Goal: Task Accomplishment & Management: Use online tool/utility

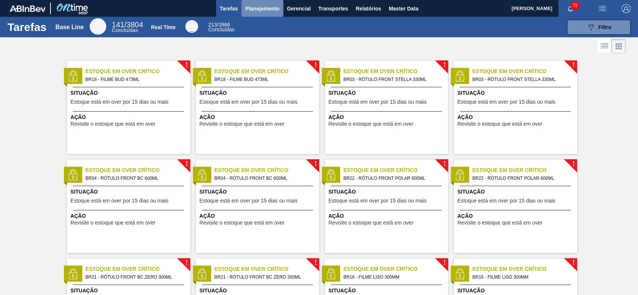
click at [259, 7] on span "Planejamento" at bounding box center [262, 8] width 34 height 9
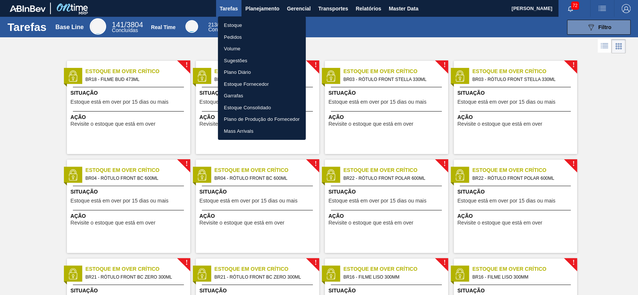
click at [243, 23] on li "Estoque" at bounding box center [262, 25] width 88 height 12
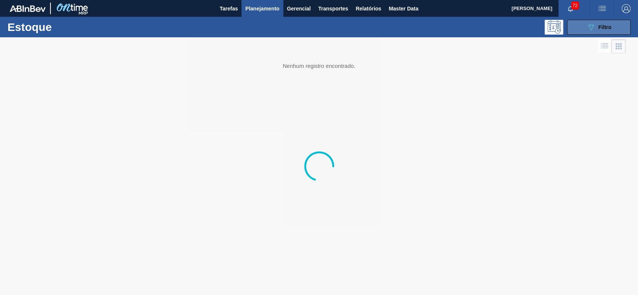
click at [579, 32] on button "089F7B8B-B2A5-4AFE-B5C0-19BA573D28AC Filtro" at bounding box center [598, 27] width 63 height 15
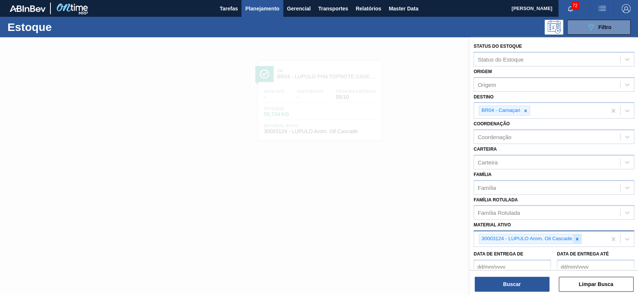
click at [580, 242] on div at bounding box center [577, 239] width 8 height 9
paste ativo "30003124"
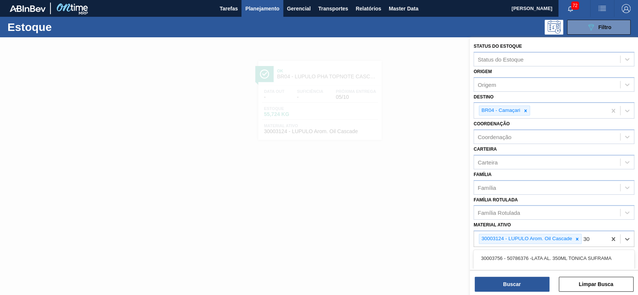
type ativo "3"
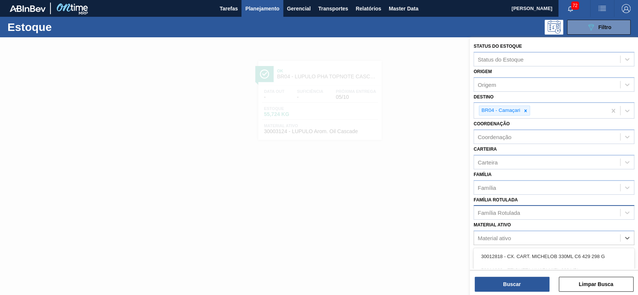
paste ativo "30003124"
type ativo "30003124"
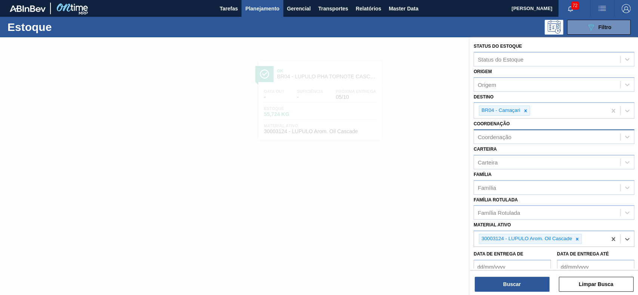
drag, startPoint x: 526, startPoint y: 113, endPoint x: 517, endPoint y: 141, distance: 29.4
click at [524, 118] on div "BR04 - Camaçari" at bounding box center [540, 110] width 133 height 15
click at [527, 108] on icon at bounding box center [525, 110] width 5 height 5
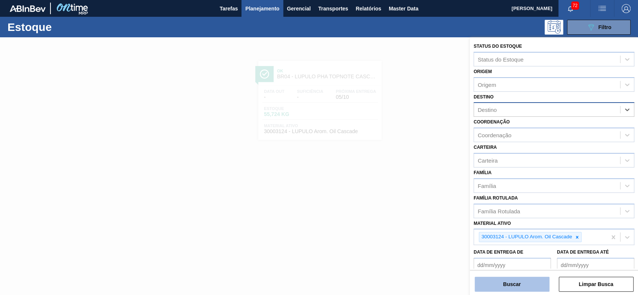
click at [506, 288] on button "Buscar" at bounding box center [511, 284] width 75 height 15
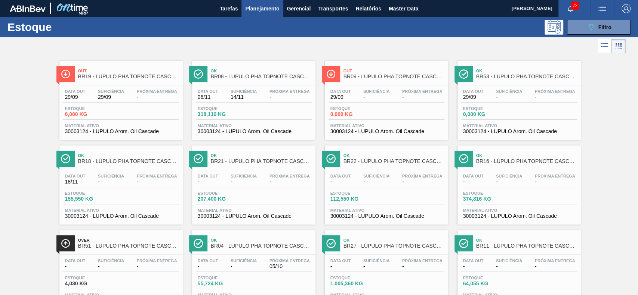
drag, startPoint x: 584, startPoint y: 27, endPoint x: 580, endPoint y: 70, distance: 42.8
click at [583, 27] on button "089F7B8B-B2A5-4AFE-B5C0-19BA573D28AC Filtro" at bounding box center [598, 27] width 63 height 15
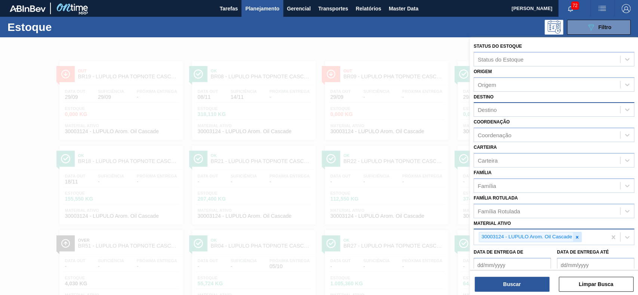
click at [577, 239] on div at bounding box center [577, 237] width 8 height 9
paste ativo "30003534"
type ativo "30003534"
click at [515, 282] on button "Buscar" at bounding box center [511, 284] width 75 height 15
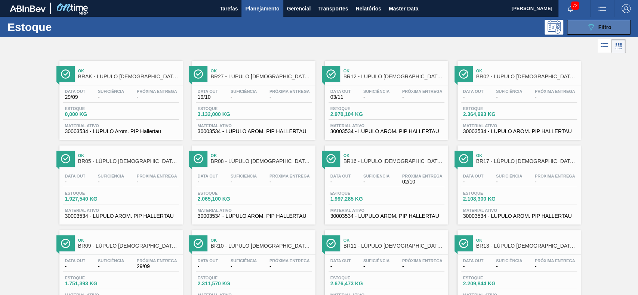
click at [590, 33] on button "089F7B8B-B2A5-4AFE-B5C0-19BA573D28AC Filtro" at bounding box center [598, 27] width 63 height 15
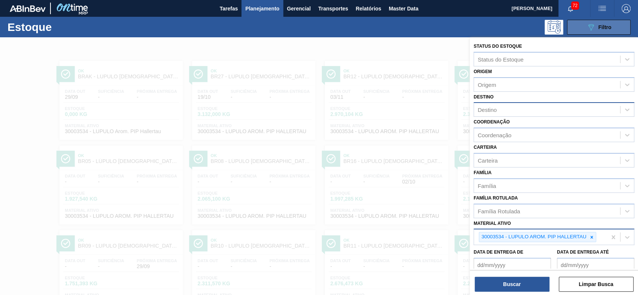
click at [588, 31] on icon "089F7B8B-B2A5-4AFE-B5C0-19BA573D28AC" at bounding box center [590, 27] width 9 height 9
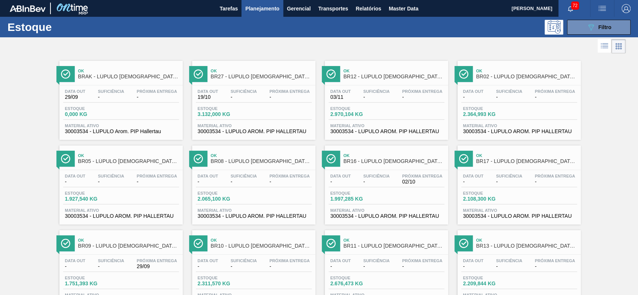
drag, startPoint x: 588, startPoint y: 31, endPoint x: 587, endPoint y: 37, distance: 5.3
click at [588, 31] on button "089F7B8B-B2A5-4AFE-B5C0-19BA573D28AC Filtro" at bounding box center [598, 27] width 63 height 15
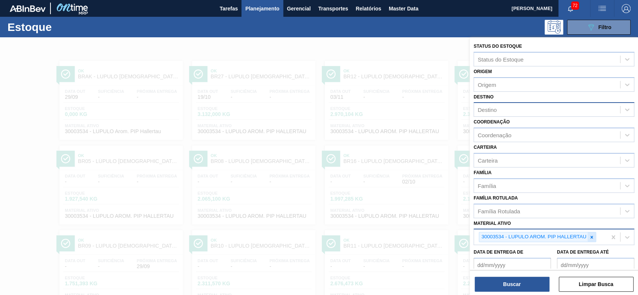
click at [589, 233] on div at bounding box center [591, 237] width 8 height 9
paste ativo "30005660"
type ativo "30005660"
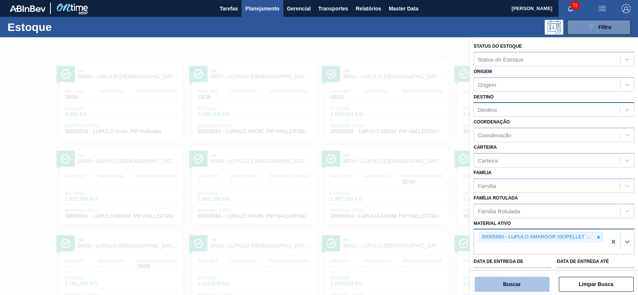
click at [541, 283] on button "Buscar" at bounding box center [511, 284] width 75 height 15
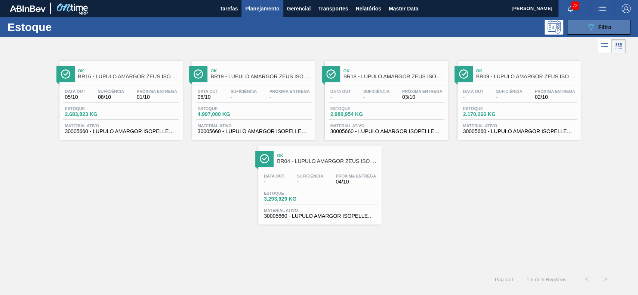
click at [596, 24] on div "089F7B8B-B2A5-4AFE-B5C0-19BA573D28AC Filtro" at bounding box center [598, 27] width 25 height 9
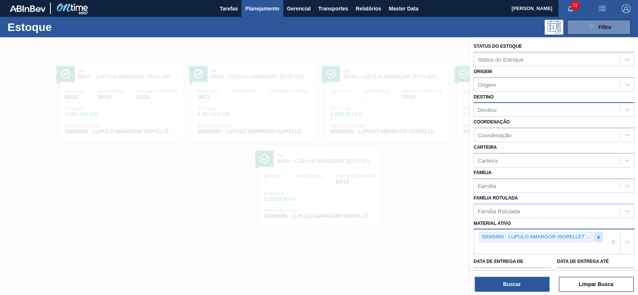
click at [599, 237] on icon at bounding box center [597, 237] width 5 height 5
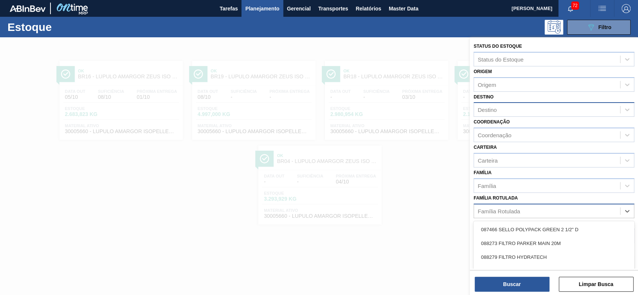
click at [565, 209] on div "Família Rotulada" at bounding box center [547, 211] width 146 height 11
type Rotulada "ZEUS"
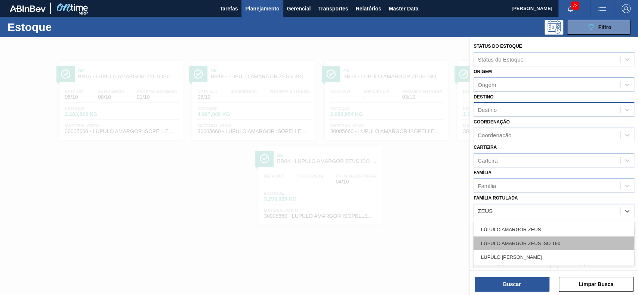
click at [560, 237] on div "LÚPULO AMARGOR ZEUS ISO T90" at bounding box center [553, 244] width 161 height 14
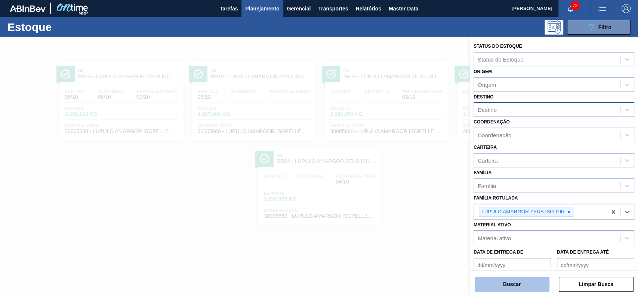
click at [538, 282] on button "Buscar" at bounding box center [511, 284] width 75 height 15
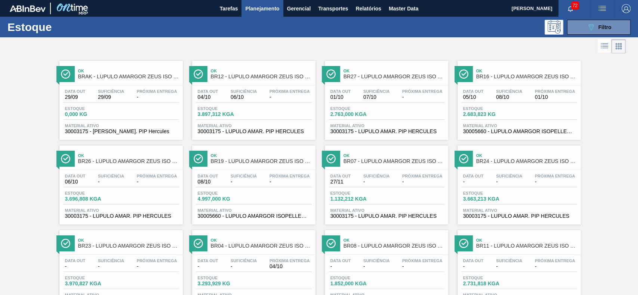
scroll to position [50, 0]
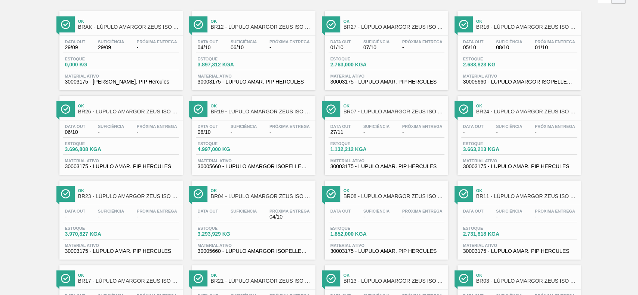
drag, startPoint x: 510, startPoint y: 33, endPoint x: 118, endPoint y: 123, distance: 401.6
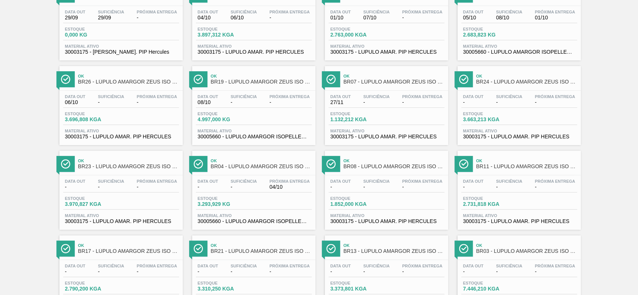
scroll to position [0, 0]
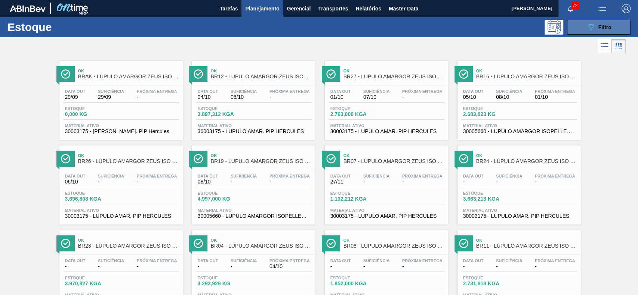
click at [581, 21] on button "089F7B8B-B2A5-4AFE-B5C0-19BA573D28AC Filtro" at bounding box center [598, 27] width 63 height 15
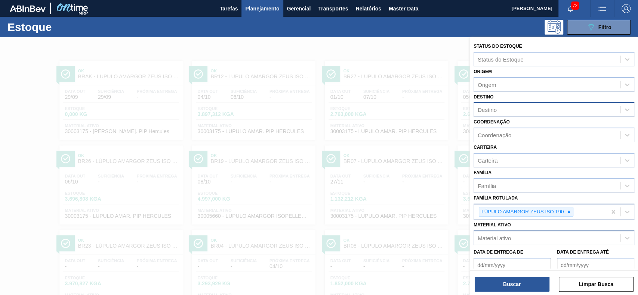
click at [568, 211] on icon at bounding box center [568, 212] width 5 height 5
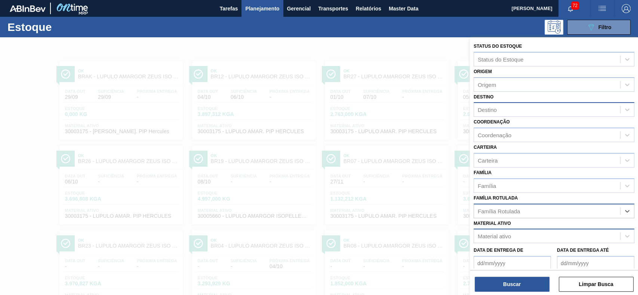
paste Rotulada "30006318"
type Rotulada "30006318"
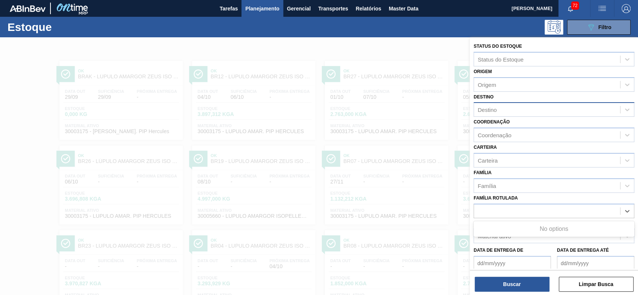
click at [539, 195] on div "Família Rotulada option LÚPULO AMARGOR ZEUS ISO T90, deselected. Use Up and Dow…" at bounding box center [553, 205] width 161 height 25
click at [529, 239] on div "Material ativo" at bounding box center [547, 236] width 146 height 11
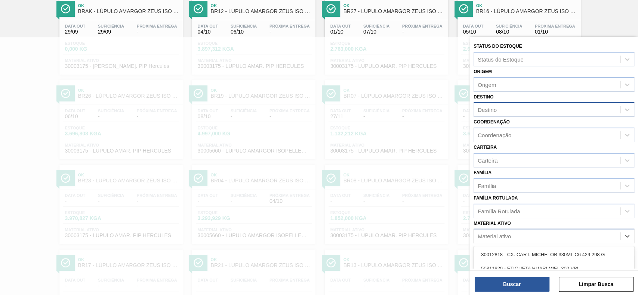
paste ativo "30006318"
type ativo "30006318"
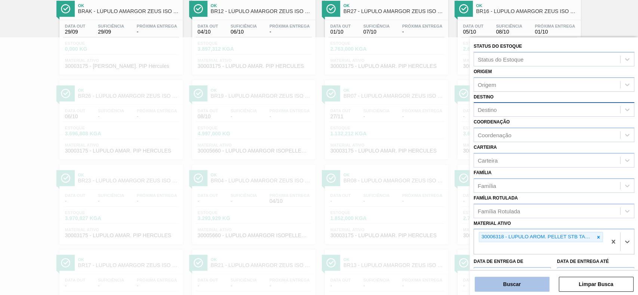
click at [500, 278] on button "Buscar" at bounding box center [511, 284] width 75 height 15
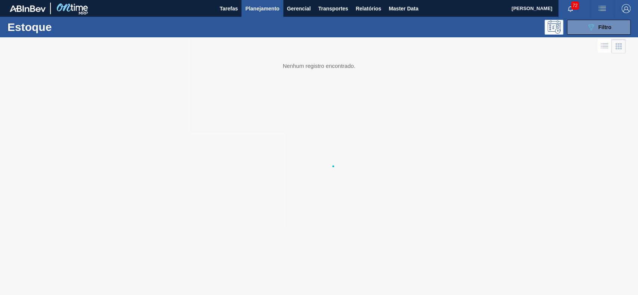
scroll to position [0, 0]
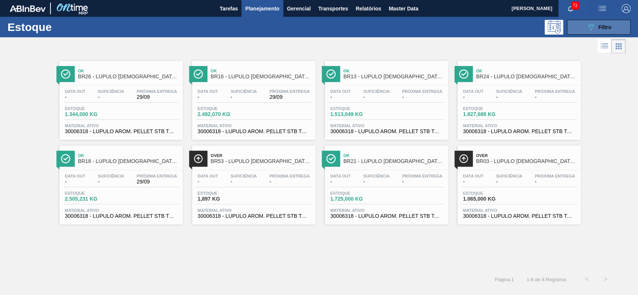
click at [607, 21] on button "089F7B8B-B2A5-4AFE-B5C0-19BA573D28AC Filtro" at bounding box center [598, 27] width 63 height 15
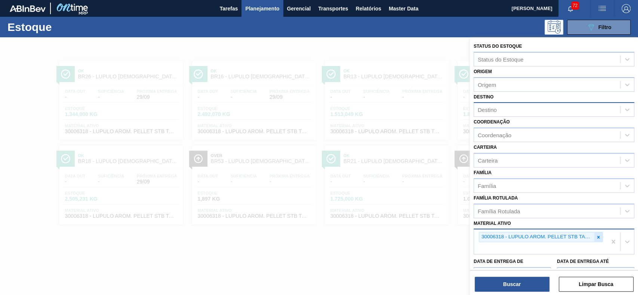
click at [598, 237] on icon at bounding box center [598, 237] width 3 height 3
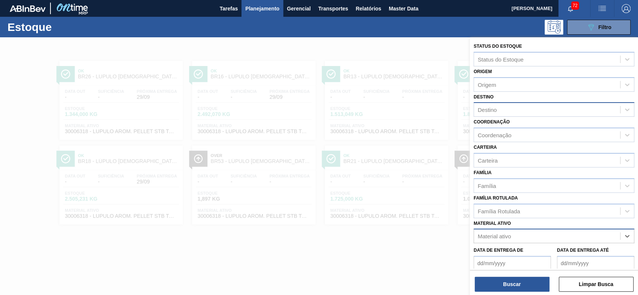
paste ativo "30009163"
type ativo "30009163"
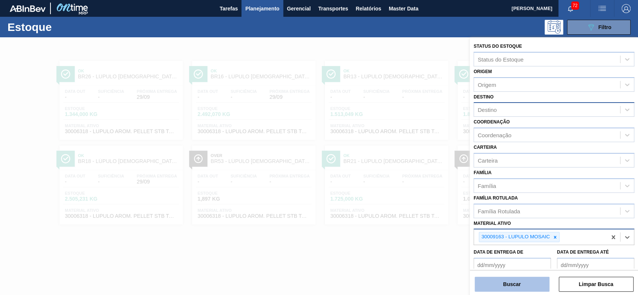
click at [520, 280] on button "Buscar" at bounding box center [511, 284] width 75 height 15
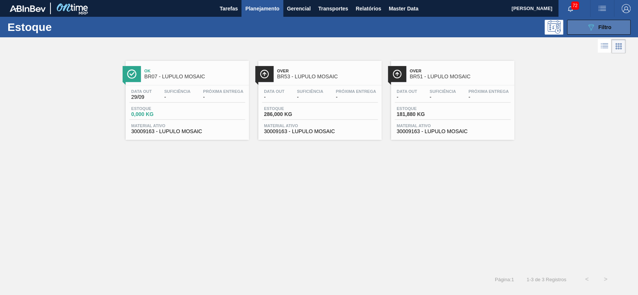
click at [579, 32] on button "089F7B8B-B2A5-4AFE-B5C0-19BA573D28AC Filtro" at bounding box center [598, 27] width 63 height 15
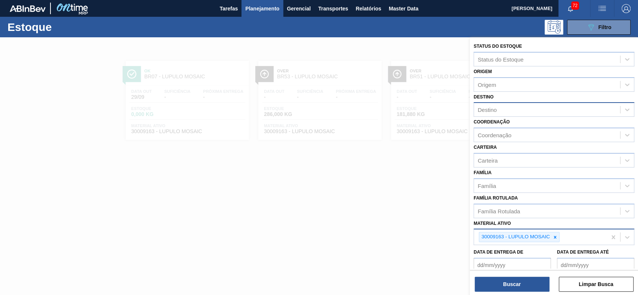
click at [555, 239] on div at bounding box center [555, 237] width 8 height 9
paste ativo "30009288"
type ativo "30009288"
click at [535, 292] on div "Status do Estoque Status do Estoque Origem Origem Destino Destino Coordenação C…" at bounding box center [553, 167] width 168 height 260
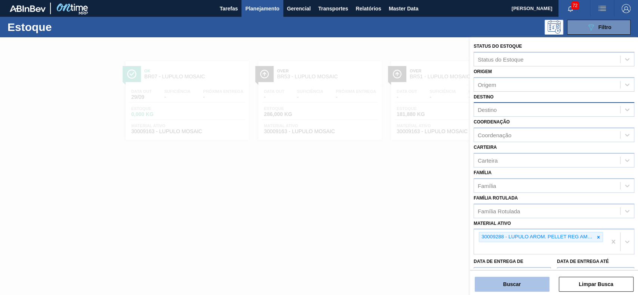
click at [532, 286] on button "Buscar" at bounding box center [511, 284] width 75 height 15
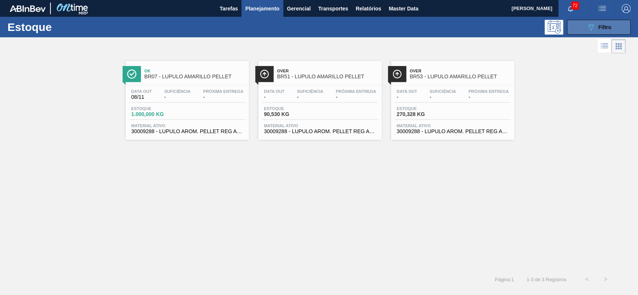
click at [579, 25] on button "089F7B8B-B2A5-4AFE-B5C0-19BA573D28AC Filtro" at bounding box center [598, 27] width 63 height 15
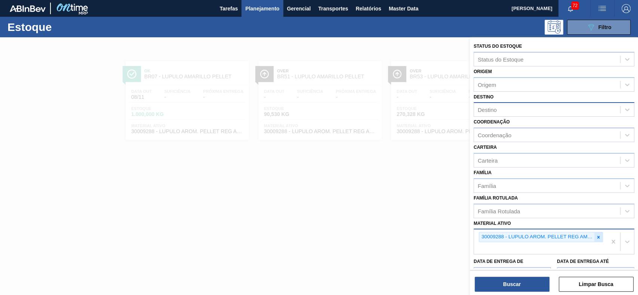
click at [598, 235] on icon at bounding box center [597, 237] width 5 height 5
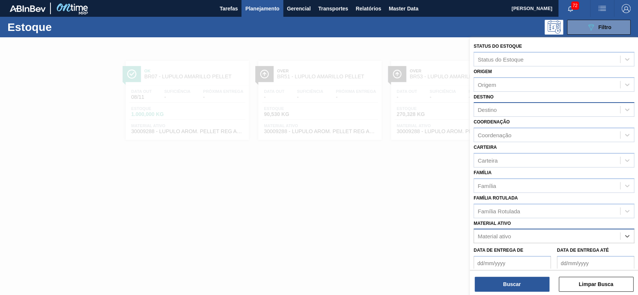
paste ativo "30009536"
type ativo "30009536"
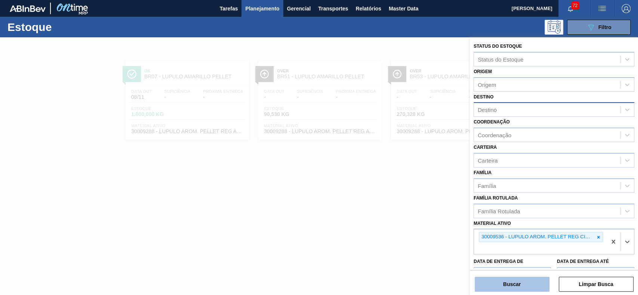
click at [527, 282] on button "Buscar" at bounding box center [511, 284] width 75 height 15
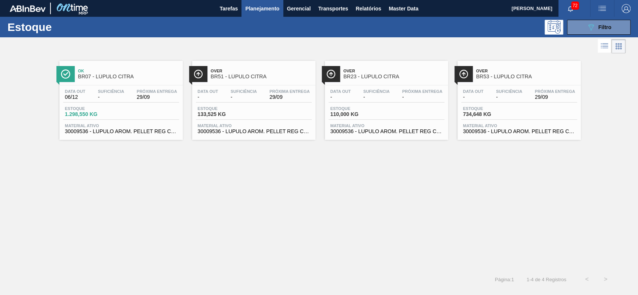
click at [270, 8] on span "Planejamento" at bounding box center [262, 8] width 34 height 9
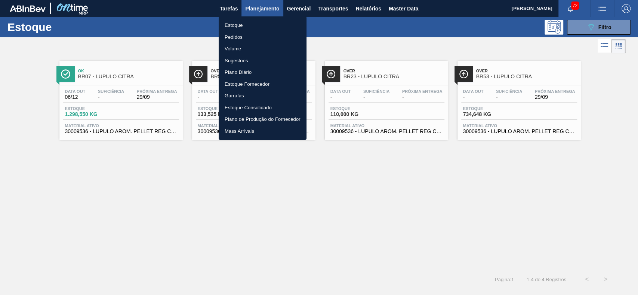
click at [242, 41] on li "Pedidos" at bounding box center [262, 37] width 88 height 12
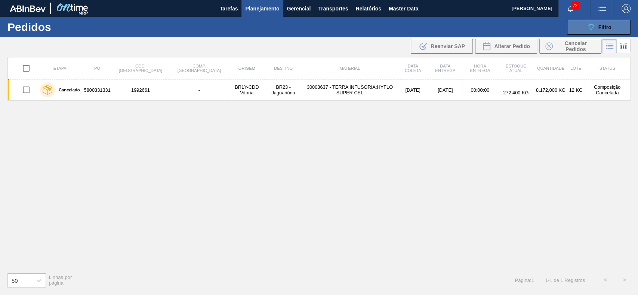
click at [584, 30] on button "089F7B8B-B2A5-4AFE-B5C0-19BA573D28AC Filtro" at bounding box center [598, 27] width 63 height 15
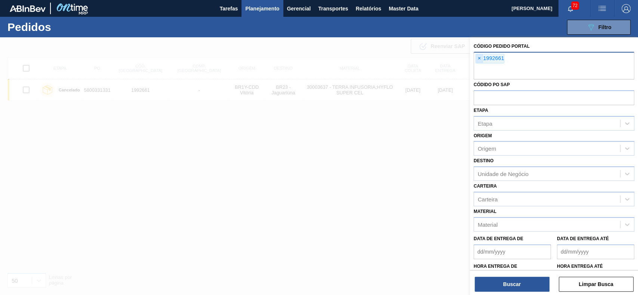
click at [480, 61] on span "×" at bounding box center [478, 58] width 7 height 9
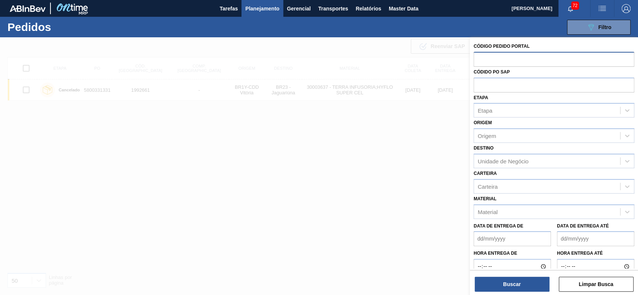
paste input "1979094"
type input "1979094"
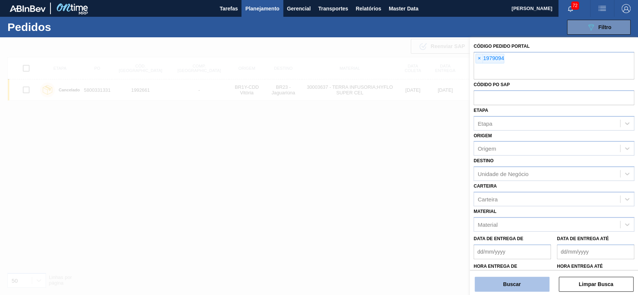
click at [526, 285] on button "Buscar" at bounding box center [511, 284] width 75 height 15
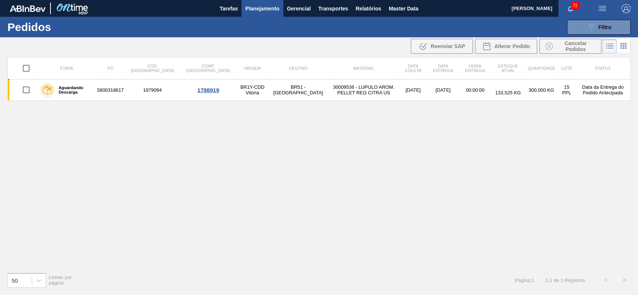
click at [27, 67] on input "checkbox" at bounding box center [26, 69] width 16 height 16
checkbox input "true"
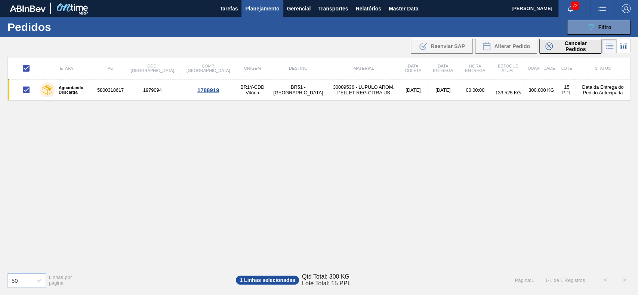
click at [555, 49] on span "Cancelar Pedidos" at bounding box center [575, 46] width 40 height 12
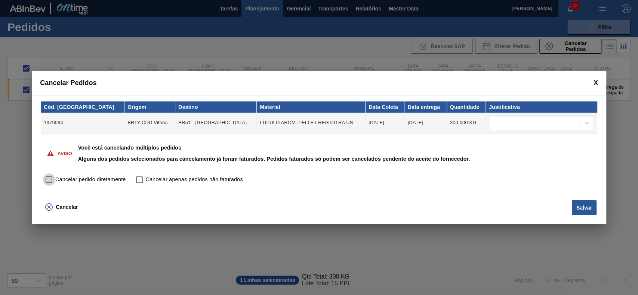
click at [51, 182] on input "Cancelar pedido diretamente" at bounding box center [49, 180] width 13 height 13
checkbox input "true"
click at [583, 124] on icon at bounding box center [586, 123] width 7 height 7
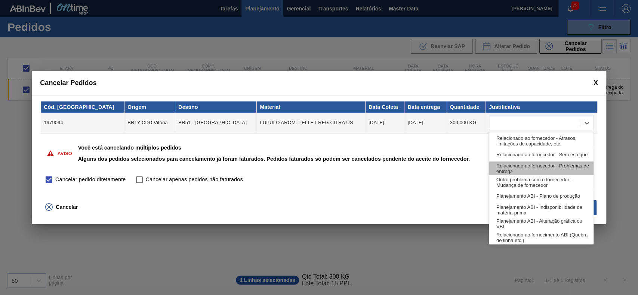
scroll to position [139, 0]
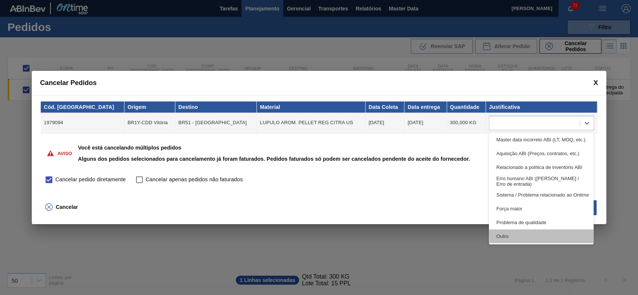
click at [540, 235] on div "Outro" at bounding box center [541, 237] width 105 height 14
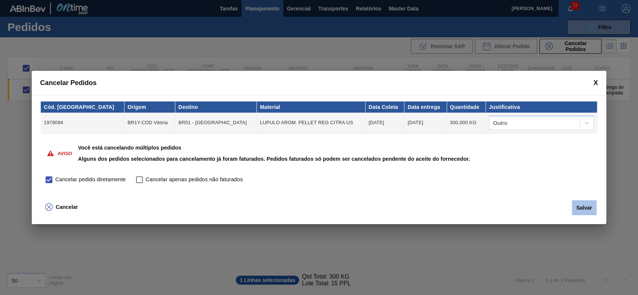
click at [587, 203] on button "Salvar" at bounding box center [583, 208] width 25 height 15
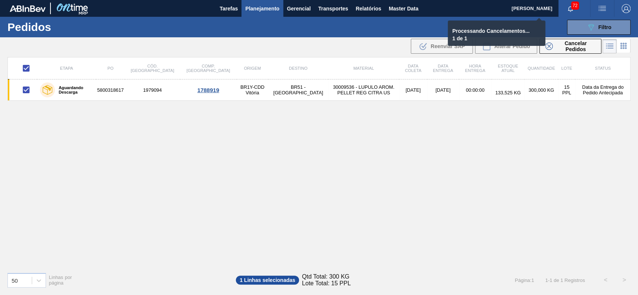
checkbox input "false"
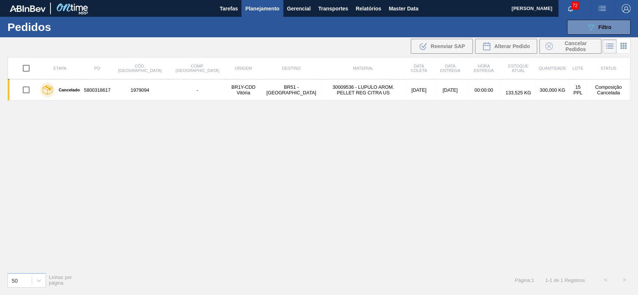
click at [274, 6] on span "Planejamento" at bounding box center [262, 8] width 34 height 9
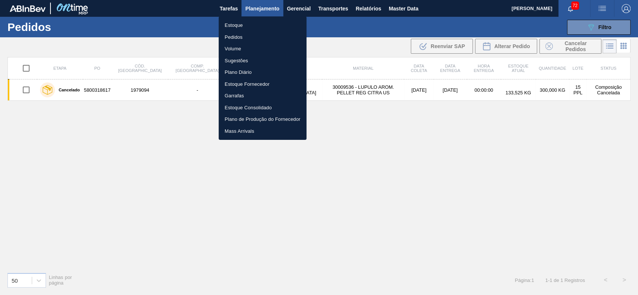
click at [254, 28] on li "Estoque" at bounding box center [262, 25] width 88 height 12
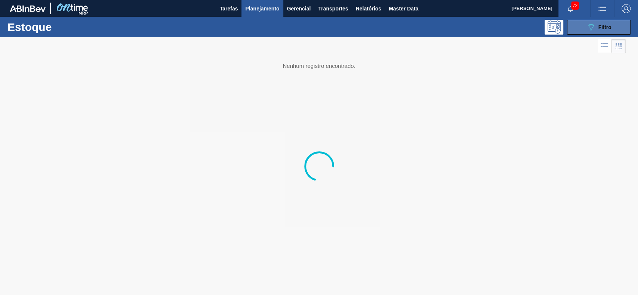
click at [586, 27] on icon "089F7B8B-B2A5-4AFE-B5C0-19BA573D28AC" at bounding box center [590, 27] width 9 height 9
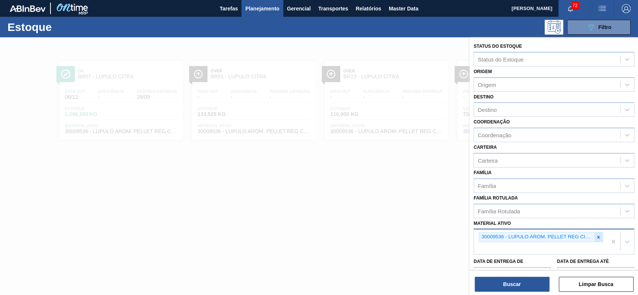
click at [595, 233] on div at bounding box center [598, 237] width 8 height 9
paste ativo "30005660"
type ativo "30005660"
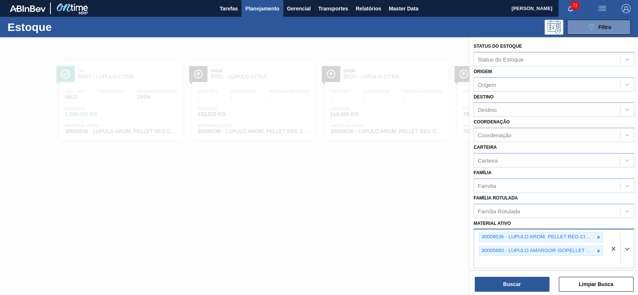
click at [588, 236] on div "30009536 - LUPULO AROM. PELLET REG CITRA US" at bounding box center [536, 237] width 115 height 9
click at [601, 236] on div "30009536 - LUPULO AROM. PELLET REG CITRA US" at bounding box center [540, 237] width 124 height 10
click at [598, 236] on icon at bounding box center [597, 237] width 5 height 5
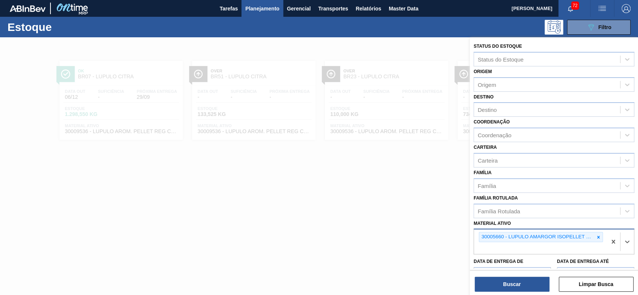
paste ativo "30003534"
type ativo "30003534"
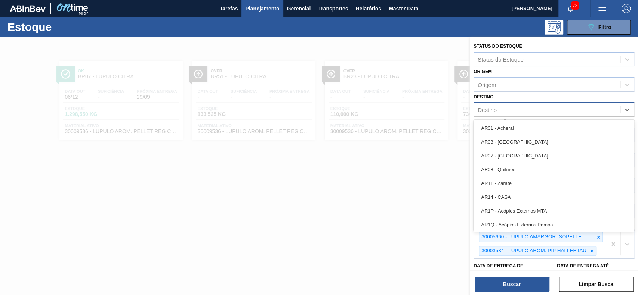
click at [540, 112] on div "Destino" at bounding box center [547, 110] width 146 height 11
type input "br17"
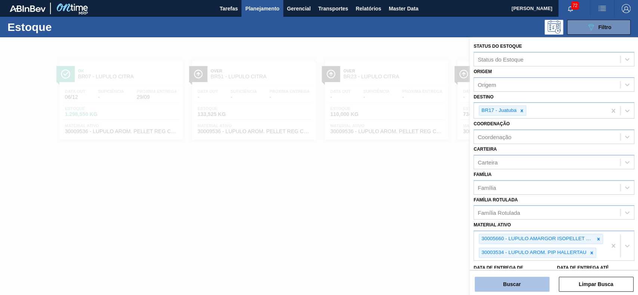
click at [503, 290] on button "Buscar" at bounding box center [511, 284] width 75 height 15
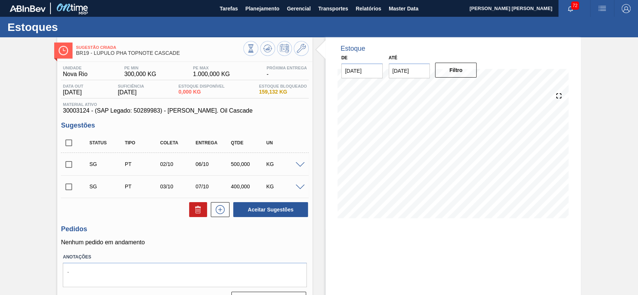
scroll to position [26, 0]
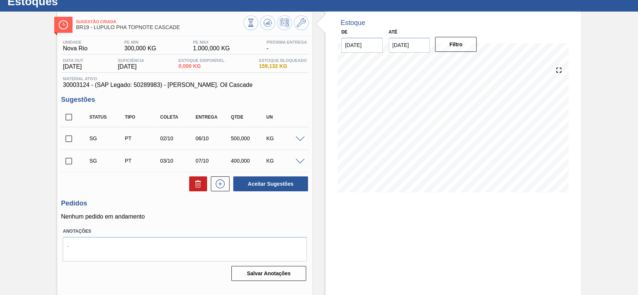
click at [298, 141] on span at bounding box center [299, 140] width 9 height 6
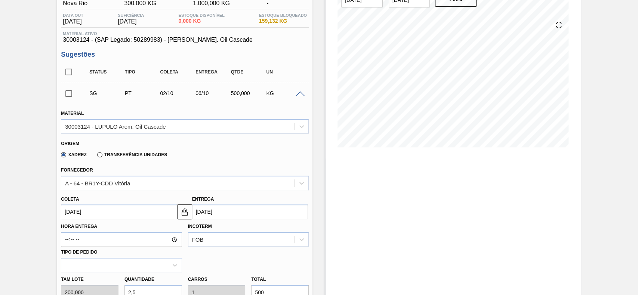
scroll to position [125, 0]
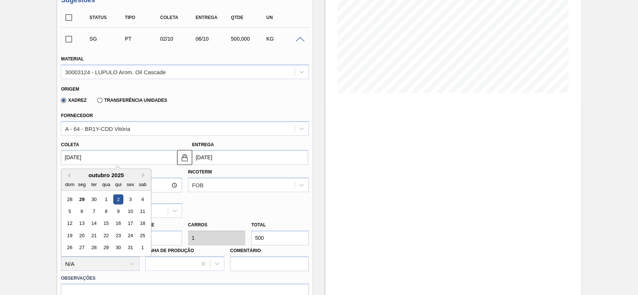
click at [115, 159] on input "02/10/2025" at bounding box center [119, 157] width 116 height 15
click at [131, 200] on div "3" at bounding box center [130, 200] width 10 height 10
type input "03/10/2025"
type input "07/10/2025"
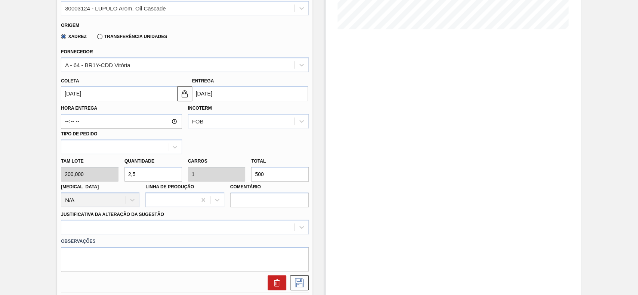
scroll to position [175, 0]
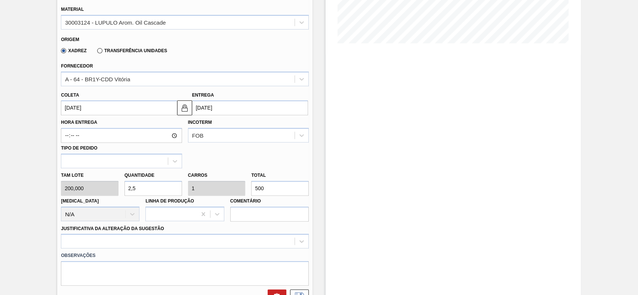
click at [154, 191] on input "2,5" at bounding box center [153, 188] width 58 height 15
click at [272, 190] on input "500" at bounding box center [280, 188] width 58 height 15
type input "0,005"
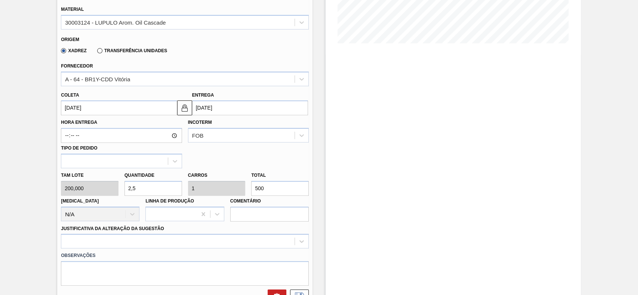
type input "0,002"
type input "1"
type input "0,05"
type input "0,02"
type input "10"
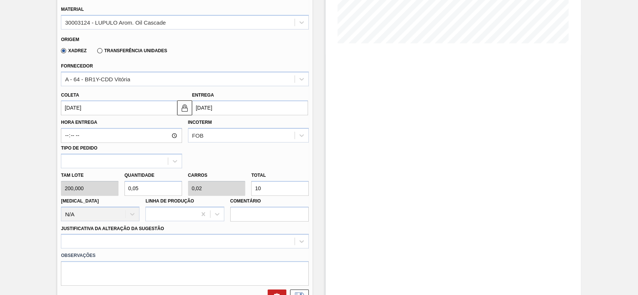
type input "0,5"
type input "0,2"
type input "100"
click at [170, 239] on div at bounding box center [185, 241] width 248 height 15
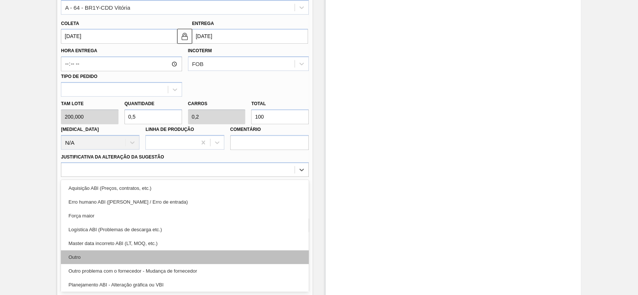
click at [131, 251] on div "Aquisição ABI (Preços, contratos, etc.) Erro humano ABI (Cálculo / Erro de entr…" at bounding box center [185, 236] width 248 height 112
click at [131, 251] on div "Outro" at bounding box center [185, 258] width 248 height 14
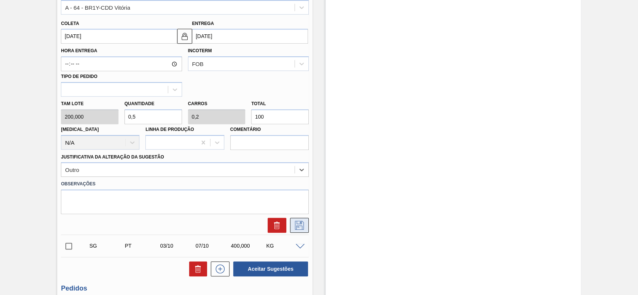
click at [300, 224] on icon at bounding box center [299, 225] width 9 height 9
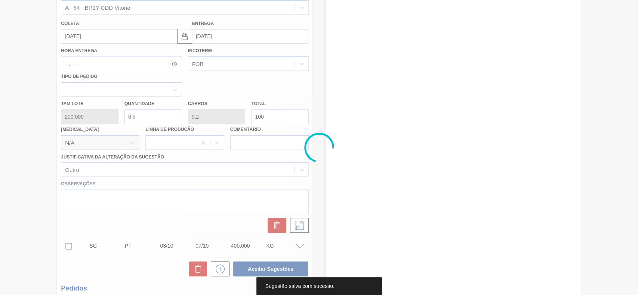
scroll to position [26, 0]
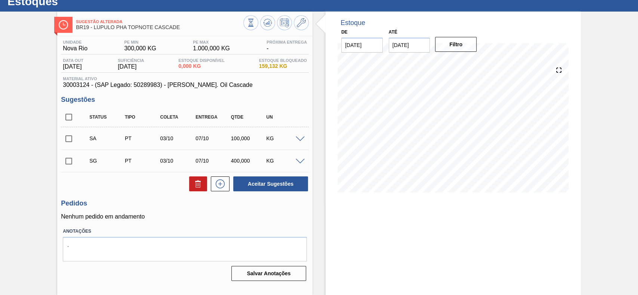
click at [72, 140] on input "checkbox" at bounding box center [69, 139] width 16 height 16
click at [284, 184] on button "Aceitar Sugestões" at bounding box center [270, 184] width 75 height 15
checkbox input "false"
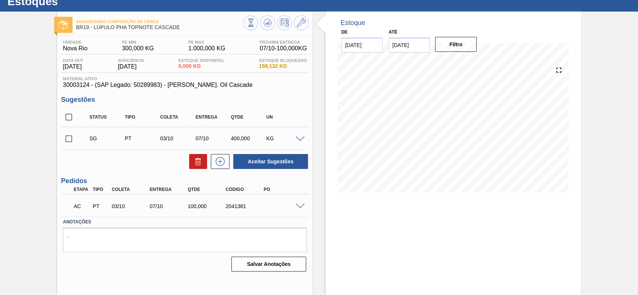
click at [300, 205] on span at bounding box center [299, 207] width 9 height 6
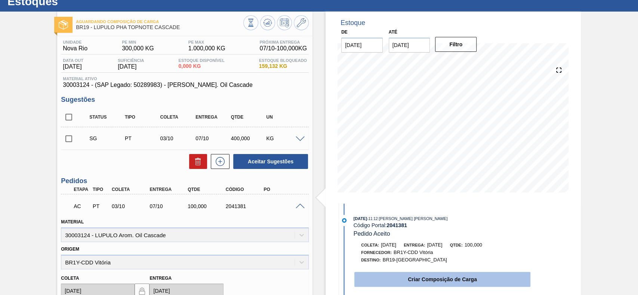
click at [409, 277] on button "Criar Composição de Carga" at bounding box center [442, 279] width 176 height 15
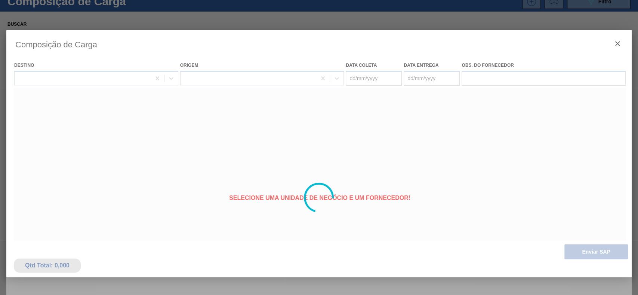
type coleta "03/10/2025"
type entrega "07/10/2025"
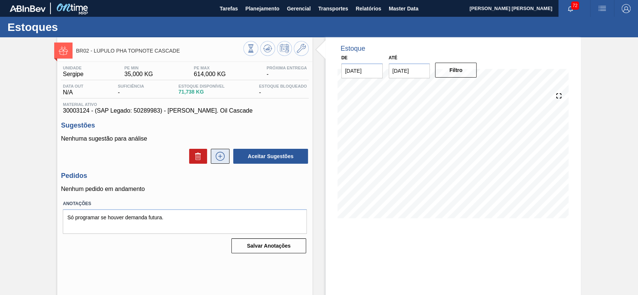
click at [218, 160] on icon at bounding box center [220, 156] width 12 height 9
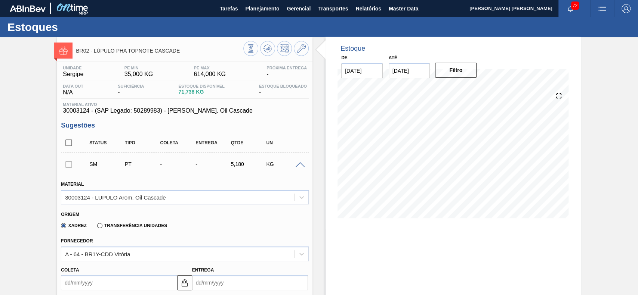
scroll to position [149, 0]
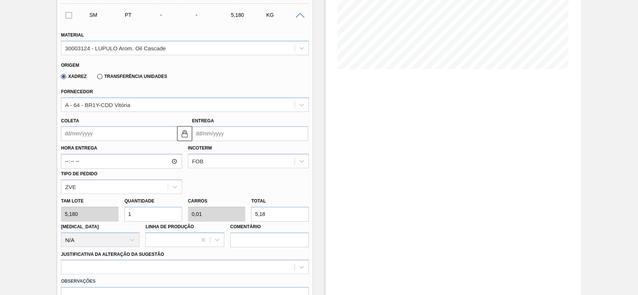
click at [110, 133] on input "Coleta" at bounding box center [119, 133] width 116 height 15
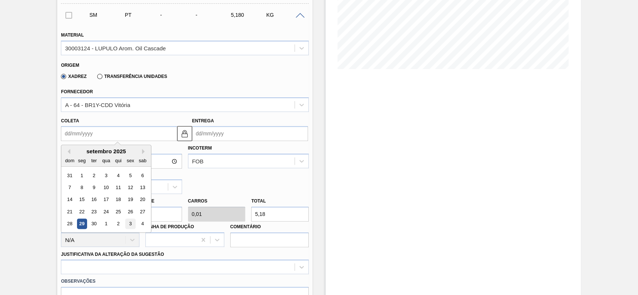
click at [132, 227] on div "3" at bounding box center [130, 224] width 10 height 10
type input "03/10/2025"
type input "10/10/2025"
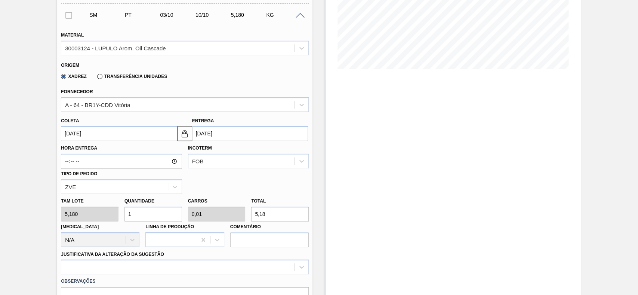
click at [152, 212] on input "1" at bounding box center [153, 214] width 58 height 15
click at [265, 216] on input "5,18" at bounding box center [280, 214] width 58 height 15
type input "0,193"
type input "0,002"
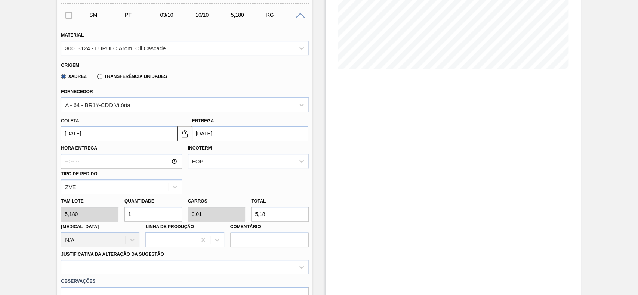
type input "1"
type input "1,931"
type input "0,02"
type input "10"
type input "19,305"
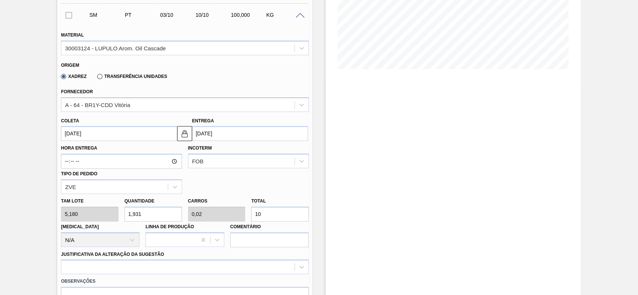
type input "0,2"
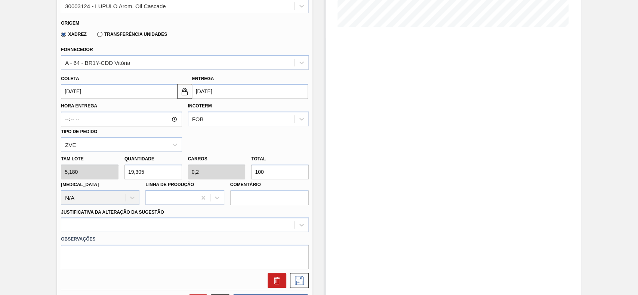
scroll to position [249, 0]
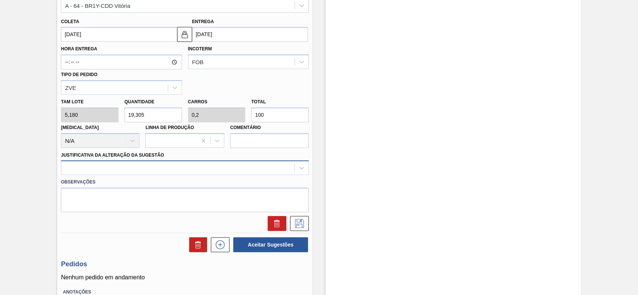
type input "100"
drag, startPoint x: 133, startPoint y: 170, endPoint x: 129, endPoint y: 173, distance: 4.6
click at [131, 171] on div at bounding box center [177, 168] width 233 height 11
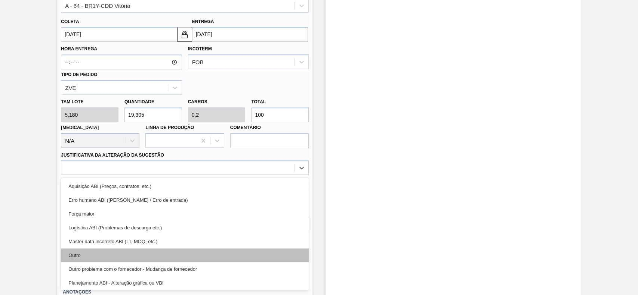
click at [102, 254] on div "Outro" at bounding box center [185, 256] width 248 height 14
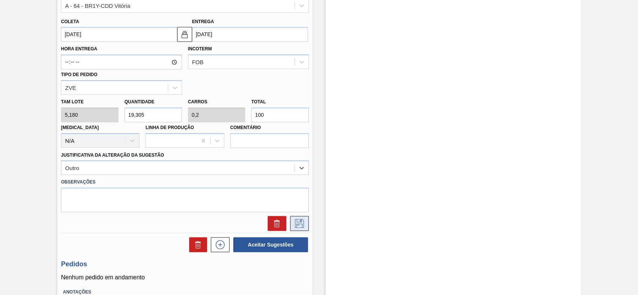
click at [297, 220] on icon at bounding box center [299, 223] width 12 height 9
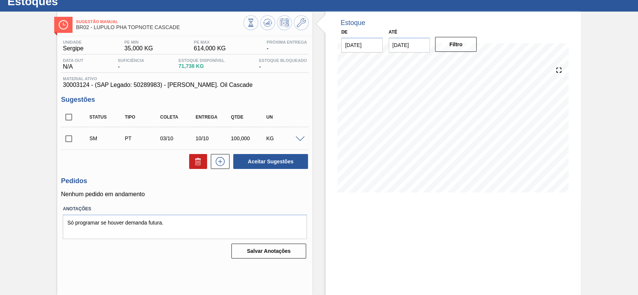
scroll to position [26, 0]
click at [69, 142] on input "checkbox" at bounding box center [69, 139] width 16 height 16
click at [288, 162] on button "Aceitar Sugestões" at bounding box center [270, 161] width 75 height 15
checkbox input "false"
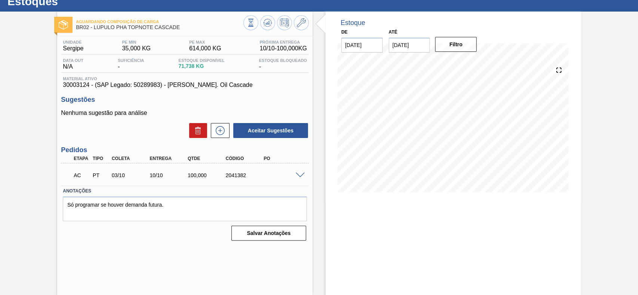
click at [298, 172] on div at bounding box center [301, 175] width 15 height 6
click at [298, 175] on span at bounding box center [299, 176] width 9 height 6
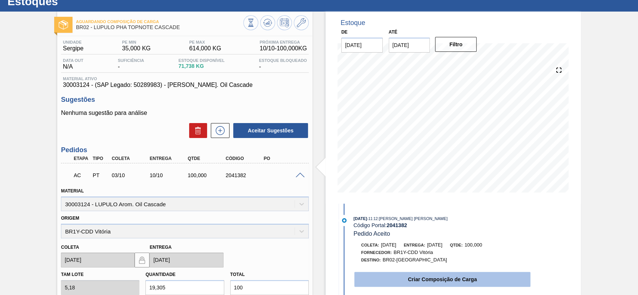
click at [437, 277] on button "Criar Composição de Carga" at bounding box center [442, 279] width 176 height 15
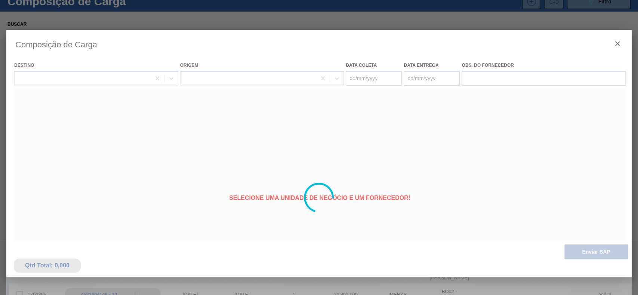
type coleta "03/10/2025"
type entrega "10/10/2025"
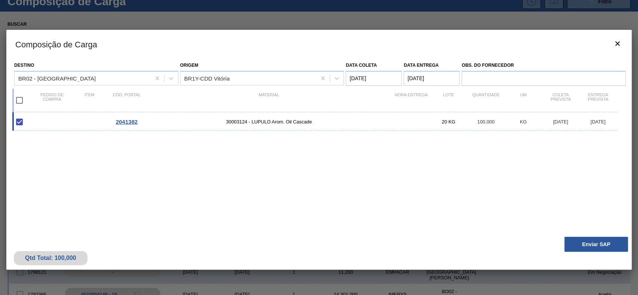
click at [596, 255] on div "Qtd Total: 100,000 Enviar SAP" at bounding box center [318, 251] width 625 height 37
click at [594, 247] on button "Enviar SAP" at bounding box center [595, 244] width 63 height 15
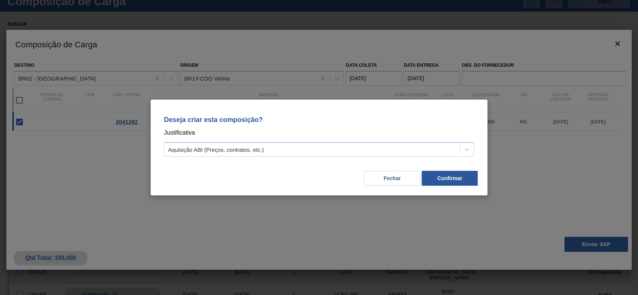
click at [317, 140] on div "Deseja criar esta composição? Justificativa Aquisição ABI (Preços, contratos, e…" at bounding box center [318, 135] width 319 height 53
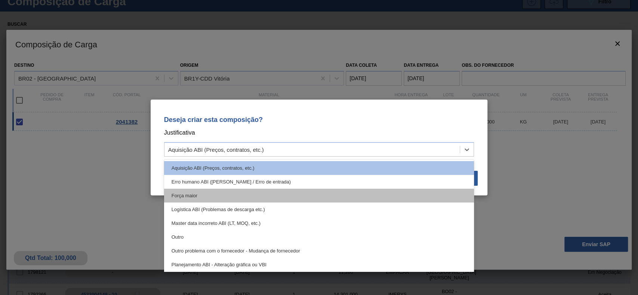
drag, startPoint x: 280, startPoint y: 148, endPoint x: 258, endPoint y: 201, distance: 56.6
click at [280, 148] on div "Aquisição ABI (Preços, contratos, etc.)" at bounding box center [311, 150] width 295 height 11
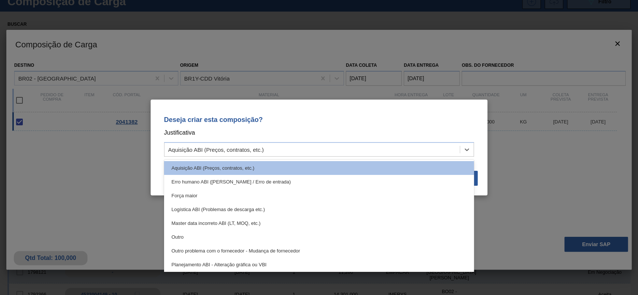
drag, startPoint x: 245, startPoint y: 235, endPoint x: 304, endPoint y: 230, distance: 59.6
click at [245, 236] on div "Outro" at bounding box center [319, 237] width 310 height 14
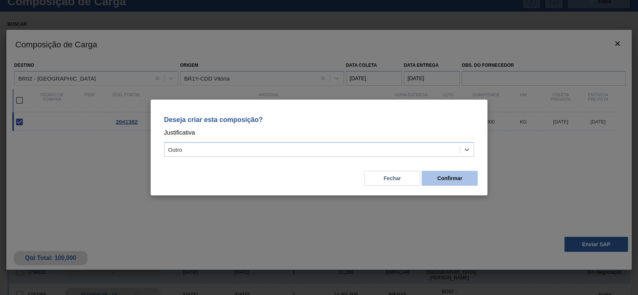
click at [461, 176] on button "Confirmar" at bounding box center [449, 178] width 56 height 15
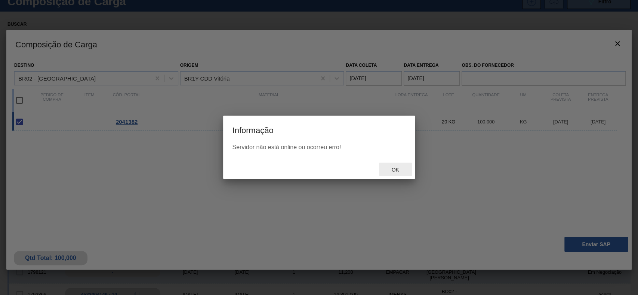
click at [395, 175] on div "Ok" at bounding box center [395, 170] width 33 height 14
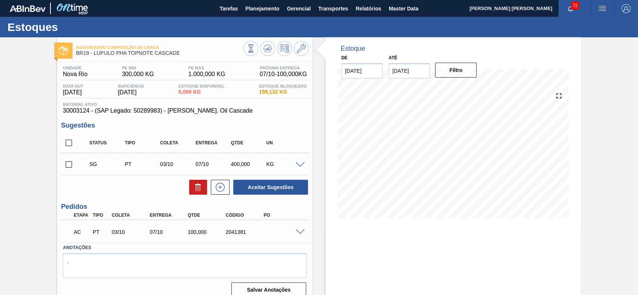
click at [297, 231] on span at bounding box center [299, 233] width 9 height 6
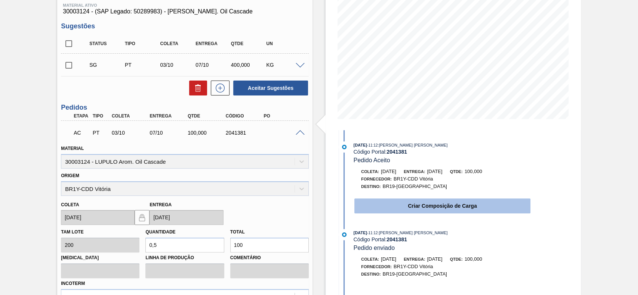
click at [407, 210] on button "Criar Composição de Carga" at bounding box center [442, 206] width 176 height 15
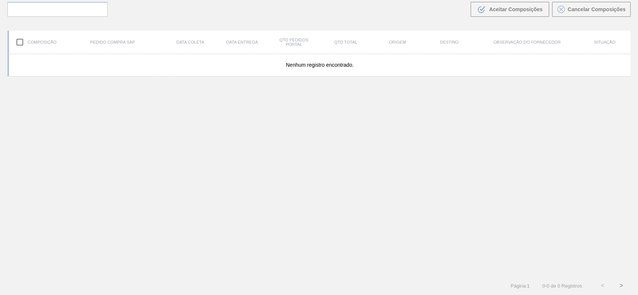
scroll to position [54, 0]
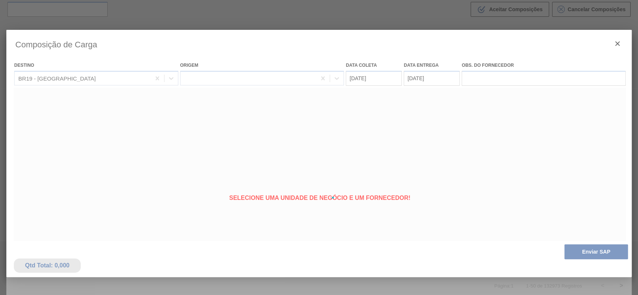
type coleta "03/10/2025"
type entrega "07/10/2025"
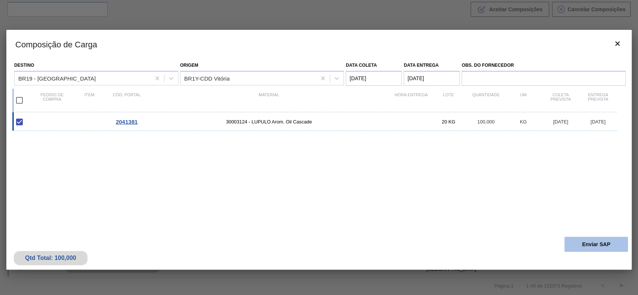
click at [567, 244] on button "Enviar SAP" at bounding box center [595, 244] width 63 height 15
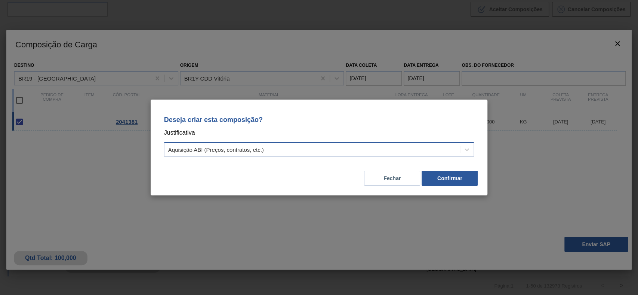
click at [277, 142] on div "Aquisição ABI (Preços, contratos, etc.)" at bounding box center [319, 149] width 310 height 15
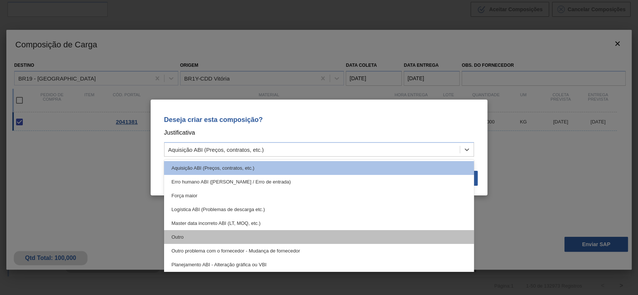
click at [235, 241] on div "Outro" at bounding box center [319, 237] width 310 height 14
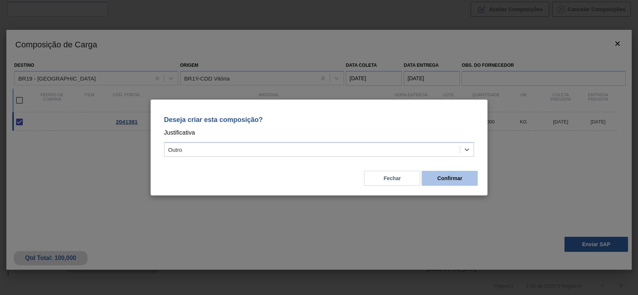
click at [447, 173] on button "Confirmar" at bounding box center [449, 178] width 56 height 15
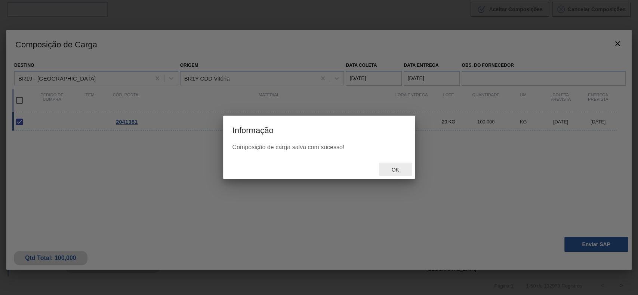
click at [394, 169] on span "Ok" at bounding box center [394, 170] width 19 height 6
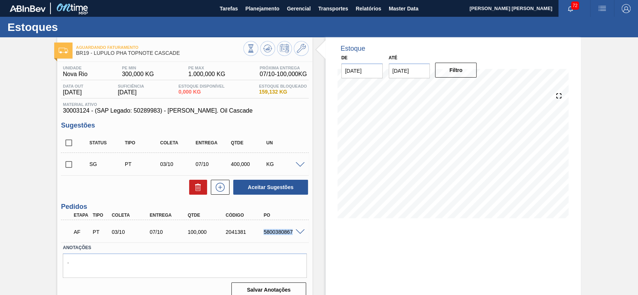
drag, startPoint x: 262, startPoint y: 234, endPoint x: 293, endPoint y: 236, distance: 30.7
click at [293, 236] on div "AF PT 03/10 07/10 100,000 2041381 5800380867" at bounding box center [183, 231] width 228 height 15
copy div "5800380867"
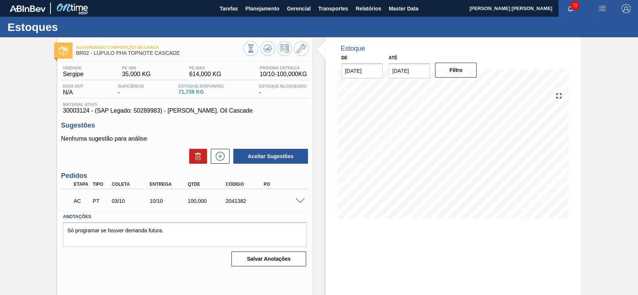
click at [305, 199] on div at bounding box center [301, 201] width 15 height 6
click at [300, 202] on span at bounding box center [299, 202] width 9 height 6
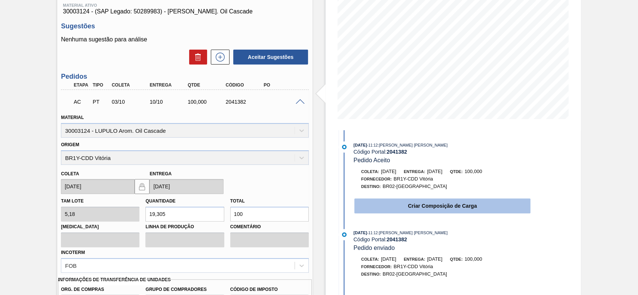
click at [402, 204] on button "Criar Composição de Carga" at bounding box center [442, 206] width 176 height 15
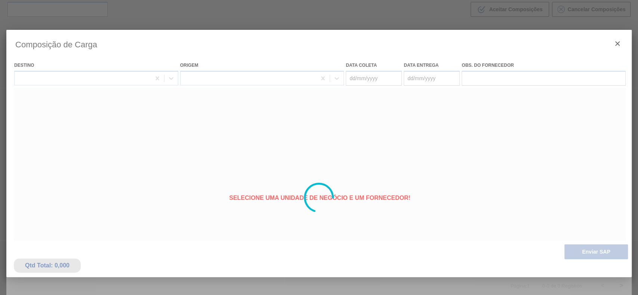
type coleta "03/10/2025"
type entrega "10/10/2025"
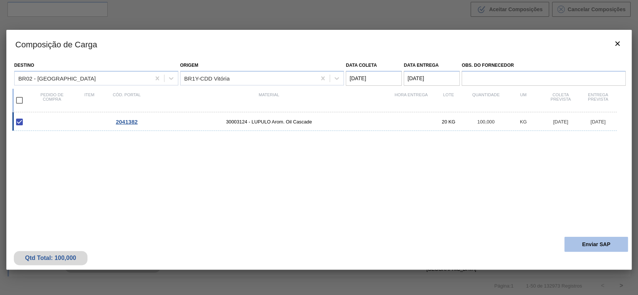
click at [616, 247] on button "Enviar SAP" at bounding box center [595, 244] width 63 height 15
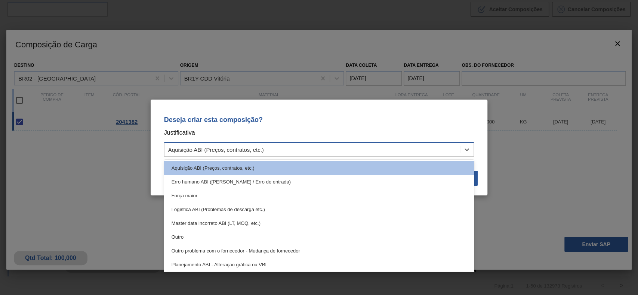
click at [284, 149] on div "Aquisição ABI (Preços, contratos, etc.)" at bounding box center [311, 150] width 295 height 11
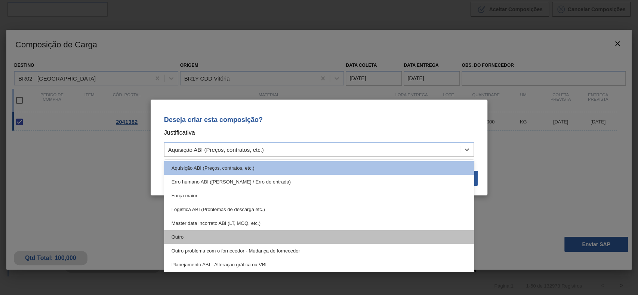
click at [235, 241] on div "Outro" at bounding box center [319, 237] width 310 height 14
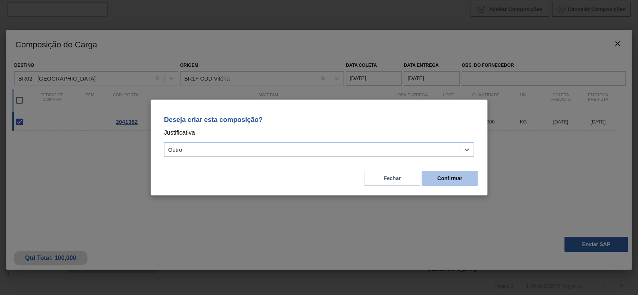
click at [460, 178] on button "Confirmar" at bounding box center [449, 178] width 56 height 15
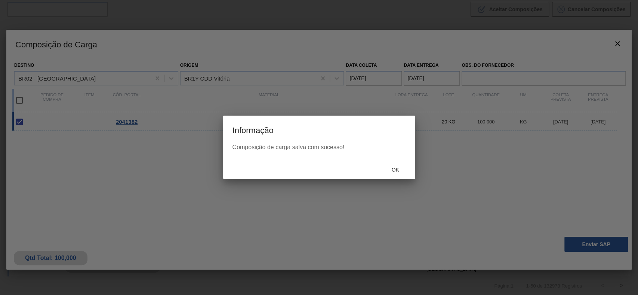
click at [389, 173] on div "Ok" at bounding box center [395, 170] width 33 height 14
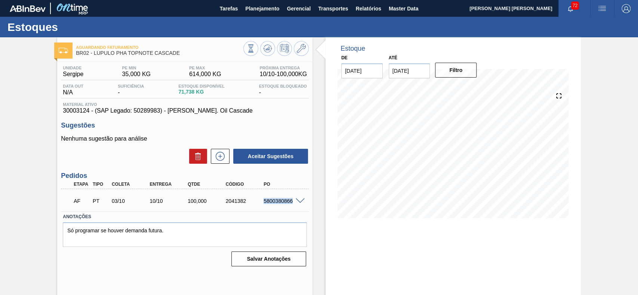
drag, startPoint x: 261, startPoint y: 202, endPoint x: 291, endPoint y: 204, distance: 29.6
click at [291, 204] on div "5800380866" at bounding box center [282, 201] width 42 height 6
copy div "5800380866"
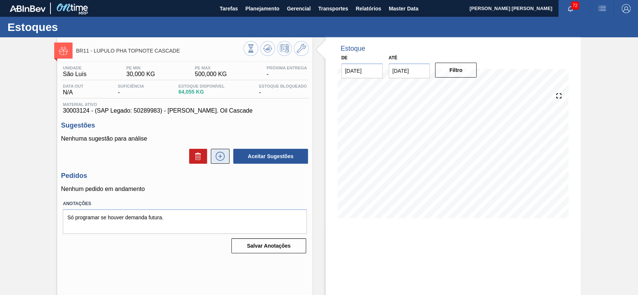
click at [221, 161] on icon at bounding box center [220, 156] width 12 height 9
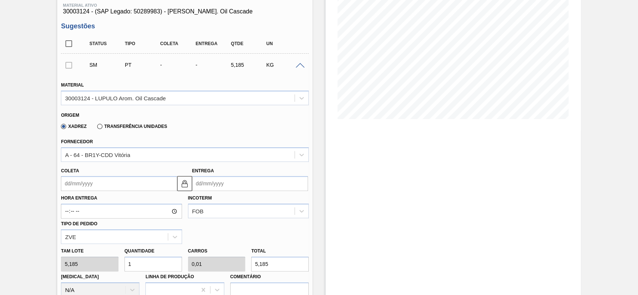
scroll to position [149, 0]
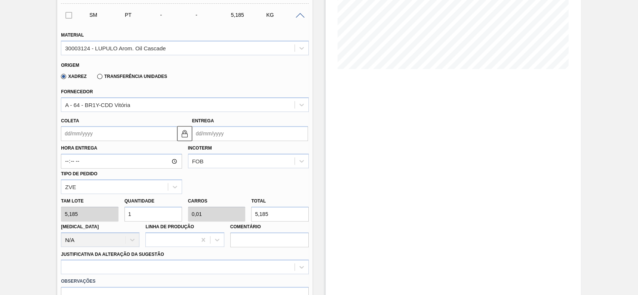
drag, startPoint x: 107, startPoint y: 130, endPoint x: 107, endPoint y: 136, distance: 6.3
click at [107, 130] on input "Coleta" at bounding box center [119, 133] width 116 height 15
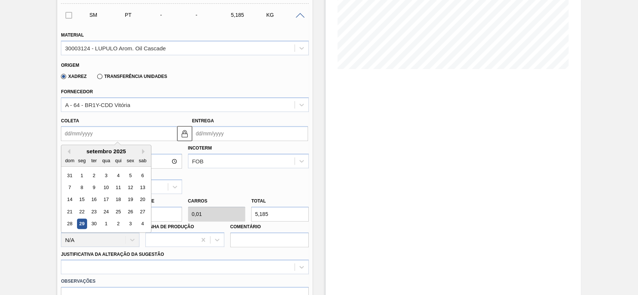
drag, startPoint x: 132, startPoint y: 225, endPoint x: 140, endPoint y: 231, distance: 10.2
click at [131, 225] on div "3" at bounding box center [130, 224] width 10 height 10
type input "[DATE]"
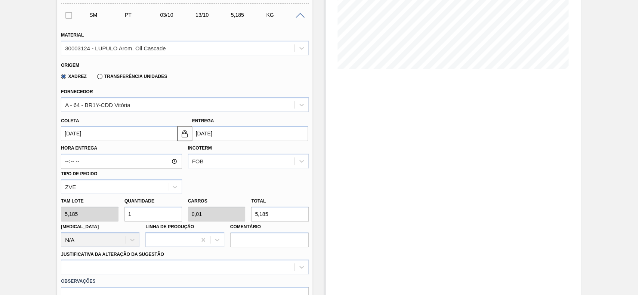
click at [160, 211] on input "1" at bounding box center [153, 214] width 58 height 15
click at [280, 211] on input "5,185" at bounding box center [280, 214] width 58 height 15
type input "0,579"
type input "0,006"
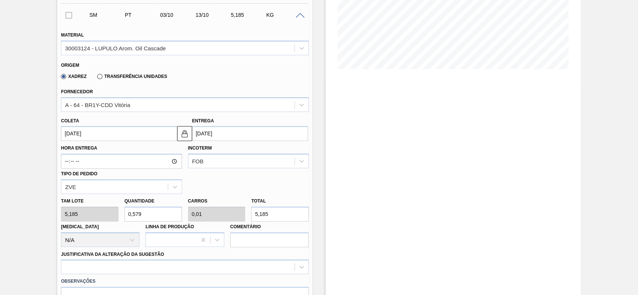
type input "3"
type input "5,786"
type input "0,058"
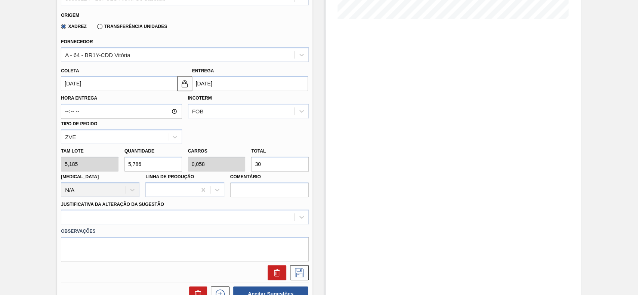
scroll to position [249, 0]
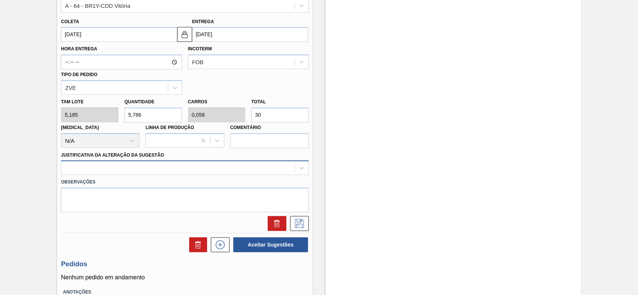
type input "30"
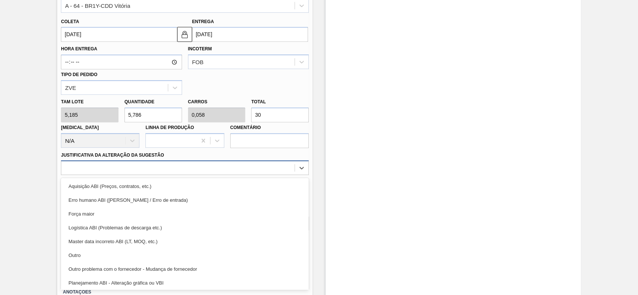
click at [137, 166] on div at bounding box center [177, 168] width 233 height 11
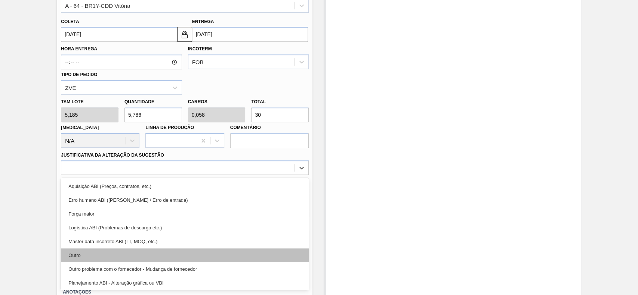
click at [107, 250] on div "Outro" at bounding box center [185, 256] width 248 height 14
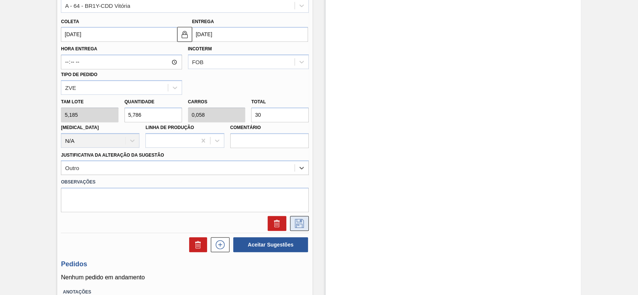
click at [304, 229] on button at bounding box center [299, 223] width 19 height 15
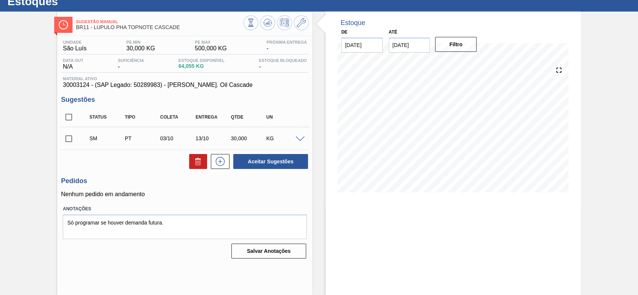
scroll to position [26, 0]
click at [73, 139] on input "checkbox" at bounding box center [69, 139] width 16 height 16
click at [274, 169] on button "Aceitar Sugestões" at bounding box center [270, 161] width 75 height 15
checkbox input "false"
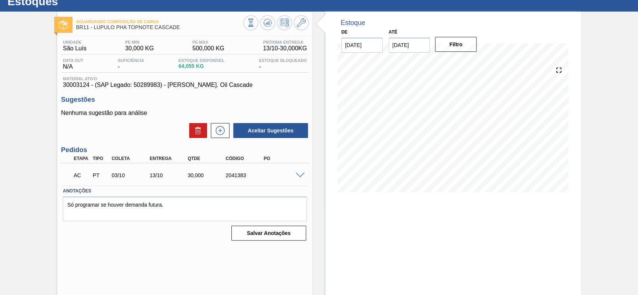
click at [300, 173] on span at bounding box center [299, 176] width 9 height 6
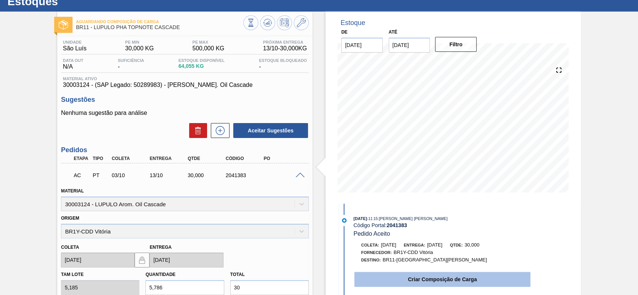
click at [406, 279] on button "Criar Composição de Carga" at bounding box center [442, 279] width 176 height 15
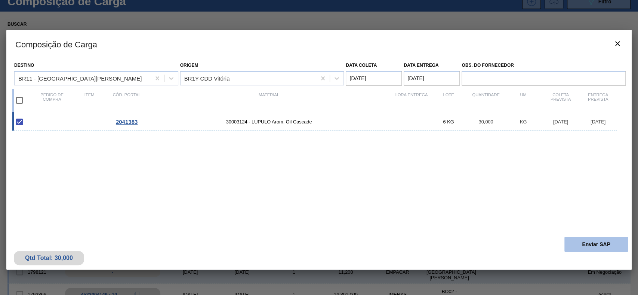
click at [574, 246] on button "Enviar SAP" at bounding box center [595, 244] width 63 height 15
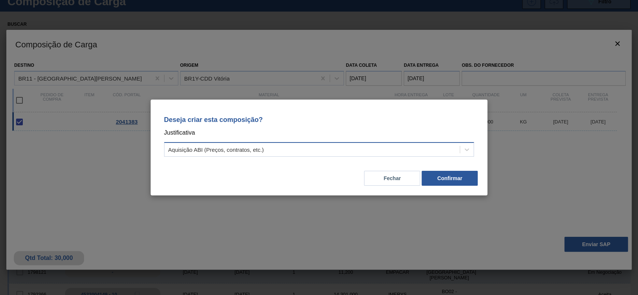
click at [316, 155] on div "Aquisição ABI (Preços, contratos, etc.)" at bounding box center [311, 150] width 295 height 11
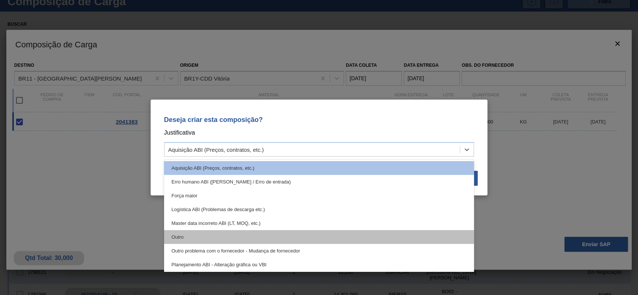
click at [245, 234] on div "Outro" at bounding box center [319, 237] width 310 height 14
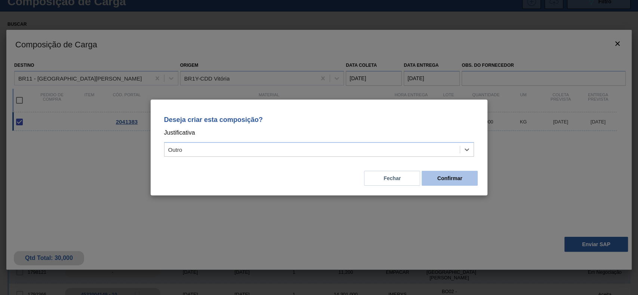
click at [448, 181] on button "Confirmar" at bounding box center [449, 178] width 56 height 15
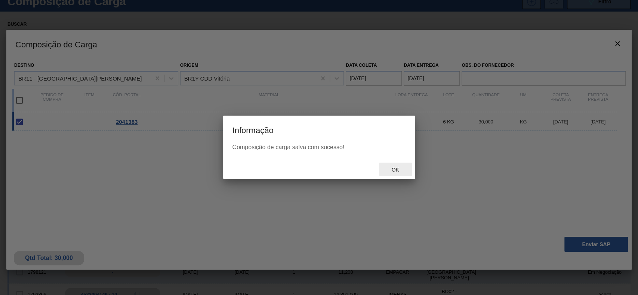
click at [390, 168] on span "Ok" at bounding box center [394, 170] width 19 height 6
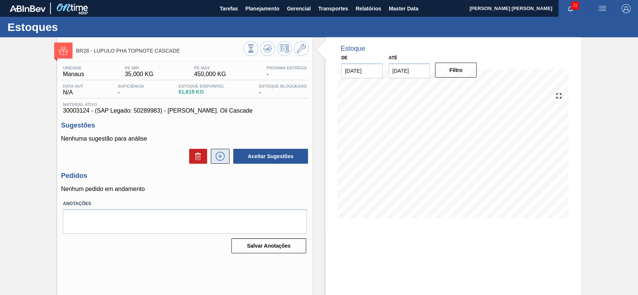
click at [216, 160] on icon at bounding box center [220, 156] width 12 height 9
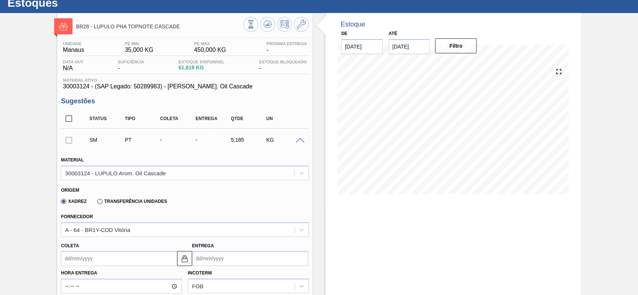
scroll to position [99, 0]
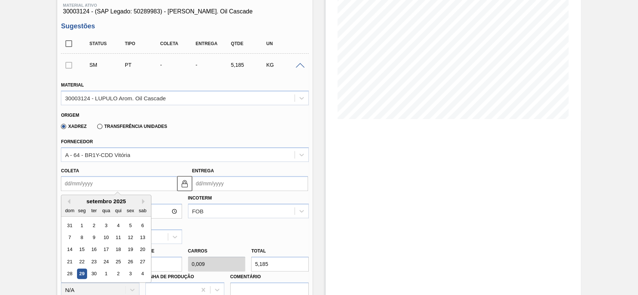
click at [107, 183] on input "Coleta" at bounding box center [119, 183] width 116 height 15
drag, startPoint x: 131, startPoint y: 276, endPoint x: 136, endPoint y: 276, distance: 4.9
click at [131, 275] on div "3" at bounding box center [130, 274] width 10 height 10
type input "[DATE]"
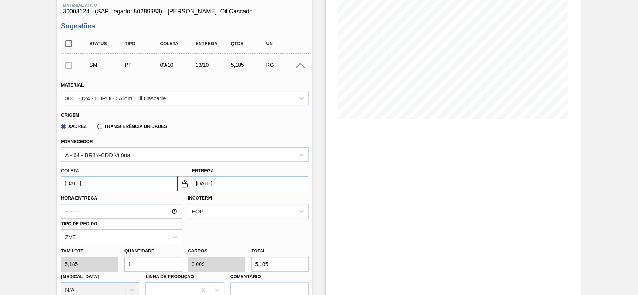
click at [275, 265] on input "5,185" at bounding box center [280, 264] width 58 height 15
type input "0,193"
type input "0,002"
type input "1"
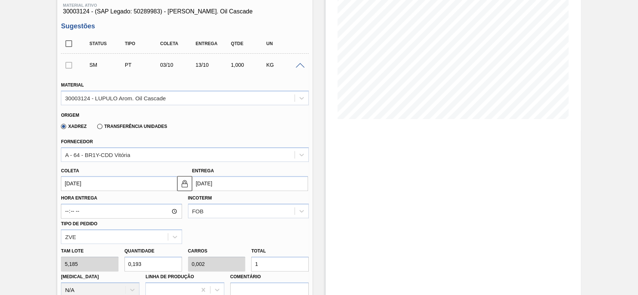
type input "1,929"
type input "0,017"
type input "10"
type input "19,286"
type input "0,167"
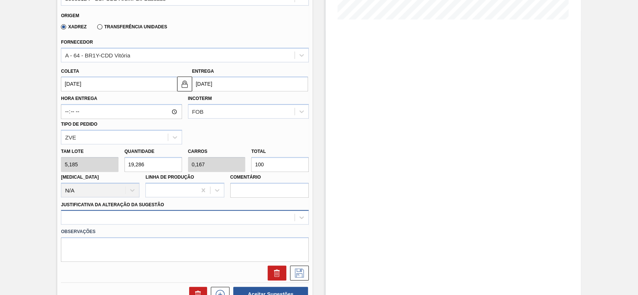
type input "100"
click at [131, 217] on div at bounding box center [185, 217] width 248 height 15
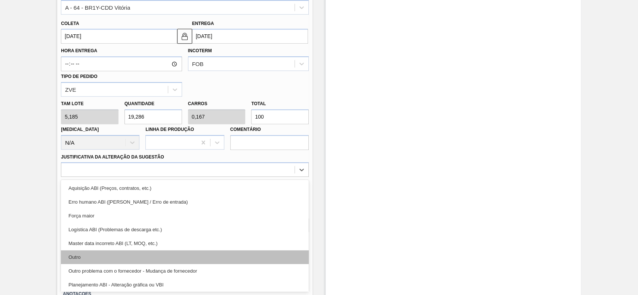
click at [107, 261] on div "Outro" at bounding box center [185, 258] width 248 height 14
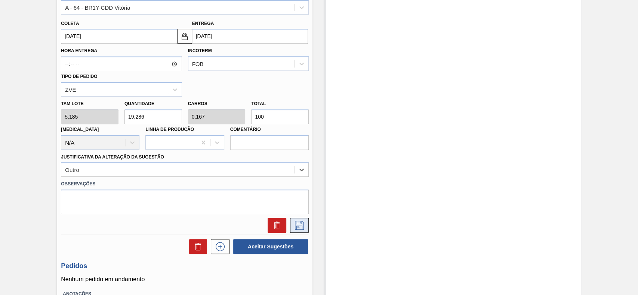
click at [300, 229] on icon at bounding box center [299, 225] width 12 height 9
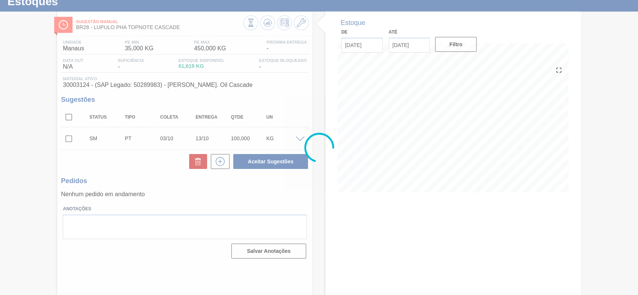
scroll to position [26, 0]
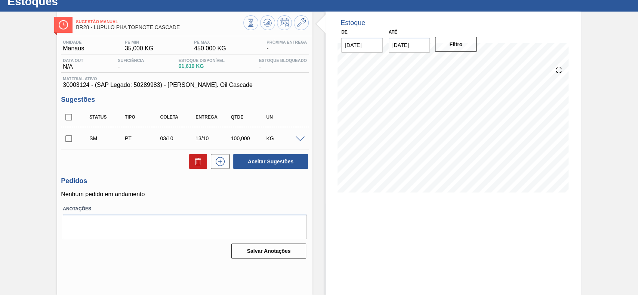
click at [66, 139] on input "checkbox" at bounding box center [69, 139] width 16 height 16
click at [244, 164] on button "Aceitar Sugestões" at bounding box center [270, 161] width 75 height 15
checkbox input "false"
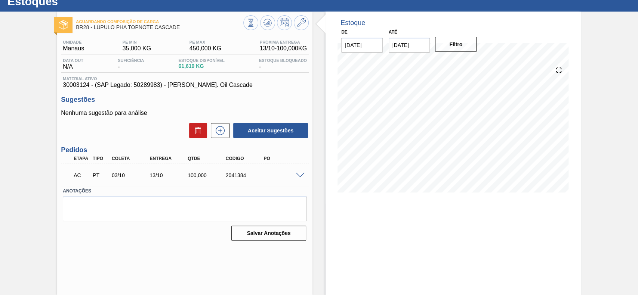
click at [297, 176] on span at bounding box center [299, 176] width 9 height 6
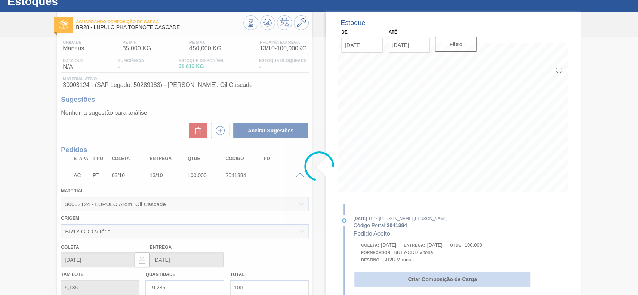
click at [443, 279] on button "Criar Composição de Carga" at bounding box center [442, 279] width 176 height 15
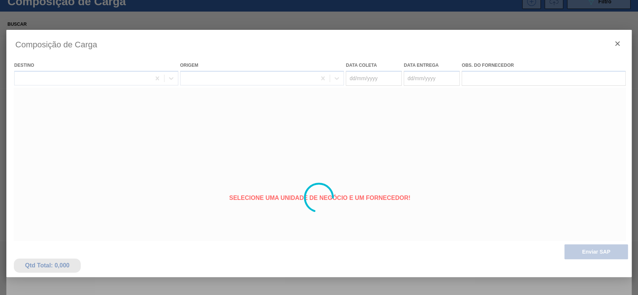
type coleta "[DATE]"
type entrega "[DATE]"
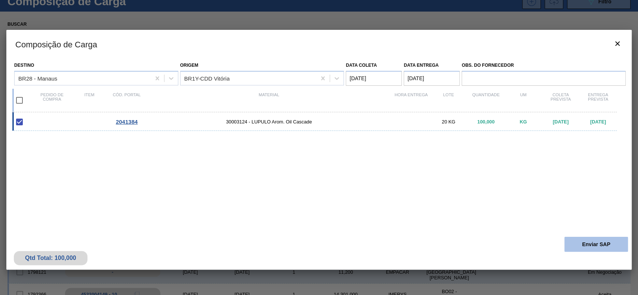
click at [578, 239] on button "Enviar SAP" at bounding box center [595, 244] width 63 height 15
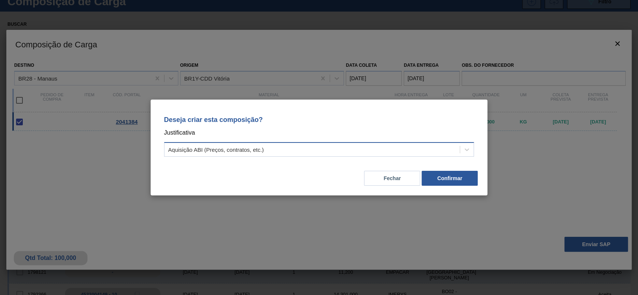
click at [247, 148] on div "Aquisição ABI (Preços, contratos, etc.)" at bounding box center [216, 150] width 96 height 6
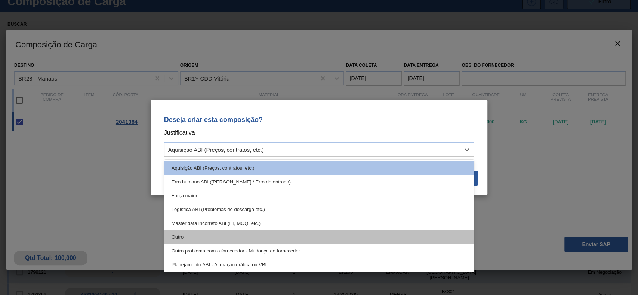
click at [203, 238] on div "Outro" at bounding box center [319, 237] width 310 height 14
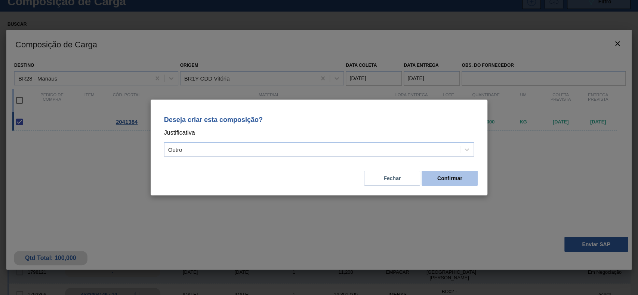
click at [466, 183] on button "Confirmar" at bounding box center [449, 178] width 56 height 15
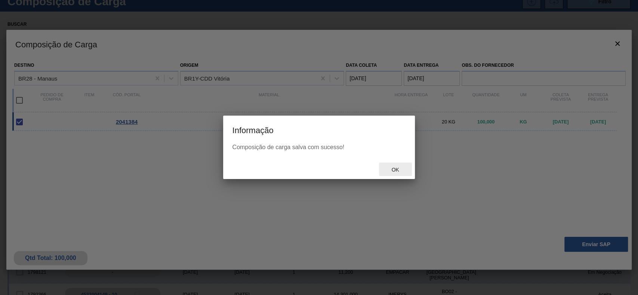
click at [399, 168] on span "Ok" at bounding box center [394, 170] width 19 height 6
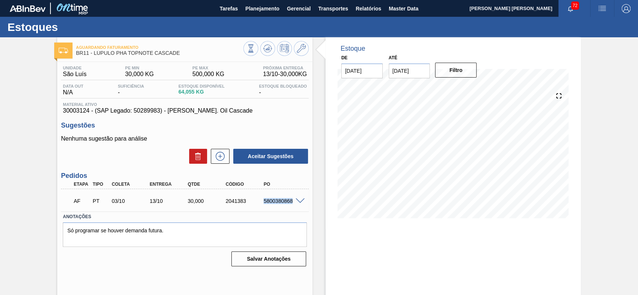
drag, startPoint x: 261, startPoint y: 202, endPoint x: 293, endPoint y: 203, distance: 31.4
click at [293, 203] on div "AF PT 03/10 13/10 30,000 2041383 5800380868" at bounding box center [185, 200] width 248 height 19
copy div "5800380868"
drag, startPoint x: 286, startPoint y: 203, endPoint x: 291, endPoint y: 204, distance: 5.7
click at [291, 204] on div "5800380869" at bounding box center [282, 201] width 42 height 6
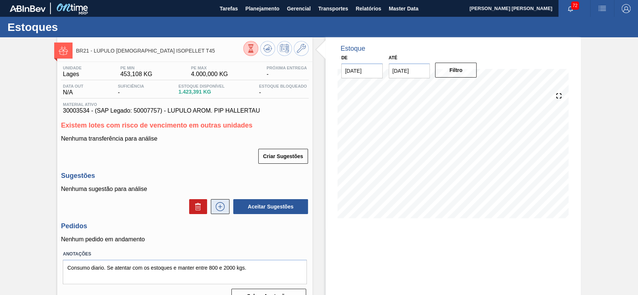
click at [220, 207] on icon at bounding box center [220, 207] width 4 height 0
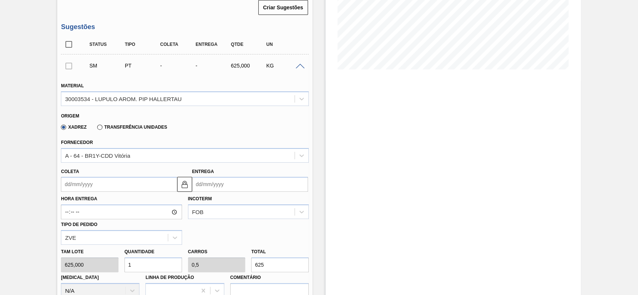
scroll to position [149, 0]
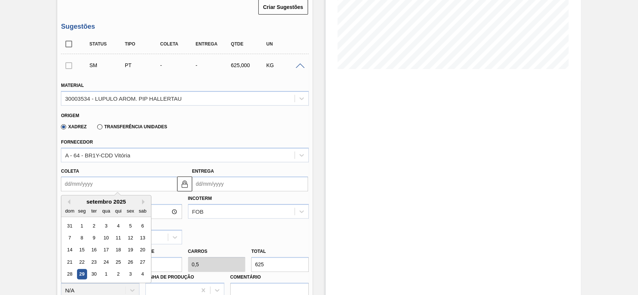
click at [129, 180] on input "Coleta" at bounding box center [119, 184] width 116 height 15
click at [133, 273] on div "3" at bounding box center [130, 275] width 10 height 10
type input "[DATE]"
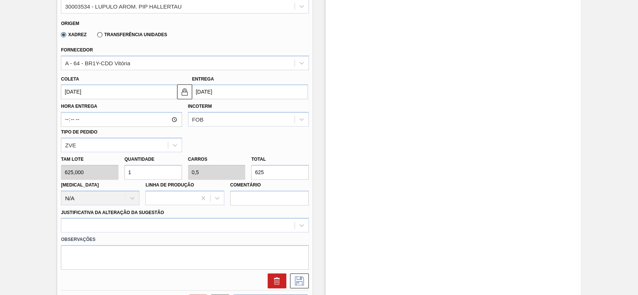
scroll to position [299, 0]
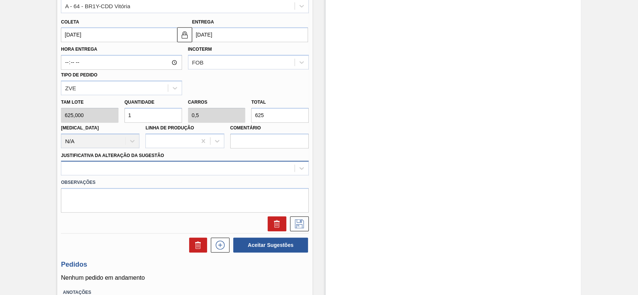
click at [148, 171] on div at bounding box center [177, 168] width 233 height 11
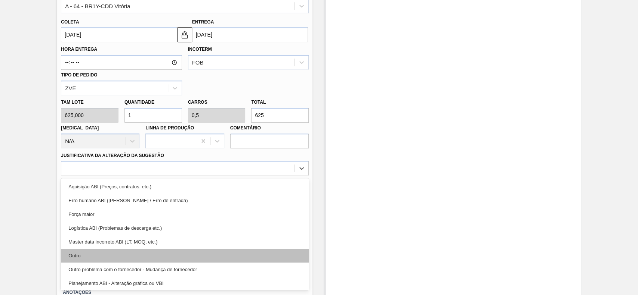
click at [102, 253] on div "Outro" at bounding box center [185, 256] width 248 height 14
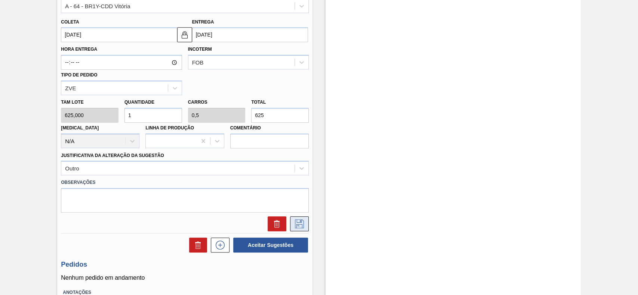
click at [300, 224] on icon at bounding box center [299, 224] width 12 height 9
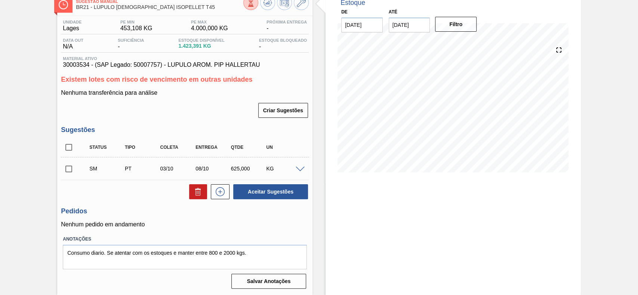
scroll to position [47, 0]
click at [69, 169] on input "checkbox" at bounding box center [69, 169] width 16 height 16
click at [285, 192] on button "Aceitar Sugestões" at bounding box center [270, 192] width 75 height 15
checkbox input "false"
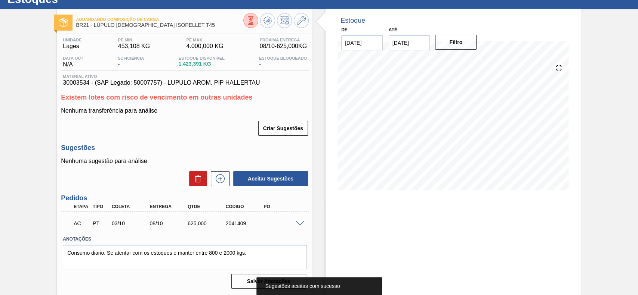
scroll to position [28, 0]
click at [299, 222] on span at bounding box center [299, 224] width 9 height 6
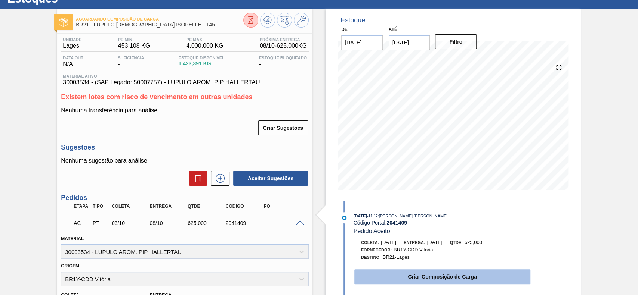
click at [409, 281] on button "Criar Composição de Carga" at bounding box center [442, 277] width 176 height 15
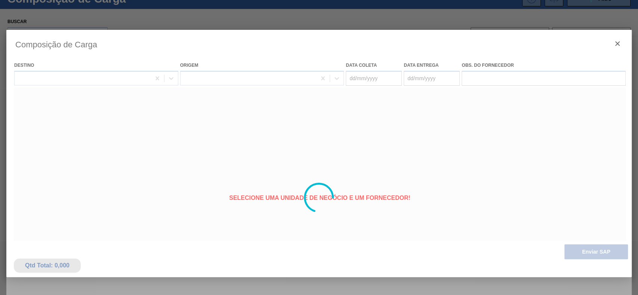
type coleta "[DATE]"
type entrega "08/10/2025"
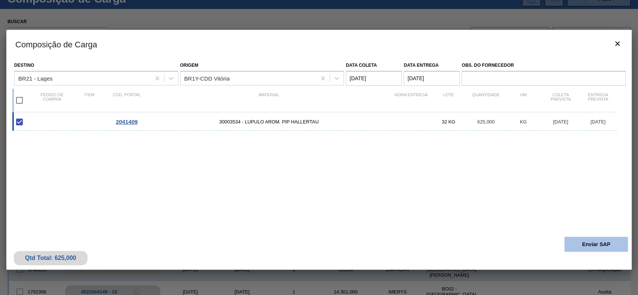
click at [574, 239] on button "Enviar SAP" at bounding box center [595, 244] width 63 height 15
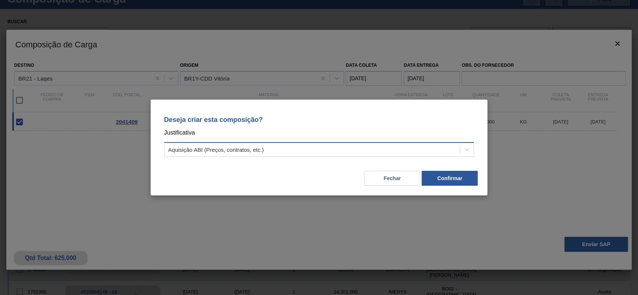
click at [332, 148] on div "Aquisição ABI (Preços, contratos, etc.)" at bounding box center [311, 150] width 295 height 11
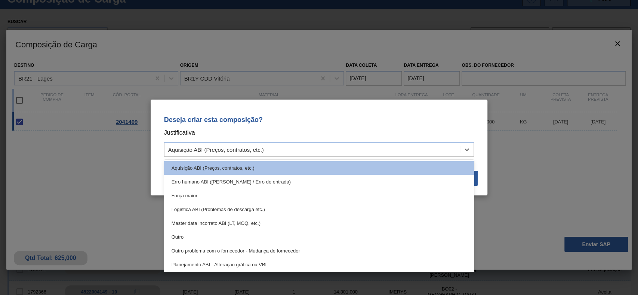
click at [257, 231] on div "Outro" at bounding box center [319, 237] width 310 height 14
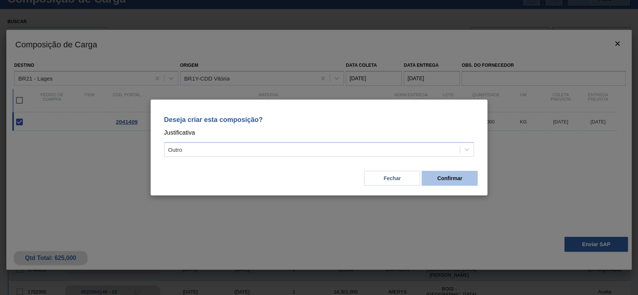
click at [463, 180] on button "Confirmar" at bounding box center [449, 178] width 56 height 15
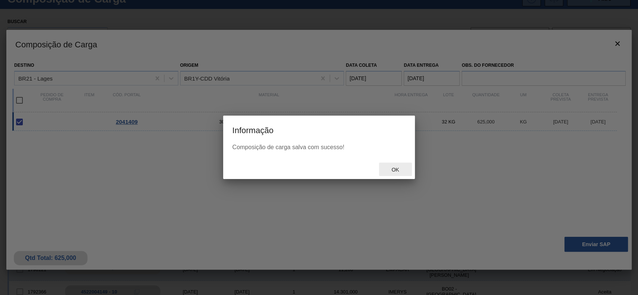
click at [392, 169] on span "Ok" at bounding box center [394, 170] width 19 height 6
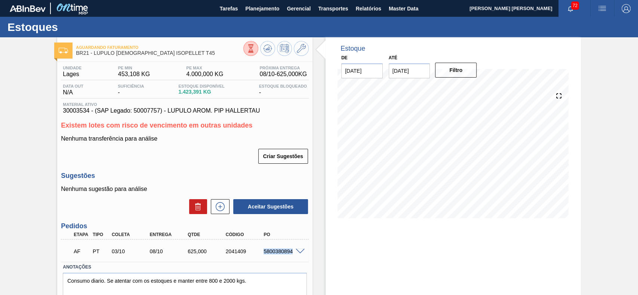
drag, startPoint x: 263, startPoint y: 252, endPoint x: 292, endPoint y: 257, distance: 29.8
click at [292, 257] on div "AF PT 03/10 08/10 625,000 2041409 5800380894" at bounding box center [183, 251] width 228 height 15
copy div "5800380894"
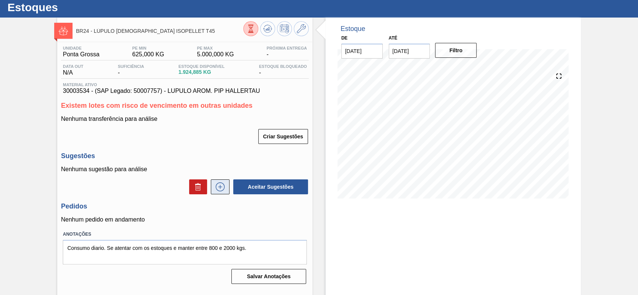
scroll to position [26, 0]
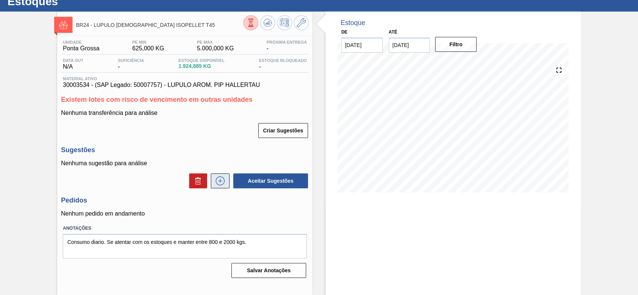
click at [218, 180] on icon at bounding box center [220, 181] width 12 height 9
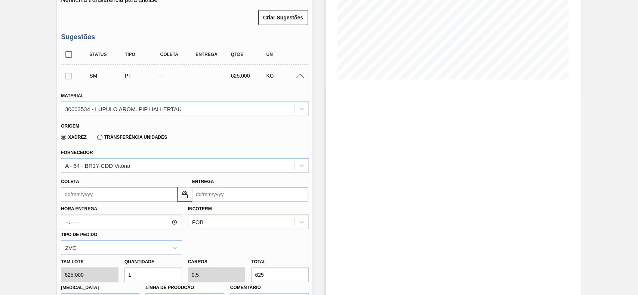
scroll to position [175, 0]
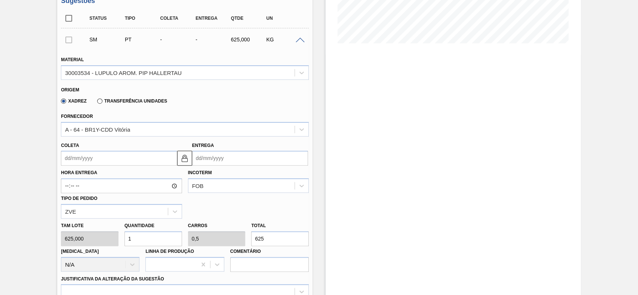
click at [108, 161] on input "Coleta" at bounding box center [119, 158] width 116 height 15
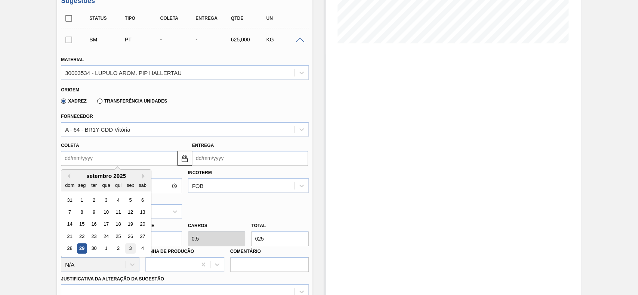
click at [130, 254] on div "3" at bounding box center [130, 249] width 10 height 10
type input "[DATE]"
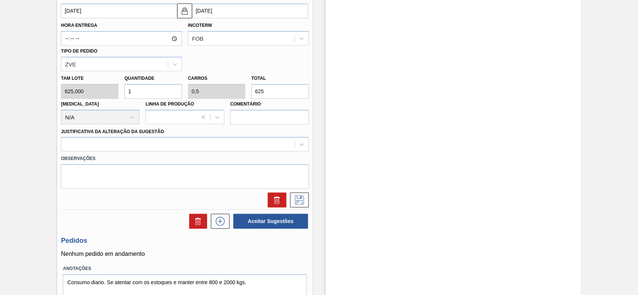
scroll to position [325, 0]
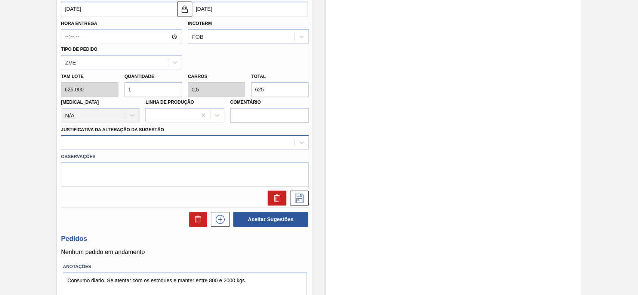
drag, startPoint x: 125, startPoint y: 143, endPoint x: 123, endPoint y: 147, distance: 4.4
click at [123, 147] on div at bounding box center [177, 142] width 233 height 11
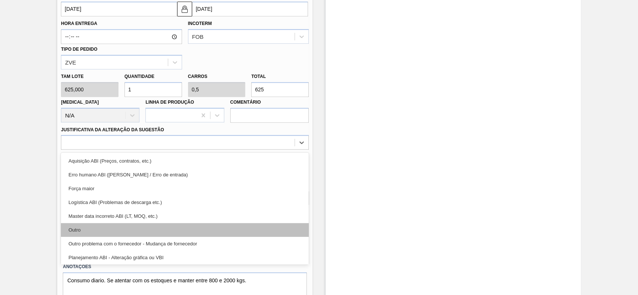
click at [97, 232] on div "Outro" at bounding box center [185, 230] width 248 height 14
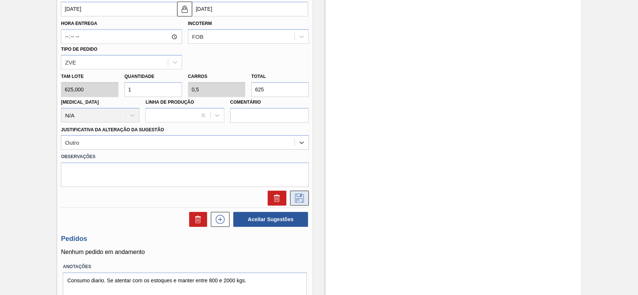
click at [298, 199] on icon at bounding box center [299, 198] width 9 height 9
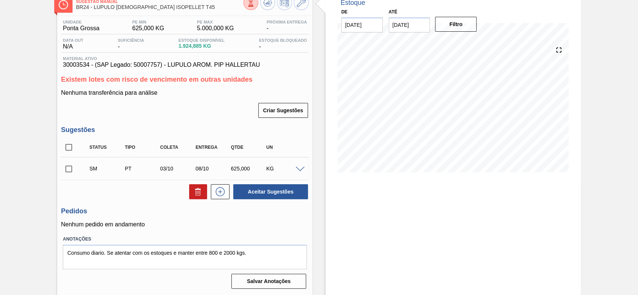
scroll to position [47, 0]
click at [70, 169] on input "checkbox" at bounding box center [69, 169] width 16 height 16
click at [278, 194] on button "Aceitar Sugestões" at bounding box center [270, 192] width 75 height 15
checkbox input "false"
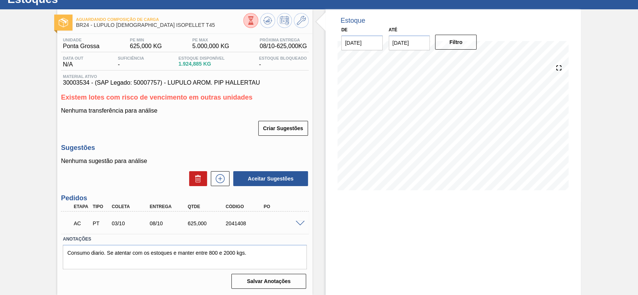
scroll to position [28, 0]
click at [301, 224] on span at bounding box center [299, 224] width 9 height 6
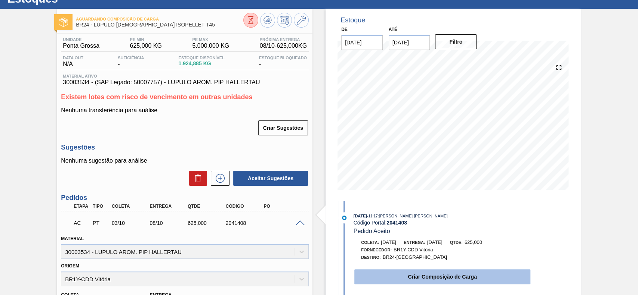
click at [399, 273] on button "Criar Composição de Carga" at bounding box center [442, 277] width 176 height 15
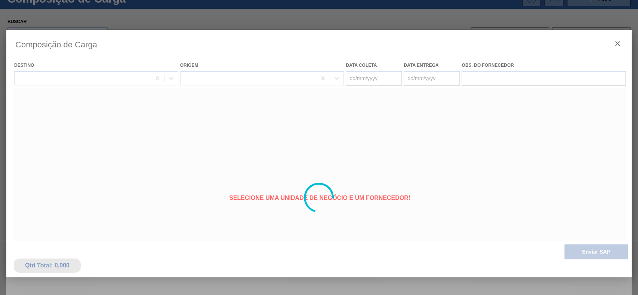
type coleta "[DATE]"
type entrega "08/10/2025"
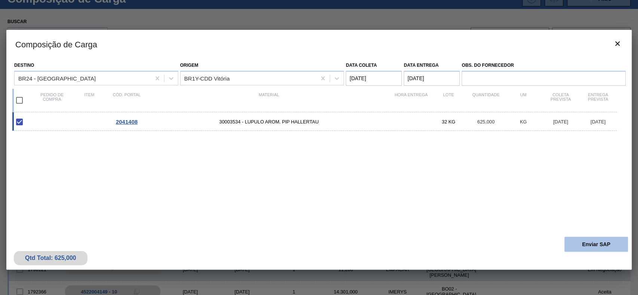
click at [584, 243] on button "Enviar SAP" at bounding box center [595, 244] width 63 height 15
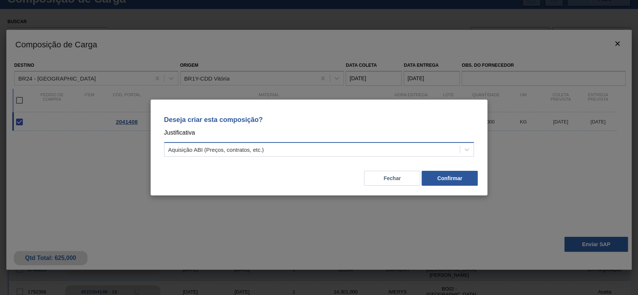
click at [257, 145] on div "Aquisição ABI (Preços, contratos, etc.)" at bounding box center [311, 150] width 295 height 11
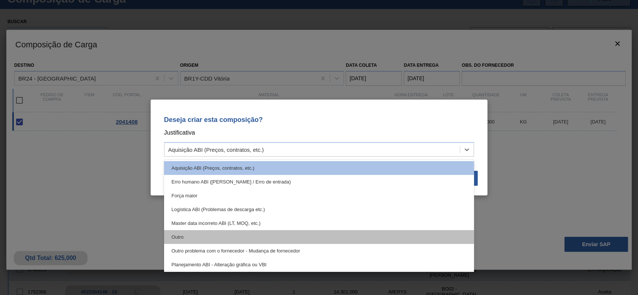
click at [224, 232] on div "Outro" at bounding box center [319, 237] width 310 height 14
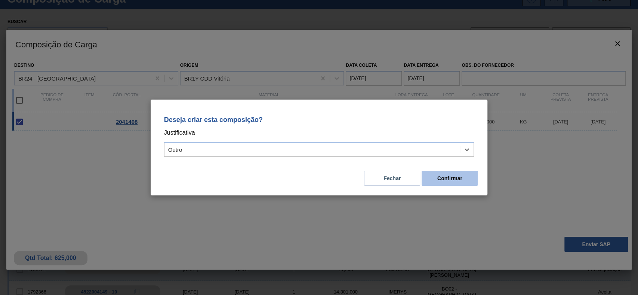
click at [447, 177] on button "Confirmar" at bounding box center [449, 178] width 56 height 15
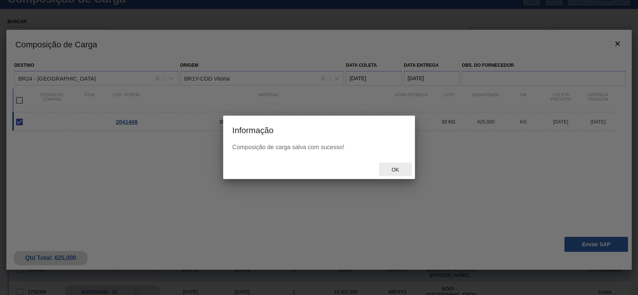
click at [403, 175] on div "Ok" at bounding box center [395, 170] width 33 height 14
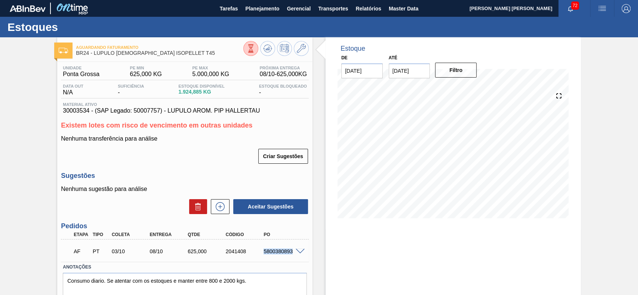
drag, startPoint x: 263, startPoint y: 253, endPoint x: 292, endPoint y: 255, distance: 29.2
click at [292, 255] on div "AF PT 03/10 08/10 625,000 2041408 5800380893" at bounding box center [183, 251] width 228 height 15
copy div "5800380893"
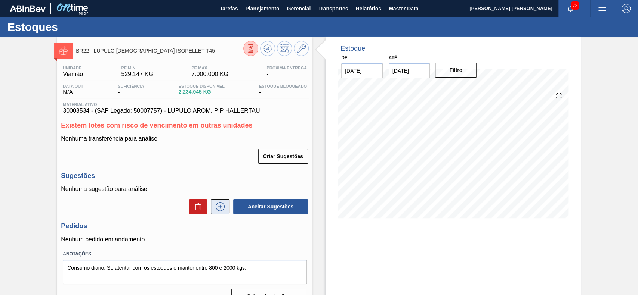
click at [225, 203] on button at bounding box center [220, 206] width 19 height 15
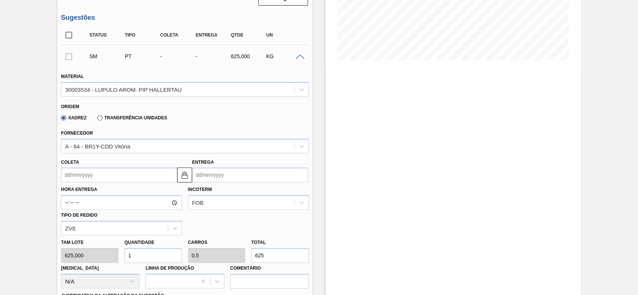
scroll to position [199, 0]
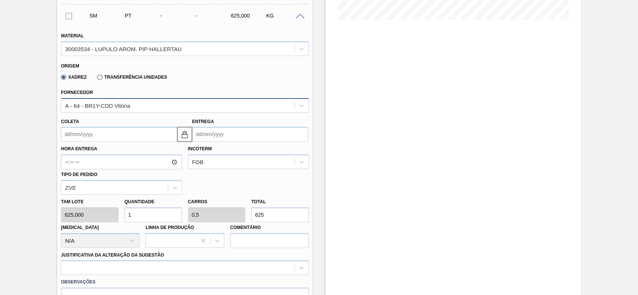
click at [119, 107] on div "A - 64 - BR1Y-CDD Vitória" at bounding box center [97, 105] width 65 height 6
click at [44, 156] on div "BR22 - LÚPULO [DEMOGRAPHIC_DATA] ISOPELLET T45 Unidade Viamão PE MIN 529,147 KG…" at bounding box center [319, 143] width 638 height 610
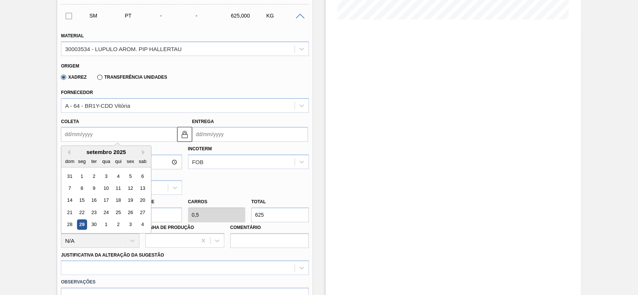
click at [118, 139] on input "Coleta" at bounding box center [119, 134] width 116 height 15
click at [130, 226] on div "3" at bounding box center [130, 225] width 10 height 10
type input "[DATE]"
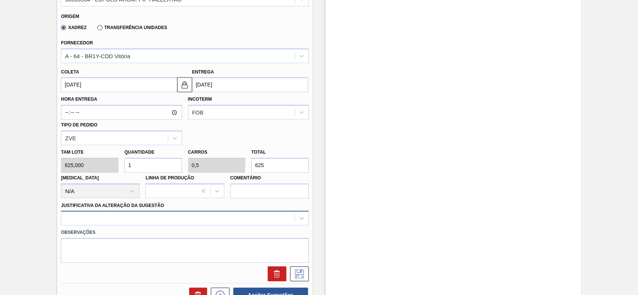
click at [134, 222] on div at bounding box center [185, 218] width 248 height 15
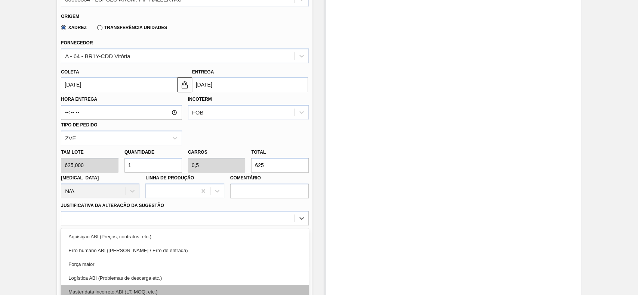
scroll to position [297, 0]
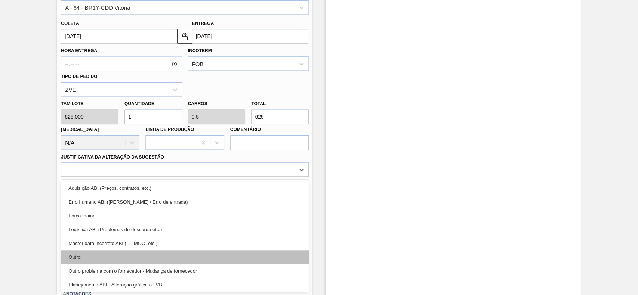
click at [102, 258] on div "Outro" at bounding box center [185, 258] width 248 height 14
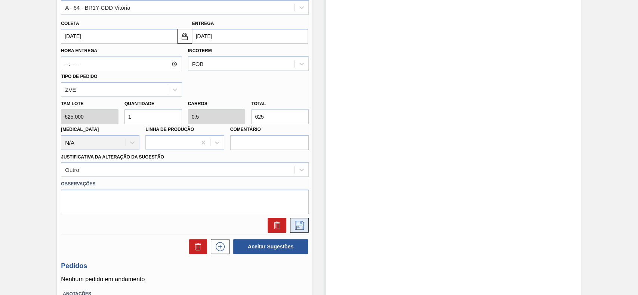
click at [295, 227] on icon at bounding box center [299, 225] width 12 height 9
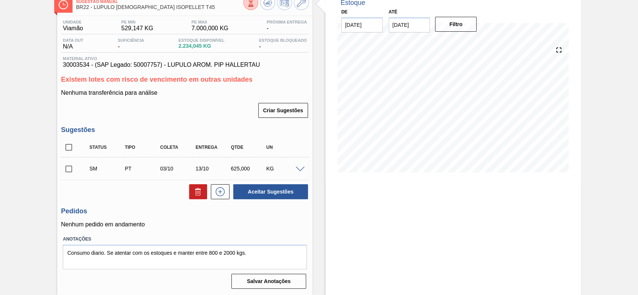
scroll to position [47, 0]
click at [73, 168] on input "checkbox" at bounding box center [69, 169] width 16 height 16
click at [288, 190] on button "Aceitar Sugestões" at bounding box center [270, 192] width 75 height 15
checkbox input "false"
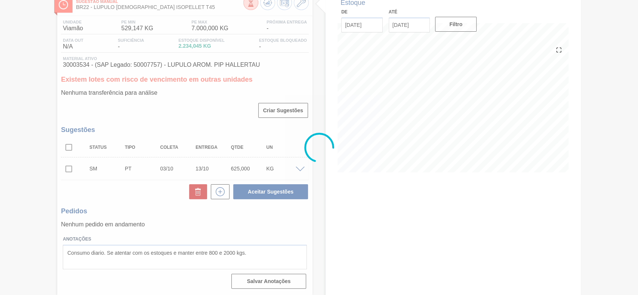
scroll to position [28, 0]
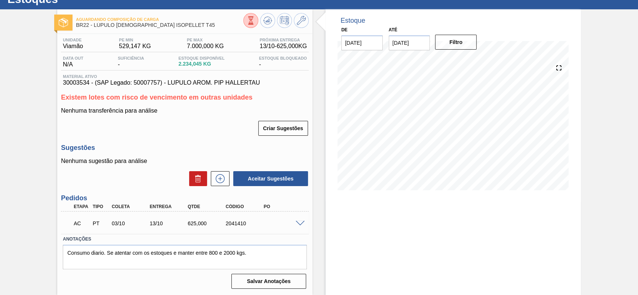
click at [295, 220] on div at bounding box center [301, 223] width 15 height 6
click at [297, 222] on span at bounding box center [299, 224] width 9 height 6
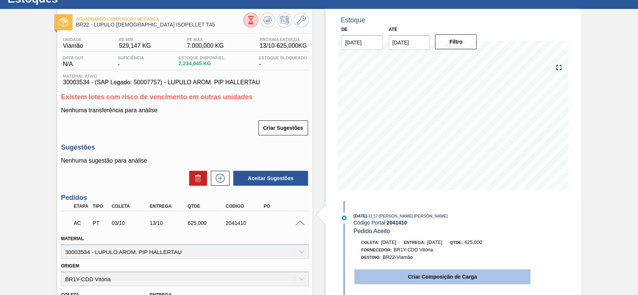
click at [422, 274] on button "Criar Composição de Carga" at bounding box center [442, 277] width 176 height 15
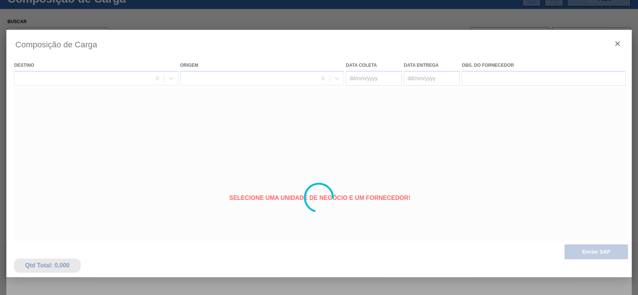
type coleta "[DATE]"
type entrega "[DATE]"
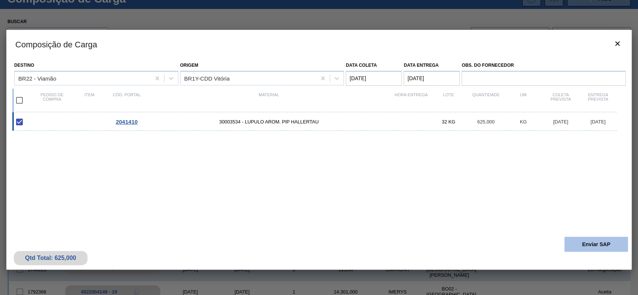
click at [602, 242] on button "Enviar SAP" at bounding box center [595, 244] width 63 height 15
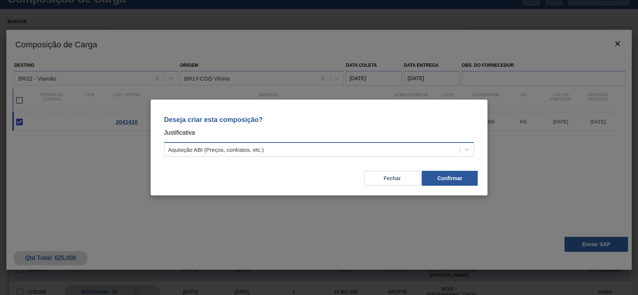
click at [313, 148] on div "Aquisição ABI (Preços, contratos, etc.)" at bounding box center [311, 150] width 295 height 11
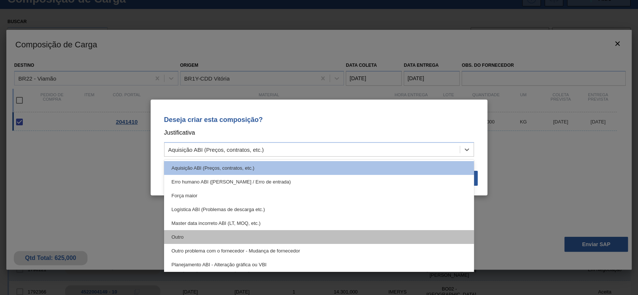
click at [228, 233] on div "Outro" at bounding box center [319, 237] width 310 height 14
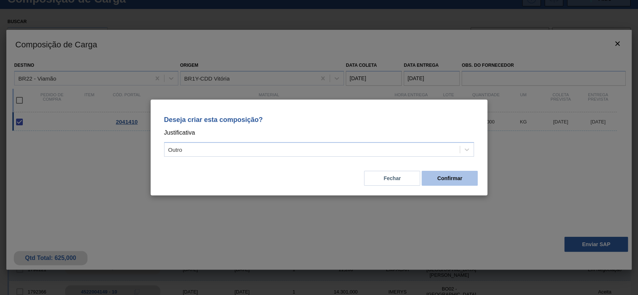
click at [449, 182] on button "Confirmar" at bounding box center [449, 178] width 56 height 15
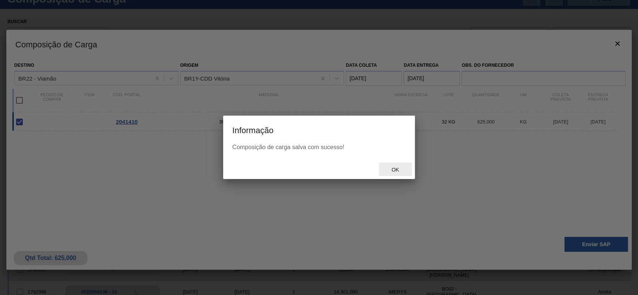
click at [400, 169] on span "Ok" at bounding box center [394, 170] width 19 height 6
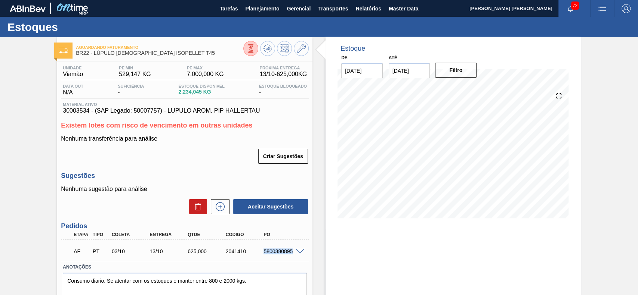
drag, startPoint x: 262, startPoint y: 251, endPoint x: 292, endPoint y: 258, distance: 31.5
click at [292, 258] on div "AF PT 03/10 13/10 625,000 2041410 5800380895" at bounding box center [183, 251] width 228 height 15
copy div "5800380895"
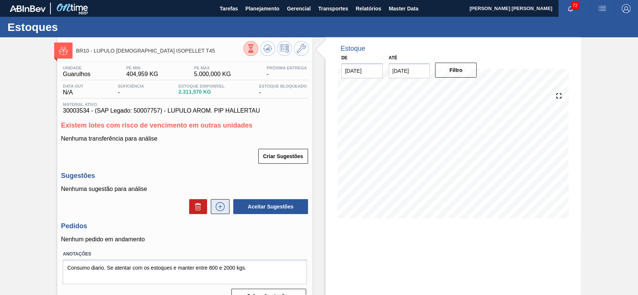
click at [223, 209] on icon at bounding box center [220, 206] width 12 height 9
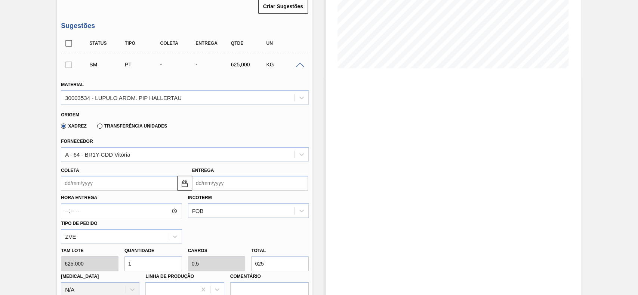
scroll to position [199, 0]
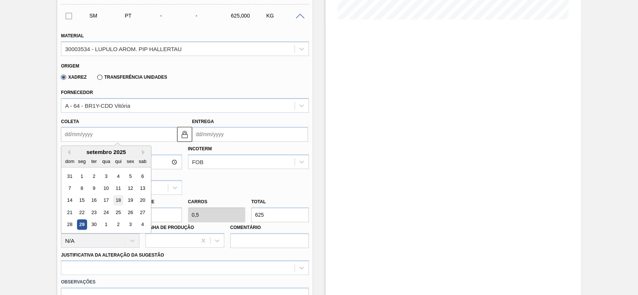
drag, startPoint x: 94, startPoint y: 135, endPoint x: 114, endPoint y: 202, distance: 69.5
click at [95, 136] on input "Coleta" at bounding box center [119, 134] width 116 height 15
click at [128, 225] on div "3" at bounding box center [130, 225] width 10 height 10
type input "[DATE]"
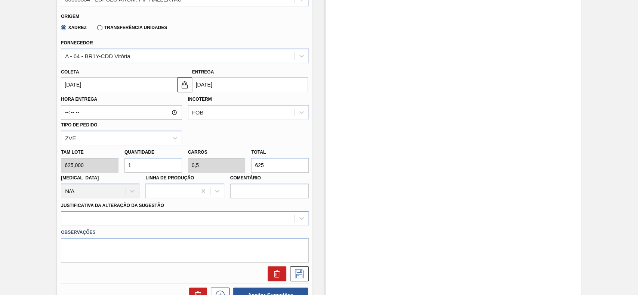
click at [130, 220] on div at bounding box center [185, 218] width 248 height 15
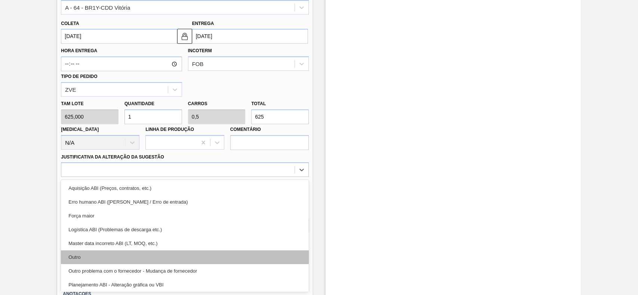
click at [100, 257] on div "Outro" at bounding box center [185, 258] width 248 height 14
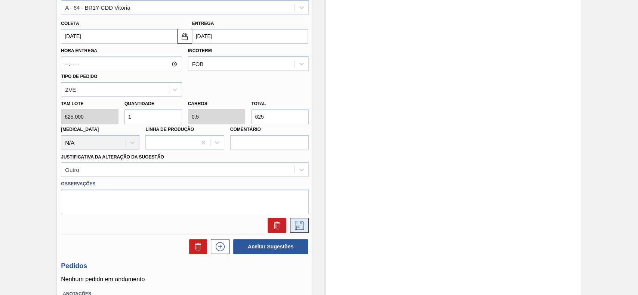
click at [301, 229] on icon at bounding box center [299, 225] width 12 height 9
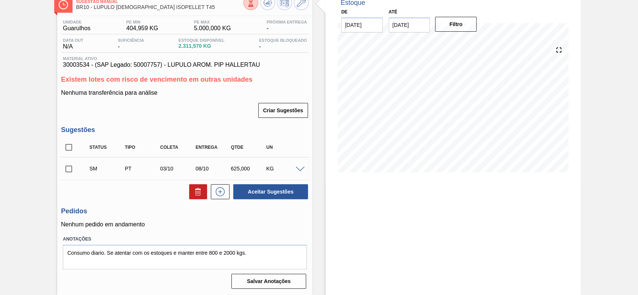
scroll to position [47, 0]
click at [73, 169] on input "checkbox" at bounding box center [69, 169] width 16 height 16
click at [263, 199] on button "Aceitar Sugestões" at bounding box center [270, 192] width 75 height 15
checkbox input "false"
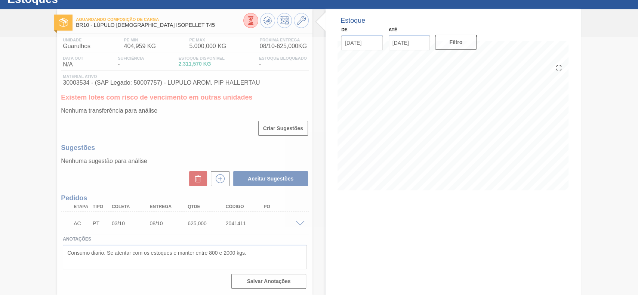
scroll to position [28, 0]
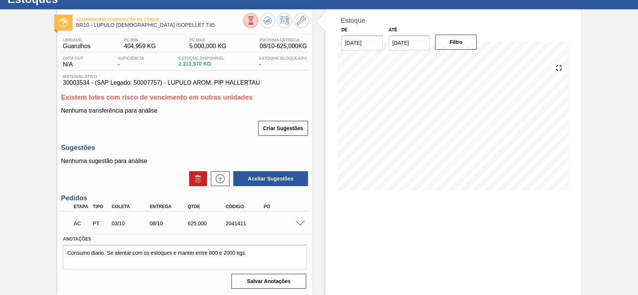
click at [296, 222] on span at bounding box center [299, 224] width 9 height 6
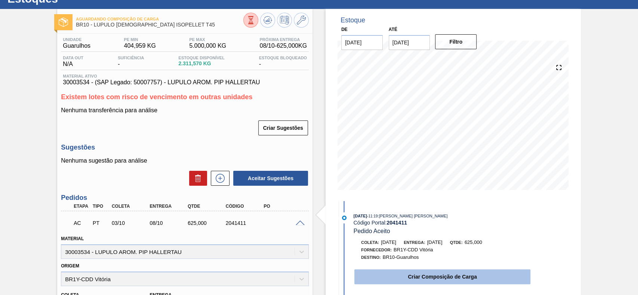
click at [445, 276] on button "Criar Composição de Carga" at bounding box center [442, 277] width 176 height 15
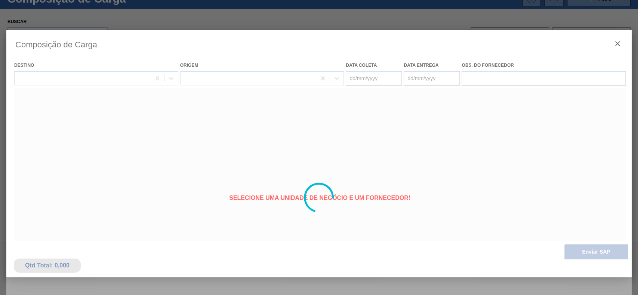
type coleta "[DATE]"
type entrega "[DATE]"
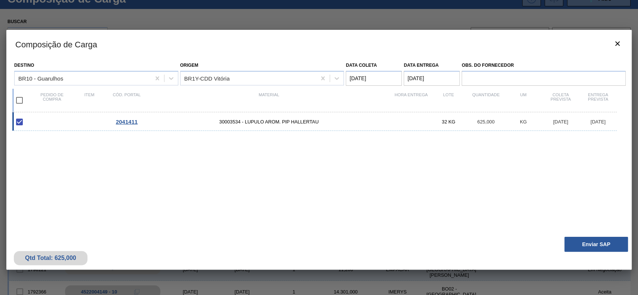
click at [592, 237] on div "Qtd Total: 625,000 Enviar SAP" at bounding box center [318, 251] width 625 height 37
click at [592, 241] on button "Enviar SAP" at bounding box center [595, 244] width 63 height 15
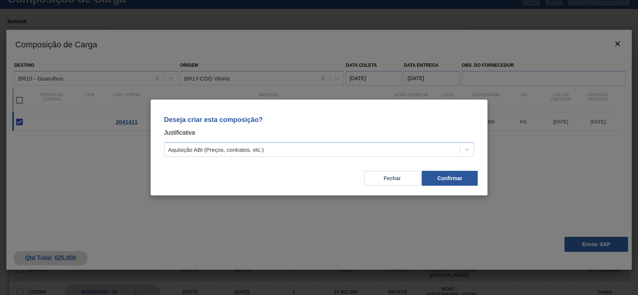
drag, startPoint x: 307, startPoint y: 152, endPoint x: 292, endPoint y: 159, distance: 16.2
click at [300, 154] on div "Aquisição ABI (Preços, contratos, etc.)" at bounding box center [311, 150] width 295 height 11
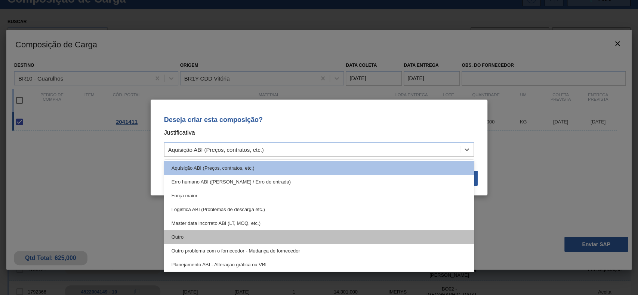
drag, startPoint x: 247, startPoint y: 229, endPoint x: 247, endPoint y: 235, distance: 6.0
click at [247, 235] on div "Aquisição ABI (Preços, contratos, etc.) Erro humano ABI (Cálculo / Erro de entr…" at bounding box center [319, 216] width 310 height 112
click at [247, 235] on div "Outro" at bounding box center [319, 237] width 310 height 14
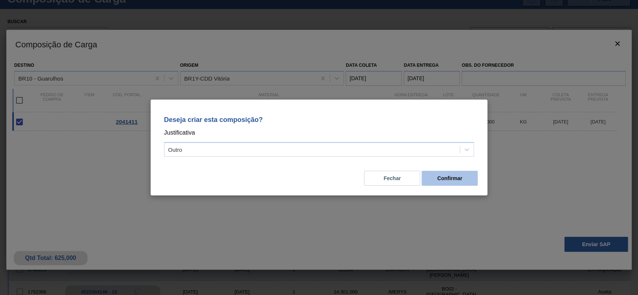
click at [451, 176] on button "Confirmar" at bounding box center [449, 178] width 56 height 15
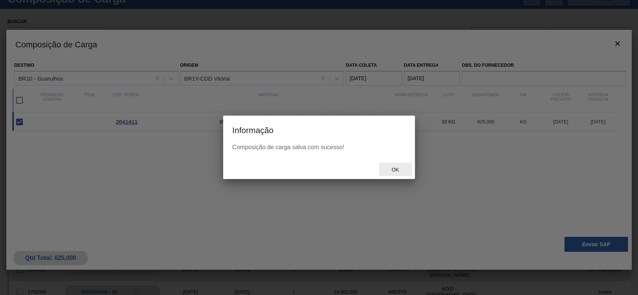
click at [397, 174] on div "Ok" at bounding box center [395, 170] width 33 height 14
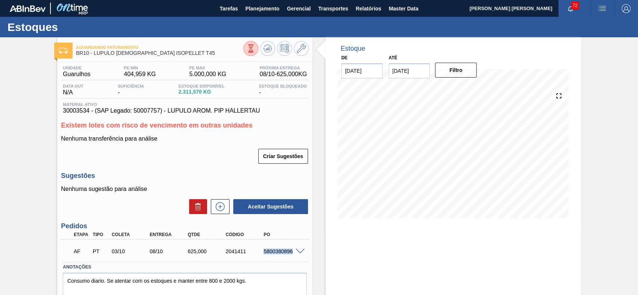
drag, startPoint x: 260, startPoint y: 251, endPoint x: 292, endPoint y: 255, distance: 31.6
click at [292, 255] on div "5800380896" at bounding box center [277, 252] width 38 height 6
copy div "5800380896"
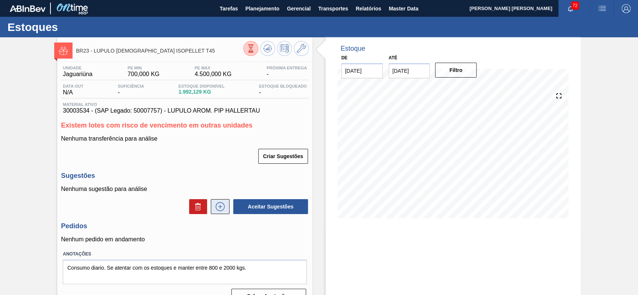
click at [218, 211] on icon at bounding box center [220, 206] width 12 height 9
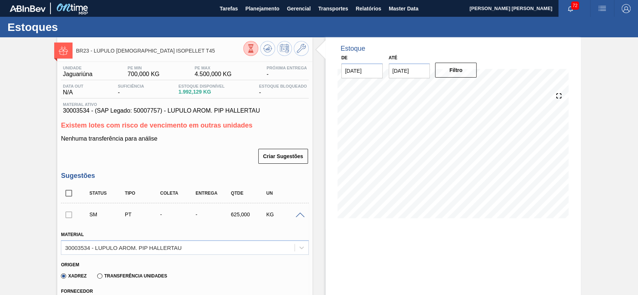
scroll to position [149, 0]
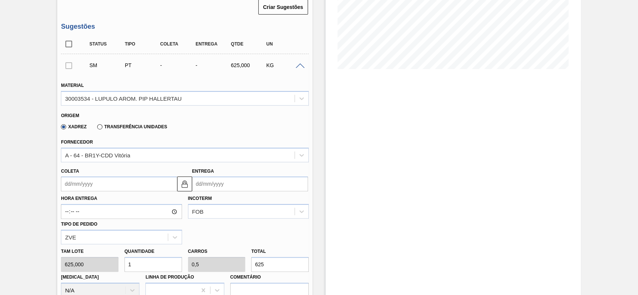
click at [115, 185] on input "Coleta" at bounding box center [119, 184] width 116 height 15
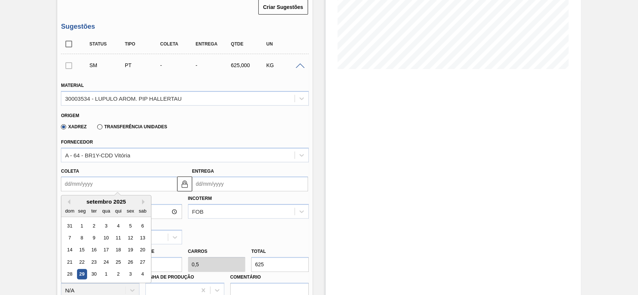
click at [132, 275] on div "3" at bounding box center [130, 275] width 10 height 10
type input "[DATE]"
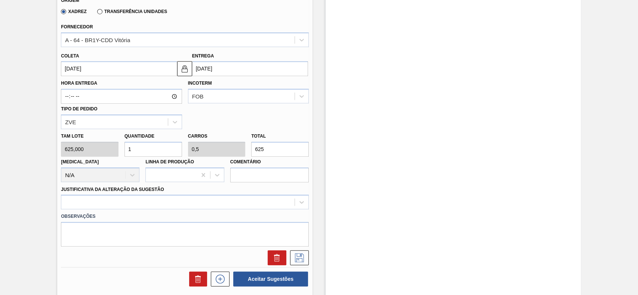
scroll to position [299, 0]
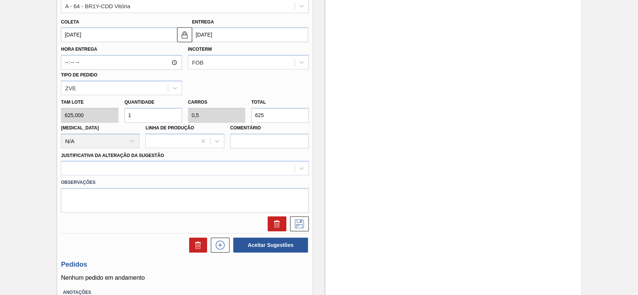
drag, startPoint x: 185, startPoint y: 174, endPoint x: 176, endPoint y: 177, distance: 9.6
click at [181, 175] on div at bounding box center [185, 168] width 248 height 15
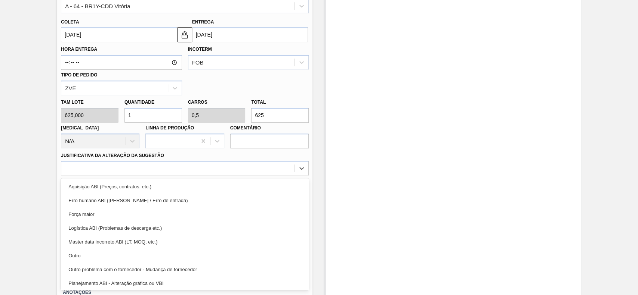
click at [127, 255] on div "Outro" at bounding box center [185, 256] width 248 height 14
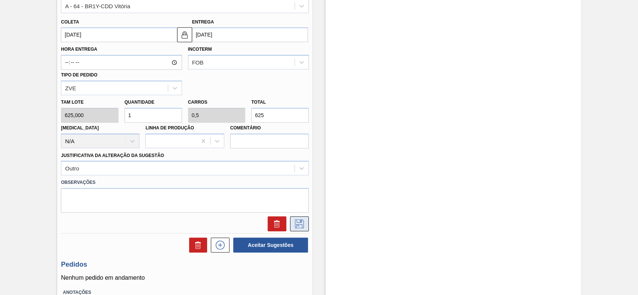
click at [306, 229] on button at bounding box center [299, 224] width 19 height 15
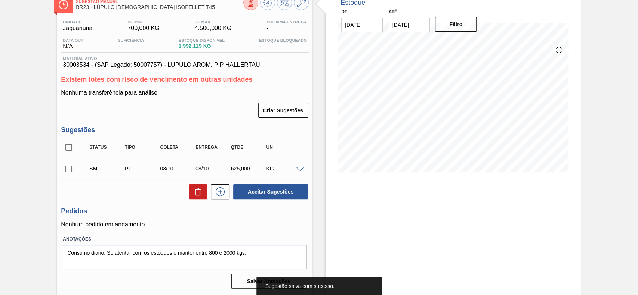
scroll to position [47, 0]
click at [72, 168] on input "checkbox" at bounding box center [69, 169] width 16 height 16
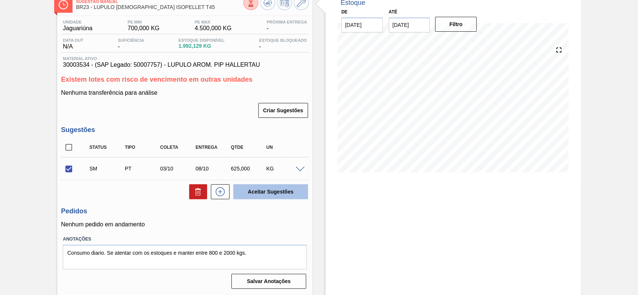
click at [269, 190] on button "Aceitar Sugestões" at bounding box center [270, 192] width 75 height 15
checkbox input "false"
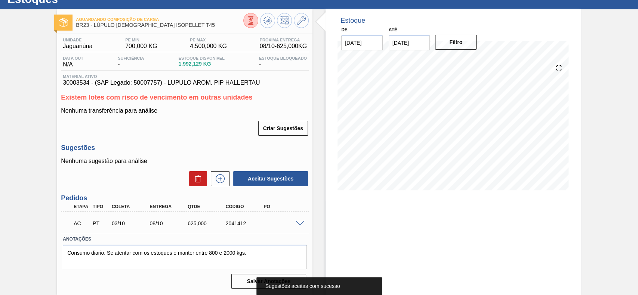
scroll to position [28, 0]
click at [304, 217] on div "AC PT 03/10 08/10 625,000 2041412" at bounding box center [185, 223] width 248 height 19
click at [302, 220] on div at bounding box center [301, 223] width 15 height 6
click at [299, 223] on span at bounding box center [299, 224] width 9 height 6
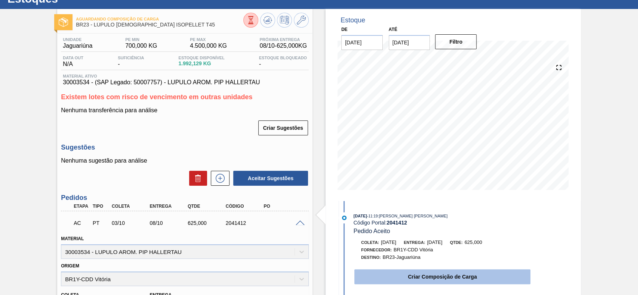
click at [397, 273] on button "Criar Composição de Carga" at bounding box center [442, 277] width 176 height 15
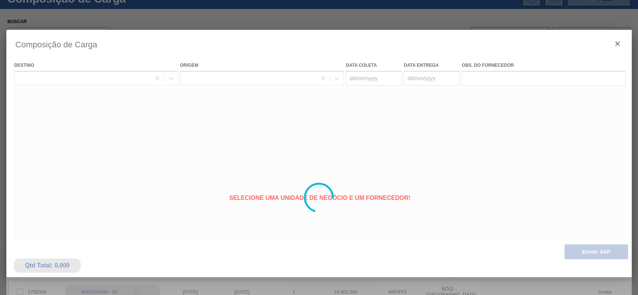
type coleta "[DATE]"
type entrega "[DATE]"
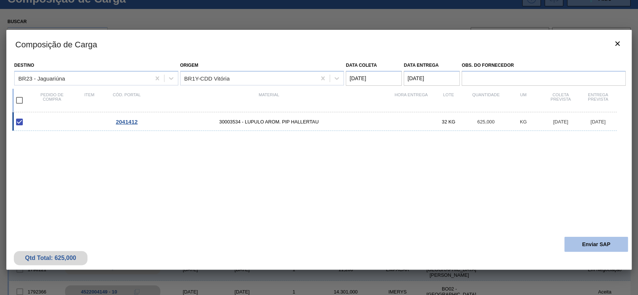
click at [592, 244] on button "Enviar SAP" at bounding box center [595, 244] width 63 height 15
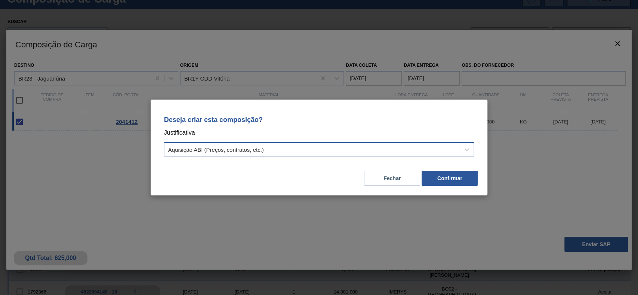
drag, startPoint x: 336, startPoint y: 150, endPoint x: 315, endPoint y: 157, distance: 21.6
click at [332, 151] on div "Aquisição ABI (Preços, contratos, etc.)" at bounding box center [311, 150] width 295 height 11
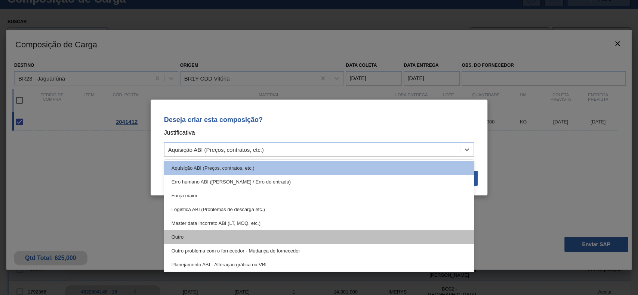
click at [248, 241] on div "Outro" at bounding box center [319, 237] width 310 height 14
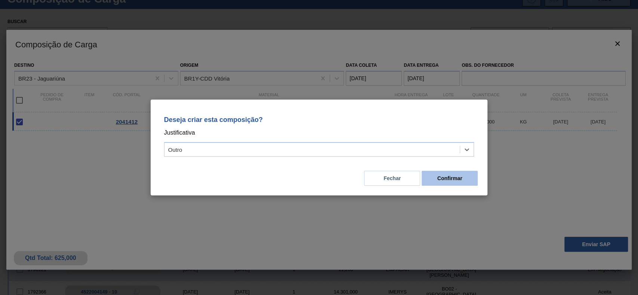
click at [456, 180] on button "Confirmar" at bounding box center [449, 178] width 56 height 15
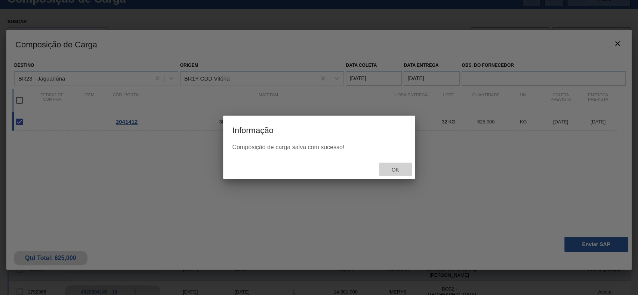
click at [394, 171] on span "Ok" at bounding box center [394, 170] width 19 height 6
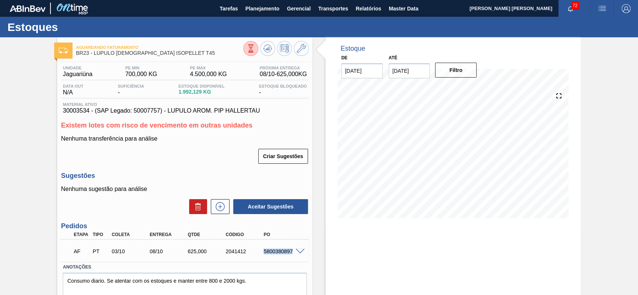
drag, startPoint x: 261, startPoint y: 250, endPoint x: 293, endPoint y: 252, distance: 31.5
click at [293, 252] on div "AF PT 03/10 08/10 625,000 2041412 5800380897" at bounding box center [185, 251] width 248 height 19
copy div "5800380897"
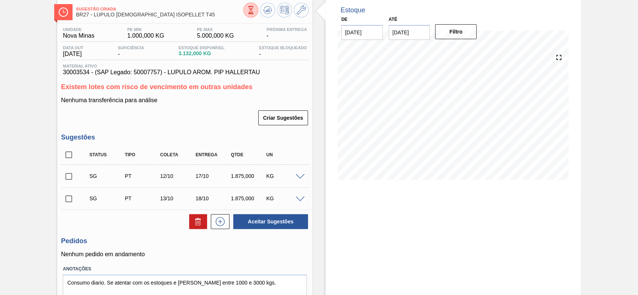
scroll to position [69, 0]
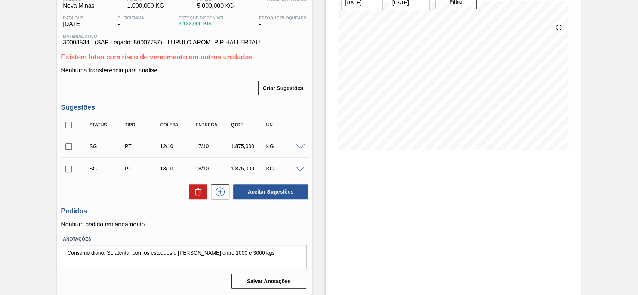
click at [304, 146] on span at bounding box center [299, 148] width 9 height 6
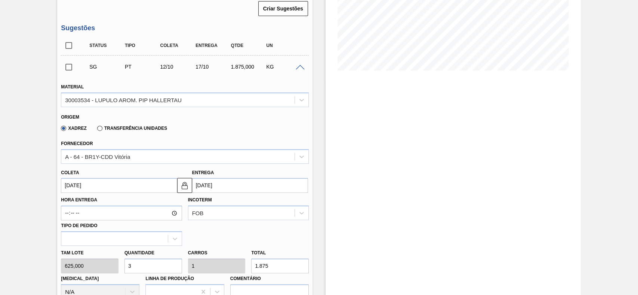
scroll to position [218, 0]
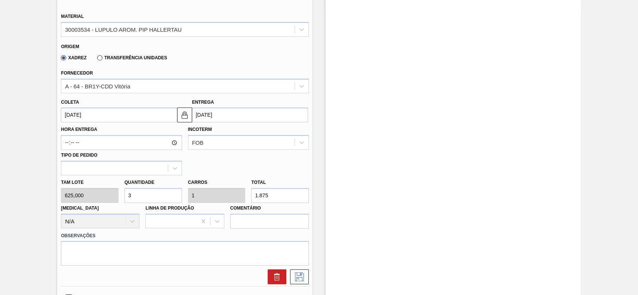
click at [102, 115] on input "[DATE]" at bounding box center [119, 115] width 116 height 15
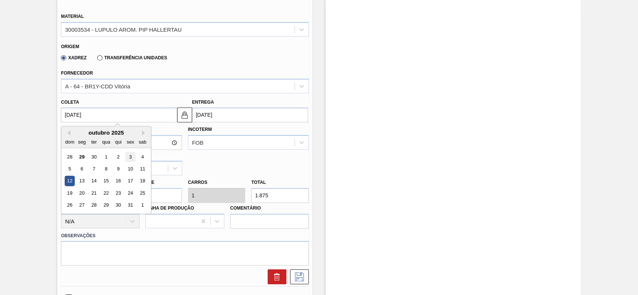
click at [128, 158] on div "3" at bounding box center [130, 157] width 10 height 10
type input "[DATE]"
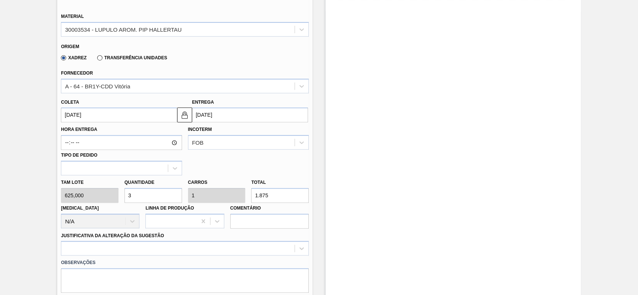
click at [156, 196] on input "3" at bounding box center [153, 195] width 58 height 15
type input "2"
type input "0,667"
type input "1.250"
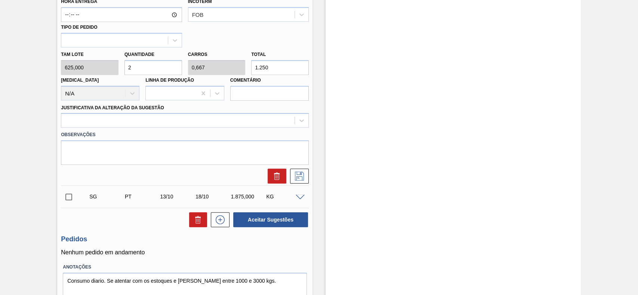
scroll to position [368, 0]
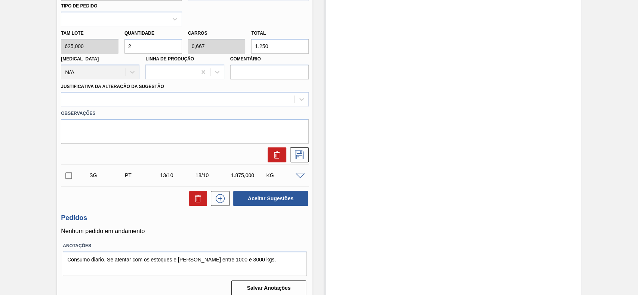
type input "2"
click at [115, 97] on div at bounding box center [177, 99] width 233 height 11
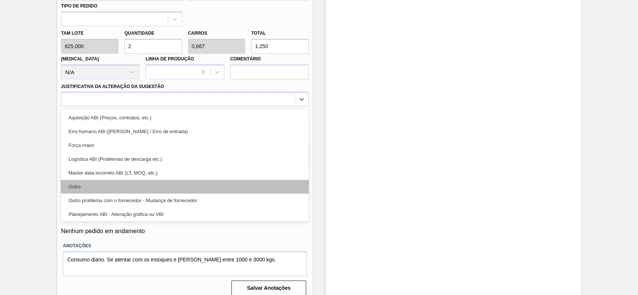
click at [100, 182] on div "Outro" at bounding box center [185, 187] width 248 height 14
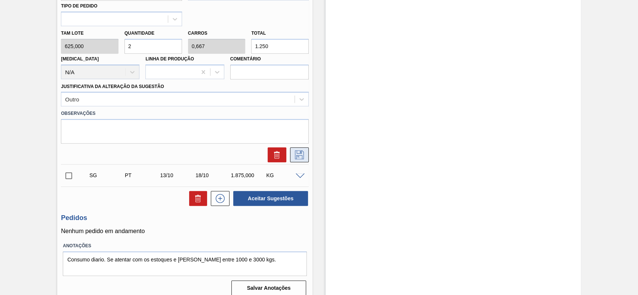
click at [301, 160] on button at bounding box center [299, 155] width 19 height 15
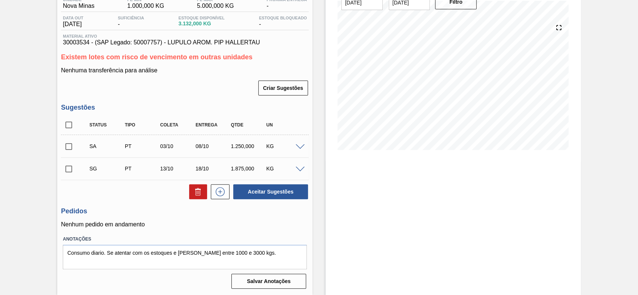
scroll to position [69, 0]
click at [72, 148] on input "checkbox" at bounding box center [69, 147] width 16 height 16
click at [301, 195] on button "Aceitar Sugestões" at bounding box center [270, 192] width 75 height 15
checkbox input "false"
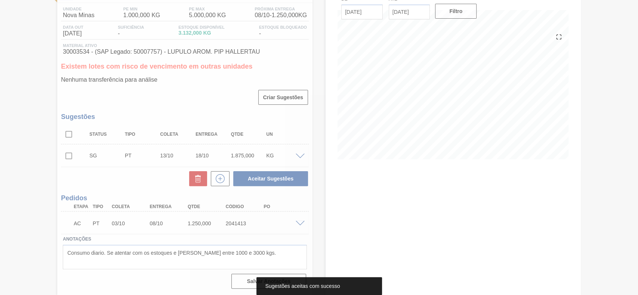
scroll to position [59, 0]
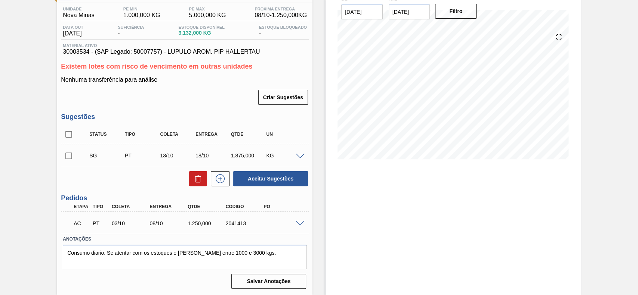
click at [299, 220] on div "AC PT 03/10 08/10 1.250,000 2041413" at bounding box center [185, 223] width 248 height 19
click at [299, 220] on div at bounding box center [301, 223] width 15 height 6
click at [299, 222] on span at bounding box center [299, 224] width 9 height 6
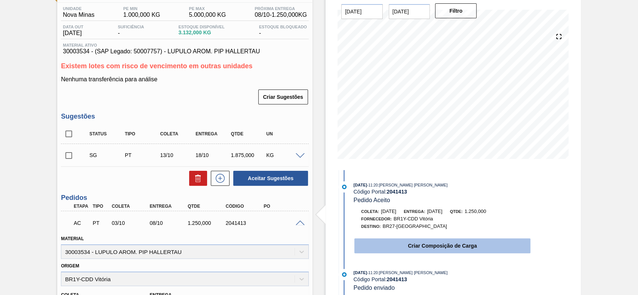
click at [436, 249] on button "Criar Composição de Carga" at bounding box center [442, 246] width 176 height 15
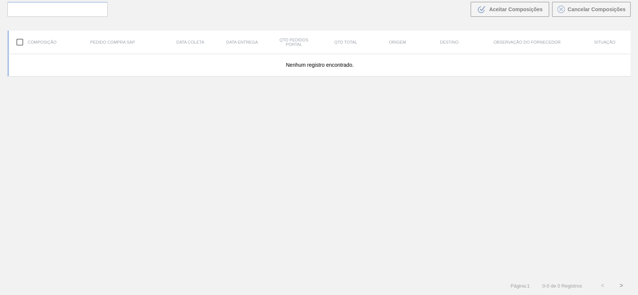
scroll to position [54, 0]
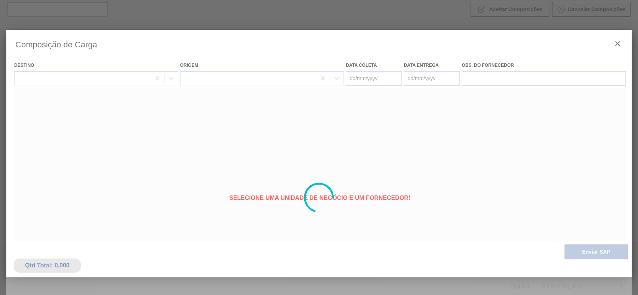
type coleta "[DATE]"
type entrega "[DATE]"
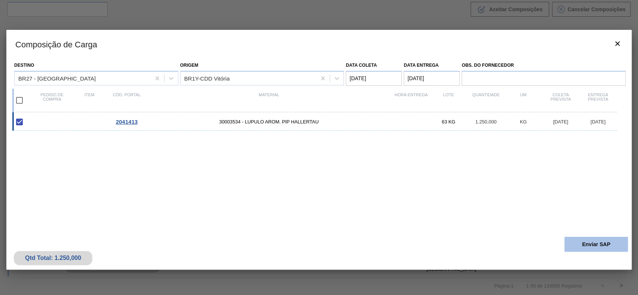
click at [575, 241] on button "Enviar SAP" at bounding box center [595, 244] width 63 height 15
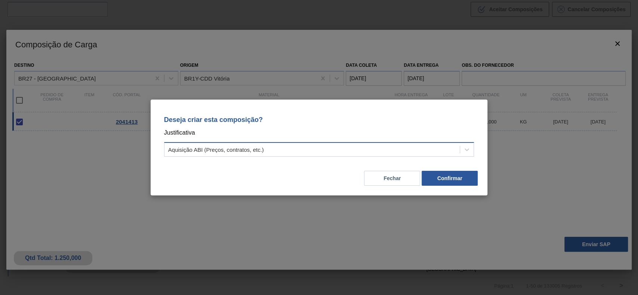
click at [325, 145] on div "Aquisição ABI (Preços, contratos, etc.)" at bounding box center [311, 150] width 295 height 11
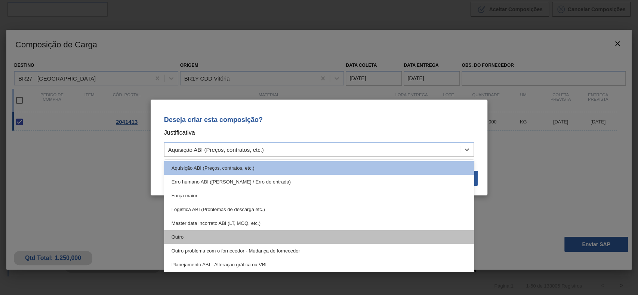
click at [220, 232] on div "Outro" at bounding box center [319, 237] width 310 height 14
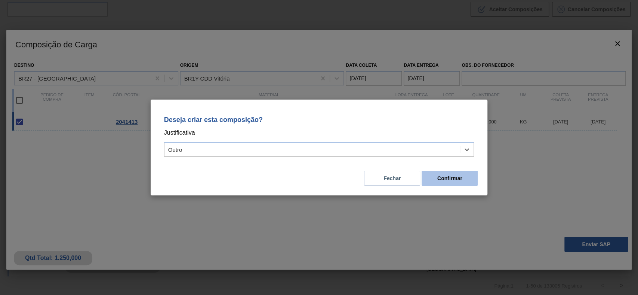
click at [443, 173] on button "Confirmar" at bounding box center [449, 178] width 56 height 15
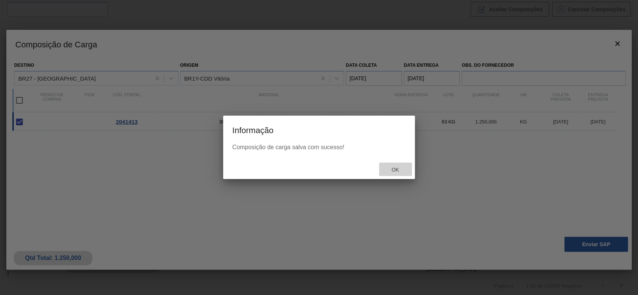
click at [400, 168] on span "Ok" at bounding box center [394, 170] width 19 height 6
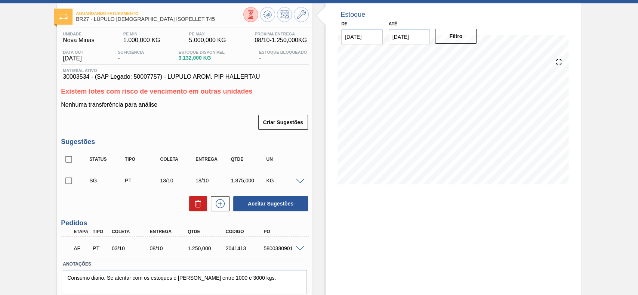
scroll to position [59, 0]
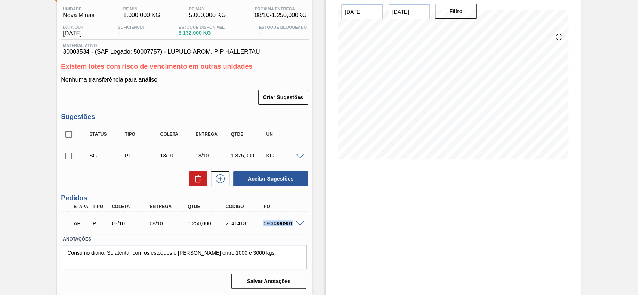
drag, startPoint x: 264, startPoint y: 221, endPoint x: 295, endPoint y: 229, distance: 32.9
click at [295, 229] on div "AF PT 03/10 08/10 1.250,000 2041413 5800380901" at bounding box center [183, 223] width 228 height 15
copy div "5800380901"
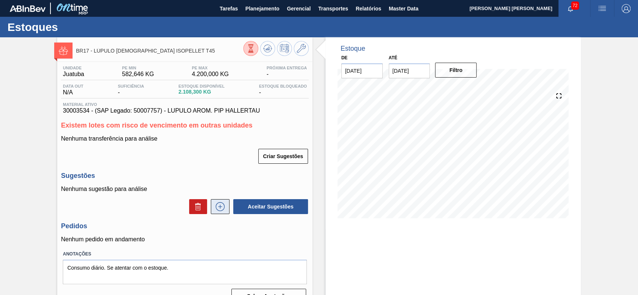
click at [216, 210] on icon at bounding box center [220, 206] width 12 height 9
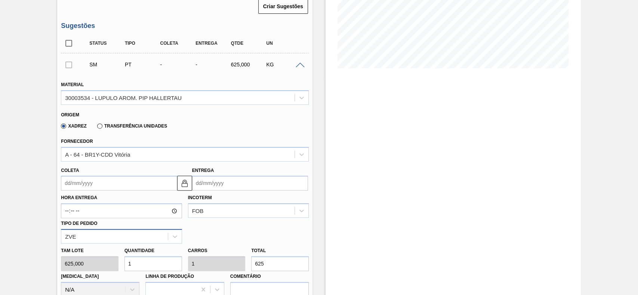
scroll to position [199, 0]
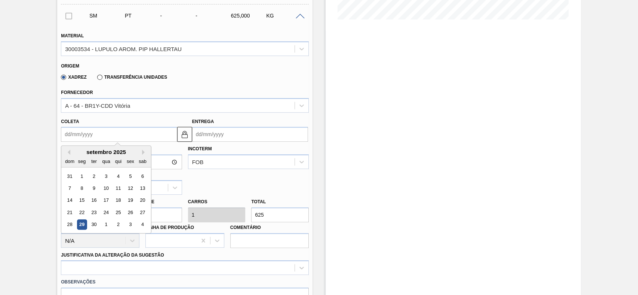
drag, startPoint x: 100, startPoint y: 138, endPoint x: 88, endPoint y: 180, distance: 43.4
click at [99, 139] on input "Coleta" at bounding box center [119, 134] width 116 height 15
click at [130, 226] on div "3" at bounding box center [130, 225] width 10 height 10
type input "[DATE]"
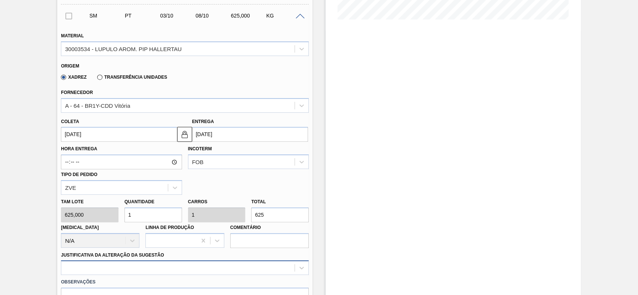
click at [159, 261] on div at bounding box center [185, 268] width 248 height 15
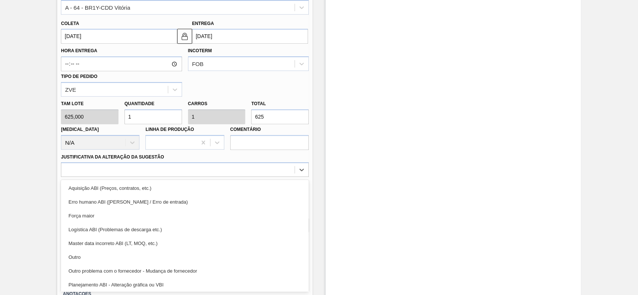
drag, startPoint x: 84, startPoint y: 261, endPoint x: 189, endPoint y: 239, distance: 107.2
click at [85, 261] on div "Outro" at bounding box center [185, 258] width 248 height 14
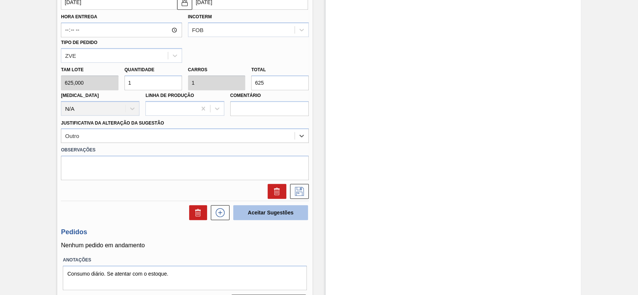
scroll to position [347, 0]
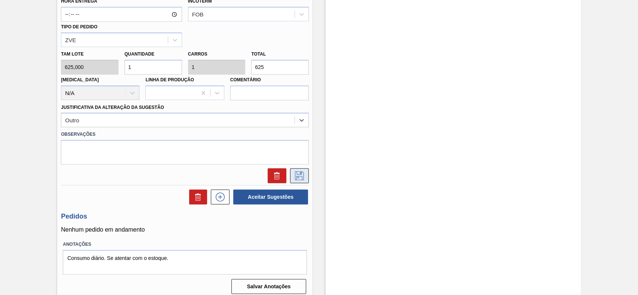
click at [293, 172] on icon at bounding box center [299, 175] width 12 height 9
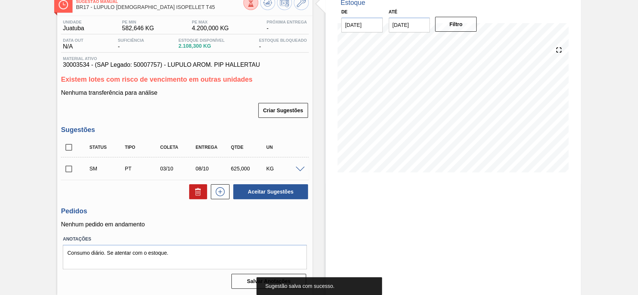
scroll to position [47, 0]
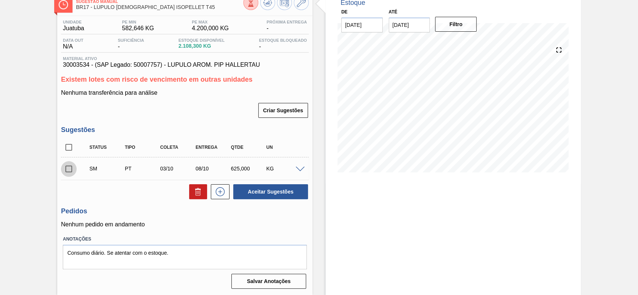
click at [69, 171] on input "checkbox" at bounding box center [69, 169] width 16 height 16
click at [264, 190] on button "Aceitar Sugestões" at bounding box center [270, 192] width 75 height 15
checkbox input "false"
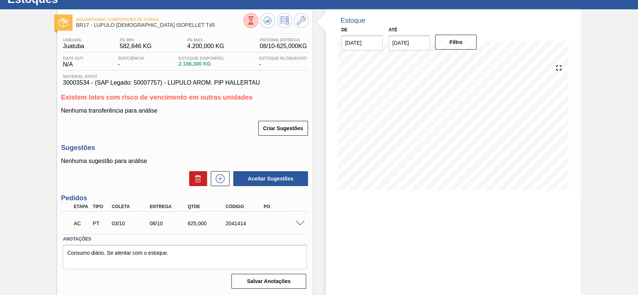
scroll to position [28, 0]
click at [297, 223] on span at bounding box center [299, 224] width 9 height 6
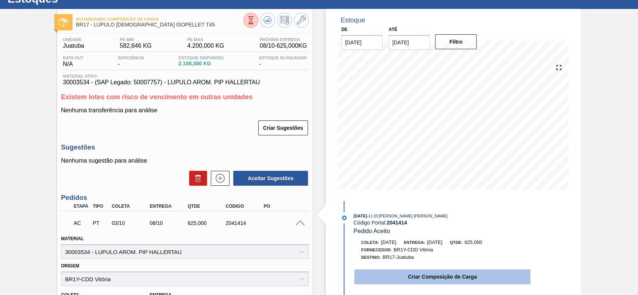
click at [431, 279] on button "Criar Composição de Carga" at bounding box center [442, 277] width 176 height 15
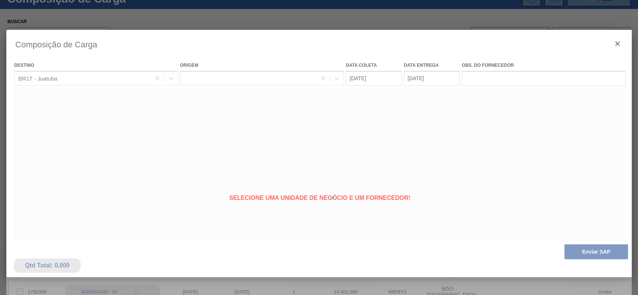
type coleta "[DATE]"
type entrega "[DATE]"
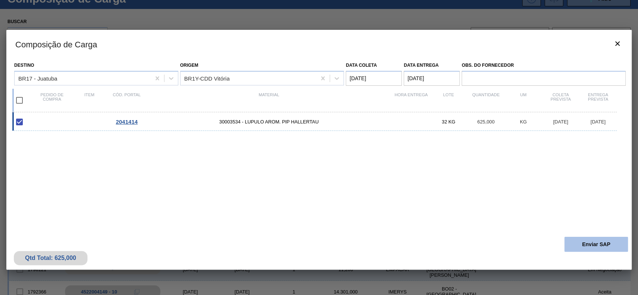
click at [576, 247] on button "Enviar SAP" at bounding box center [595, 244] width 63 height 15
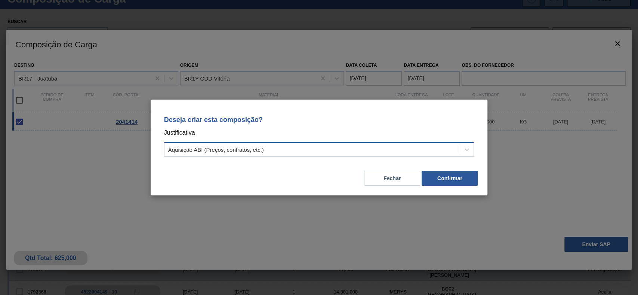
click at [254, 154] on div "Aquisição ABI (Preços, contratos, etc.)" at bounding box center [311, 150] width 295 height 11
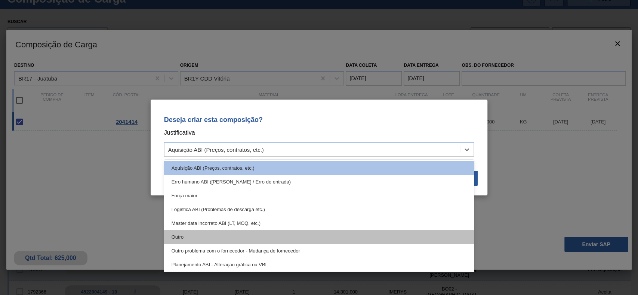
click at [230, 237] on div "Outro" at bounding box center [319, 237] width 310 height 14
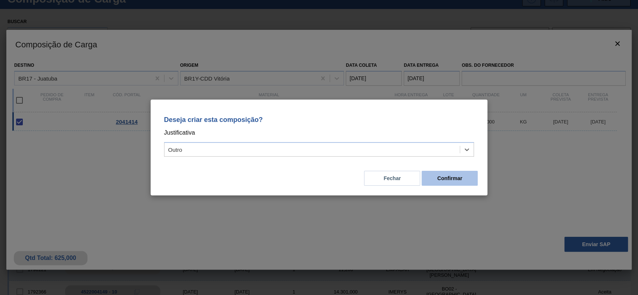
click at [460, 176] on button "Confirmar" at bounding box center [449, 178] width 56 height 15
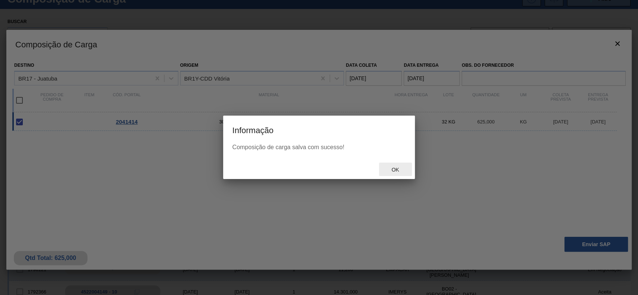
click at [403, 174] on div "Ok" at bounding box center [395, 170] width 33 height 14
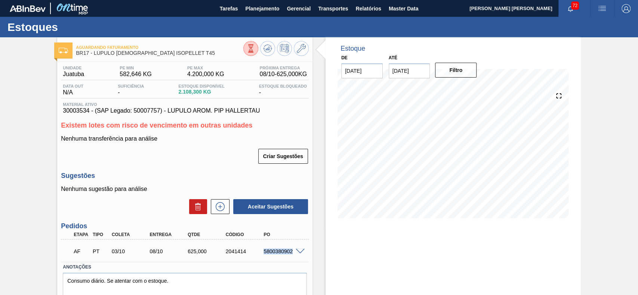
drag, startPoint x: 263, startPoint y: 252, endPoint x: 293, endPoint y: 256, distance: 30.5
click at [293, 256] on div "AF PT 03/10 08/10 625,000 2041414 5800380902" at bounding box center [183, 251] width 228 height 15
copy div "5800380902"
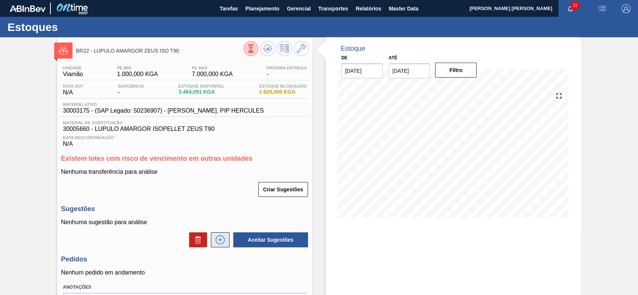
click at [221, 242] on icon at bounding box center [220, 240] width 12 height 9
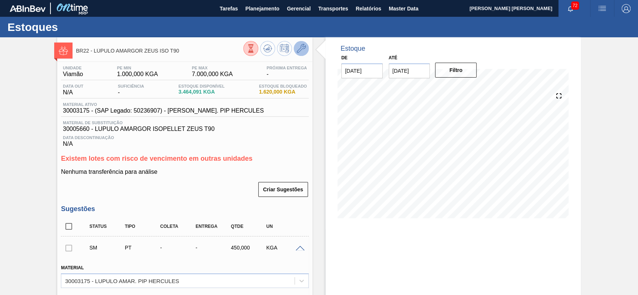
click at [301, 48] on icon at bounding box center [301, 48] width 9 height 9
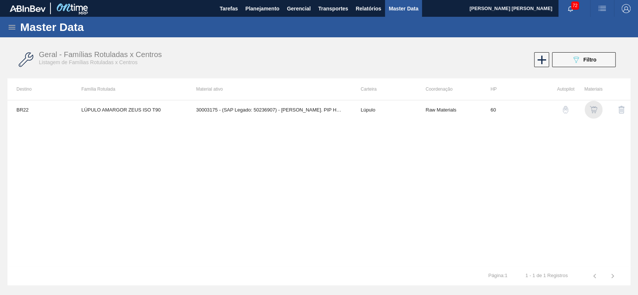
click at [593, 110] on img "button" at bounding box center [592, 109] width 7 height 7
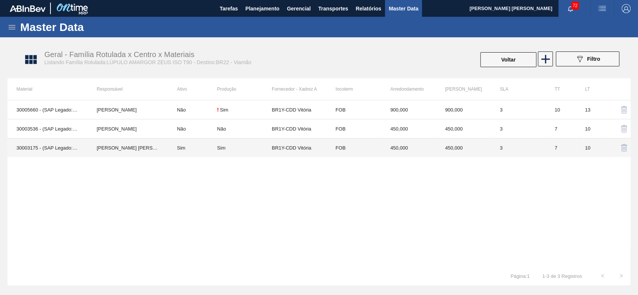
click at [195, 144] on td "Sim" at bounding box center [192, 148] width 49 height 19
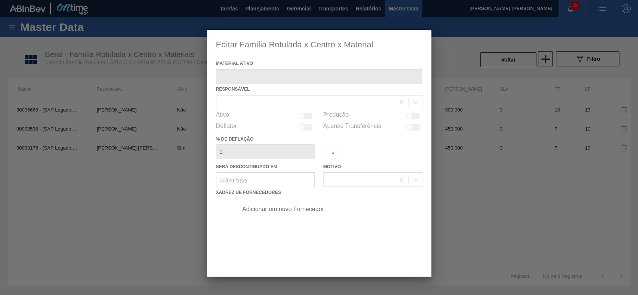
type ativo "30003175 - (SAP Legado: 50236907) - [PERSON_NAME]. PIP HERCULES"
checkbox input "true"
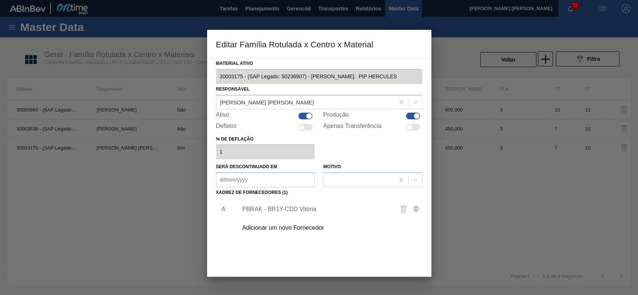
click at [299, 116] on div at bounding box center [305, 116] width 14 height 7
checkbox input "false"
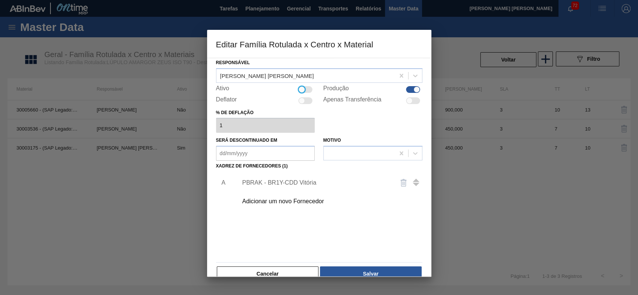
scroll to position [41, 0]
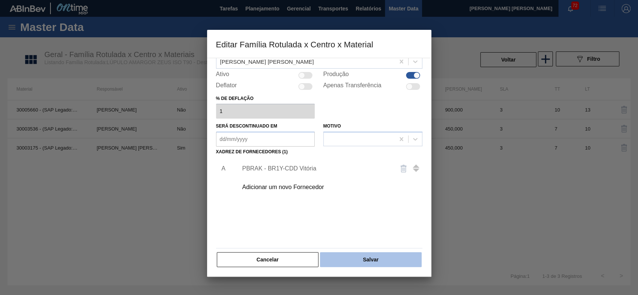
click at [329, 256] on button "Salvar" at bounding box center [370, 259] width 101 height 15
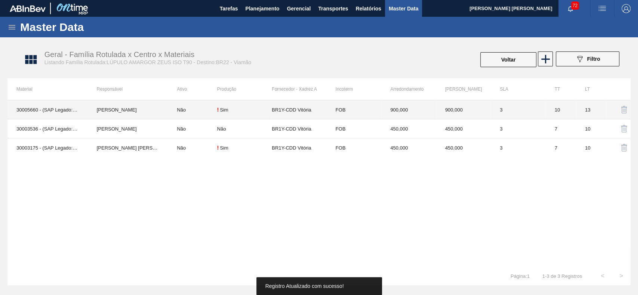
click at [160, 111] on td "[PERSON_NAME]" at bounding box center [128, 109] width 80 height 19
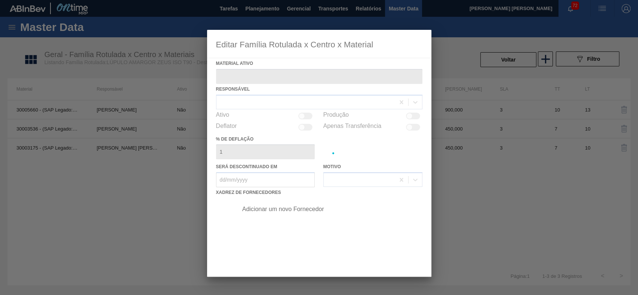
type ativo "30005660 - (SAP Legado: 50523924) - LUPULO AMARGOR ISOPELLET ZEUS T90"
checkbox input "true"
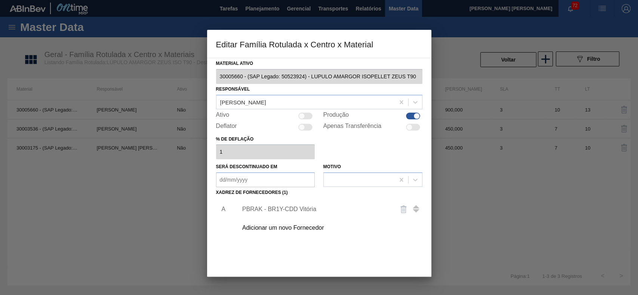
click at [305, 115] on div at bounding box center [305, 116] width 14 height 7
checkbox input "true"
click at [290, 210] on div "PBRAK - BR1Y-CDD Vitória" at bounding box center [315, 209] width 146 height 7
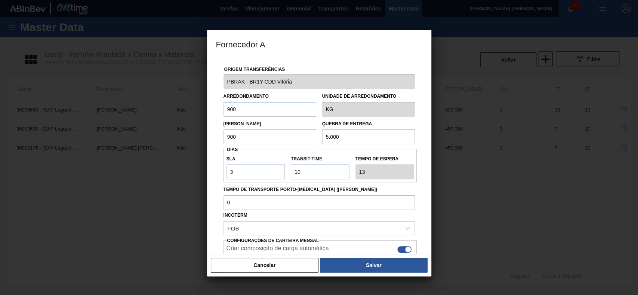
drag, startPoint x: 376, startPoint y: 269, endPoint x: 374, endPoint y: 276, distance: 8.0
click at [376, 269] on button "Salvar" at bounding box center [373, 265] width 107 height 15
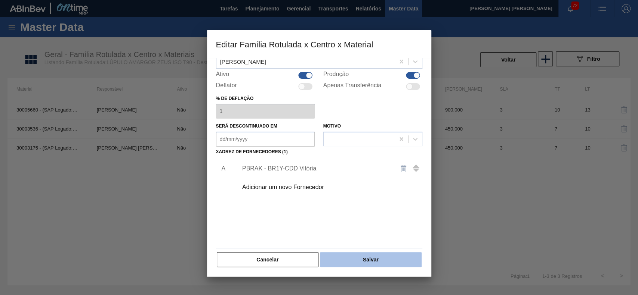
click at [385, 257] on button "Salvar" at bounding box center [370, 259] width 101 height 15
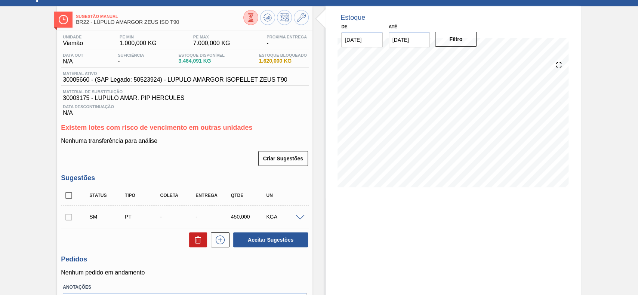
scroll to position [81, 0]
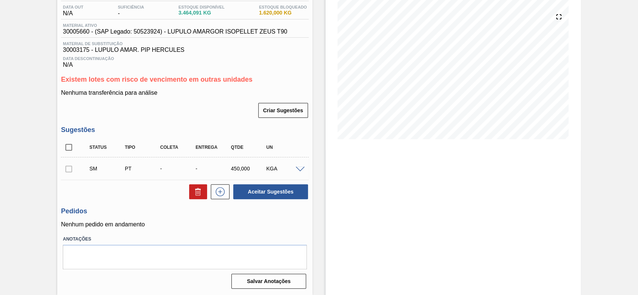
click at [300, 168] on span at bounding box center [299, 170] width 9 height 6
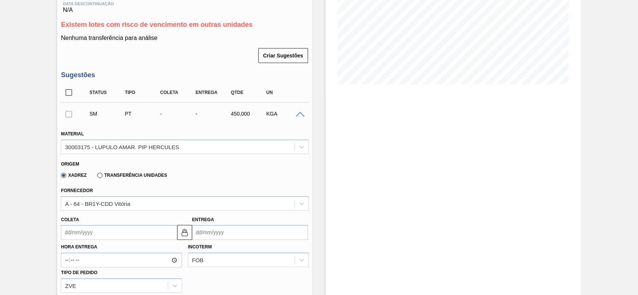
scroll to position [180, 0]
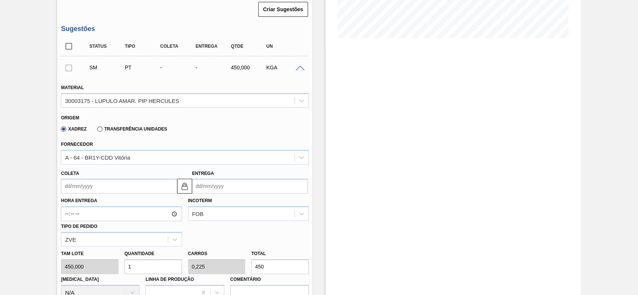
click at [126, 184] on input "Coleta" at bounding box center [119, 186] width 116 height 15
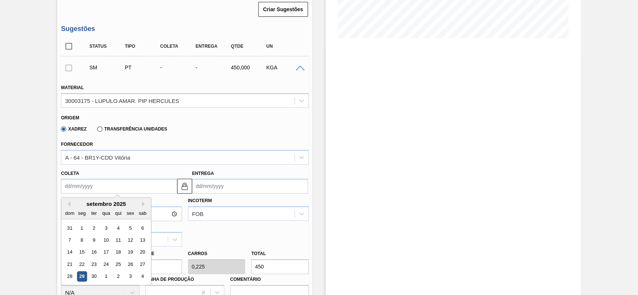
click at [128, 282] on div "3" at bounding box center [130, 277] width 10 height 10
type input "[DATE]"
type input "10/10/2025"
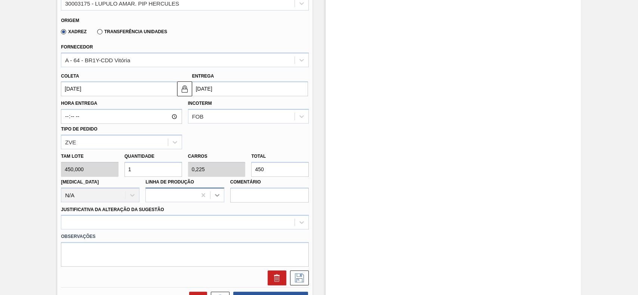
scroll to position [280, 0]
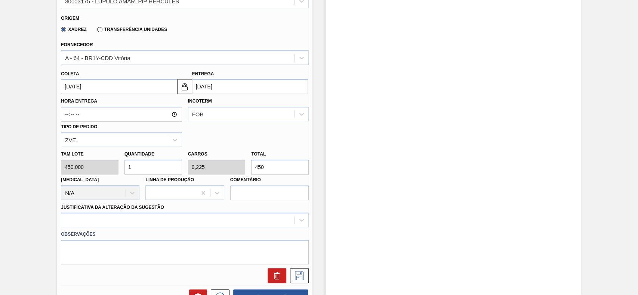
click at [155, 164] on input "1" at bounding box center [153, 167] width 58 height 15
type input "2"
type input "0,45"
type input "900"
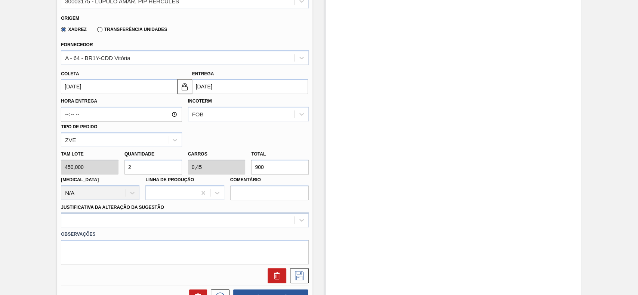
type input "2"
click at [154, 218] on div at bounding box center [185, 220] width 248 height 15
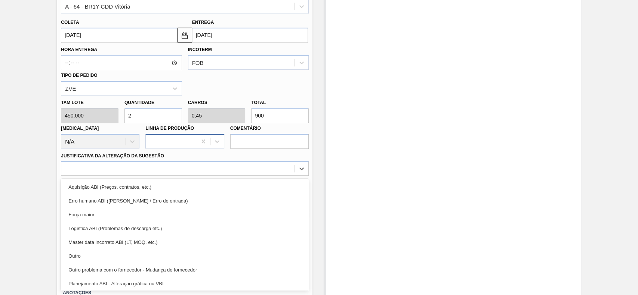
click at [167, 143] on div at bounding box center [171, 141] width 50 height 11
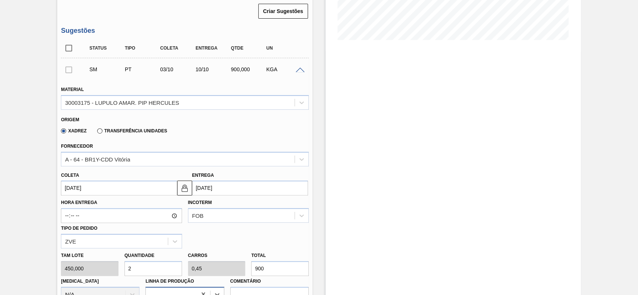
scroll to position [132, 0]
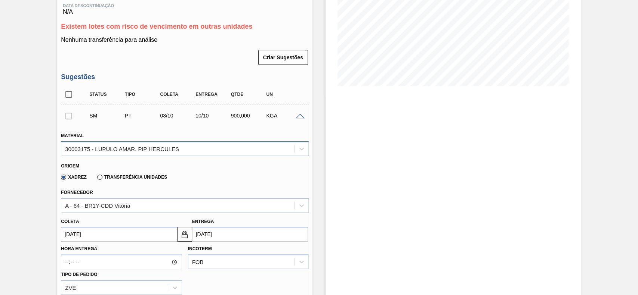
click at [163, 149] on div "30003175 - LUPULO AMAR. PIP HERCULES" at bounding box center [122, 149] width 114 height 6
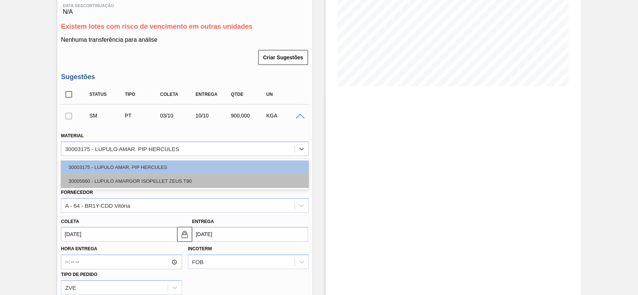
click at [137, 186] on div "30005660 - LUPULO AMARGOR ISOPELLET ZEUS T90" at bounding box center [185, 181] width 248 height 14
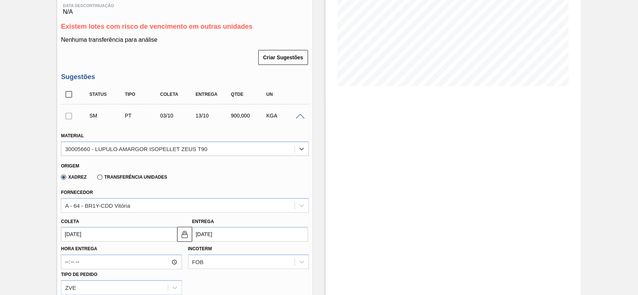
type input "[DATE]"
type input "900,000"
type input "1"
type input "0,18"
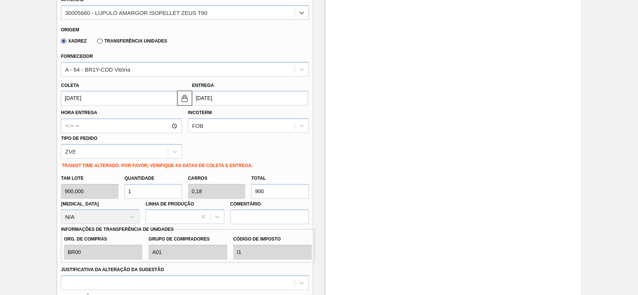
scroll to position [282, 0]
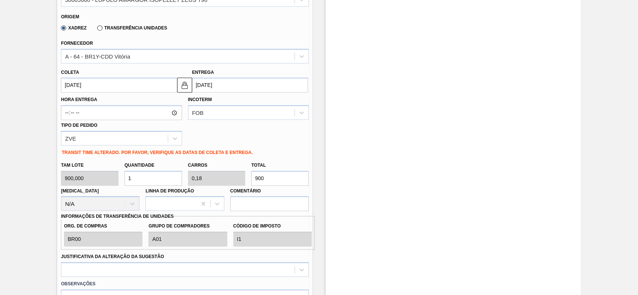
click at [155, 179] on input "1" at bounding box center [153, 178] width 58 height 15
type input "2"
type input "0,36"
type input "1.800"
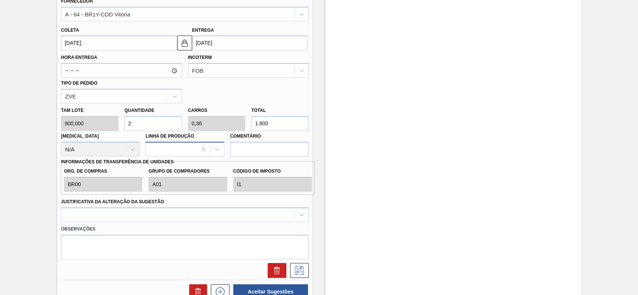
scroll to position [332, 0]
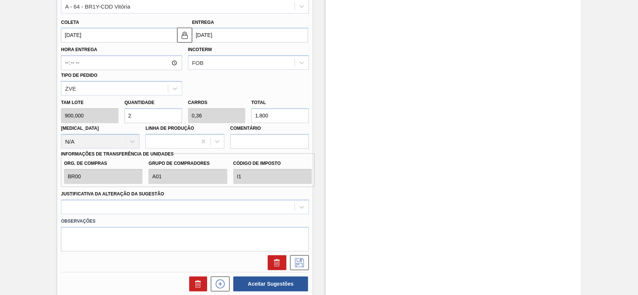
type input "2"
drag, startPoint x: 164, startPoint y: 200, endPoint x: 114, endPoint y: 226, distance: 56.1
click at [160, 203] on div "Justificativa da Alteração da Sugestão" at bounding box center [185, 201] width 248 height 25
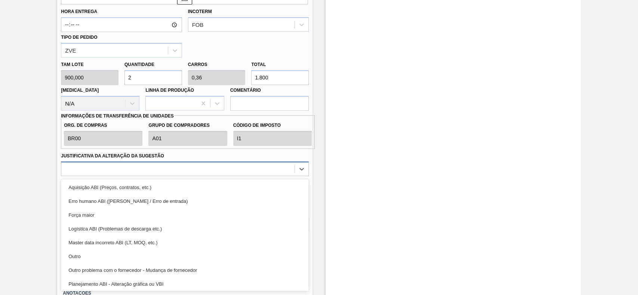
click at [119, 176] on div "option Erro humano ABI (Cálculo / Erro de entrada) focused, 2 of 18. 18 results…" at bounding box center [185, 169] width 248 height 15
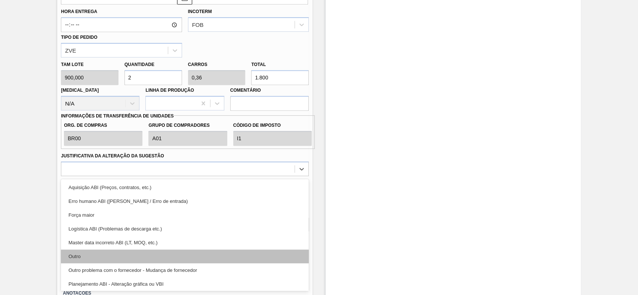
click at [93, 255] on div "Outro" at bounding box center [185, 257] width 248 height 14
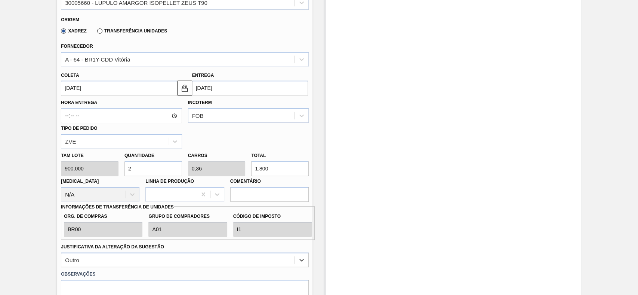
scroll to position [370, 0]
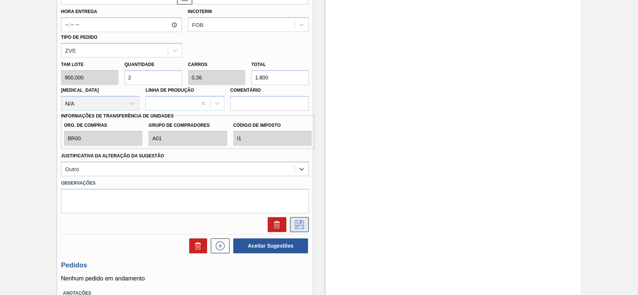
click at [293, 229] on icon at bounding box center [299, 224] width 12 height 9
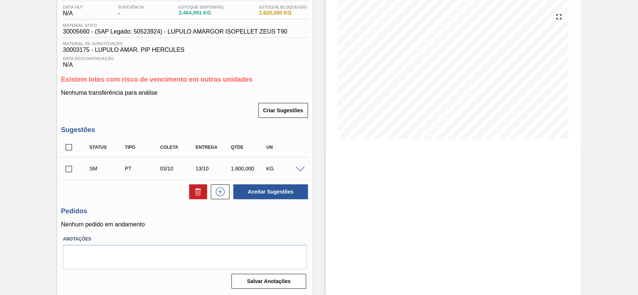
scroll to position [81, 0]
click at [69, 170] on input "checkbox" at bounding box center [69, 169] width 16 height 16
click at [257, 195] on button "Aceitar Sugestões" at bounding box center [270, 192] width 75 height 15
checkbox input "false"
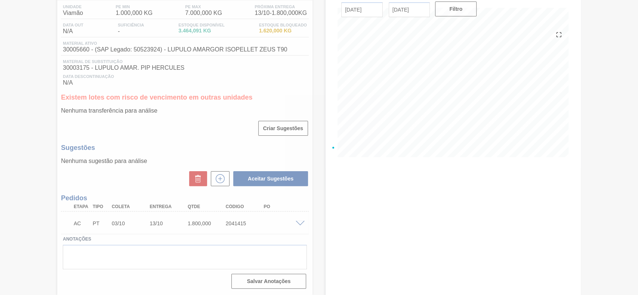
scroll to position [63, 0]
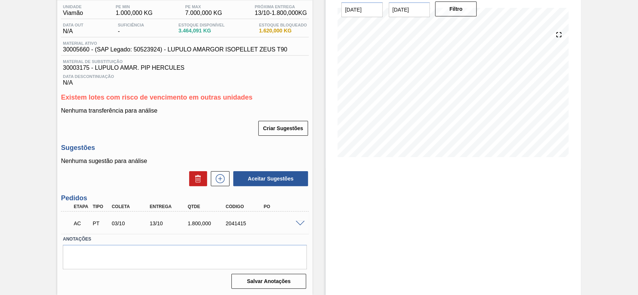
click at [296, 220] on div at bounding box center [301, 223] width 15 height 6
click at [299, 223] on span at bounding box center [299, 224] width 9 height 6
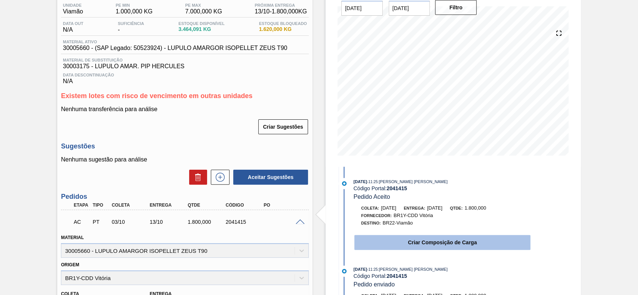
click at [422, 247] on button "Criar Composição de Carga" at bounding box center [442, 242] width 176 height 15
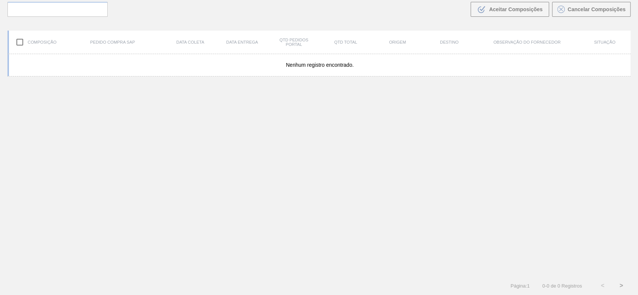
scroll to position [54, 0]
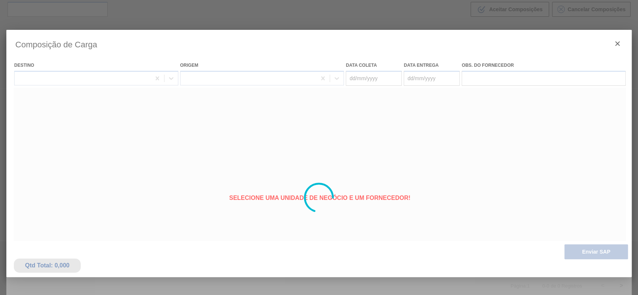
type coleta "[DATE]"
type entrega "[DATE]"
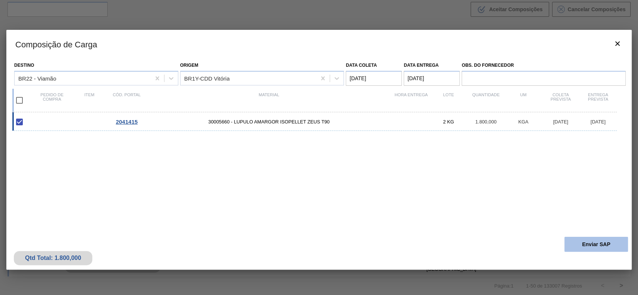
click at [583, 247] on button "Enviar SAP" at bounding box center [595, 244] width 63 height 15
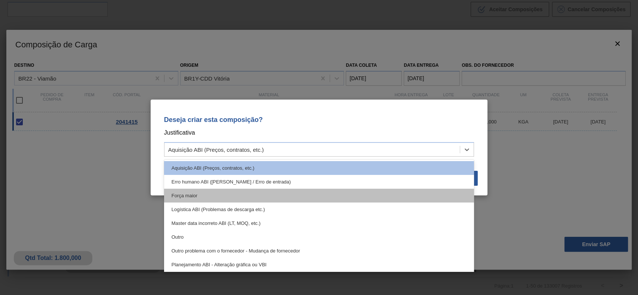
drag, startPoint x: 286, startPoint y: 151, endPoint x: 222, endPoint y: 200, distance: 80.2
click at [280, 153] on div "Aquisição ABI (Preços, contratos, etc.)" at bounding box center [311, 150] width 295 height 11
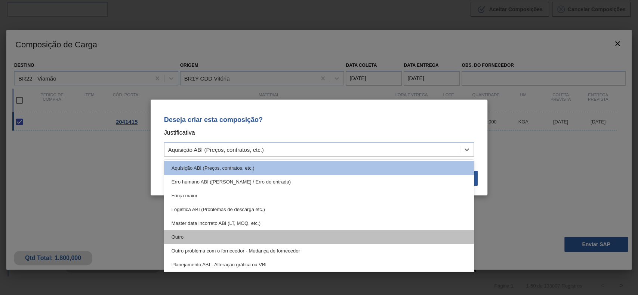
click at [201, 233] on div "Outro" at bounding box center [319, 237] width 310 height 14
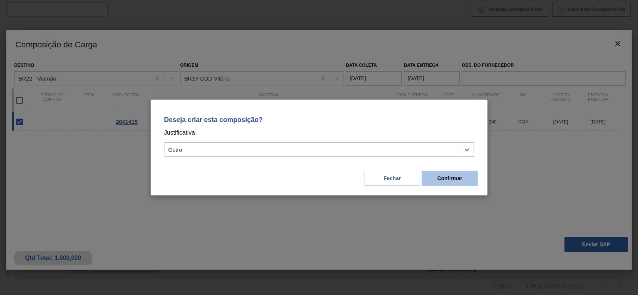
click at [460, 183] on button "Confirmar" at bounding box center [449, 178] width 56 height 15
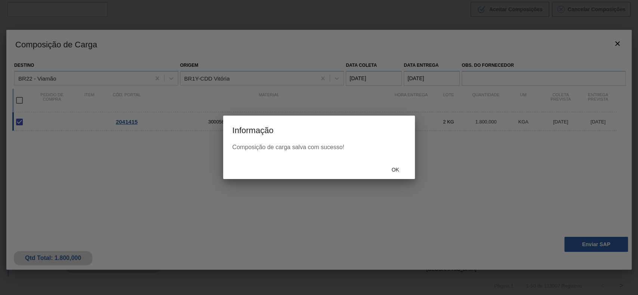
click at [395, 169] on span "Ok" at bounding box center [394, 170] width 19 height 6
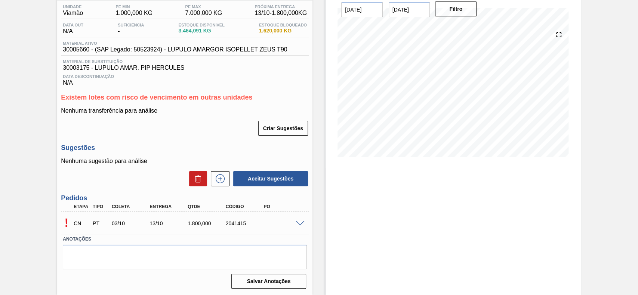
scroll to position [63, 0]
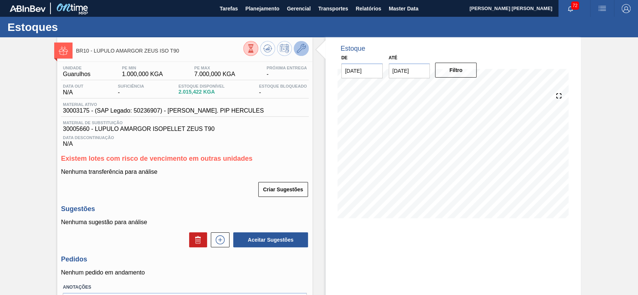
click at [300, 44] on icon at bounding box center [301, 48] width 9 height 9
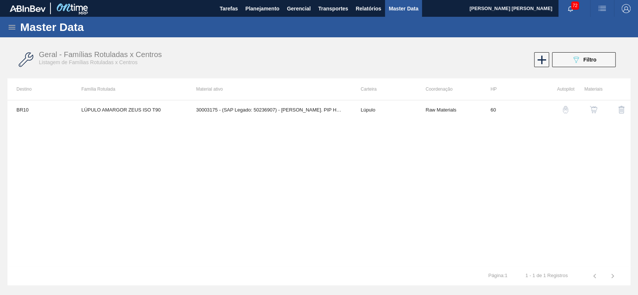
click at [589, 109] on img "button" at bounding box center [592, 109] width 7 height 7
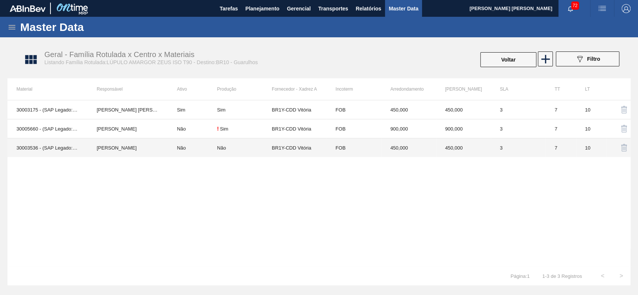
click at [193, 150] on td "Não" at bounding box center [192, 148] width 49 height 19
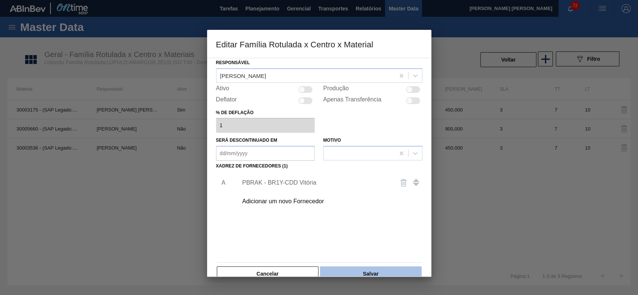
scroll to position [41, 0]
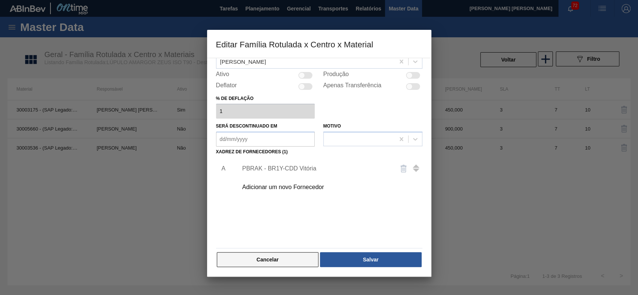
click at [295, 261] on button "Cancelar" at bounding box center [268, 259] width 102 height 15
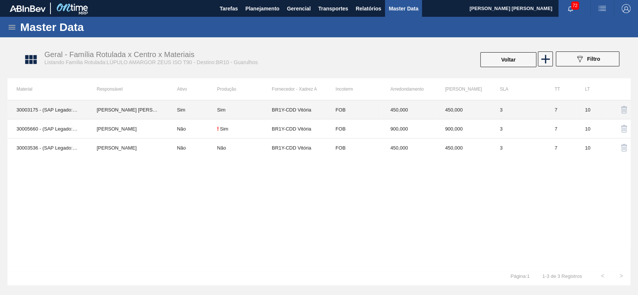
click at [159, 109] on td "[PERSON_NAME] [PERSON_NAME]" at bounding box center [128, 109] width 80 height 19
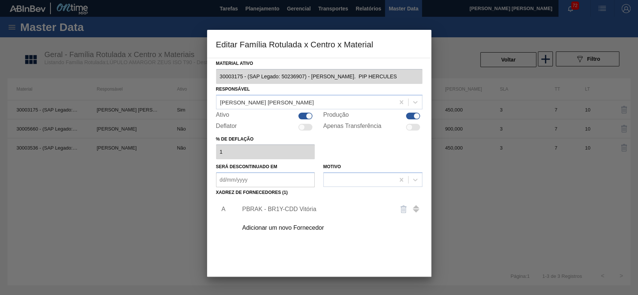
click at [301, 113] on div at bounding box center [305, 116] width 14 height 7
checkbox input "false"
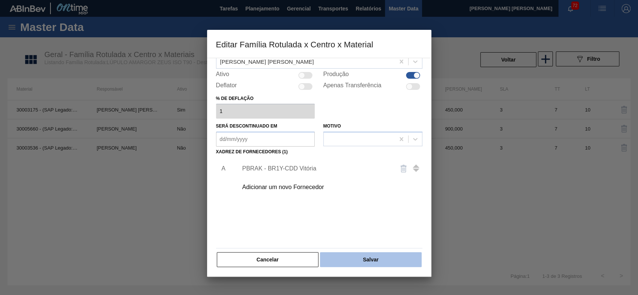
click at [349, 263] on button "Salvar" at bounding box center [370, 259] width 101 height 15
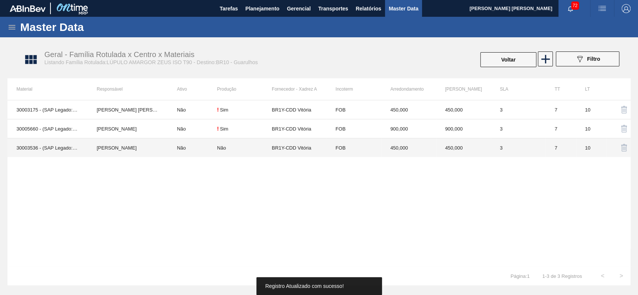
click at [178, 142] on td "Não" at bounding box center [192, 148] width 49 height 19
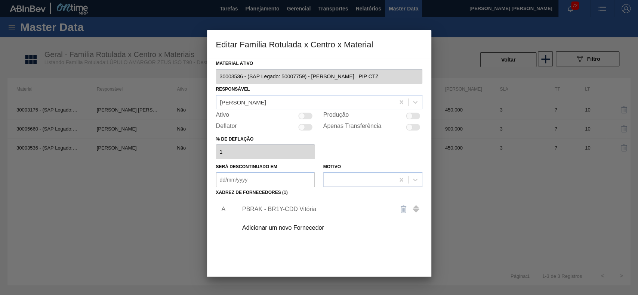
click at [302, 115] on div at bounding box center [301, 116] width 6 height 6
checkbox input "true"
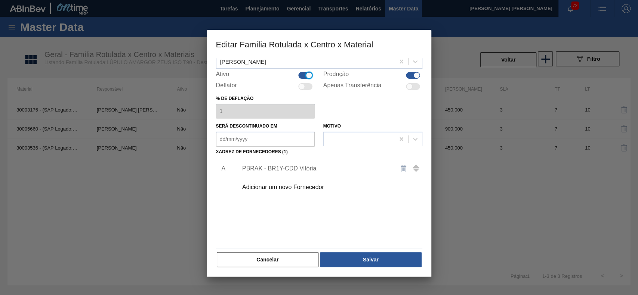
click at [268, 167] on div "PBRAK - BR1Y-CDD Vitória" at bounding box center [315, 168] width 146 height 7
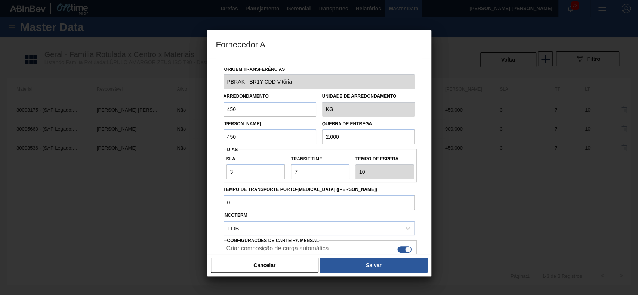
click at [247, 108] on input "450" at bounding box center [269, 109] width 93 height 15
type input "90"
click at [274, 269] on button "Cancelar" at bounding box center [265, 265] width 108 height 15
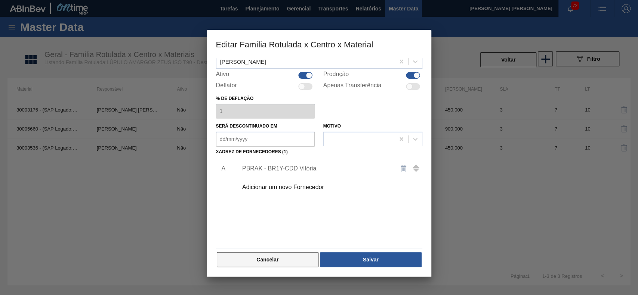
click at [272, 260] on button "Cancelar" at bounding box center [268, 259] width 102 height 15
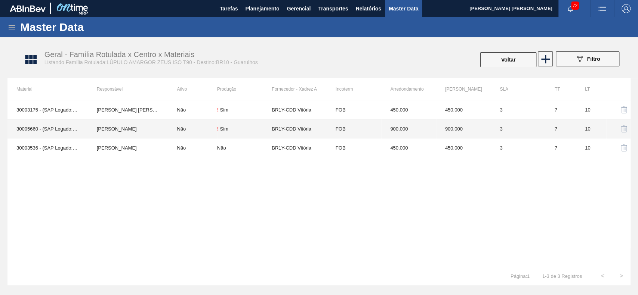
click at [72, 134] on td "30005660 - (SAP Legado: 50523924) - LUPULO AMARGOR ISOPELLET ZEUS T90" at bounding box center [47, 129] width 80 height 19
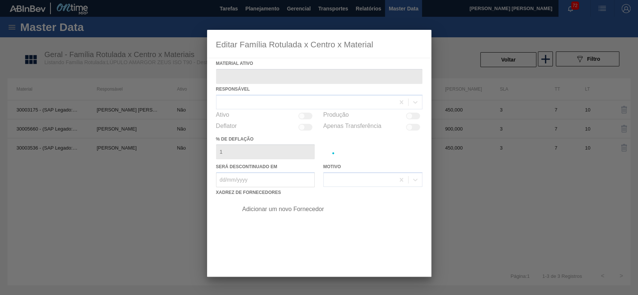
type ativo "30005660 - (SAP Legado: 50523924) - LUPULO AMARGOR ISOPELLET ZEUS T90"
checkbox input "true"
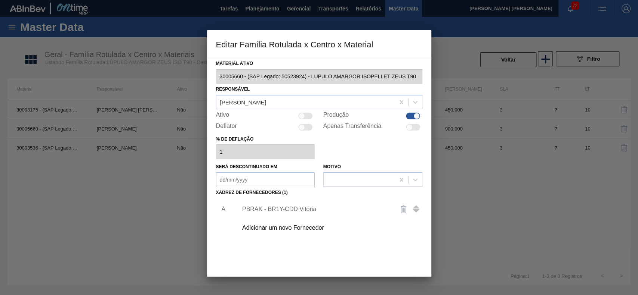
click at [304, 116] on div at bounding box center [305, 116] width 14 height 7
checkbox input "true"
click at [290, 210] on div "PBRAK - BR1Y-CDD Vitória" at bounding box center [315, 209] width 146 height 7
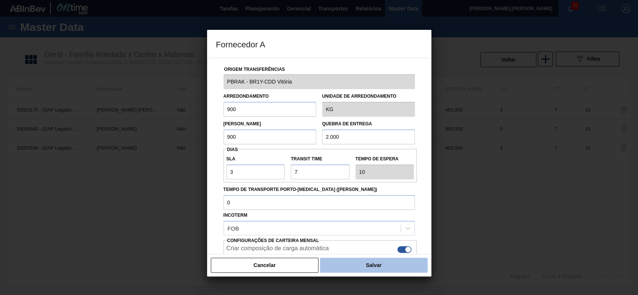
click at [345, 268] on button "Salvar" at bounding box center [373, 265] width 107 height 15
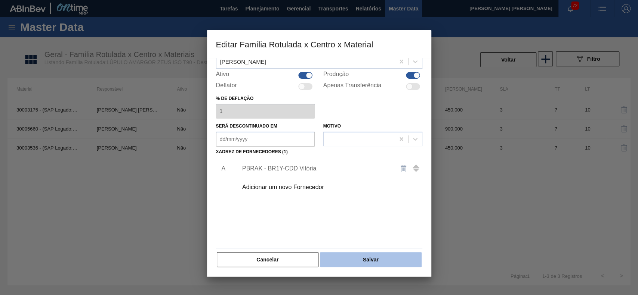
click at [378, 264] on button "Salvar" at bounding box center [370, 259] width 101 height 15
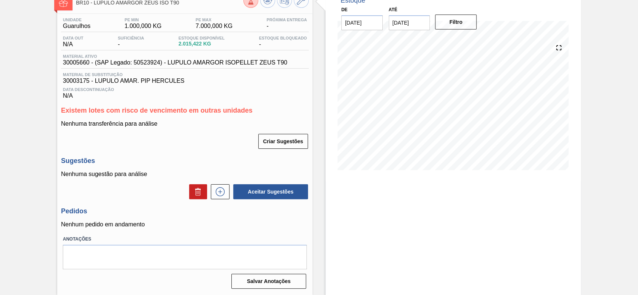
scroll to position [50, 0]
click at [218, 192] on icon at bounding box center [220, 191] width 12 height 9
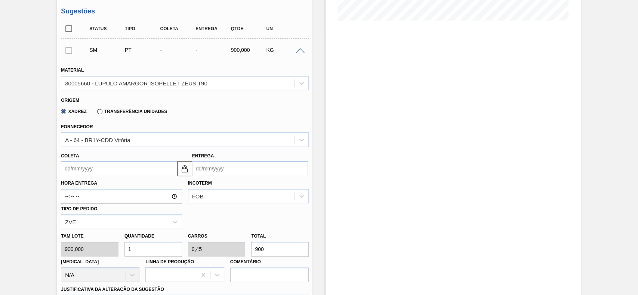
scroll to position [249, 0]
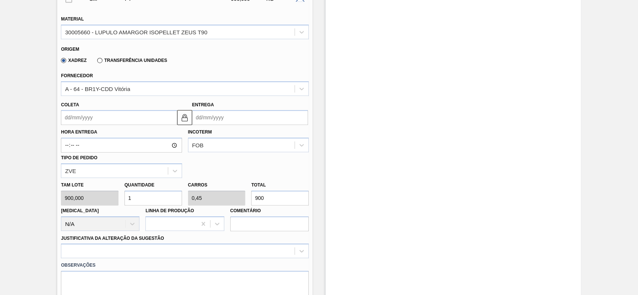
drag, startPoint x: 98, startPoint y: 120, endPoint x: 99, endPoint y: 125, distance: 5.2
click at [98, 120] on input "Coleta" at bounding box center [119, 117] width 116 height 15
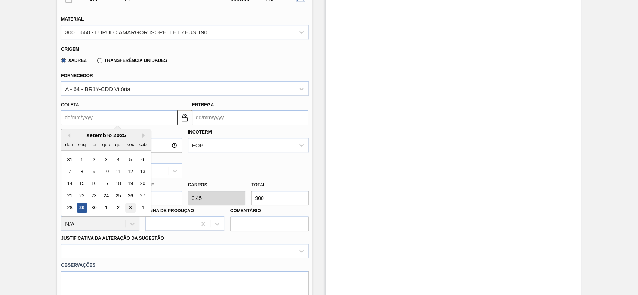
click at [125, 207] on div "3" at bounding box center [130, 208] width 10 height 10
type input "[DATE]"
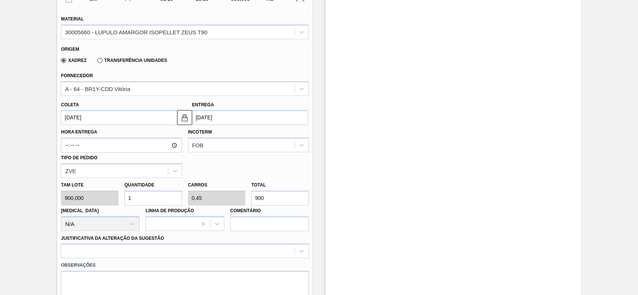
click at [144, 204] on input "1" at bounding box center [153, 198] width 58 height 15
type input "2"
type input "0,9"
type input "1.800"
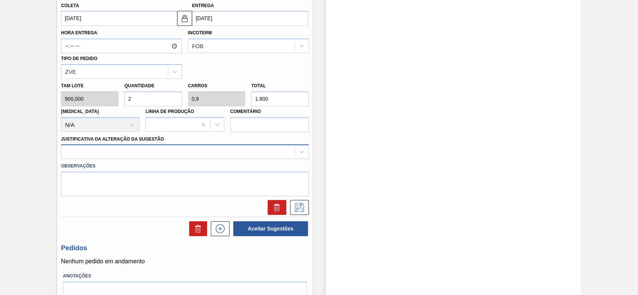
scroll to position [349, 0]
type input "2"
click at [100, 147] on div at bounding box center [185, 151] width 248 height 15
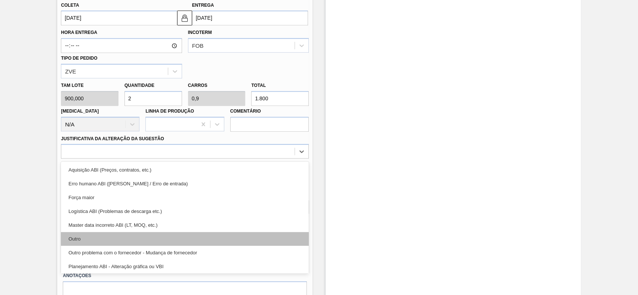
click at [104, 239] on div "Outro" at bounding box center [185, 239] width 248 height 14
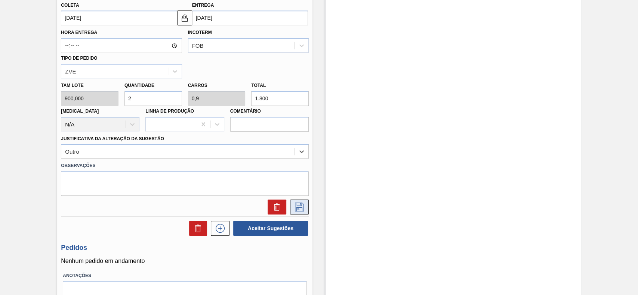
click at [300, 211] on icon at bounding box center [299, 207] width 12 height 9
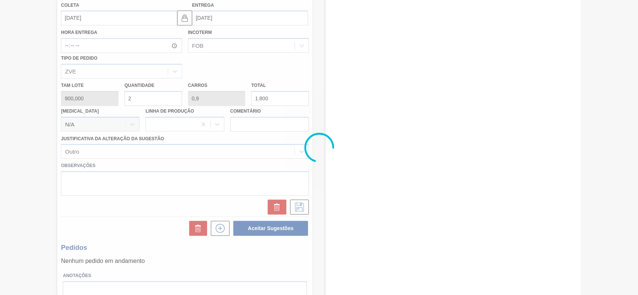
scroll to position [81, 0]
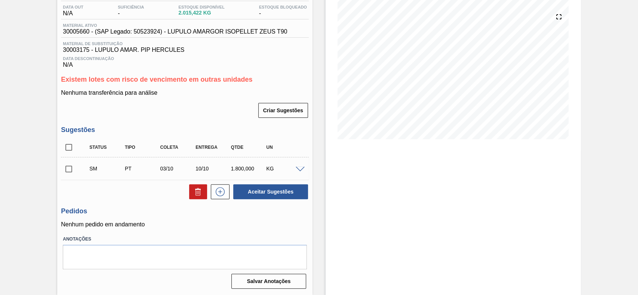
click at [74, 171] on input "checkbox" at bounding box center [69, 169] width 16 height 16
click at [279, 195] on button "Aceitar Sugestões" at bounding box center [270, 192] width 75 height 15
checkbox input "false"
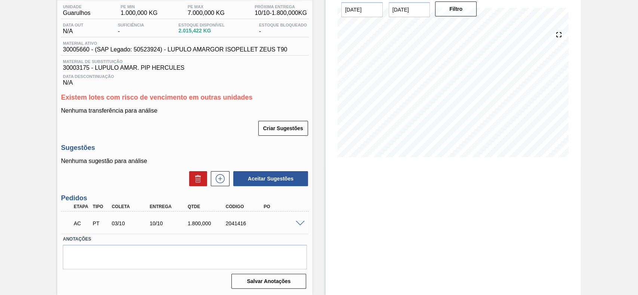
scroll to position [63, 0]
click at [300, 226] on div "AC PT 03/10 10/10 1.800,000 2041416" at bounding box center [185, 223] width 248 height 19
click at [298, 222] on span at bounding box center [299, 224] width 9 height 6
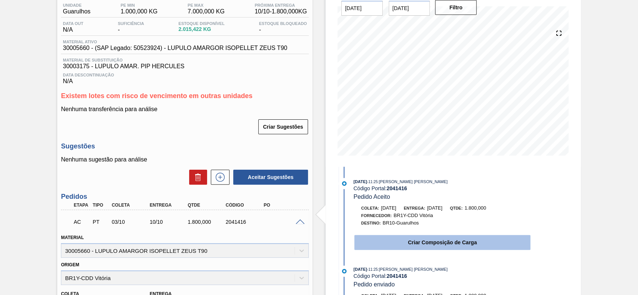
click at [407, 249] on button "Criar Composição de Carga" at bounding box center [442, 242] width 176 height 15
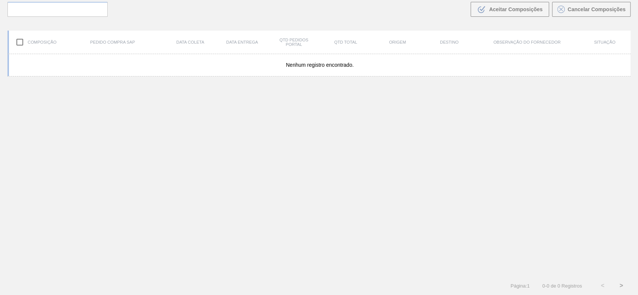
scroll to position [54, 0]
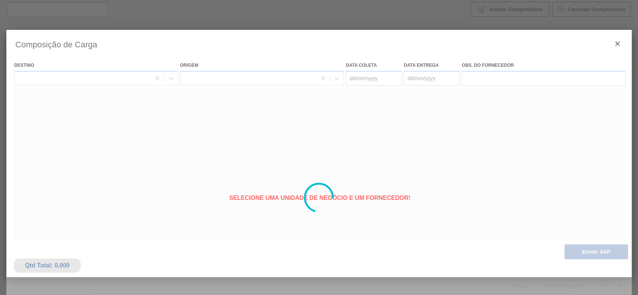
type coleta "[DATE]"
type entrega "[DATE]"
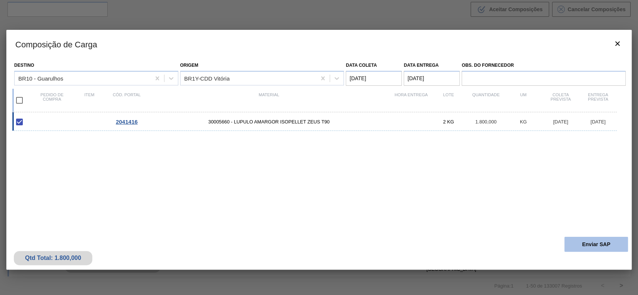
click at [576, 241] on button "Enviar SAP" at bounding box center [595, 244] width 63 height 15
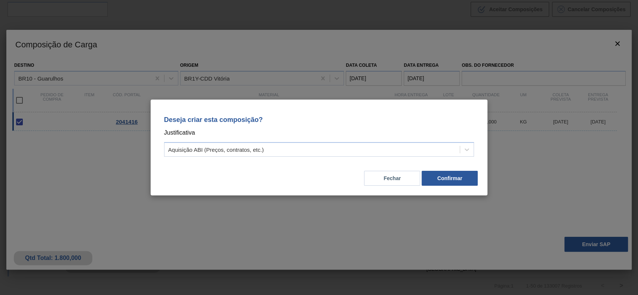
drag, startPoint x: 320, startPoint y: 153, endPoint x: 314, endPoint y: 158, distance: 8.0
click at [320, 153] on div "Aquisição ABI (Preços, contratos, etc.)" at bounding box center [311, 150] width 295 height 11
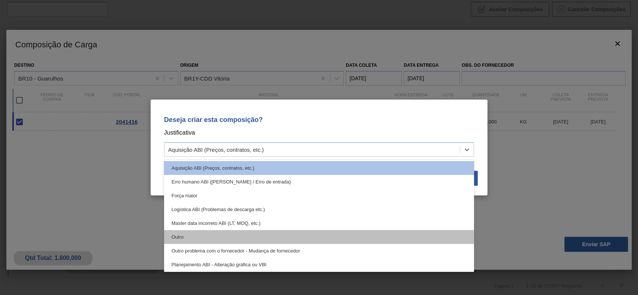
click at [228, 241] on div "Outro" at bounding box center [319, 237] width 310 height 14
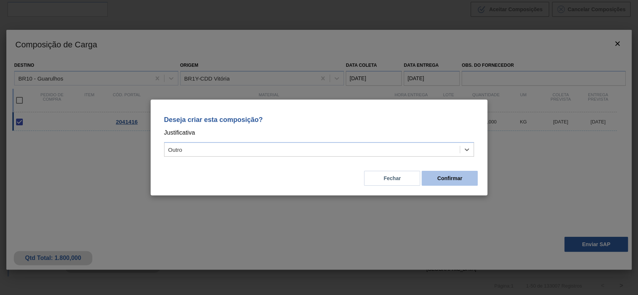
click at [470, 180] on button "Confirmar" at bounding box center [449, 178] width 56 height 15
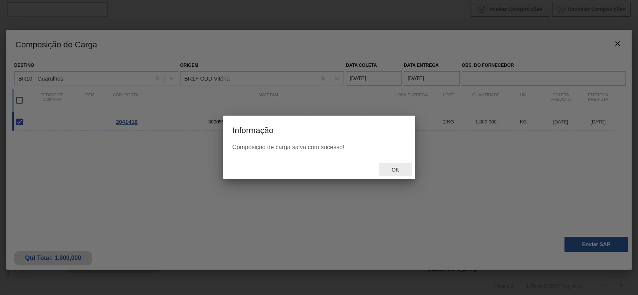
click at [399, 175] on div "Ok" at bounding box center [395, 170] width 33 height 14
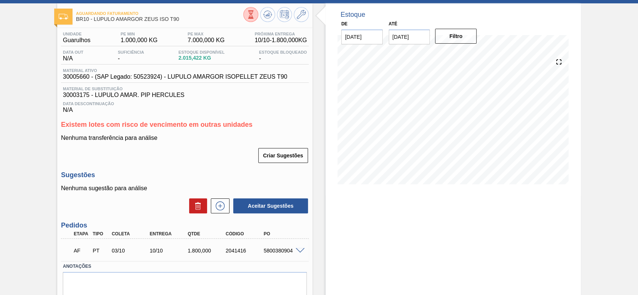
scroll to position [63, 0]
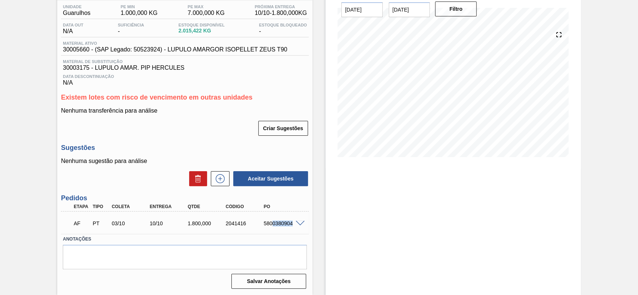
drag, startPoint x: 282, startPoint y: 220, endPoint x: 272, endPoint y: 223, distance: 11.0
click at [284, 223] on div "5800380904" at bounding box center [282, 224] width 42 height 6
drag, startPoint x: 260, startPoint y: 226, endPoint x: 293, endPoint y: 227, distance: 33.2
click at [293, 227] on div "AF PT 03/10 10/10 1.800,000 2041416 5800380904" at bounding box center [183, 223] width 228 height 15
copy div "5800380904"
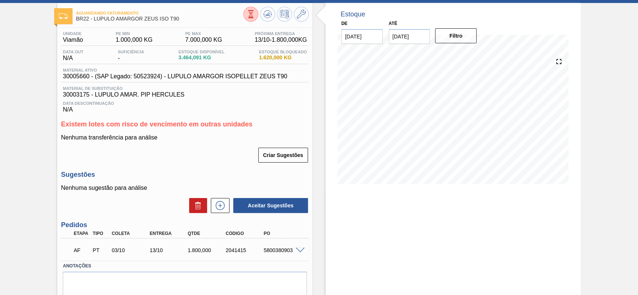
scroll to position [63, 0]
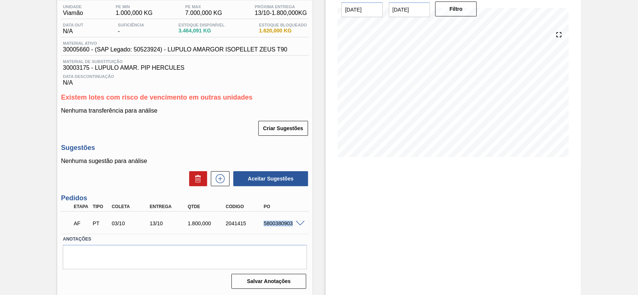
drag, startPoint x: 266, startPoint y: 224, endPoint x: 291, endPoint y: 226, distance: 25.8
click at [291, 226] on div "5800380903" at bounding box center [282, 224] width 42 height 6
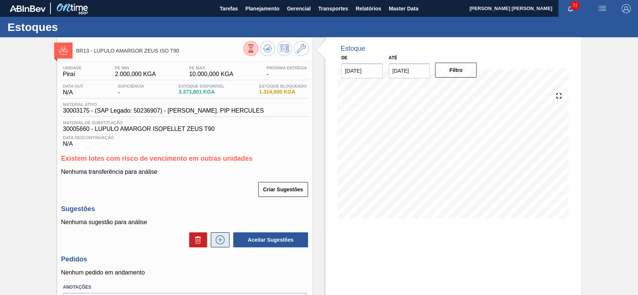
click at [221, 236] on button at bounding box center [220, 240] width 19 height 15
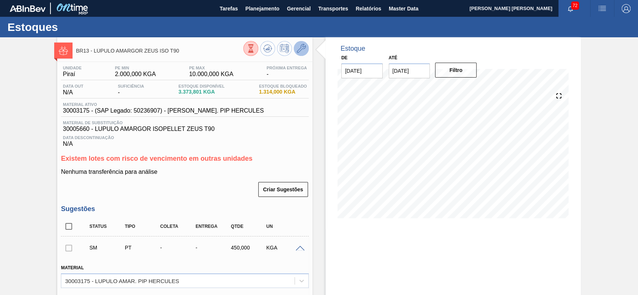
click at [302, 52] on icon at bounding box center [301, 48] width 9 height 9
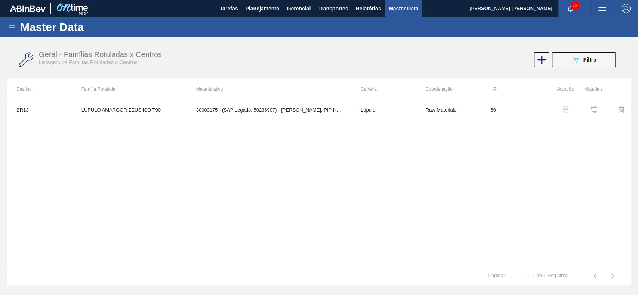
click at [591, 108] on img "button" at bounding box center [592, 109] width 7 height 7
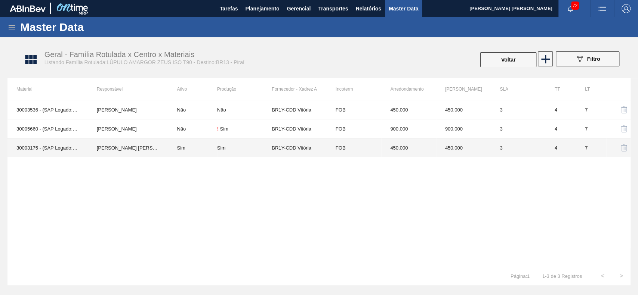
click at [184, 148] on td "Sim" at bounding box center [192, 148] width 49 height 19
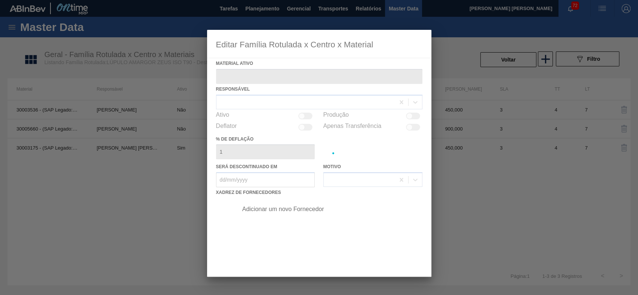
type ativo "30003175 - (SAP Legado: 50236907) - [PERSON_NAME]. PIP HERCULES"
checkbox input "true"
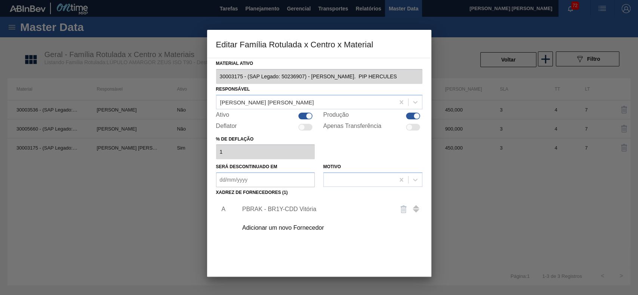
click at [302, 116] on div at bounding box center [305, 116] width 14 height 7
checkbox input "false"
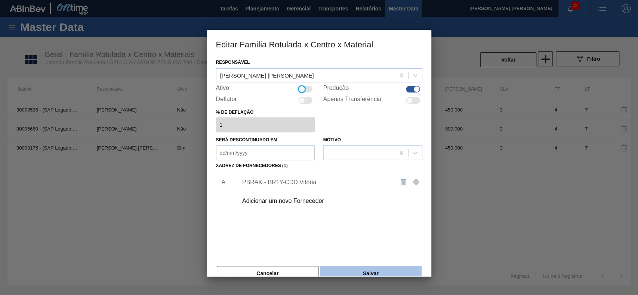
scroll to position [41, 0]
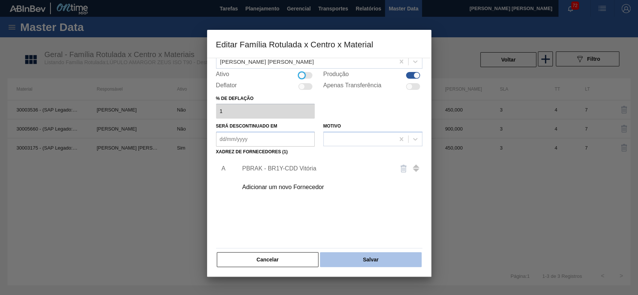
click at [349, 252] on button "Salvar" at bounding box center [370, 259] width 101 height 15
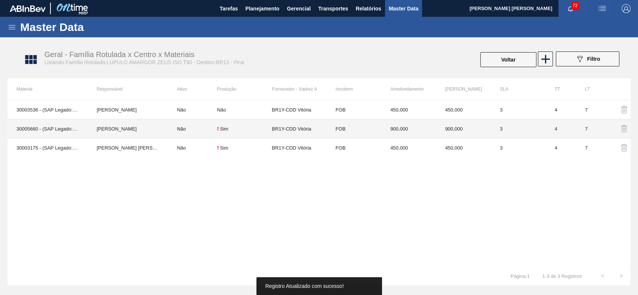
click at [143, 132] on td "[PERSON_NAME]" at bounding box center [128, 129] width 80 height 19
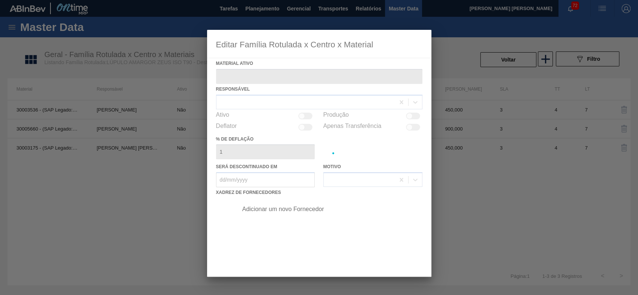
type ativo "30005660 - (SAP Legado: 50523924) - LUPULO AMARGOR ISOPELLET ZEUS T90"
checkbox input "true"
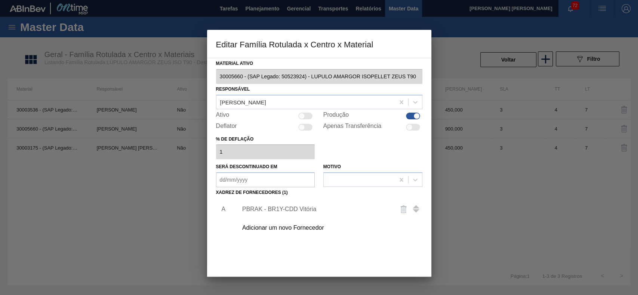
drag, startPoint x: 308, startPoint y: 112, endPoint x: 305, endPoint y: 134, distance: 22.3
click at [306, 113] on div at bounding box center [305, 116] width 14 height 7
checkbox input "true"
click at [303, 212] on div "PBRAK - BR1Y-CDD Vitória" at bounding box center [315, 209] width 146 height 7
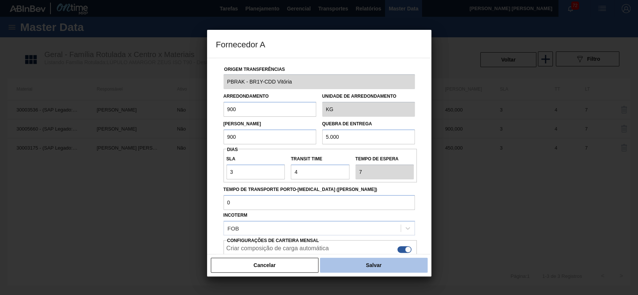
click at [356, 264] on button "Salvar" at bounding box center [373, 265] width 107 height 15
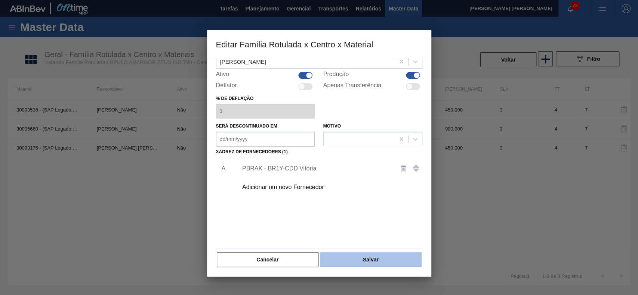
click at [376, 262] on button "Salvar" at bounding box center [370, 259] width 101 height 15
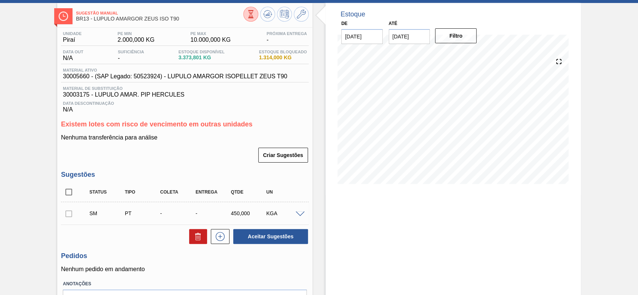
scroll to position [81, 0]
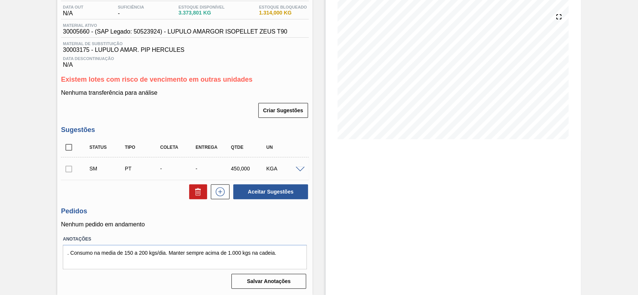
click at [72, 173] on div at bounding box center [69, 168] width 16 height 15
click at [69, 172] on div at bounding box center [69, 168] width 16 height 15
click at [72, 149] on input "checkbox" at bounding box center [69, 148] width 16 height 16
checkbox input "true"
click at [194, 189] on icon at bounding box center [197, 191] width 9 height 9
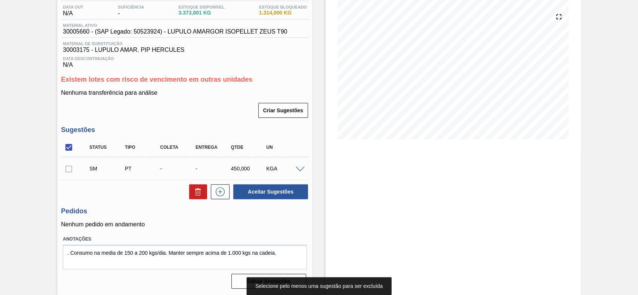
drag, startPoint x: 299, startPoint y: 169, endPoint x: 238, endPoint y: 179, distance: 61.7
click at [298, 169] on span at bounding box center [299, 170] width 9 height 6
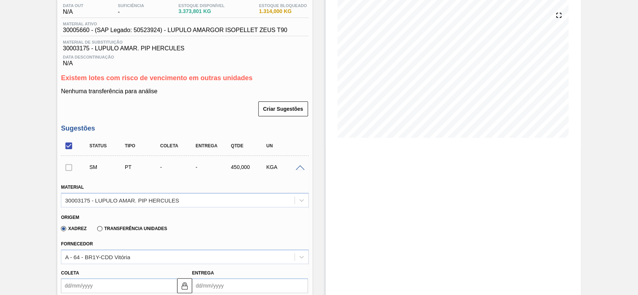
scroll to position [180, 0]
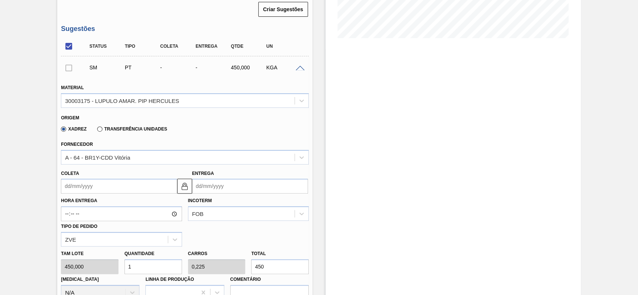
drag, startPoint x: 201, startPoint y: 103, endPoint x: 128, endPoint y: 150, distance: 86.0
click at [197, 105] on div "30003175 - LUPULO AMAR. PIP HERCULES" at bounding box center [177, 100] width 233 height 11
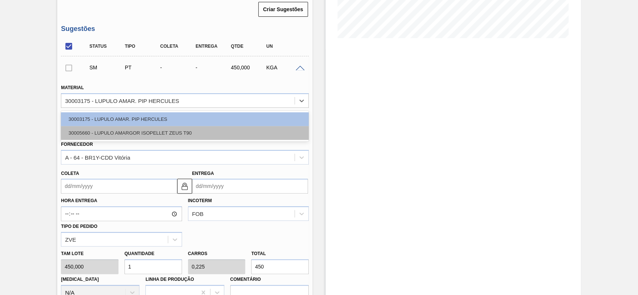
click at [131, 133] on div "30005660 - LUPULO AMARGOR ISOPELLET ZEUS T90" at bounding box center [185, 133] width 248 height 14
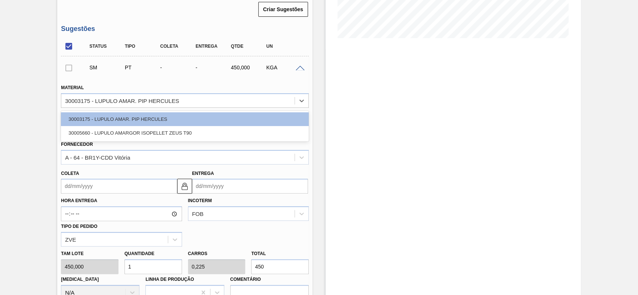
type input "900,000"
type input "0,5"
type input "0,09"
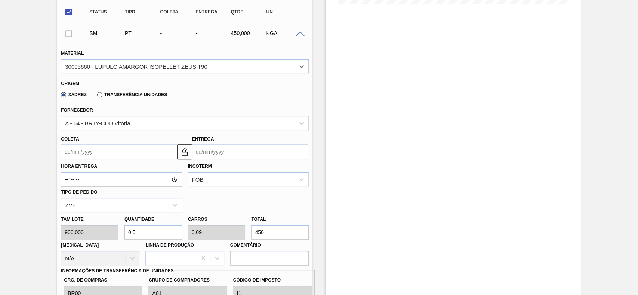
scroll to position [230, 0]
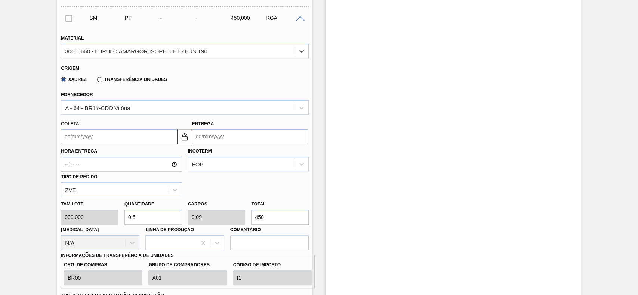
click at [107, 146] on div "Hora Entrega Incoterm FOB Tipo de pedido ZVE" at bounding box center [185, 170] width 254 height 53
click at [106, 143] on input "Coleta" at bounding box center [119, 136] width 116 height 15
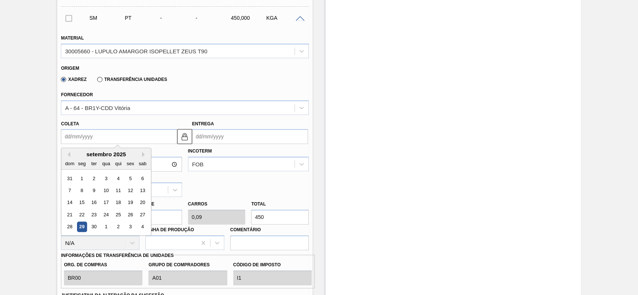
click at [126, 223] on div "3" at bounding box center [130, 227] width 10 height 10
type input "[DATE]"
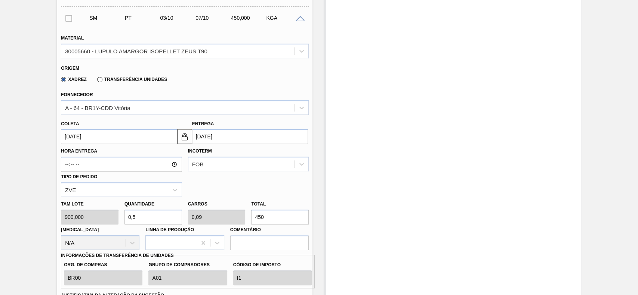
click at [149, 225] on input "0,5" at bounding box center [153, 217] width 58 height 15
click at [149, 224] on input "0,5" at bounding box center [153, 217] width 58 height 15
type input "2"
type input "0,36"
type input "1.800"
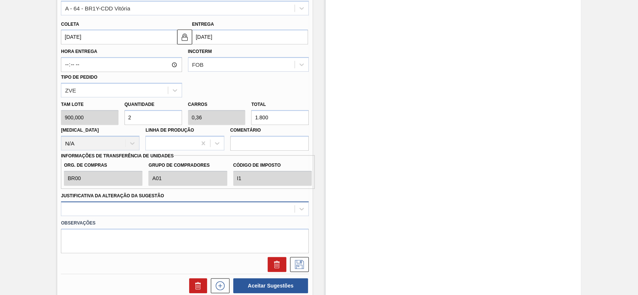
type input "2"
click at [119, 207] on div at bounding box center [185, 209] width 248 height 15
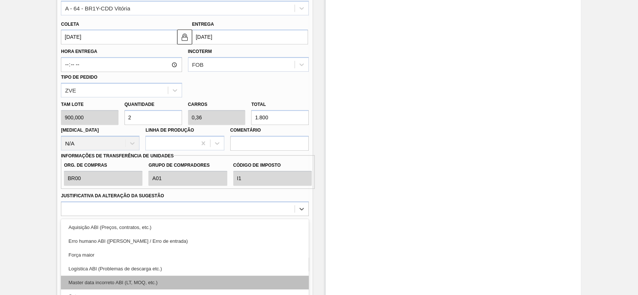
scroll to position [370, 0]
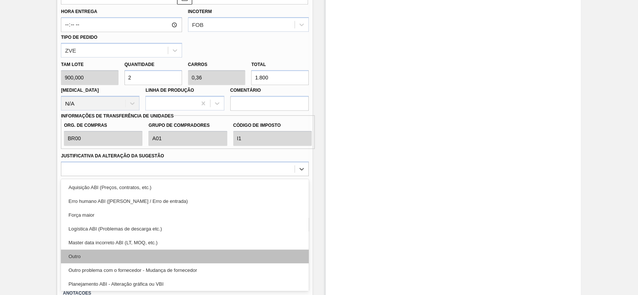
click at [99, 262] on div "Outro" at bounding box center [185, 257] width 248 height 14
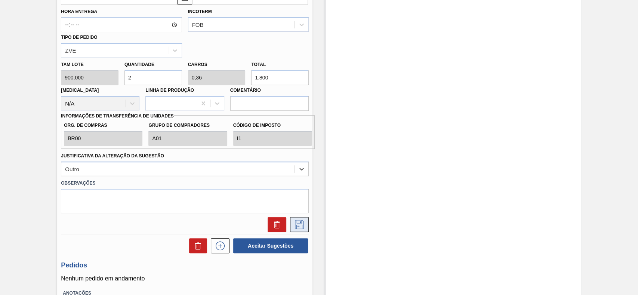
click at [301, 227] on icon at bounding box center [299, 224] width 12 height 9
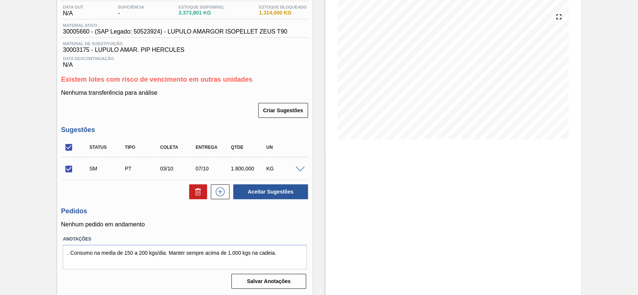
scroll to position [81, 0]
click at [268, 188] on button "Aceitar Sugestões" at bounding box center [270, 192] width 75 height 15
click at [69, 172] on input "checkbox" at bounding box center [69, 169] width 16 height 16
click at [264, 199] on button "Aceitar Sugestões" at bounding box center [270, 192] width 75 height 15
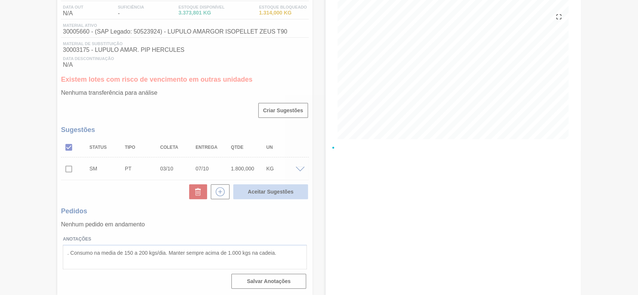
checkbox input "false"
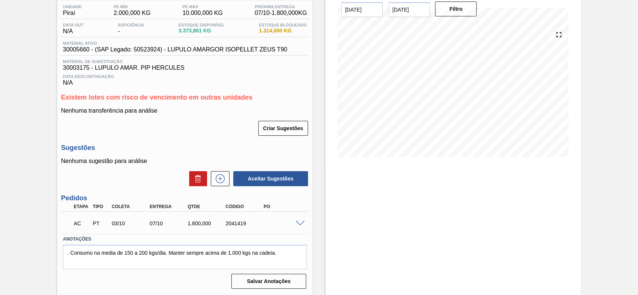
scroll to position [63, 0]
click at [300, 224] on span at bounding box center [299, 224] width 9 height 6
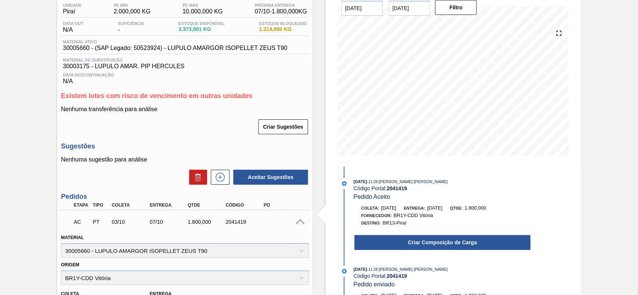
click at [423, 248] on button "Criar Composição de Carga" at bounding box center [442, 242] width 176 height 15
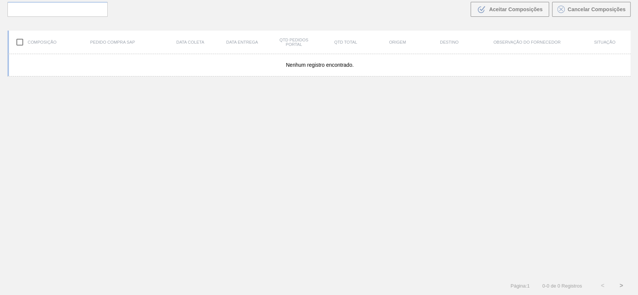
scroll to position [54, 0]
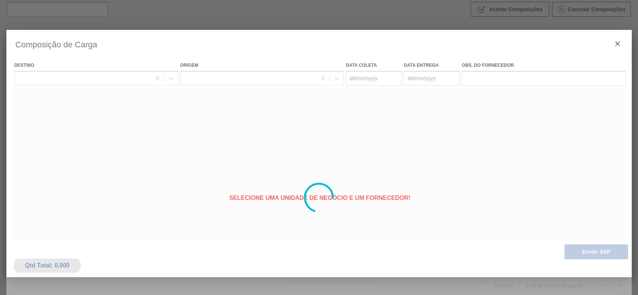
type coleta "[DATE]"
type entrega "[DATE]"
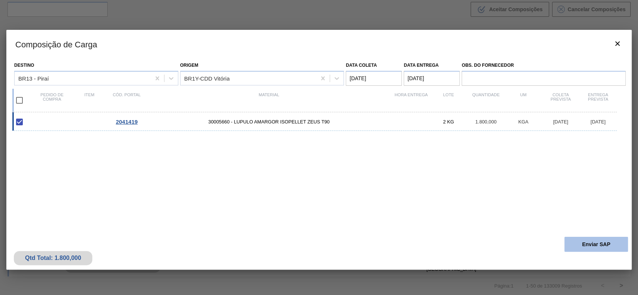
click at [587, 241] on button "Enviar SAP" at bounding box center [595, 244] width 63 height 15
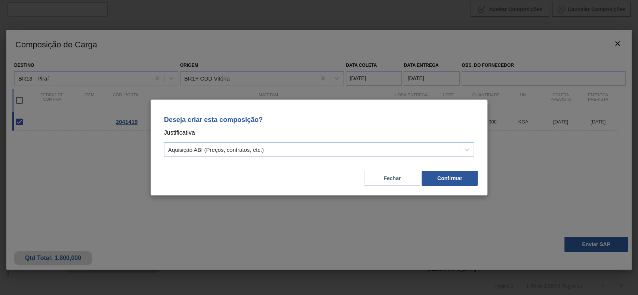
click at [318, 157] on div "Deseja criar esta composição? Justificativa Aquisição ABI (Preços, contratos, e…" at bounding box center [318, 135] width 319 height 53
click at [281, 137] on p "Justificativa" at bounding box center [319, 133] width 310 height 10
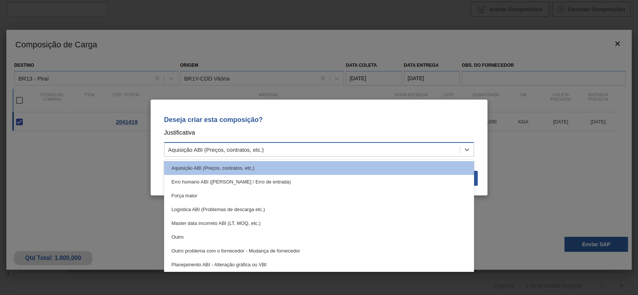
click at [275, 149] on div "Aquisição ABI (Preços, contratos, etc.)" at bounding box center [311, 150] width 295 height 11
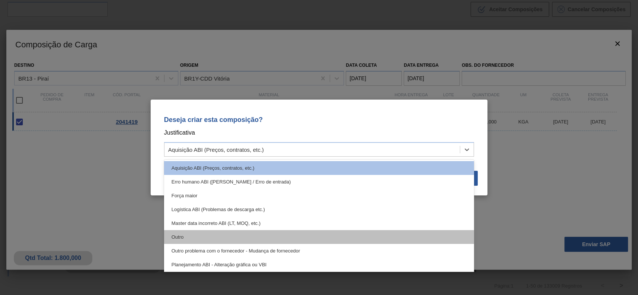
click at [228, 232] on div "Outro" at bounding box center [319, 237] width 310 height 14
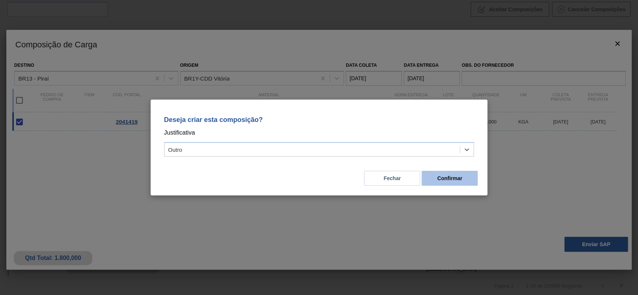
click at [464, 184] on button "Confirmar" at bounding box center [449, 178] width 56 height 15
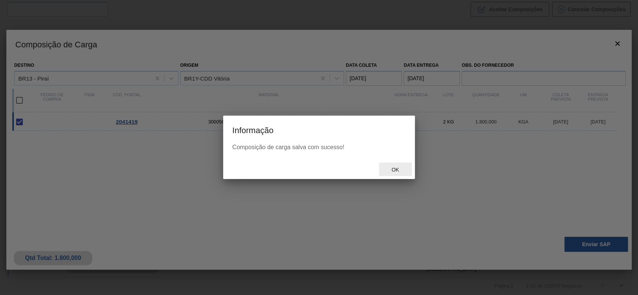
click at [398, 173] on div "Ok" at bounding box center [395, 170] width 33 height 14
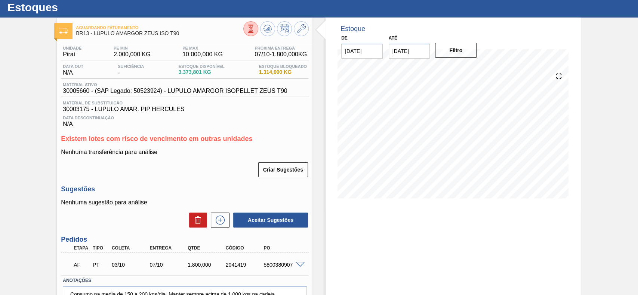
scroll to position [63, 0]
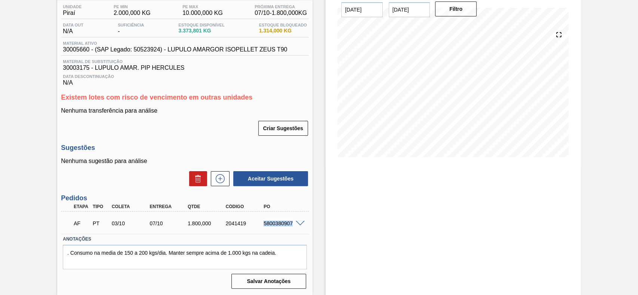
drag, startPoint x: 261, startPoint y: 227, endPoint x: 294, endPoint y: 226, distance: 32.5
click at [294, 226] on div "AF PT 03/10 07/10 1.800,000 2041419 5800380907" at bounding box center [185, 223] width 248 height 19
copy div "5800380907"
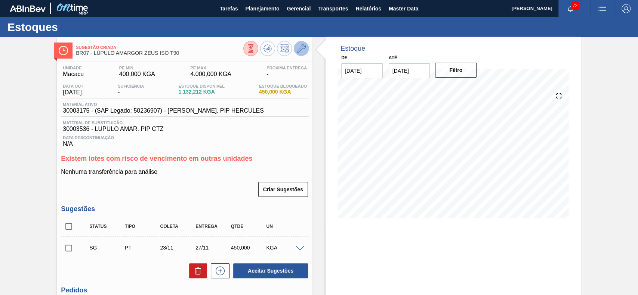
click at [297, 48] on icon at bounding box center [301, 48] width 9 height 9
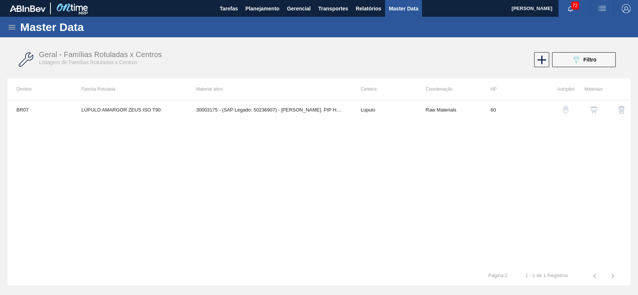
click at [593, 109] on img "button" at bounding box center [592, 109] width 7 height 7
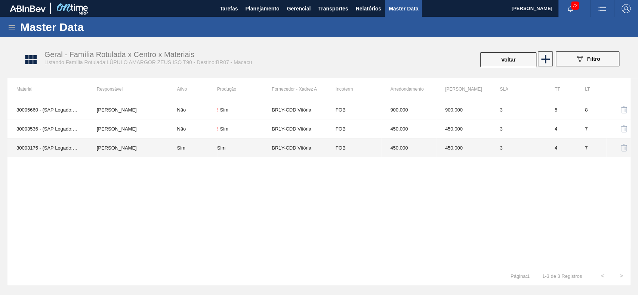
click at [136, 155] on td "[PERSON_NAME]" at bounding box center [128, 148] width 80 height 19
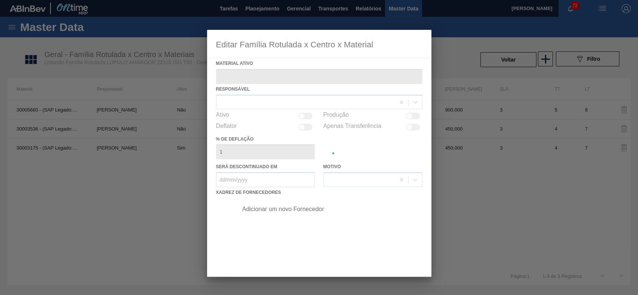
type ativo "30003175 - (SAP Legado: 50236907) - [PERSON_NAME]. PIP HERCULES"
checkbox input "true"
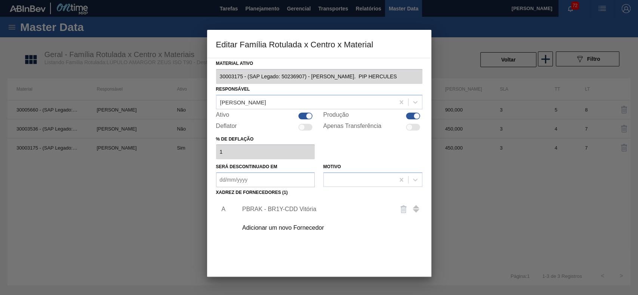
click at [300, 113] on div at bounding box center [305, 116] width 14 height 7
checkbox input "false"
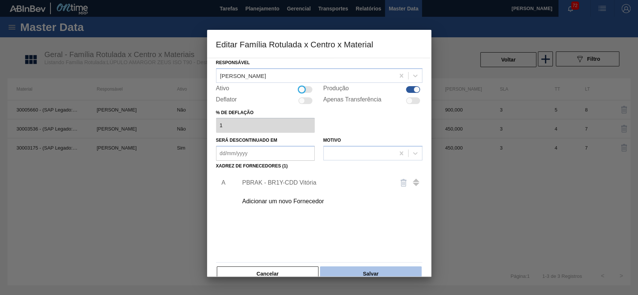
scroll to position [41, 0]
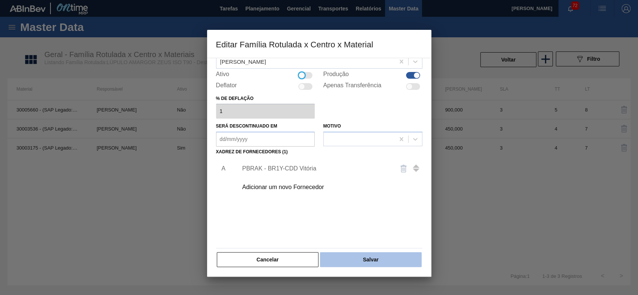
click at [374, 254] on button "Salvar" at bounding box center [370, 259] width 101 height 15
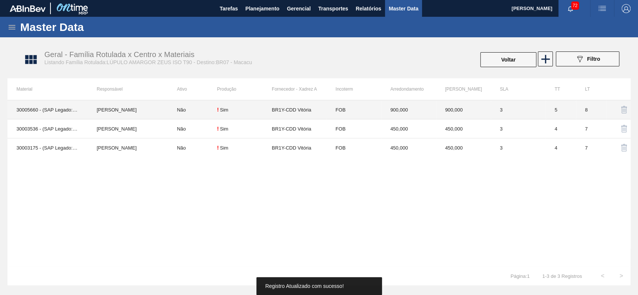
click at [116, 111] on td "[PERSON_NAME]" at bounding box center [128, 109] width 80 height 19
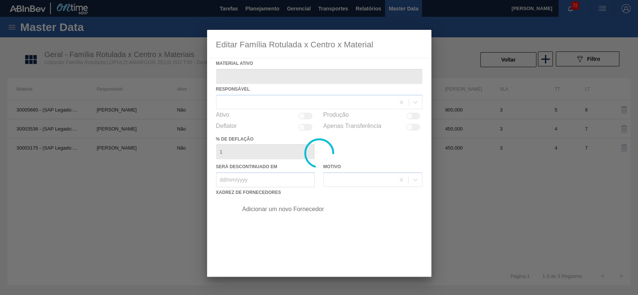
type ativo "30005660 - (SAP Legado: 50523924) - LUPULO AMARGOR ISOPELLET ZEUS T90"
checkbox input "true"
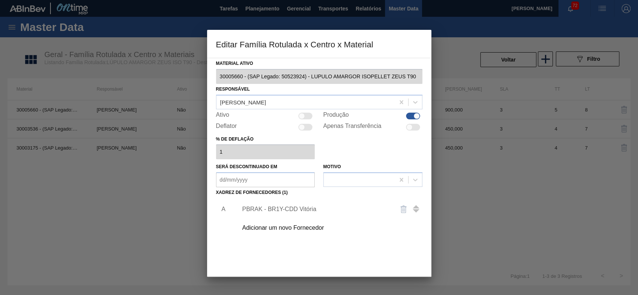
click at [301, 114] on div at bounding box center [301, 116] width 6 height 6
checkbox input "true"
click at [308, 211] on div "PBRAK - BR1Y-CDD Vitória" at bounding box center [315, 209] width 146 height 7
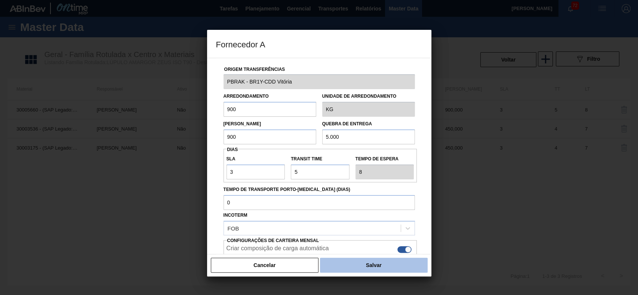
click at [366, 264] on button "Salvar" at bounding box center [373, 265] width 107 height 15
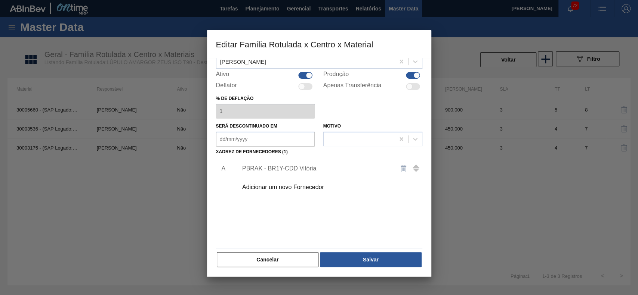
click at [392, 251] on div "Material ativo 30005660 - (SAP Legado: 50523924) - LUPULO AMARGOR ISOPELLET ZEU…" at bounding box center [319, 143] width 206 height 251
click at [392, 257] on button "Salvar" at bounding box center [370, 259] width 101 height 15
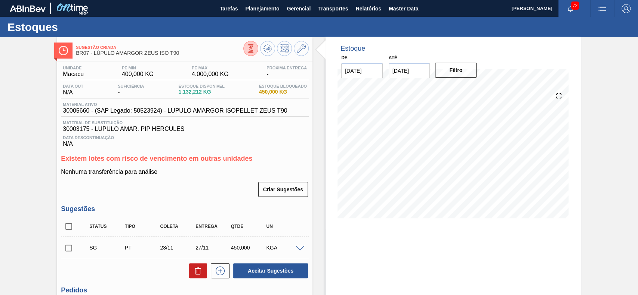
scroll to position [81, 0]
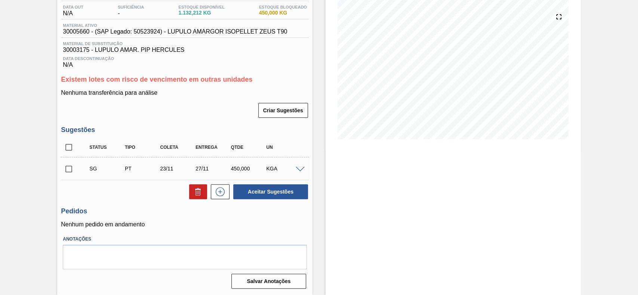
click at [71, 171] on input "checkbox" at bounding box center [69, 169] width 16 height 16
click at [196, 195] on icon at bounding box center [197, 191] width 9 height 9
checkbox input "false"
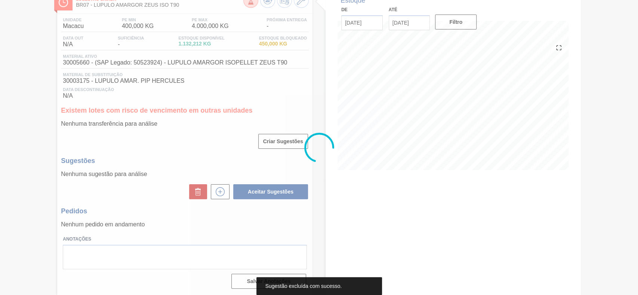
scroll to position [50, 0]
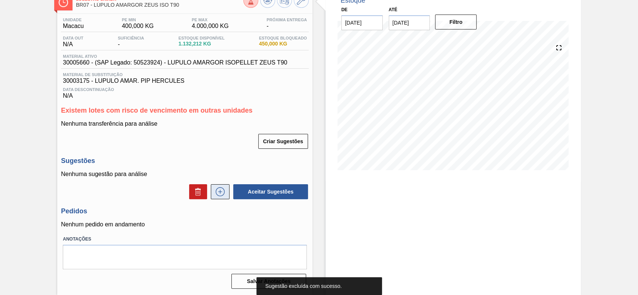
click at [222, 191] on icon at bounding box center [220, 191] width 12 height 9
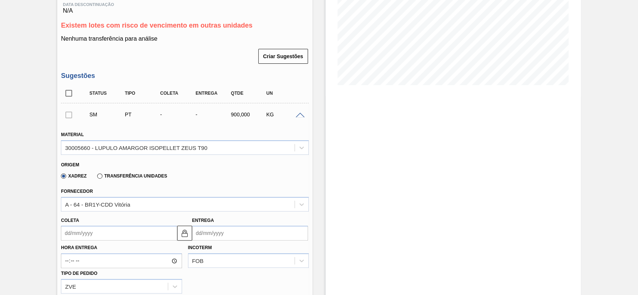
scroll to position [199, 0]
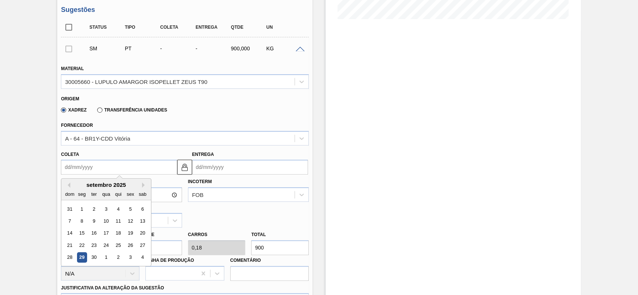
click at [112, 161] on input "Coleta" at bounding box center [119, 167] width 116 height 15
click at [129, 257] on div "3" at bounding box center [130, 258] width 10 height 10
type input "[DATE]"
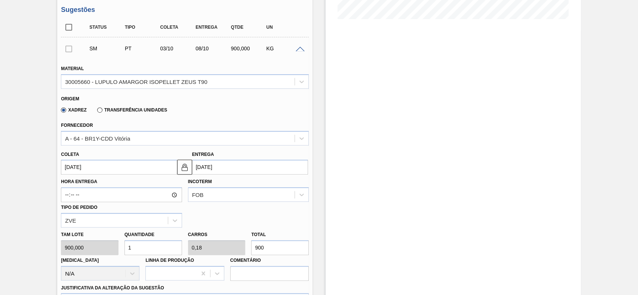
click at [140, 252] on input "1" at bounding box center [153, 248] width 58 height 15
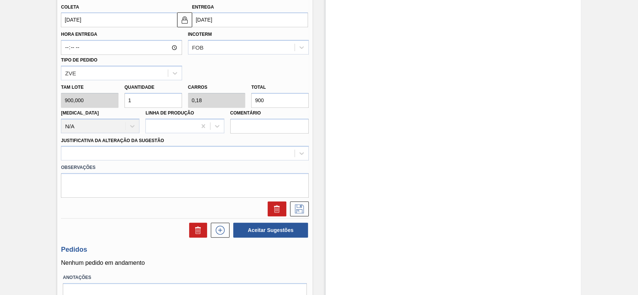
scroll to position [349, 0]
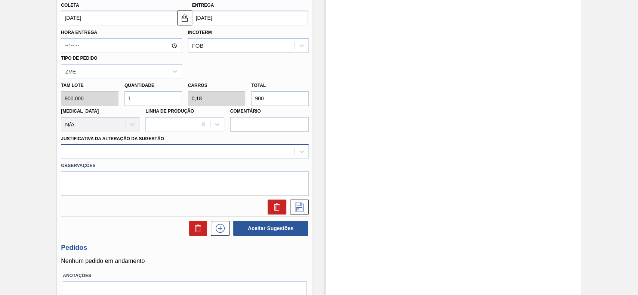
click at [132, 150] on div at bounding box center [177, 151] width 233 height 11
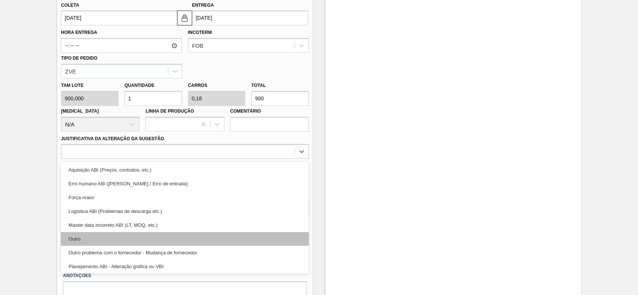
click at [105, 238] on div "Outro" at bounding box center [185, 239] width 248 height 14
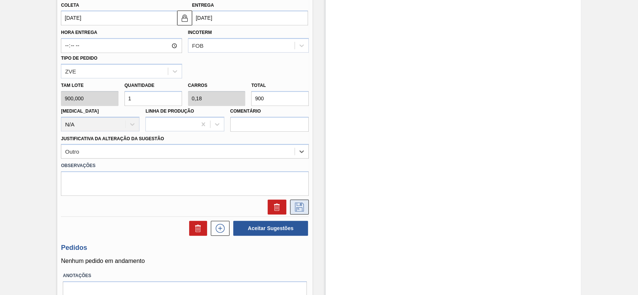
click at [296, 211] on icon at bounding box center [299, 207] width 12 height 9
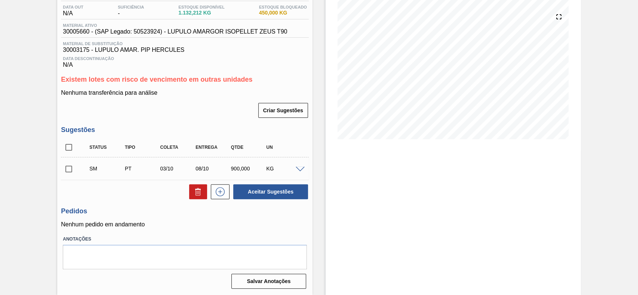
scroll to position [81, 0]
click at [73, 170] on input "checkbox" at bounding box center [69, 169] width 16 height 16
checkbox input "true"
click at [273, 192] on button "Aceitar Sugestões" at bounding box center [270, 192] width 75 height 15
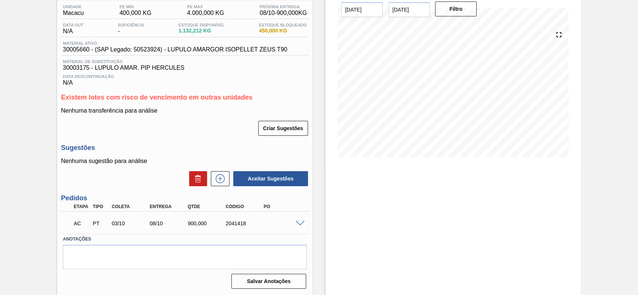
scroll to position [63, 0]
click at [299, 219] on div "AC PT 03/10 08/10 900,000 2041418" at bounding box center [185, 223] width 248 height 19
click at [298, 225] on span at bounding box center [299, 224] width 9 height 6
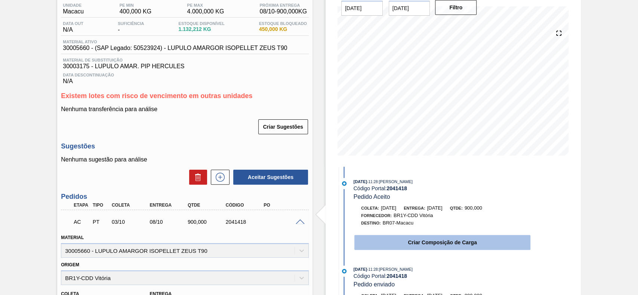
click at [433, 247] on button "Criar Composição de Carga" at bounding box center [442, 242] width 176 height 15
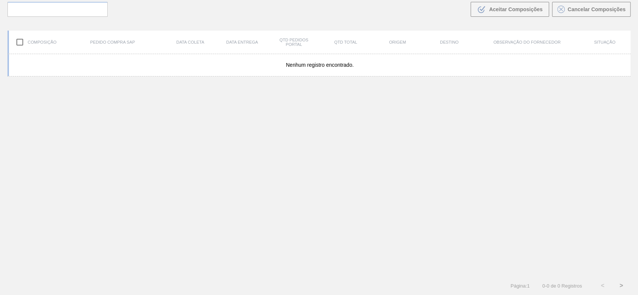
scroll to position [54, 0]
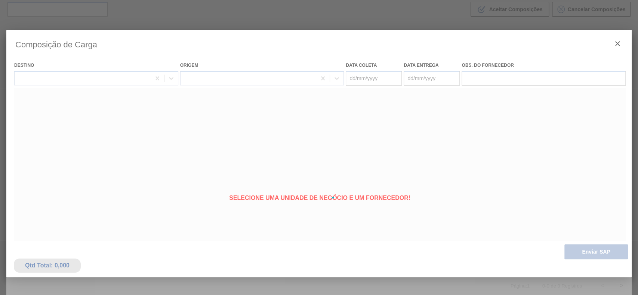
type coleta "[DATE]"
type entrega "[DATE]"
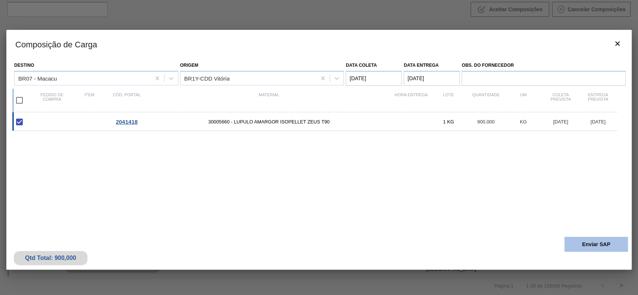
drag, startPoint x: 580, startPoint y: 242, endPoint x: 574, endPoint y: 242, distance: 5.2
click at [574, 242] on button "Enviar SAP" at bounding box center [595, 244] width 63 height 15
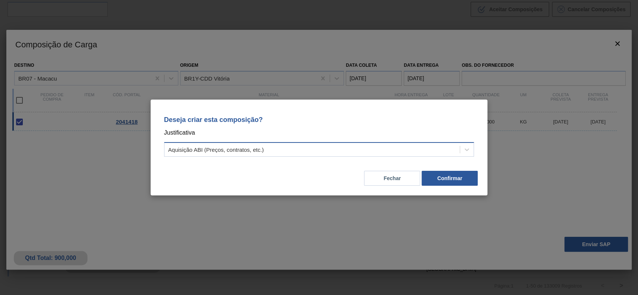
click at [319, 151] on div "Aquisição ABI (Preços, contratos, etc.)" at bounding box center [311, 150] width 295 height 11
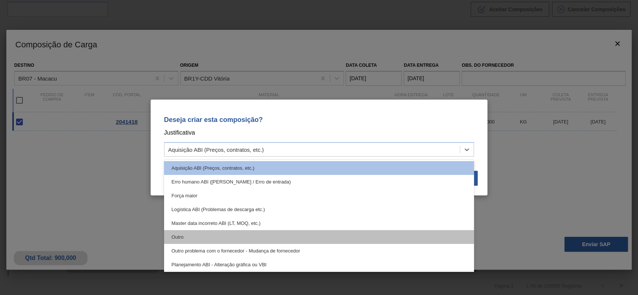
click at [252, 240] on div "Outro" at bounding box center [319, 237] width 310 height 14
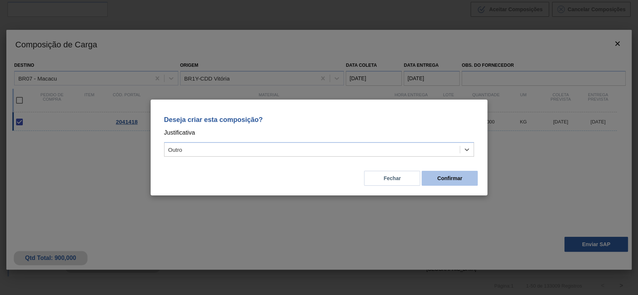
click at [454, 178] on button "Confirmar" at bounding box center [449, 178] width 56 height 15
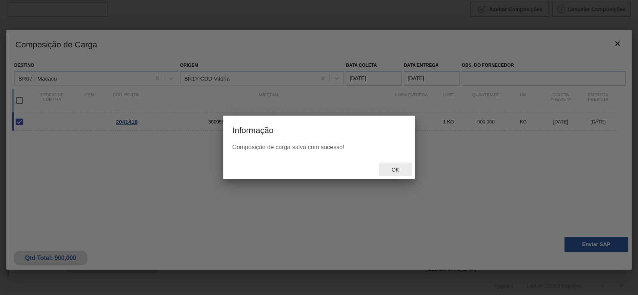
click at [399, 166] on div "Ok" at bounding box center [395, 170] width 33 height 14
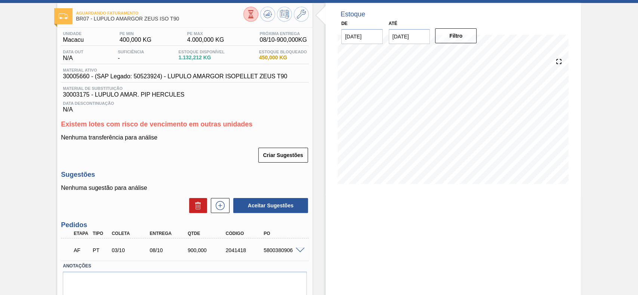
scroll to position [63, 0]
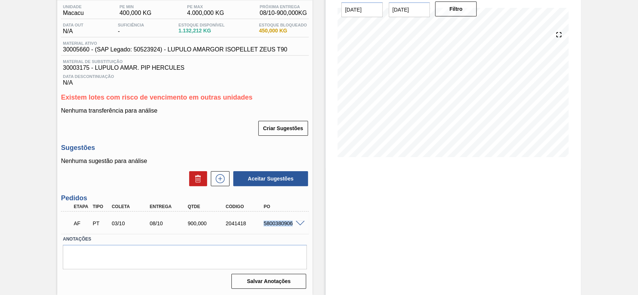
drag, startPoint x: 262, startPoint y: 221, endPoint x: 298, endPoint y: 229, distance: 36.6
click at [298, 229] on div "AF PT 03/10 08/10 900,000 2041418 5800380906" at bounding box center [185, 223] width 248 height 19
copy div "5800380906"
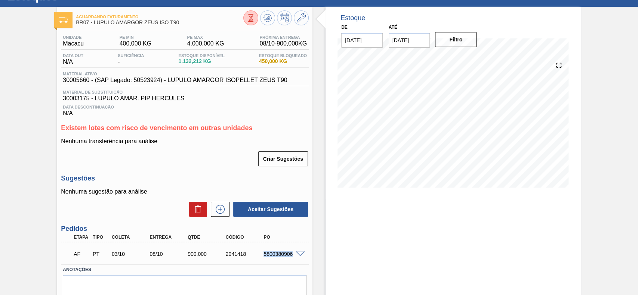
scroll to position [0, 0]
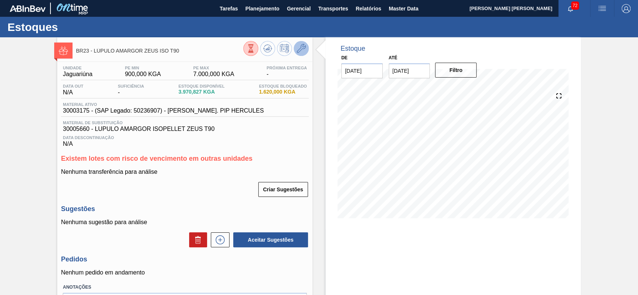
click at [300, 49] on icon at bounding box center [301, 48] width 9 height 9
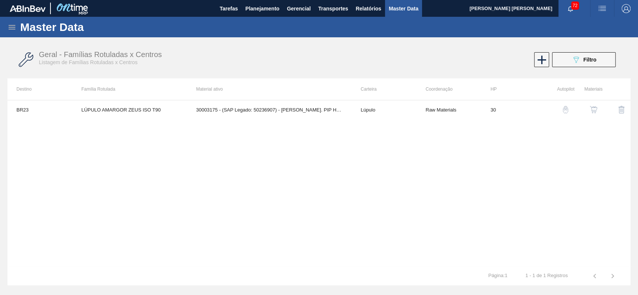
click at [592, 114] on button "button" at bounding box center [593, 110] width 18 height 18
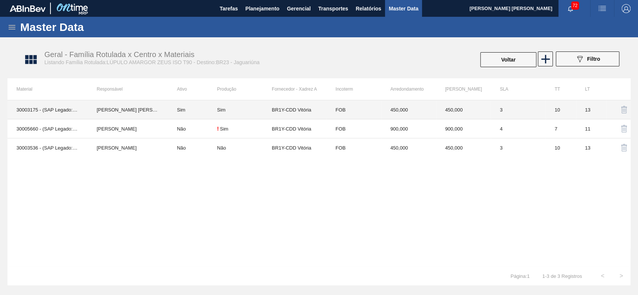
click at [175, 108] on td "Sim" at bounding box center [192, 109] width 49 height 19
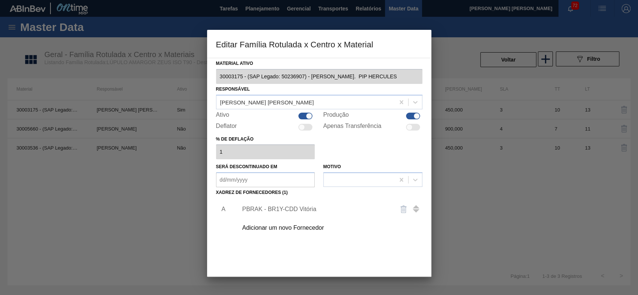
click at [310, 117] on div at bounding box center [309, 116] width 6 height 6
checkbox input "false"
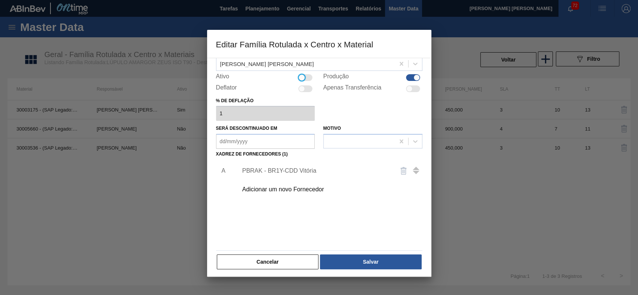
scroll to position [41, 0]
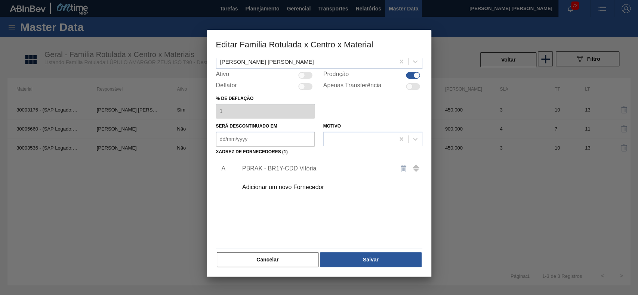
click at [366, 252] on div "Cancelar Salvar" at bounding box center [319, 260] width 206 height 16
click at [366, 254] on button "Salvar" at bounding box center [370, 259] width 101 height 15
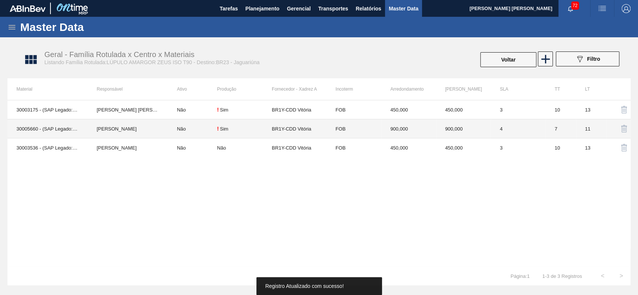
click at [101, 130] on td "[PERSON_NAME]" at bounding box center [128, 129] width 80 height 19
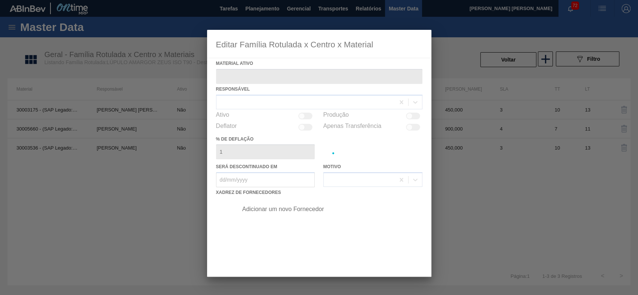
type ativo "30005660 - (SAP Legado: 50523924) - LUPULO AMARGOR ISOPELLET ZEUS T90"
checkbox input "true"
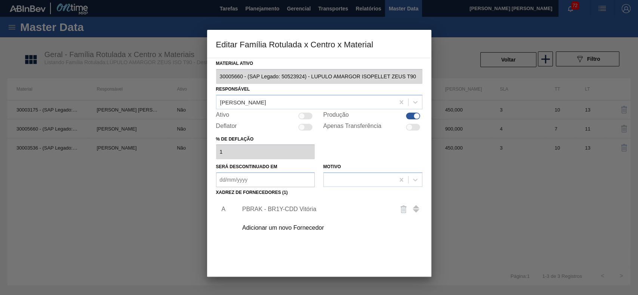
click at [307, 115] on div at bounding box center [305, 116] width 14 height 7
checkbox input "true"
click at [302, 211] on div "PBRAK - BR1Y-CDD Vitória" at bounding box center [315, 209] width 146 height 7
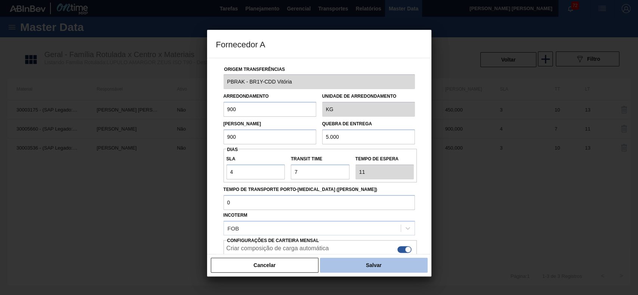
click at [353, 266] on button "Salvar" at bounding box center [373, 265] width 107 height 15
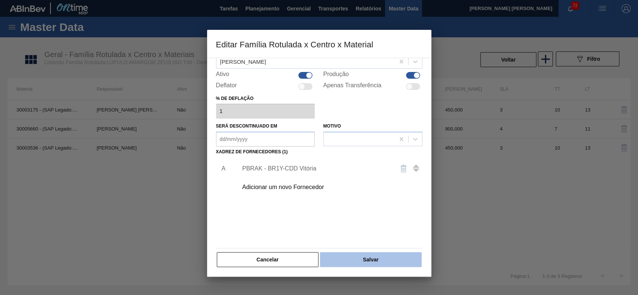
click at [374, 261] on button "Salvar" at bounding box center [370, 259] width 101 height 15
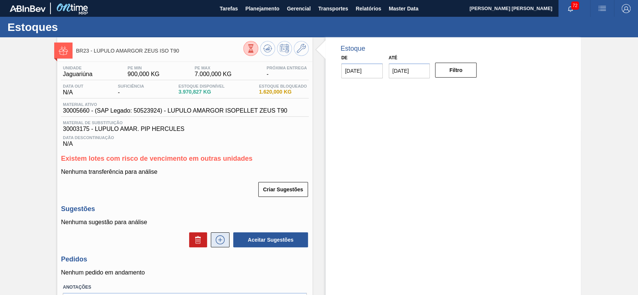
click at [218, 248] on button at bounding box center [220, 240] width 19 height 15
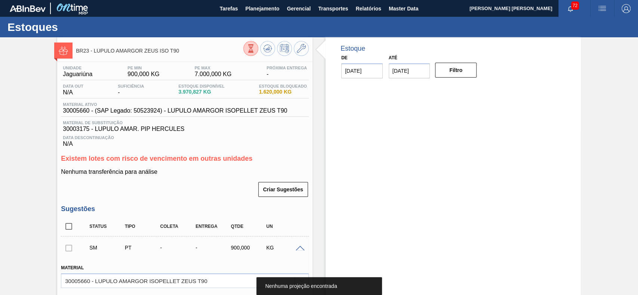
scroll to position [199, 0]
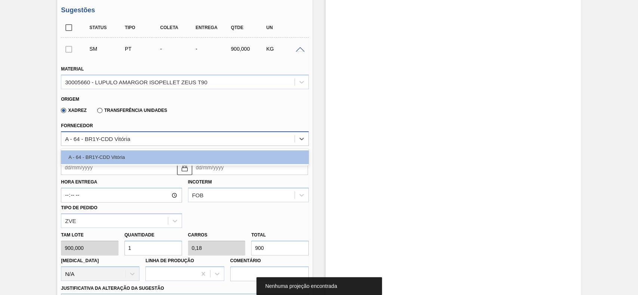
click at [139, 141] on div "A - 64 - BR1Y-CDD Vitória" at bounding box center [177, 138] width 233 height 11
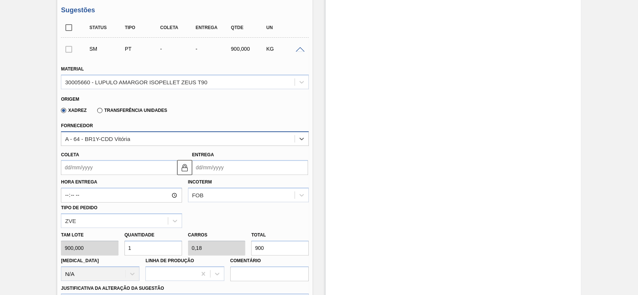
click at [134, 142] on div "A - 64 - BR1Y-CDD Vitória" at bounding box center [177, 138] width 233 height 11
drag, startPoint x: 128, startPoint y: 163, endPoint x: 128, endPoint y: 174, distance: 10.8
click at [128, 165] on input "Coleta" at bounding box center [119, 167] width 116 height 15
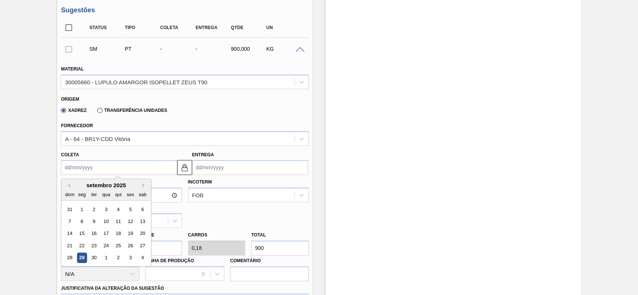
click at [126, 260] on div "3" at bounding box center [130, 258] width 10 height 10
type input "[DATE]"
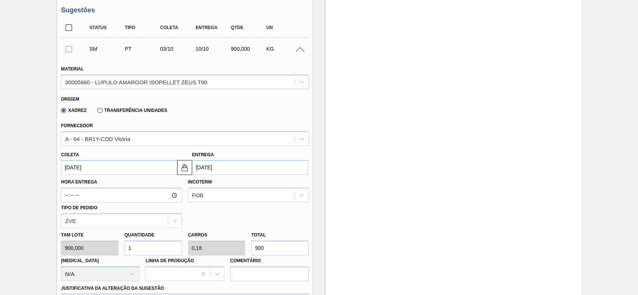
click at [152, 251] on input "1" at bounding box center [153, 248] width 58 height 15
type input "2"
type input "0,36"
type input "1.800"
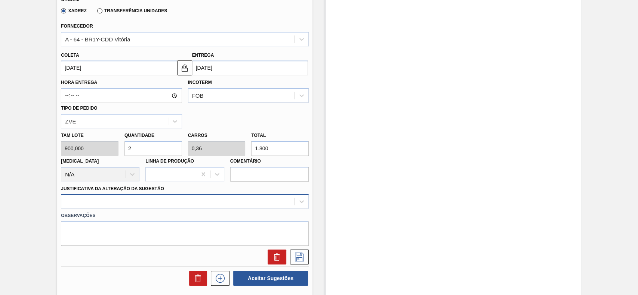
type input "2"
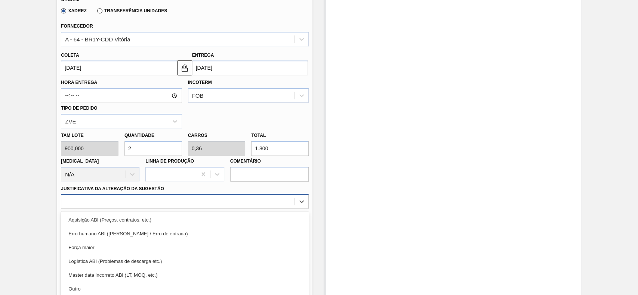
click at [127, 204] on div "option Erro humano ABI (Cálculo / Erro de entrada) focused, 2 of 18. 18 results…" at bounding box center [185, 201] width 248 height 15
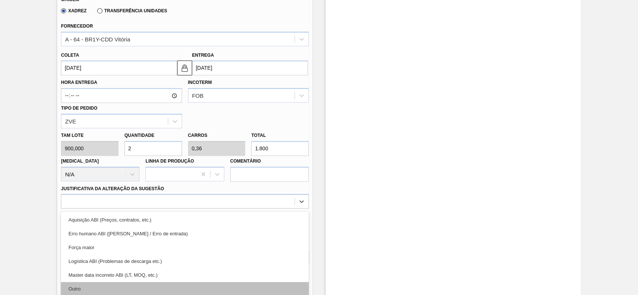
scroll to position [332, 0]
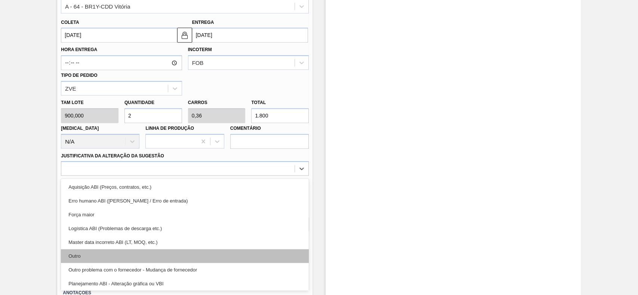
click at [97, 255] on div "Outro" at bounding box center [185, 256] width 248 height 14
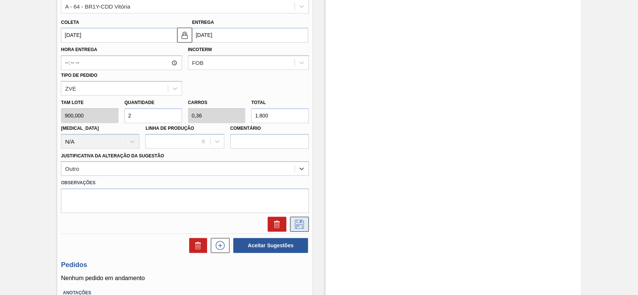
click at [304, 226] on icon at bounding box center [299, 224] width 12 height 9
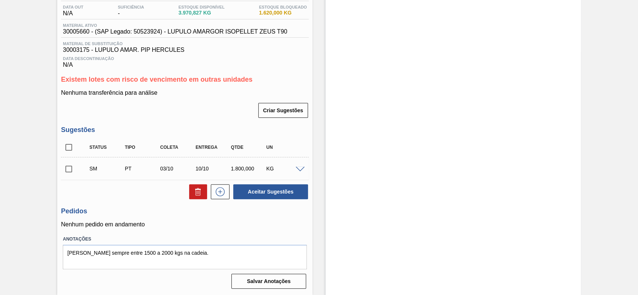
scroll to position [81, 0]
drag, startPoint x: 68, startPoint y: 167, endPoint x: 210, endPoint y: 196, distance: 144.9
click at [67, 167] on input "checkbox" at bounding box center [69, 169] width 16 height 16
click at [296, 192] on button "Aceitar Sugestões" at bounding box center [270, 192] width 75 height 15
checkbox input "false"
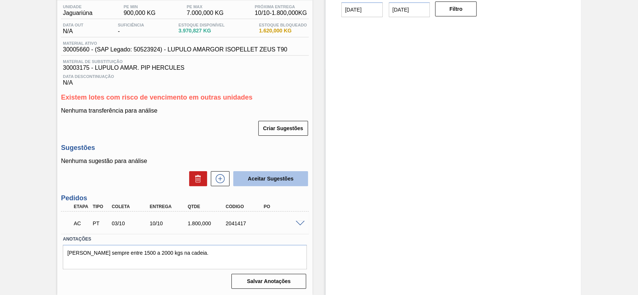
scroll to position [63, 0]
click at [297, 220] on div at bounding box center [301, 223] width 15 height 6
click at [296, 222] on span at bounding box center [299, 224] width 9 height 6
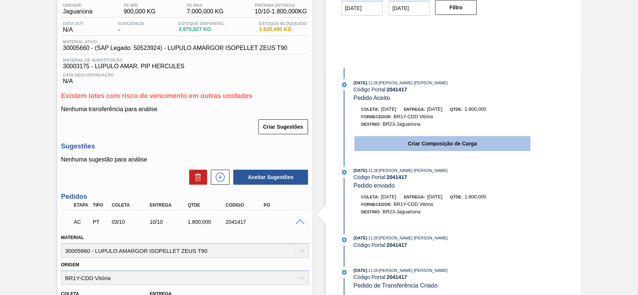
click at [431, 146] on button "Criar Composição de Carga" at bounding box center [442, 143] width 176 height 15
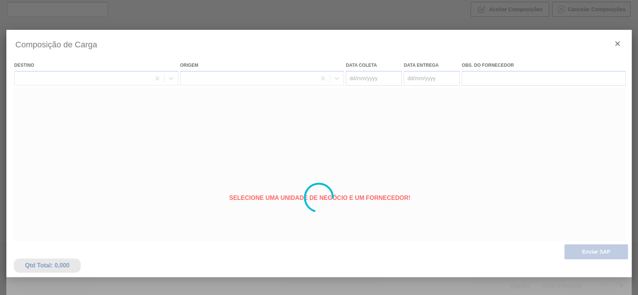
type coleta "[DATE]"
type entrega "[DATE]"
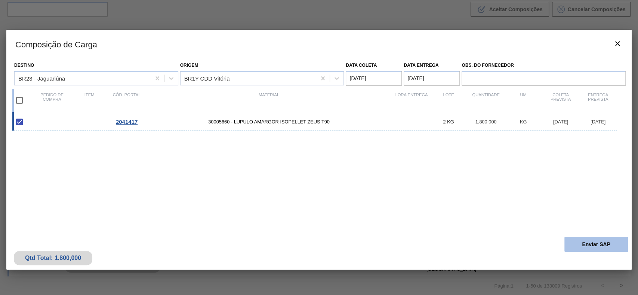
click at [605, 250] on button "Enviar SAP" at bounding box center [595, 244] width 63 height 15
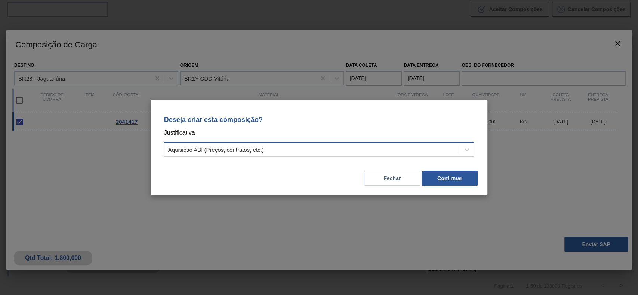
drag, startPoint x: 276, startPoint y: 147, endPoint x: 270, endPoint y: 156, distance: 10.9
click at [276, 148] on div "Aquisição ABI (Preços, contratos, etc.)" at bounding box center [311, 150] width 295 height 11
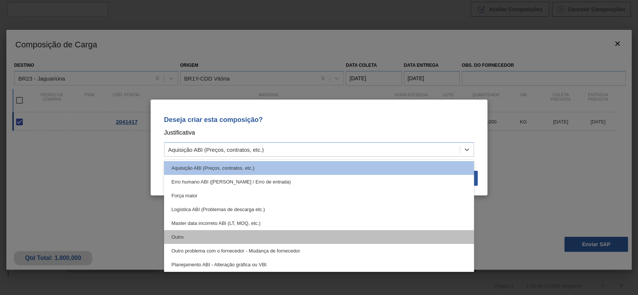
drag, startPoint x: 228, startPoint y: 244, endPoint x: 233, endPoint y: 240, distance: 6.1
click at [229, 244] on div "Aquisição ABI (Preços, contratos, etc.) Erro humano ABI (Cálculo / Erro de entr…" at bounding box center [319, 216] width 310 height 112
click at [233, 240] on div "Outro" at bounding box center [319, 237] width 310 height 14
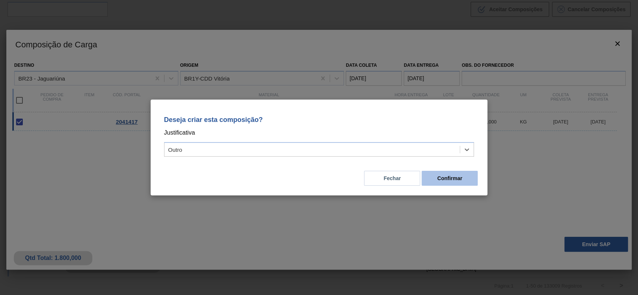
click at [450, 182] on button "Confirmar" at bounding box center [449, 178] width 56 height 15
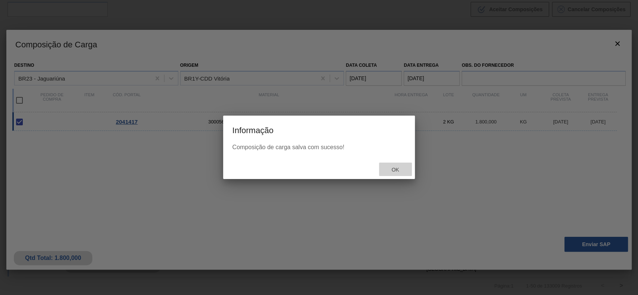
click at [390, 169] on span "Ok" at bounding box center [394, 170] width 19 height 6
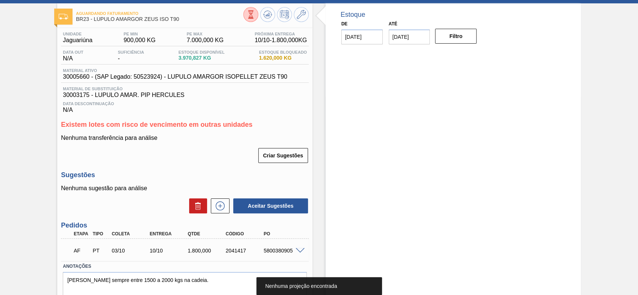
scroll to position [63, 0]
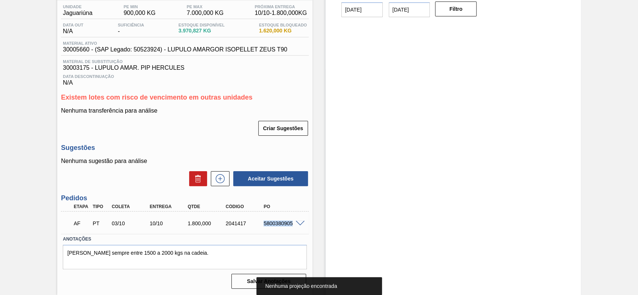
drag, startPoint x: 264, startPoint y: 223, endPoint x: 295, endPoint y: 230, distance: 31.8
click at [295, 230] on div "AF PT 03/10 10/10 1.800,000 2041417 5800380905" at bounding box center [183, 223] width 228 height 15
copy div "5800380905"
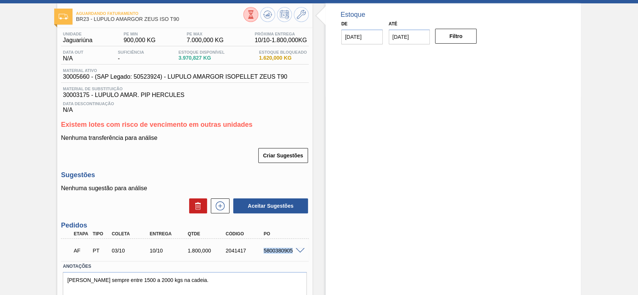
scroll to position [50, 0]
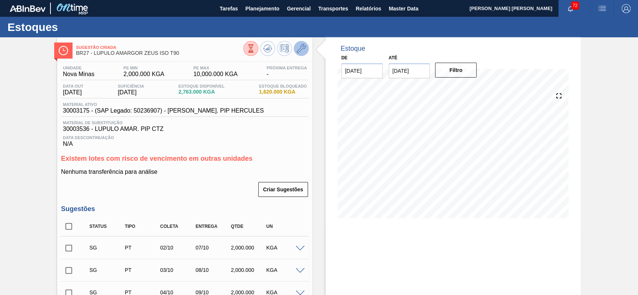
click at [305, 48] on button at bounding box center [301, 48] width 15 height 15
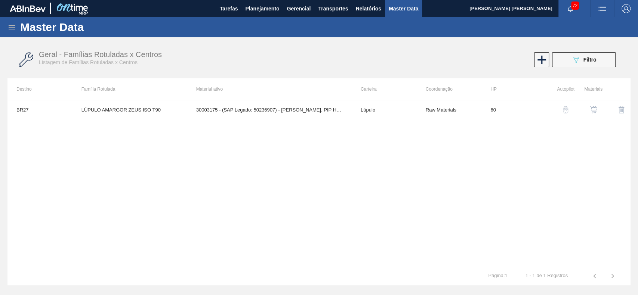
click at [596, 112] on img "button" at bounding box center [592, 109] width 7 height 7
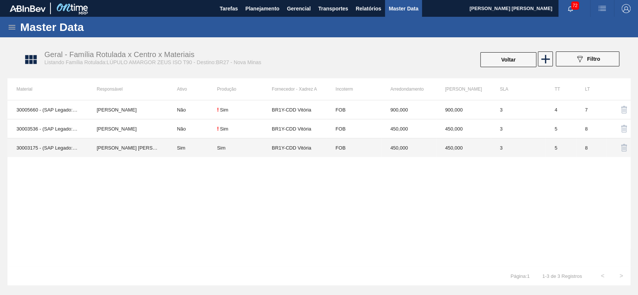
click at [156, 142] on td "[PERSON_NAME] [PERSON_NAME]" at bounding box center [128, 148] width 80 height 19
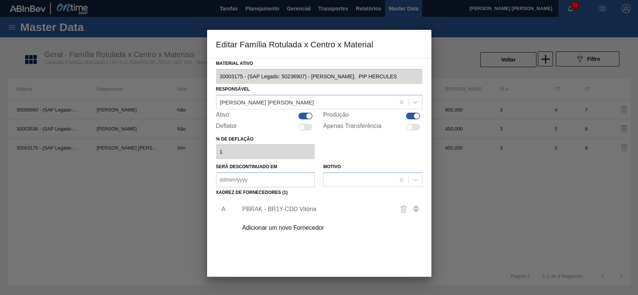
click at [297, 112] on div "Ativo" at bounding box center [265, 116] width 99 height 9
click at [302, 114] on div at bounding box center [305, 116] width 14 height 7
checkbox input "false"
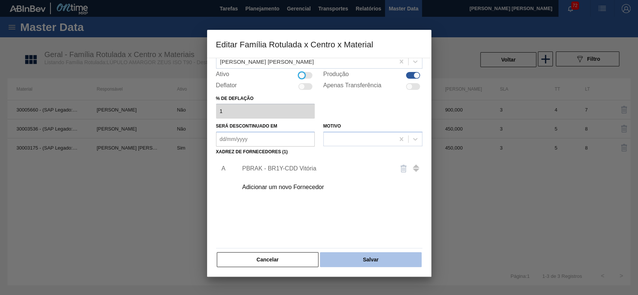
click at [370, 254] on button "Salvar" at bounding box center [370, 259] width 101 height 15
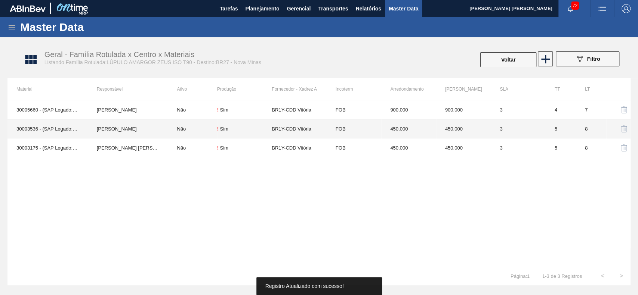
click at [152, 109] on td "[PERSON_NAME]" at bounding box center [128, 109] width 80 height 19
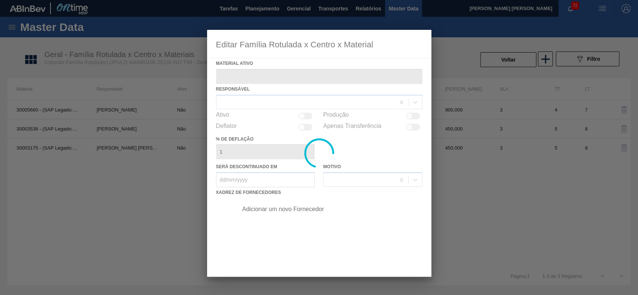
type ativo "30005660 - (SAP Legado: 50523924) - LUPULO AMARGOR ISOPELLET ZEUS T90"
checkbox input "true"
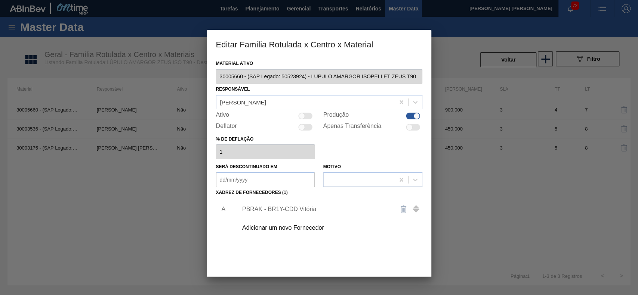
click at [302, 119] on div at bounding box center [305, 116] width 14 height 7
checkbox input "true"
click at [304, 206] on div "PBRAK - BR1Y-CDD Vitória" at bounding box center [315, 209] width 146 height 7
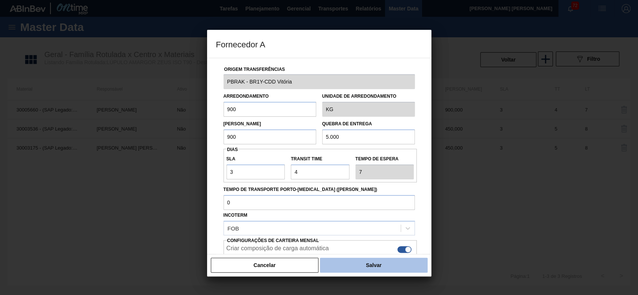
click at [362, 265] on button "Salvar" at bounding box center [373, 265] width 107 height 15
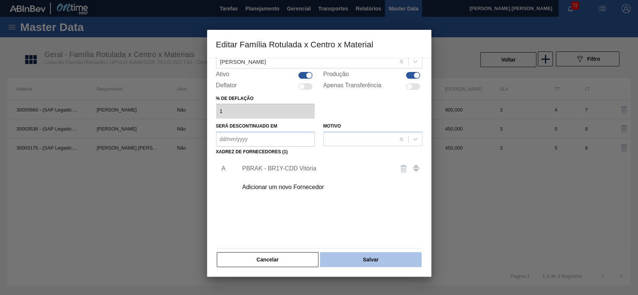
click at [382, 254] on button "Salvar" at bounding box center [370, 259] width 101 height 15
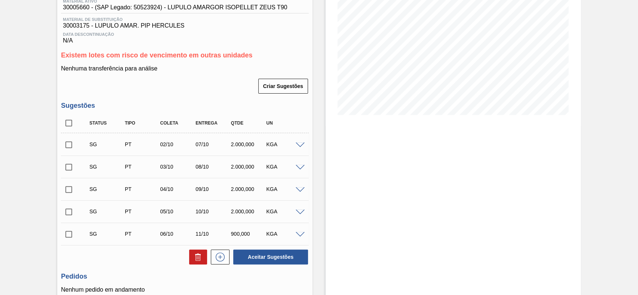
scroll to position [50, 0]
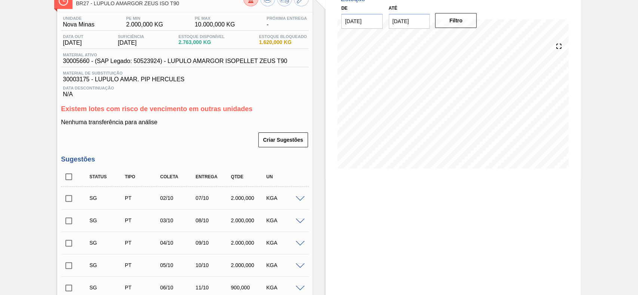
click at [71, 176] on input "checkbox" at bounding box center [69, 177] width 16 height 16
checkbox input "true"
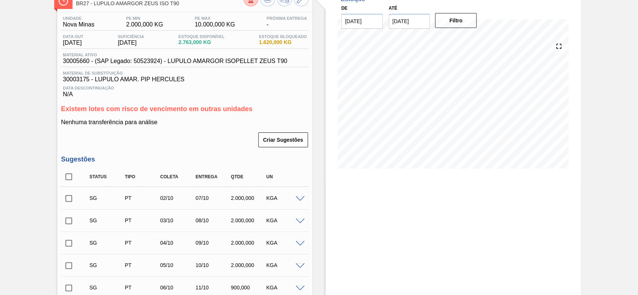
checkbox input "true"
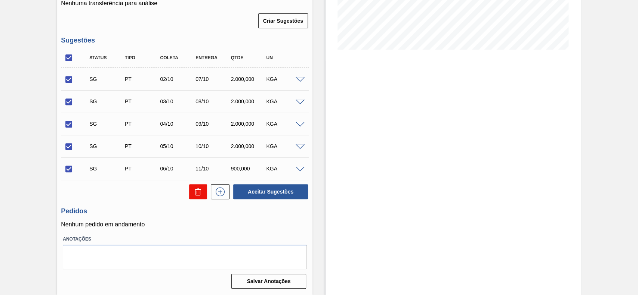
click at [202, 195] on button at bounding box center [198, 192] width 18 height 15
checkbox input "false"
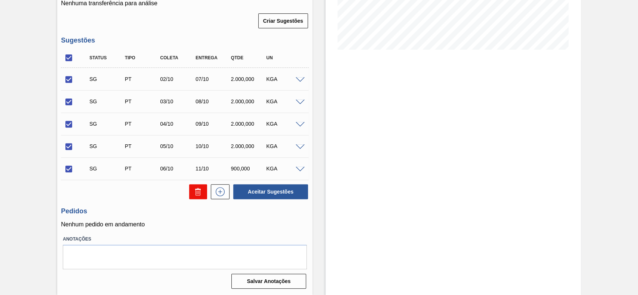
checkbox input "false"
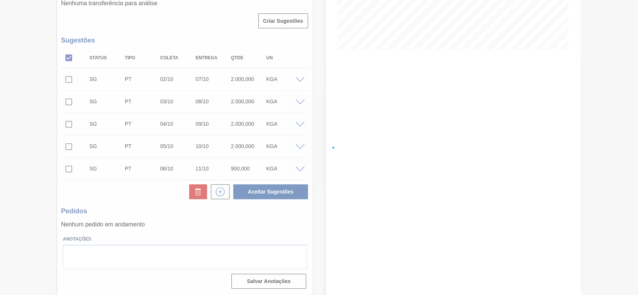
scroll to position [50, 0]
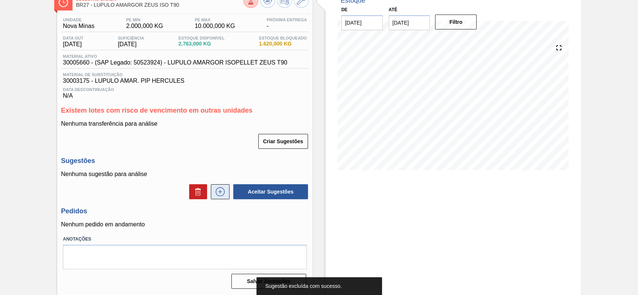
click at [218, 191] on icon at bounding box center [220, 191] width 12 height 9
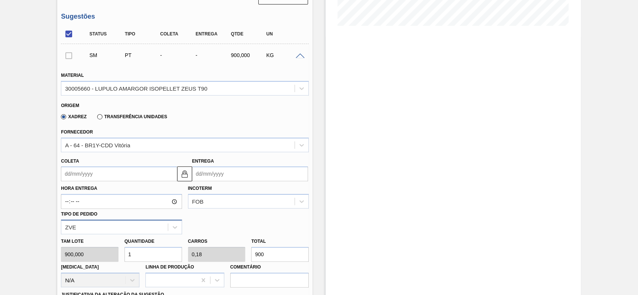
scroll to position [249, 0]
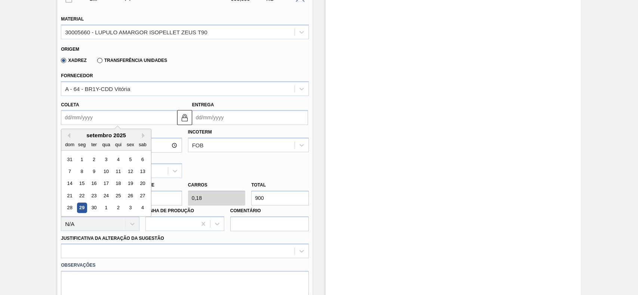
click at [96, 123] on input "Coleta" at bounding box center [119, 117] width 116 height 15
click at [131, 210] on div "3" at bounding box center [130, 208] width 10 height 10
type input "[DATE]"
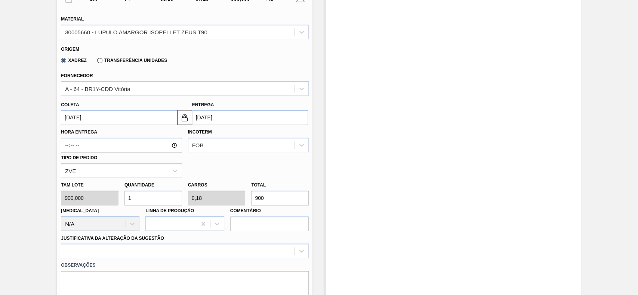
click at [160, 201] on input "1" at bounding box center [153, 198] width 58 height 15
type input "7"
type input "1,26"
type input "6.300"
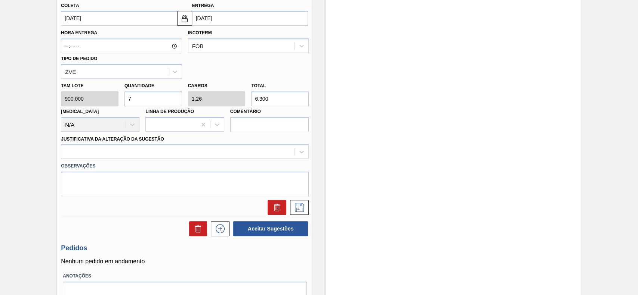
scroll to position [349, 0]
type input "7"
click at [130, 155] on div at bounding box center [177, 151] width 233 height 11
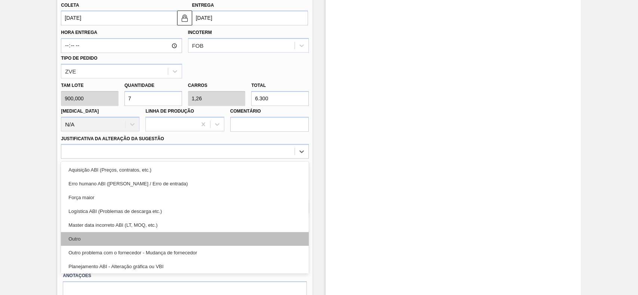
click at [93, 244] on div "Outro" at bounding box center [185, 239] width 248 height 14
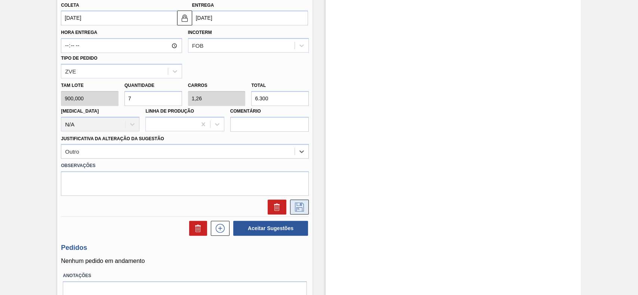
click at [297, 205] on icon at bounding box center [299, 207] width 12 height 9
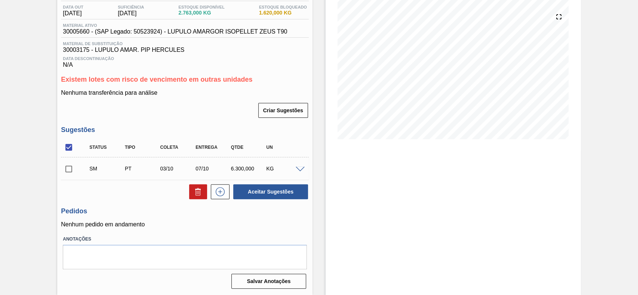
scroll to position [81, 0]
click at [69, 168] on input "checkbox" at bounding box center [69, 169] width 16 height 16
checkbox input "true"
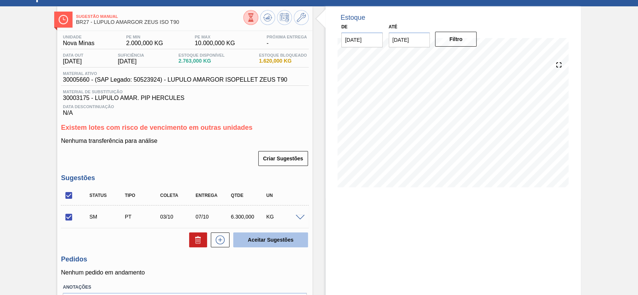
click at [275, 239] on button "Aceitar Sugestões" at bounding box center [270, 240] width 75 height 15
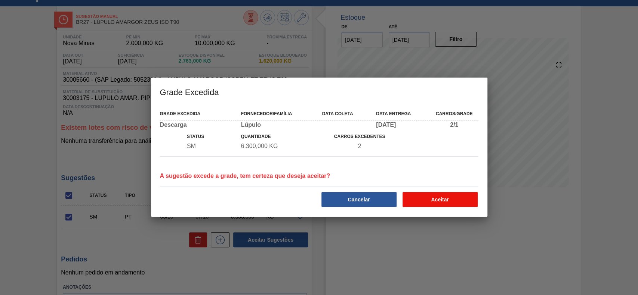
click at [430, 201] on button "Aceitar" at bounding box center [439, 199] width 75 height 15
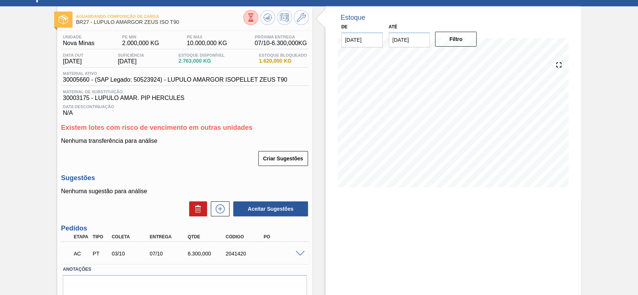
click at [302, 254] on span at bounding box center [299, 254] width 9 height 6
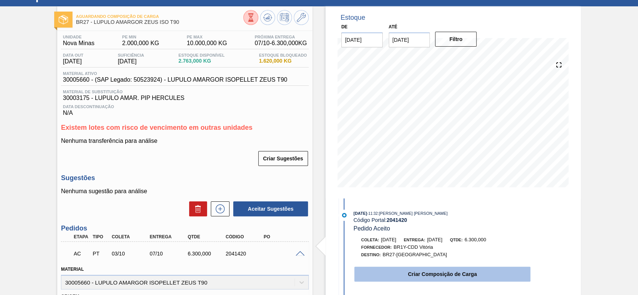
click at [459, 278] on button "Criar Composição de Carga" at bounding box center [442, 274] width 176 height 15
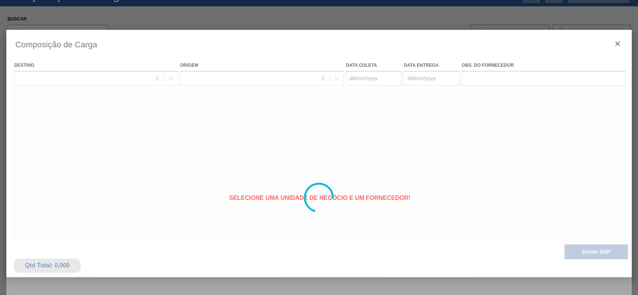
type coleta "[DATE]"
type entrega "[DATE]"
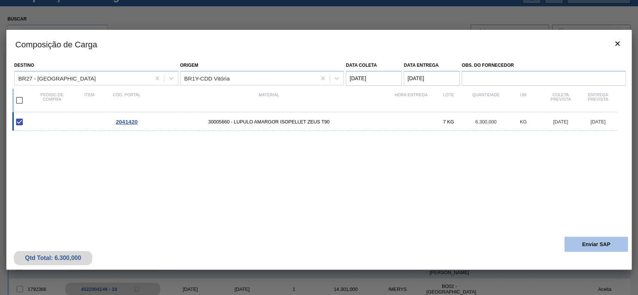
click at [589, 244] on button "Enviar SAP" at bounding box center [595, 244] width 63 height 15
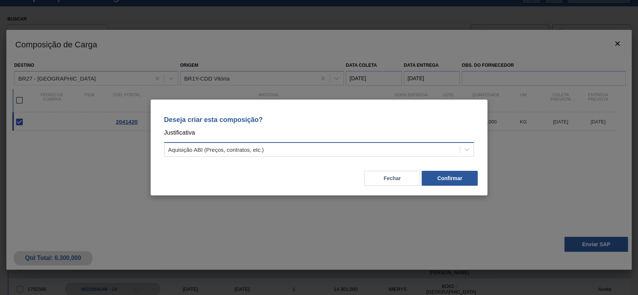
click at [254, 154] on div "Aquisição ABI (Preços, contratos, etc.)" at bounding box center [311, 150] width 295 height 11
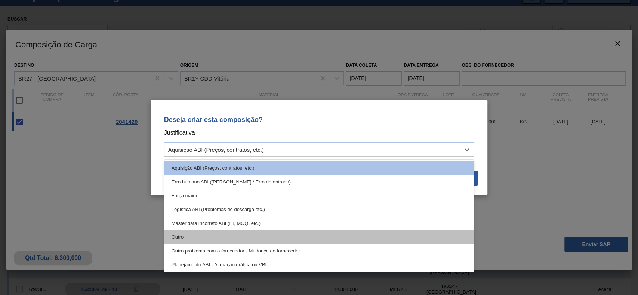
click at [216, 234] on div "Outro" at bounding box center [319, 237] width 310 height 14
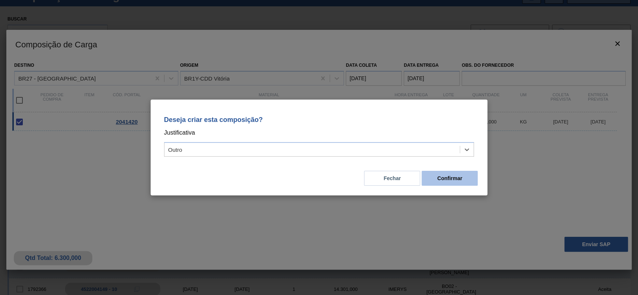
click at [446, 174] on button "Confirmar" at bounding box center [449, 178] width 56 height 15
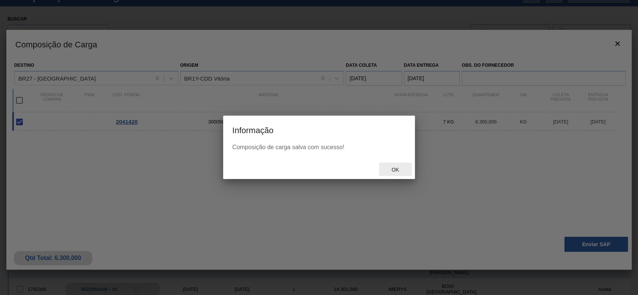
click at [395, 171] on span "Ok" at bounding box center [394, 170] width 19 height 6
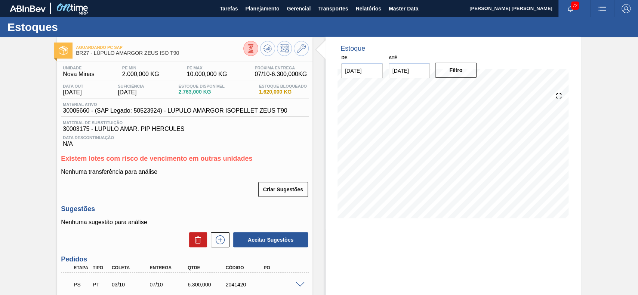
scroll to position [50, 0]
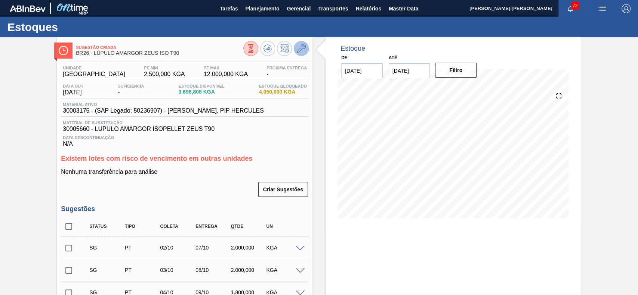
click at [302, 50] on icon at bounding box center [301, 48] width 9 height 9
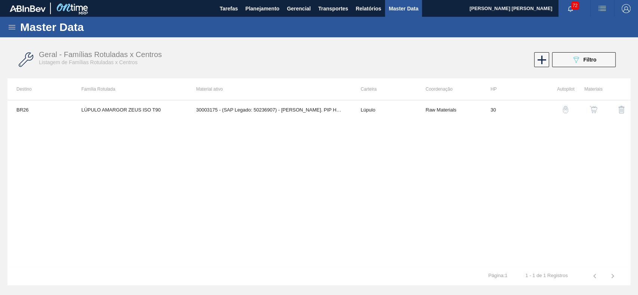
click at [592, 110] on img "button" at bounding box center [592, 109] width 7 height 7
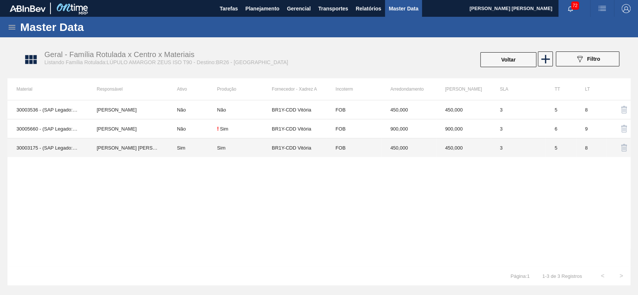
click at [131, 143] on td "GUSTAVO HENRIQUE CALO FARIAS" at bounding box center [128, 148] width 80 height 19
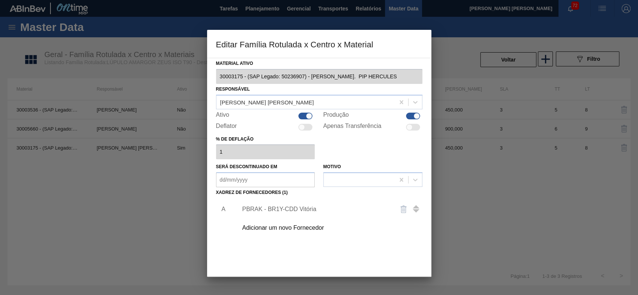
click at [307, 117] on div at bounding box center [309, 116] width 6 height 6
checkbox input "false"
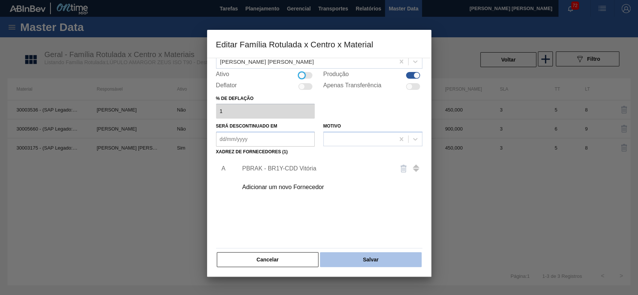
click at [357, 254] on button "Salvar" at bounding box center [370, 259] width 101 height 15
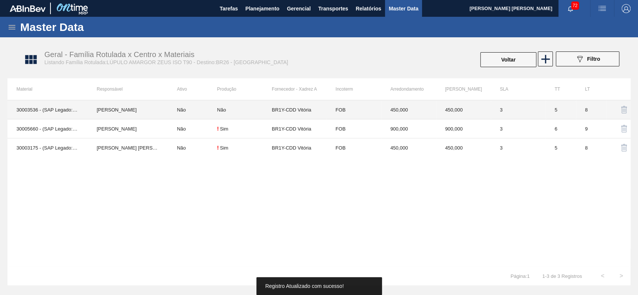
click at [125, 110] on td "[PERSON_NAME]" at bounding box center [128, 109] width 80 height 19
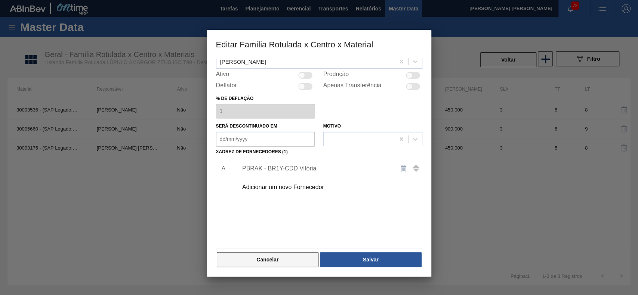
click at [288, 252] on button "Cancelar" at bounding box center [268, 259] width 102 height 15
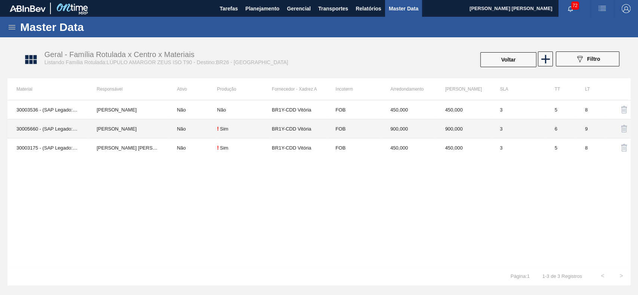
click at [120, 130] on td "Lucas Pondian" at bounding box center [128, 129] width 80 height 19
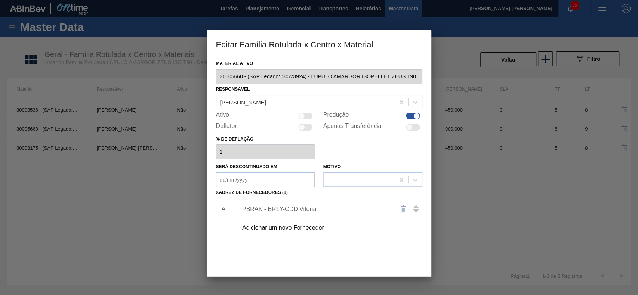
click at [307, 114] on div at bounding box center [305, 116] width 14 height 7
checkbox input "true"
click at [288, 207] on div "PBRAK - BR1Y-CDD Vitória" at bounding box center [315, 209] width 146 height 7
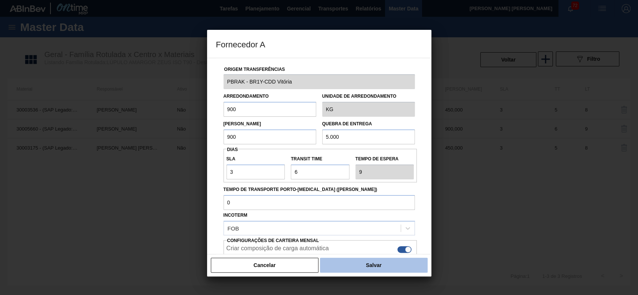
click at [354, 266] on button "Salvar" at bounding box center [373, 265] width 107 height 15
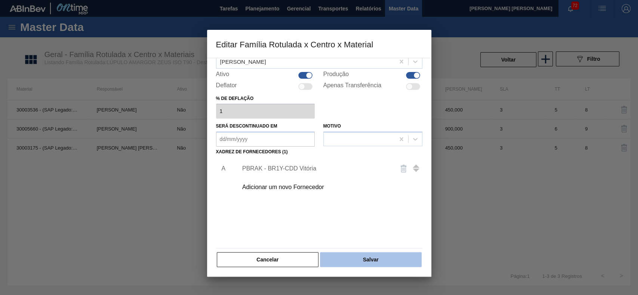
click at [388, 257] on button "Salvar" at bounding box center [370, 259] width 101 height 15
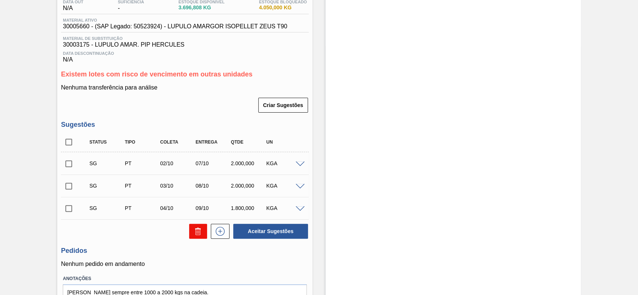
scroll to position [125, 0]
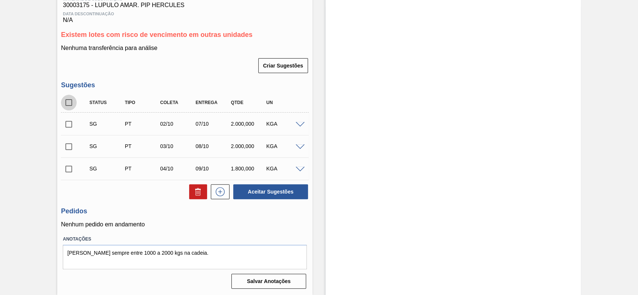
click at [66, 100] on input "checkbox" at bounding box center [69, 103] width 16 height 16
checkbox input "true"
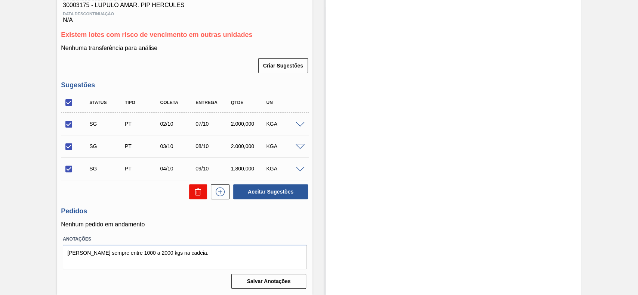
click at [192, 190] on button at bounding box center [198, 192] width 18 height 15
checkbox input "false"
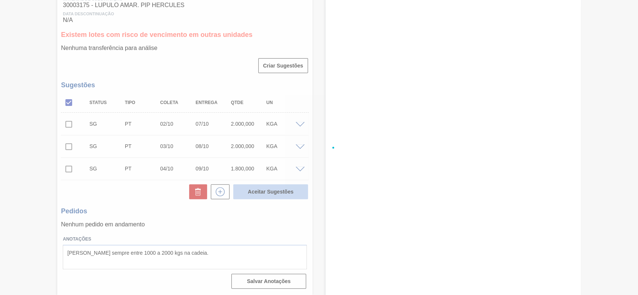
scroll to position [50, 0]
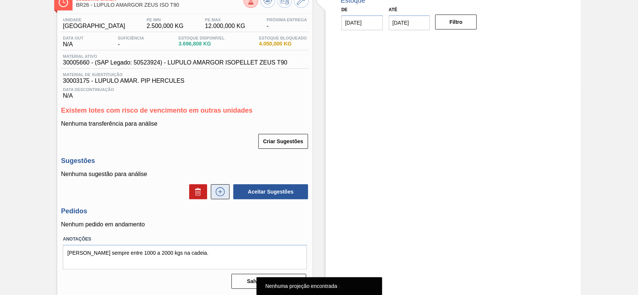
click at [214, 189] on icon at bounding box center [220, 191] width 12 height 9
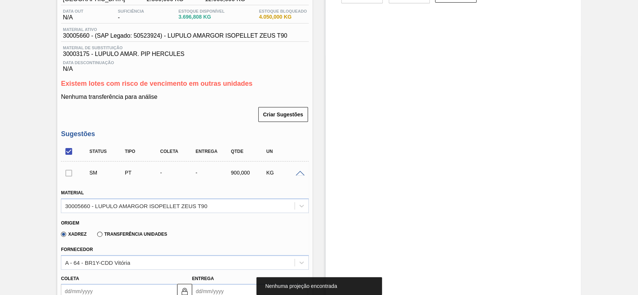
scroll to position [199, 0]
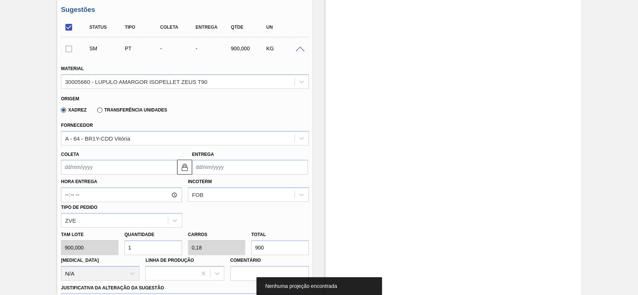
click at [121, 171] on input "Coleta" at bounding box center [119, 167] width 116 height 15
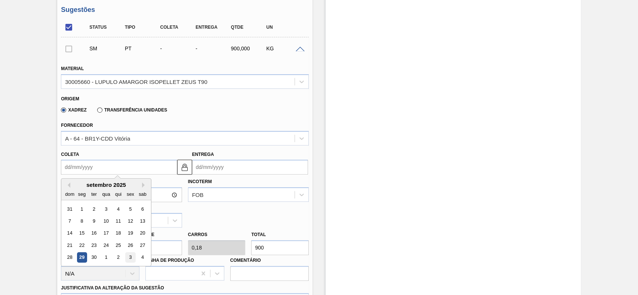
click at [130, 261] on div "3" at bounding box center [130, 258] width 10 height 10
type input "[DATE]"
type input "09/10/2025"
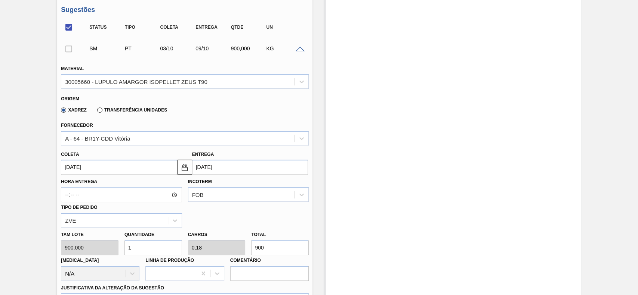
click at [162, 251] on input "1" at bounding box center [153, 248] width 58 height 15
type input "2"
type input "0,36"
type input "1.800"
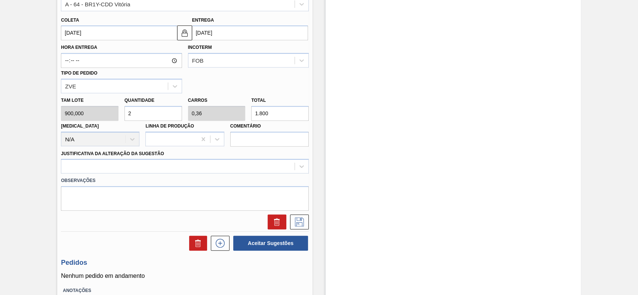
scroll to position [349, 0]
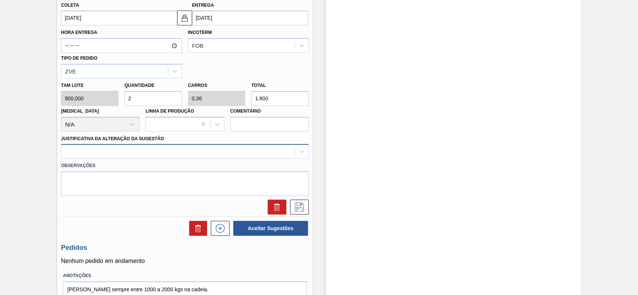
type input "2"
click at [124, 148] on div at bounding box center [177, 151] width 233 height 11
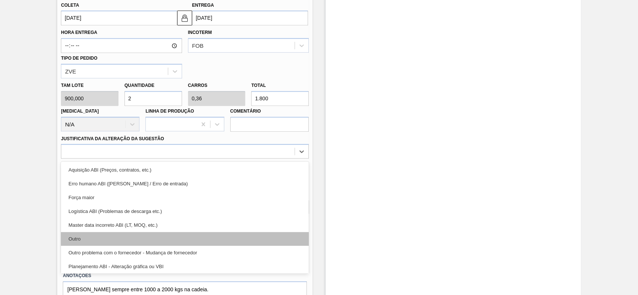
click at [97, 243] on div "Outro" at bounding box center [185, 239] width 248 height 14
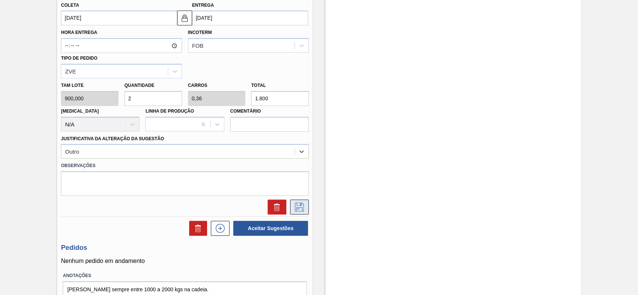
click at [302, 210] on icon at bounding box center [299, 207] width 12 height 9
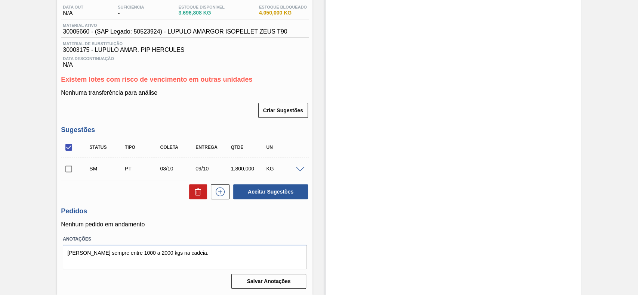
scroll to position [81, 0]
click at [72, 170] on input "checkbox" at bounding box center [69, 169] width 16 height 16
checkbox input "true"
click at [263, 198] on button "Aceitar Sugestões" at bounding box center [270, 192] width 75 height 15
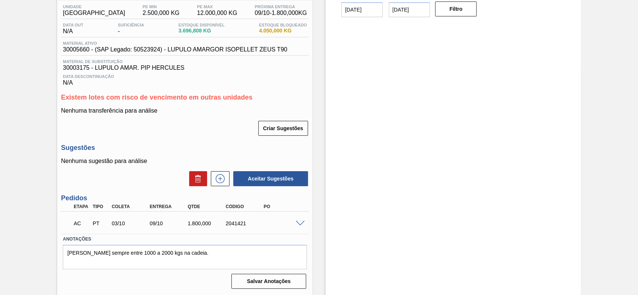
scroll to position [63, 0]
click at [300, 221] on span at bounding box center [299, 224] width 9 height 6
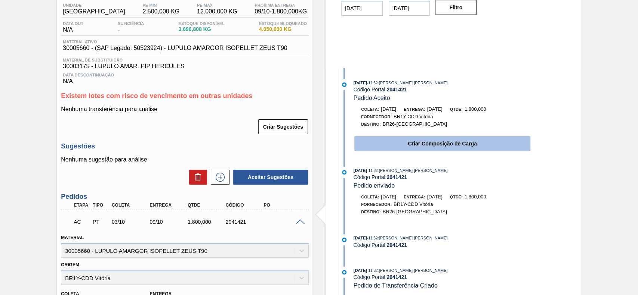
click at [453, 145] on button "Criar Composição de Carga" at bounding box center [442, 143] width 176 height 15
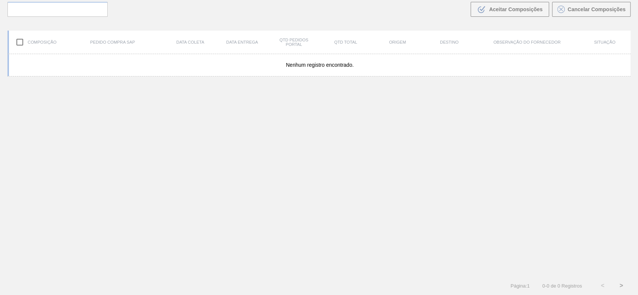
scroll to position [54, 0]
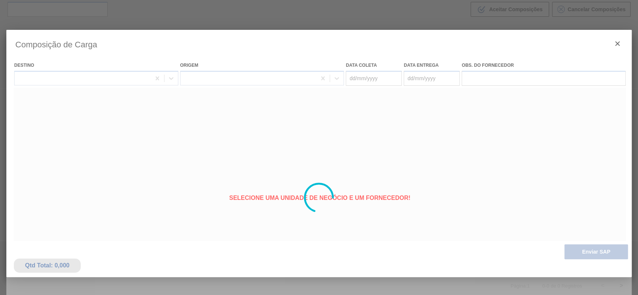
type coleta "[DATE]"
type entrega "09/10/2025"
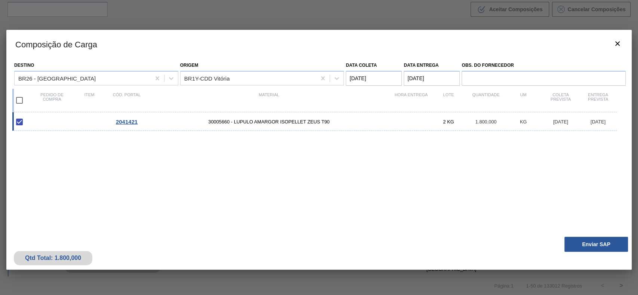
click at [589, 252] on div "Qtd Total: 1.800,000 Enviar SAP" at bounding box center [318, 251] width 625 height 37
click at [601, 249] on button "Enviar SAP" at bounding box center [595, 244] width 63 height 15
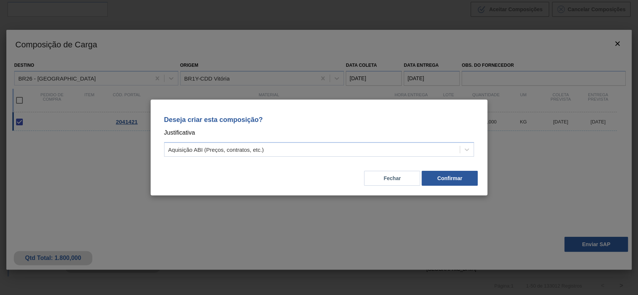
click at [314, 151] on div "Aquisição ABI (Preços, contratos, etc.)" at bounding box center [311, 150] width 295 height 11
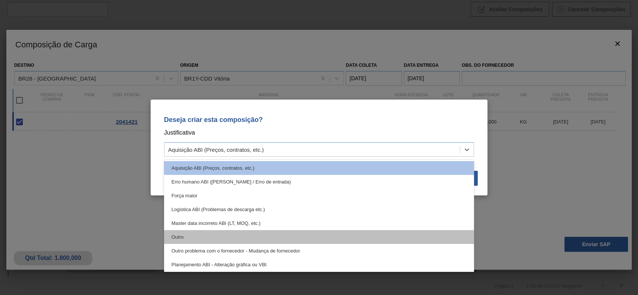
click at [247, 233] on div "Outro" at bounding box center [319, 237] width 310 height 14
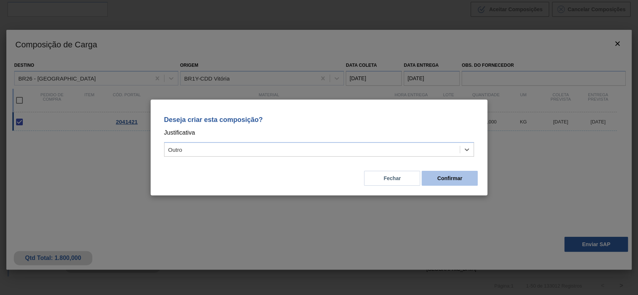
click at [445, 178] on button "Confirmar" at bounding box center [449, 178] width 56 height 15
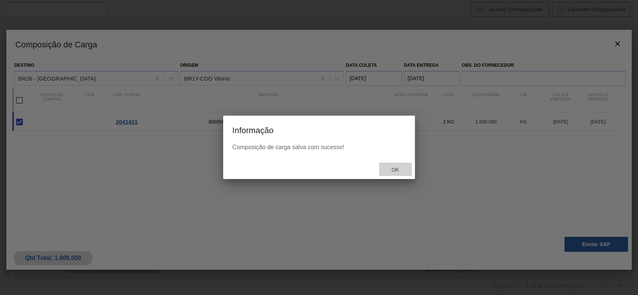
click at [390, 163] on div "Ok" at bounding box center [395, 170] width 33 height 14
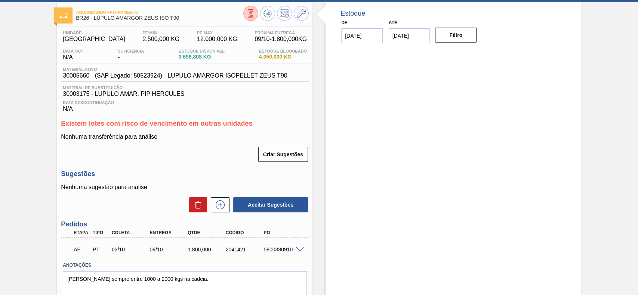
scroll to position [63, 0]
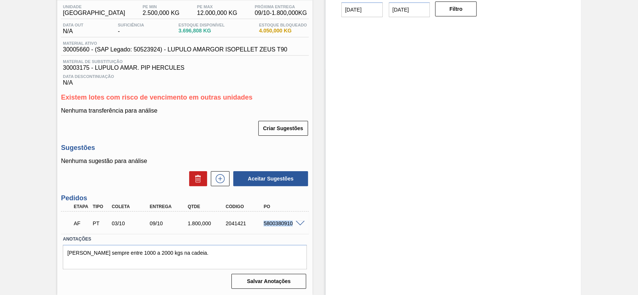
drag, startPoint x: 262, startPoint y: 219, endPoint x: 291, endPoint y: 227, distance: 30.4
click at [291, 227] on div "AF PT 03/10 09/10 1.800,000 2041421 5800380910" at bounding box center [183, 223] width 228 height 15
copy div "5800380910"
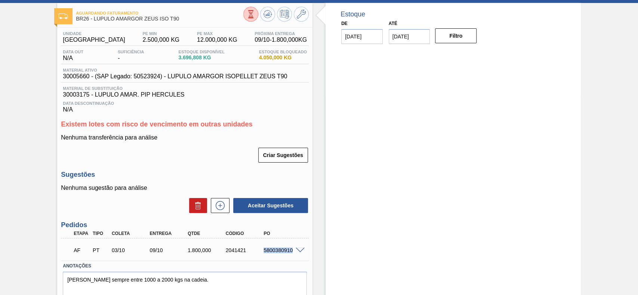
scroll to position [13, 0]
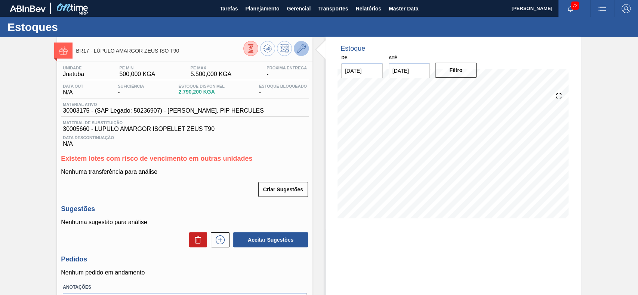
click at [297, 51] on icon at bounding box center [301, 48] width 9 height 9
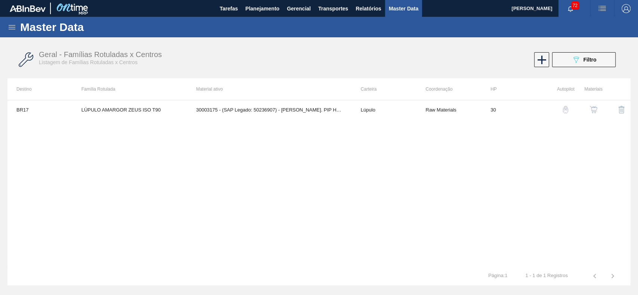
click at [596, 110] on img "button" at bounding box center [592, 109] width 7 height 7
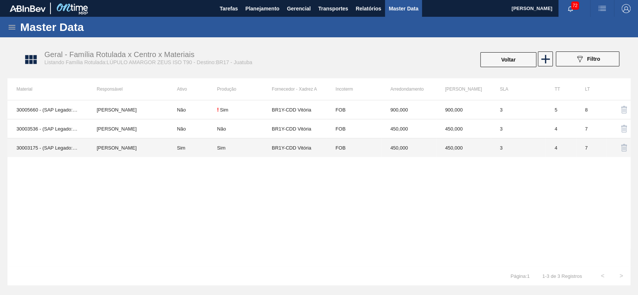
click at [168, 139] on td "Sim" at bounding box center [192, 148] width 49 height 19
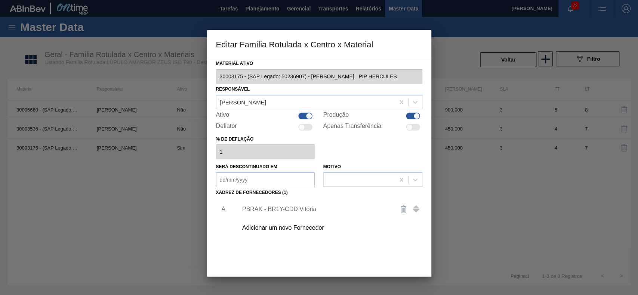
click at [303, 115] on div at bounding box center [305, 116] width 14 height 7
checkbox input "false"
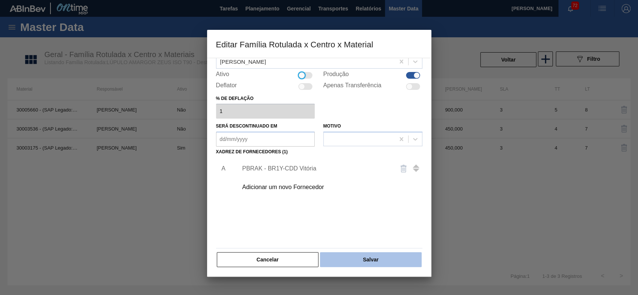
click at [361, 261] on button "Salvar" at bounding box center [370, 259] width 101 height 15
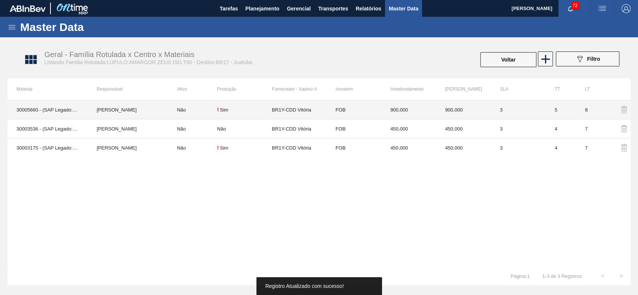
click at [134, 111] on td "[PERSON_NAME]" at bounding box center [128, 109] width 80 height 19
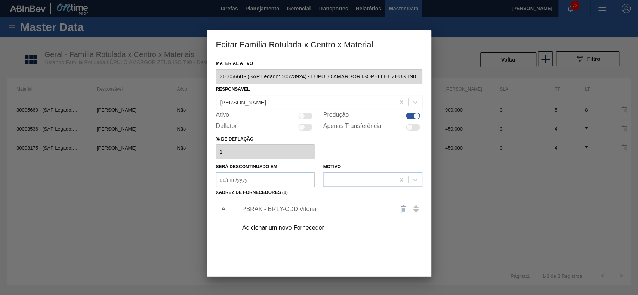
click at [311, 117] on div "Ativo" at bounding box center [265, 116] width 99 height 9
drag, startPoint x: 310, startPoint y: 116, endPoint x: 307, endPoint y: 123, distance: 7.5
click at [310, 116] on div at bounding box center [305, 116] width 14 height 7
checkbox input "true"
click at [296, 212] on div "PBRAK - BR1Y-CDD Vitória" at bounding box center [315, 209] width 146 height 7
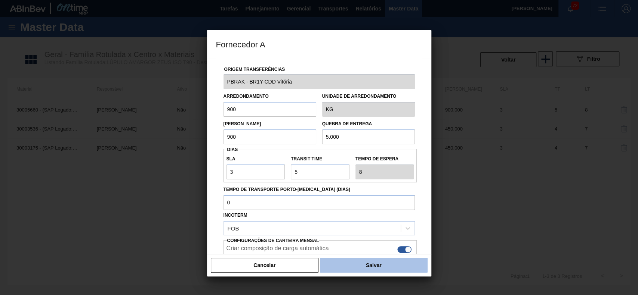
click at [362, 264] on button "Salvar" at bounding box center [373, 265] width 107 height 15
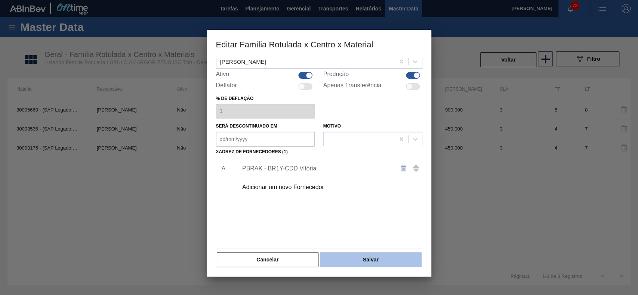
click at [371, 262] on button "Salvar" at bounding box center [370, 259] width 101 height 15
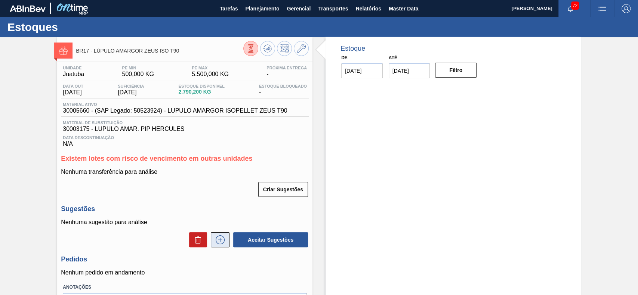
click at [226, 238] on button at bounding box center [220, 240] width 19 height 15
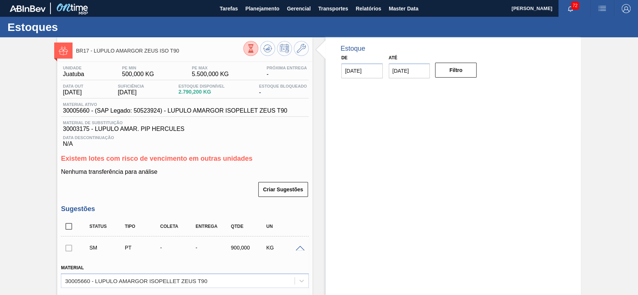
scroll to position [149, 0]
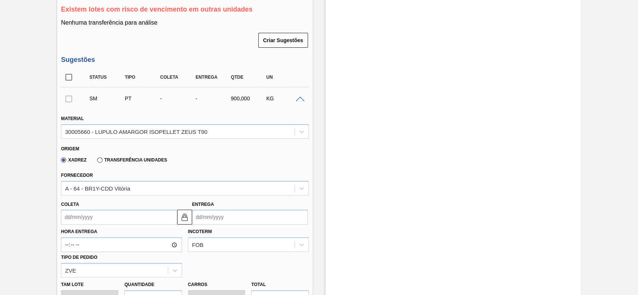
click at [121, 223] on input "Coleta" at bounding box center [119, 217] width 116 height 15
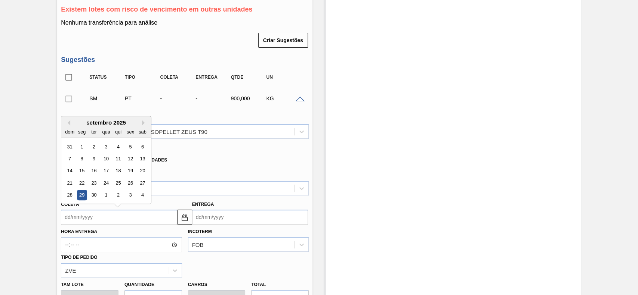
click at [128, 199] on div "3" at bounding box center [130, 195] width 10 height 10
type input "[DATE]"
type input "08/10/2025"
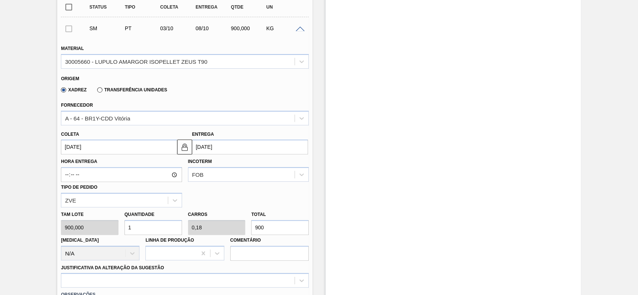
scroll to position [249, 0]
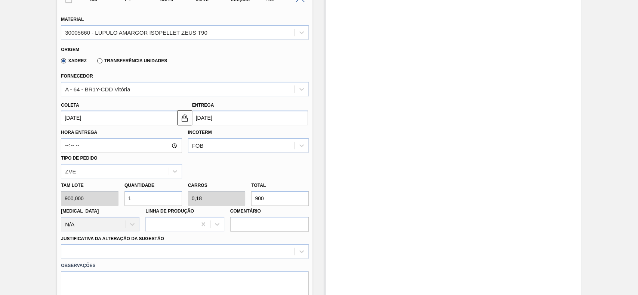
click at [149, 198] on input "1" at bounding box center [153, 198] width 58 height 15
type input "2"
type input "0,36"
type input "1.800"
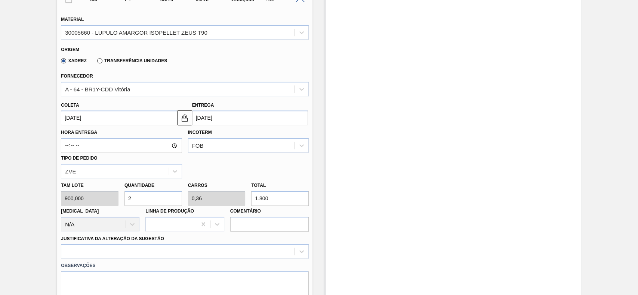
scroll to position [348, 0]
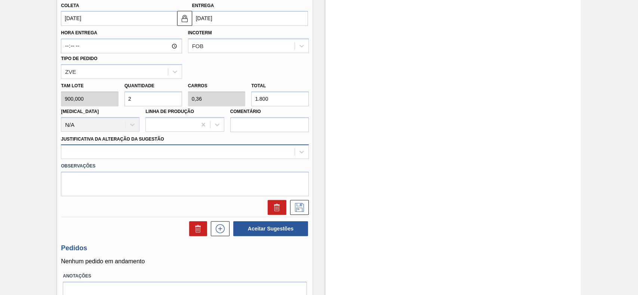
type input "2"
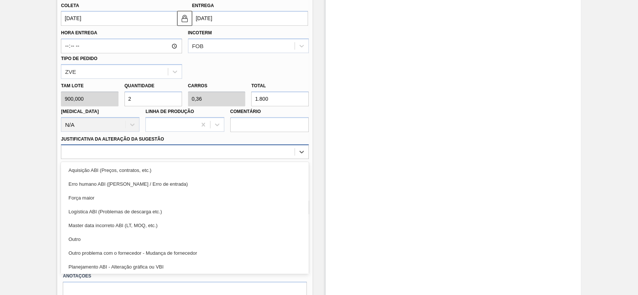
click at [130, 155] on div at bounding box center [177, 152] width 233 height 11
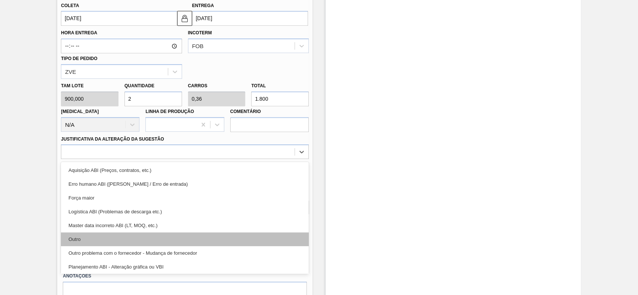
click at [106, 240] on div "Outro" at bounding box center [185, 240] width 248 height 14
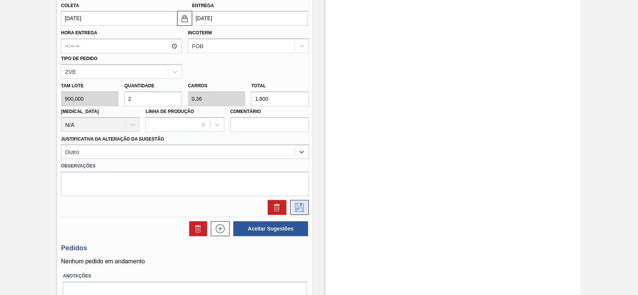
click at [300, 207] on icon at bounding box center [299, 207] width 12 height 9
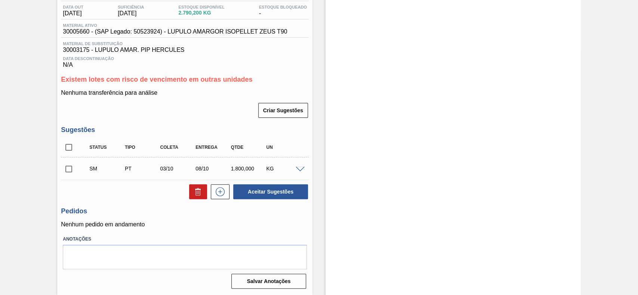
scroll to position [81, 0]
click at [68, 168] on input "checkbox" at bounding box center [69, 169] width 16 height 16
click at [275, 195] on button "Aceitar Sugestões" at bounding box center [270, 192] width 75 height 15
checkbox input "false"
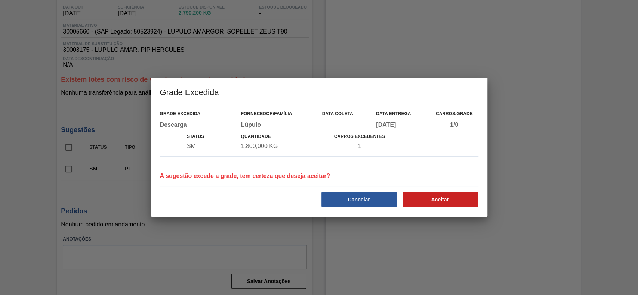
drag, startPoint x: 376, startPoint y: 198, endPoint x: 483, endPoint y: 245, distance: 116.6
click at [483, 249] on div "Grade Excedida Grade Excedida Fornecedor/Família Data coleta Data entrega Carro…" at bounding box center [319, 147] width 638 height 295
click at [449, 202] on button "Aceitar" at bounding box center [439, 199] width 75 height 15
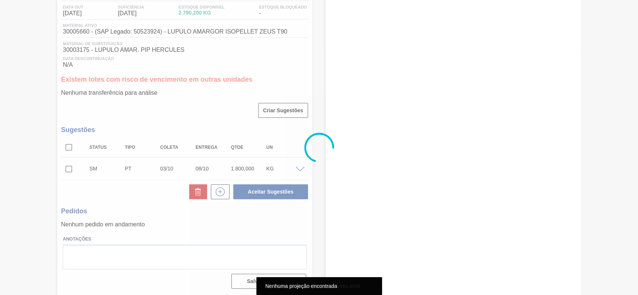
scroll to position [63, 0]
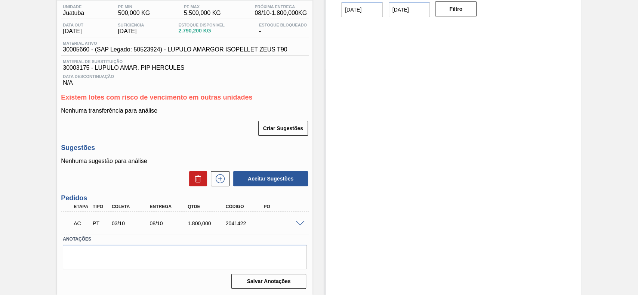
click at [301, 220] on div at bounding box center [301, 223] width 15 height 6
click at [298, 223] on span at bounding box center [299, 224] width 9 height 6
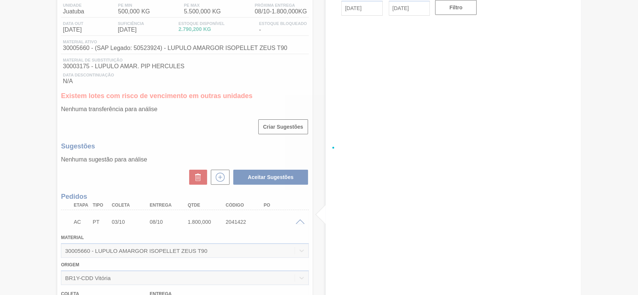
scroll to position [81, 0]
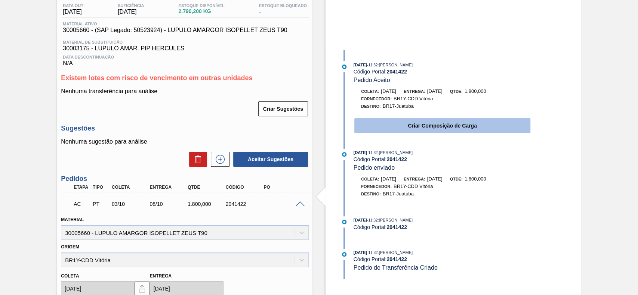
click at [423, 124] on button "Criar Composição de Carga" at bounding box center [442, 125] width 176 height 15
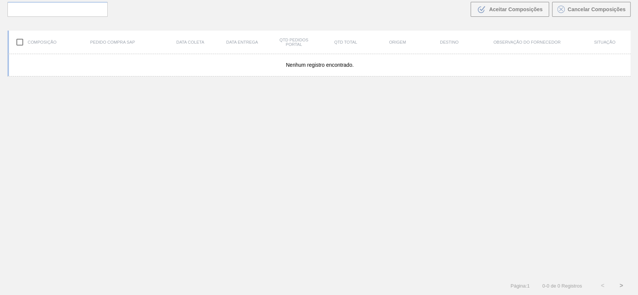
scroll to position [54, 0]
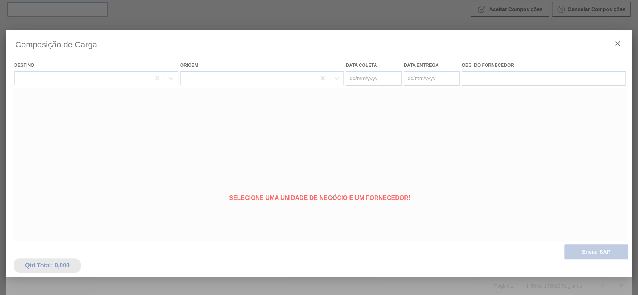
type coleta "[DATE]"
type entrega "08/10/2025"
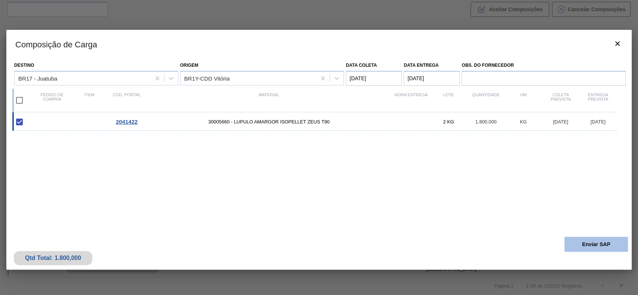
click at [575, 238] on button "Enviar SAP" at bounding box center [595, 244] width 63 height 15
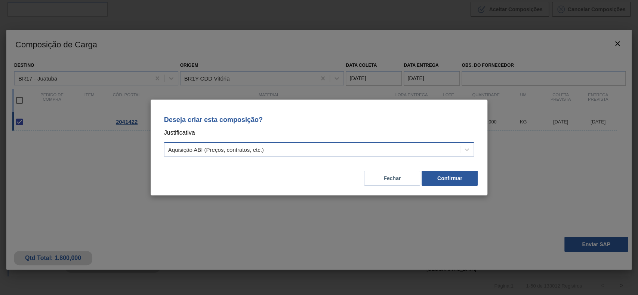
click at [346, 155] on div "Aquisição ABI (Preços, contratos, etc.)" at bounding box center [311, 150] width 295 height 11
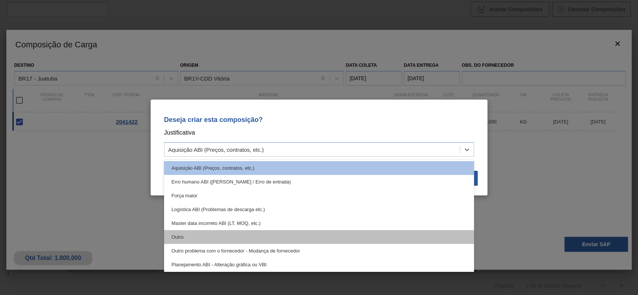
click at [232, 237] on div "Outro" at bounding box center [319, 237] width 310 height 14
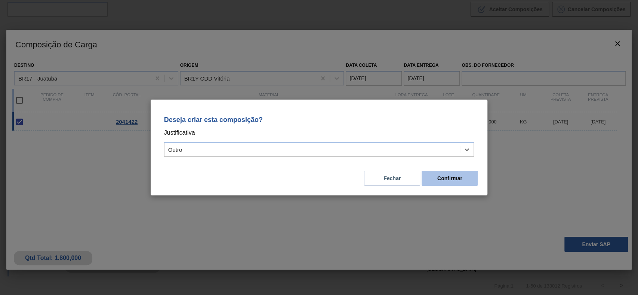
click at [448, 180] on button "Confirmar" at bounding box center [449, 178] width 56 height 15
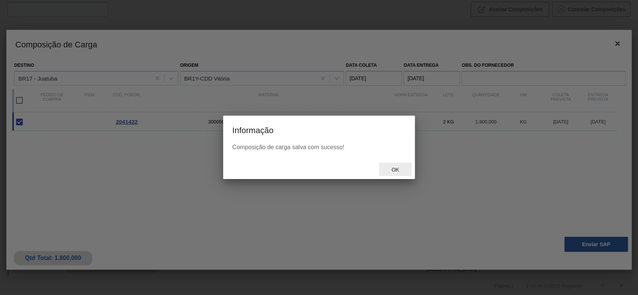
click at [397, 165] on div "Ok" at bounding box center [395, 170] width 33 height 14
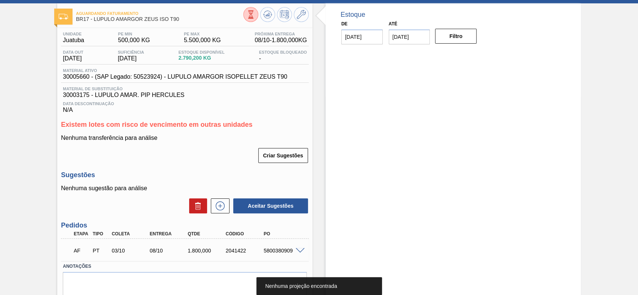
scroll to position [63, 0]
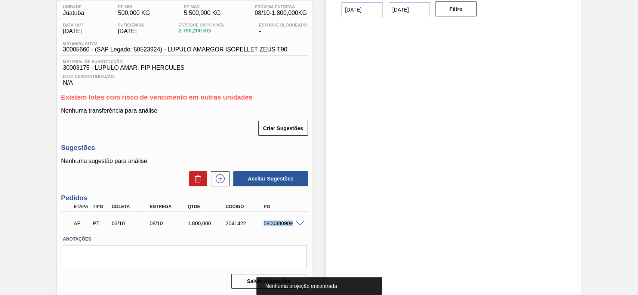
drag, startPoint x: 261, startPoint y: 222, endPoint x: 292, endPoint y: 225, distance: 30.8
click at [292, 225] on div "5800380909" at bounding box center [282, 224] width 42 height 6
copy div "5800380909"
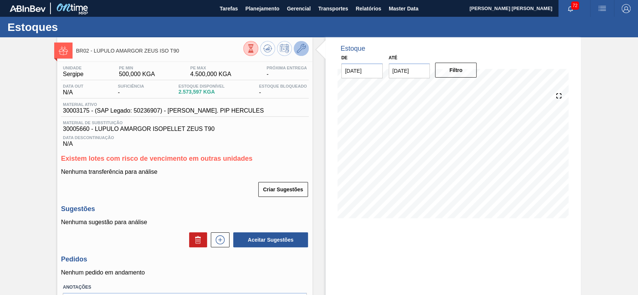
click at [298, 46] on icon at bounding box center [301, 48] width 9 height 9
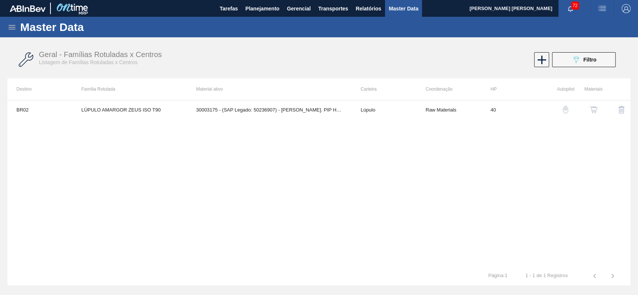
click at [589, 105] on button "button" at bounding box center [593, 110] width 18 height 18
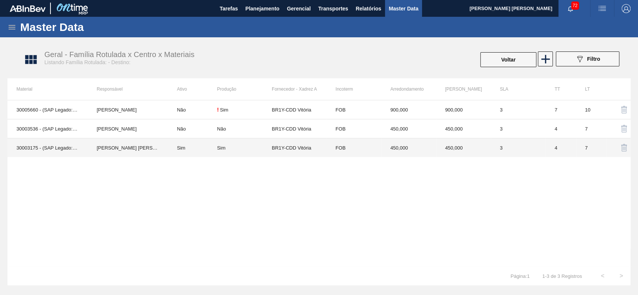
click at [155, 148] on td "[PERSON_NAME] [PERSON_NAME]" at bounding box center [128, 148] width 80 height 19
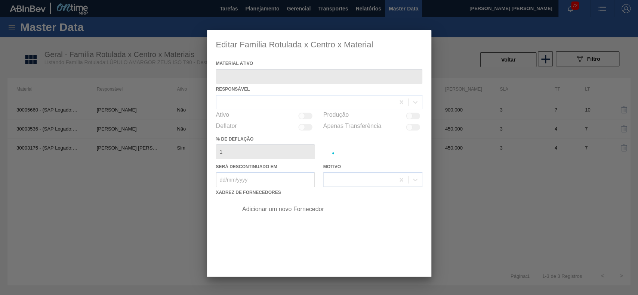
type ativo "30003175 - (SAP Legado: 50236907) - [PERSON_NAME]. PIP HERCULES"
checkbox input "true"
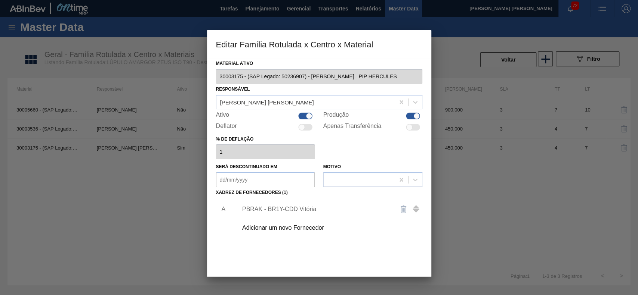
click at [303, 113] on div at bounding box center [305, 116] width 14 height 7
checkbox input "false"
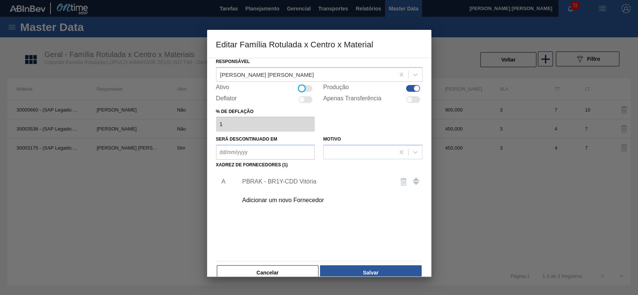
scroll to position [41, 0]
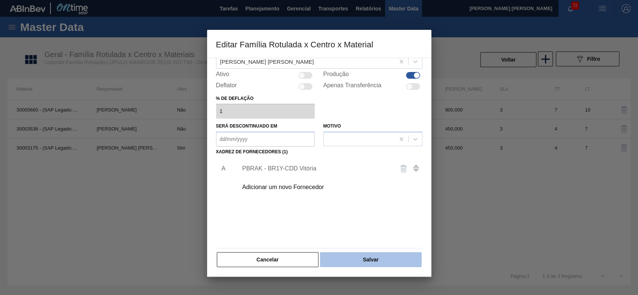
click at [366, 258] on button "Salvar" at bounding box center [370, 259] width 101 height 15
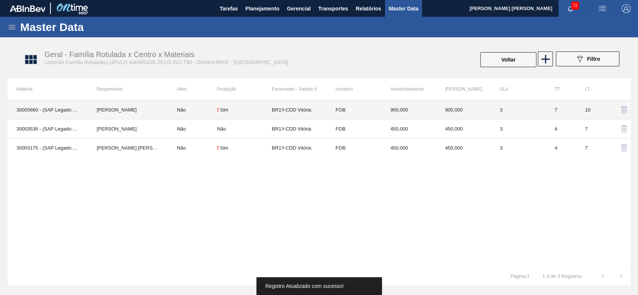
click at [156, 114] on td "Lucas Pondian" at bounding box center [128, 109] width 80 height 19
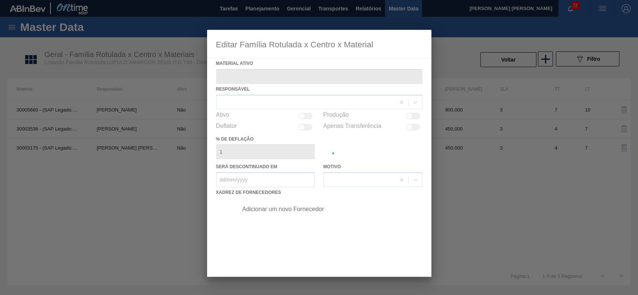
type ativo "30005660 - (SAP Legado: 50523924) - LUPULO AMARGOR ISOPELLET ZEUS T90"
checkbox input "true"
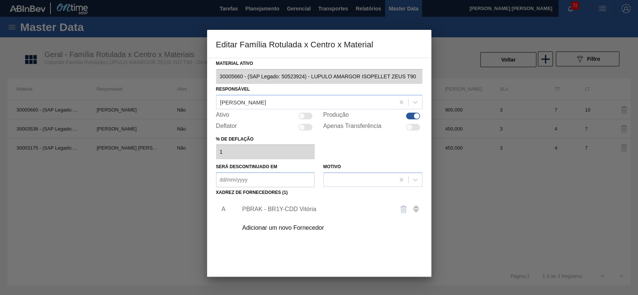
click at [301, 116] on div at bounding box center [301, 116] width 6 height 6
checkbox input "true"
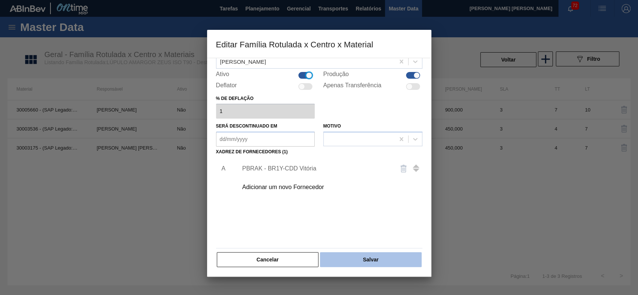
click at [387, 260] on button "Salvar" at bounding box center [370, 259] width 101 height 15
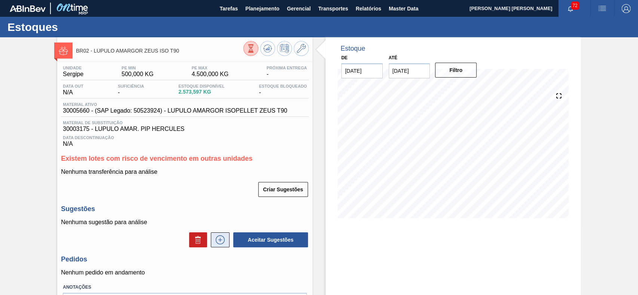
click at [222, 241] on icon at bounding box center [220, 240] width 12 height 9
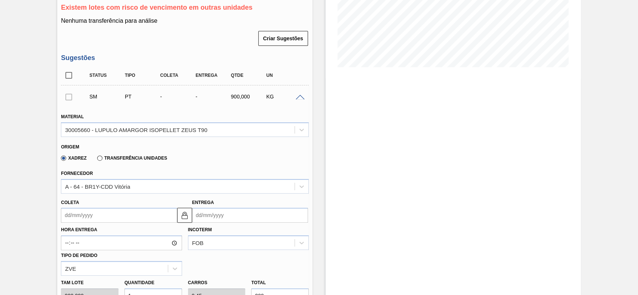
scroll to position [199, 0]
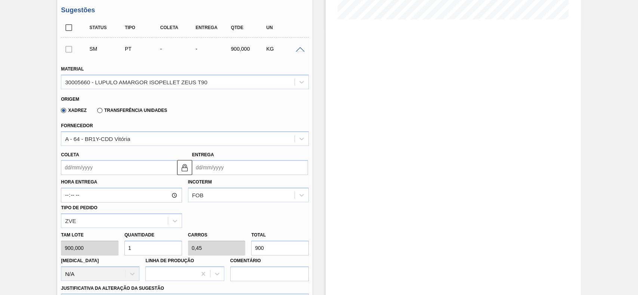
click at [134, 170] on input "Coleta" at bounding box center [119, 167] width 116 height 15
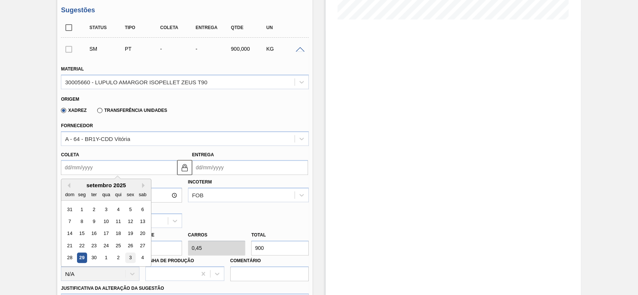
click at [127, 257] on div "3" at bounding box center [130, 258] width 10 height 10
type input "03/10/2025"
type input "10/10/2025"
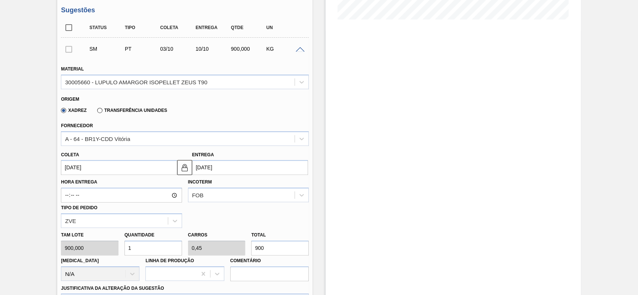
click at [146, 252] on input "1" at bounding box center [153, 248] width 58 height 15
type input "2"
type input "0,9"
type input "1.800"
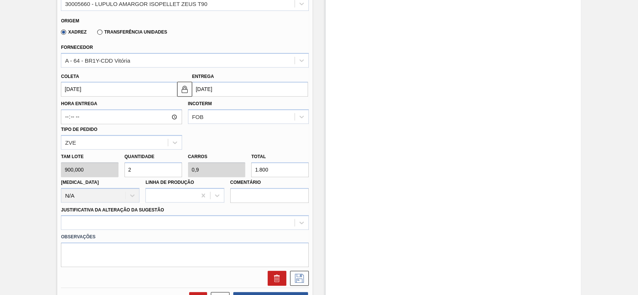
scroll to position [348, 0]
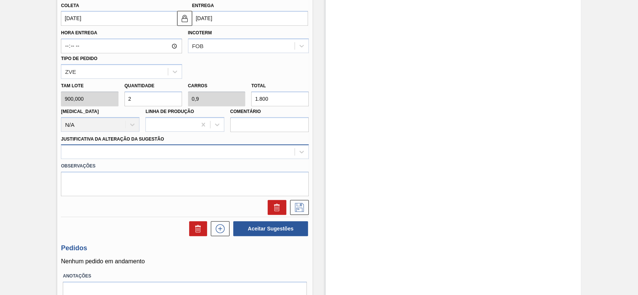
type input "2"
click at [120, 158] on div at bounding box center [177, 152] width 233 height 11
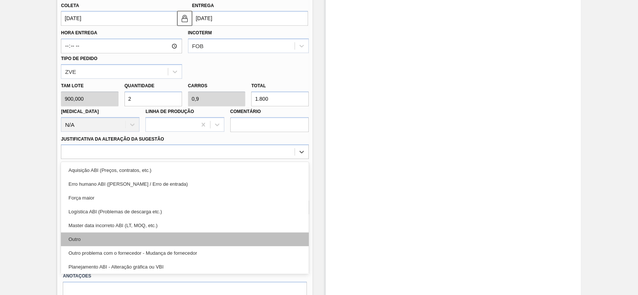
click at [114, 239] on div "Outro" at bounding box center [185, 240] width 248 height 14
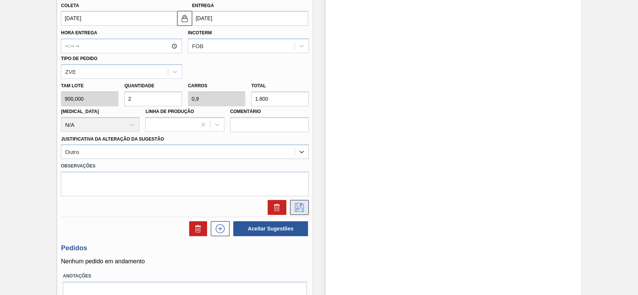
click at [301, 214] on button at bounding box center [299, 207] width 19 height 15
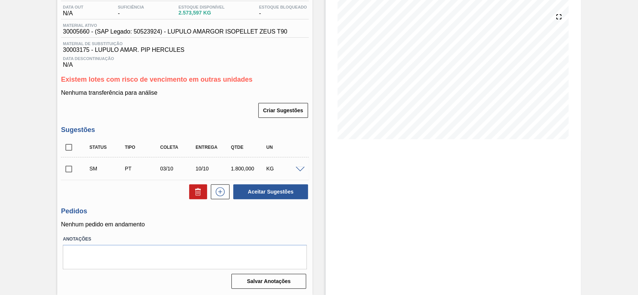
scroll to position [81, 0]
click at [72, 172] on input "checkbox" at bounding box center [69, 169] width 16 height 16
click at [268, 192] on button "Aceitar Sugestões" at bounding box center [270, 192] width 75 height 15
checkbox input "false"
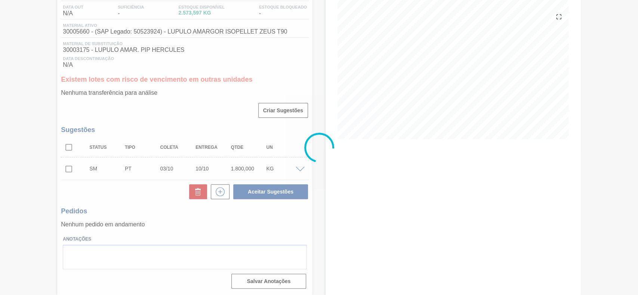
scroll to position [63, 0]
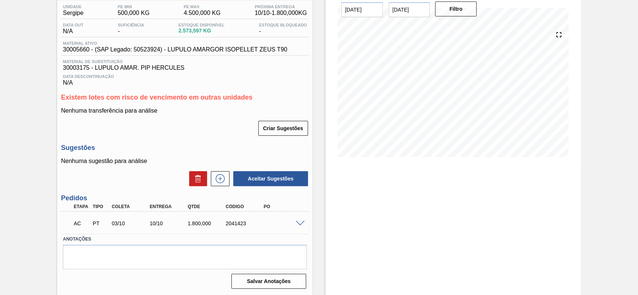
click at [302, 225] on span at bounding box center [299, 224] width 9 height 6
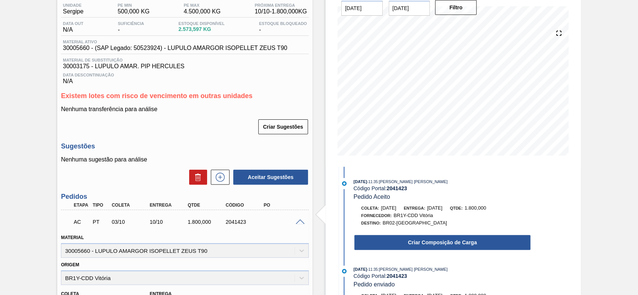
click at [451, 251] on div "Criar Composição de Carga" at bounding box center [441, 243] width 177 height 16
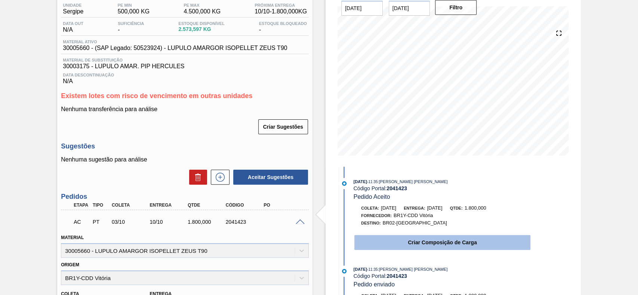
click at [453, 250] on button "Criar Composição de Carga" at bounding box center [442, 242] width 176 height 15
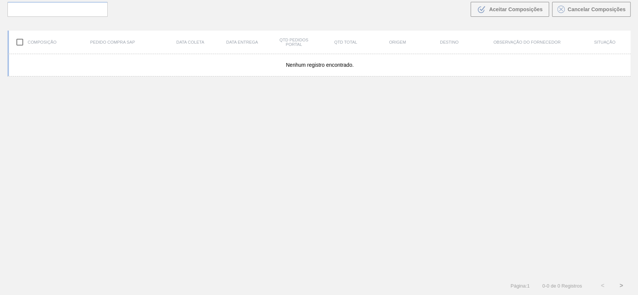
scroll to position [54, 0]
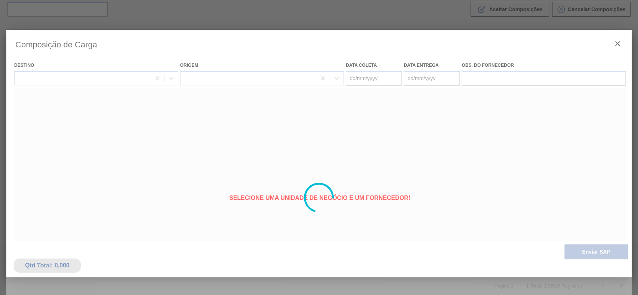
type coleta "03/10/2025"
type entrega "10/10/2025"
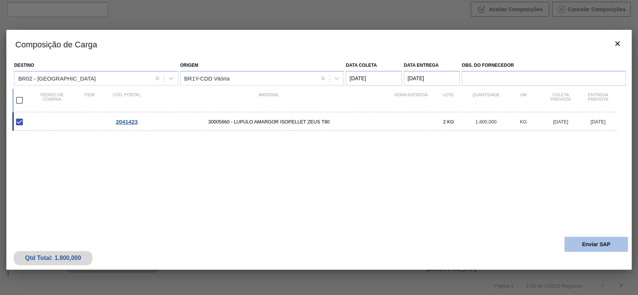
click at [565, 244] on button "Enviar SAP" at bounding box center [595, 244] width 63 height 15
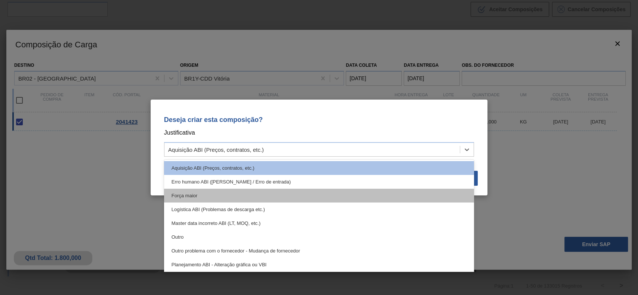
drag, startPoint x: 279, startPoint y: 146, endPoint x: 241, endPoint y: 195, distance: 62.0
click at [279, 147] on div "Aquisição ABI (Preços, contratos, etc.)" at bounding box center [311, 150] width 295 height 11
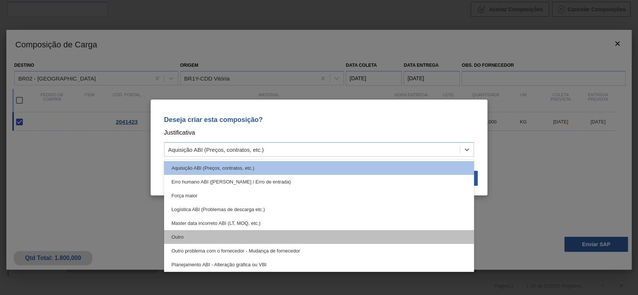
click at [230, 242] on div "Outro" at bounding box center [319, 237] width 310 height 14
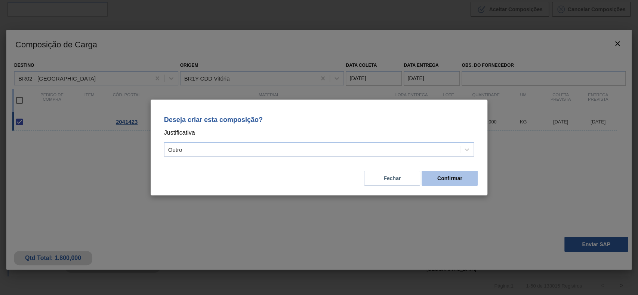
click at [454, 182] on button "Confirmar" at bounding box center [449, 178] width 56 height 15
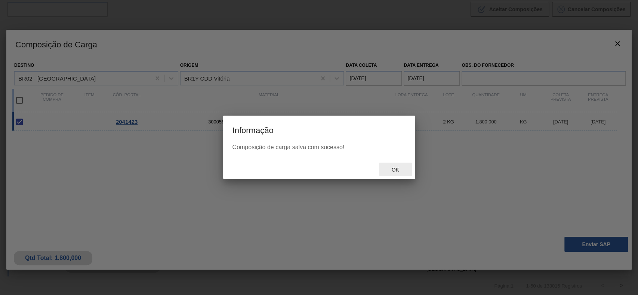
click at [394, 174] on div "Ok" at bounding box center [395, 170] width 33 height 14
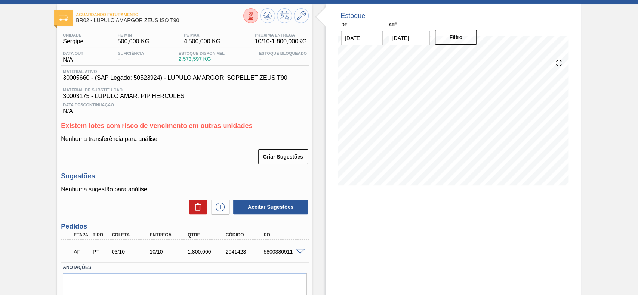
scroll to position [63, 0]
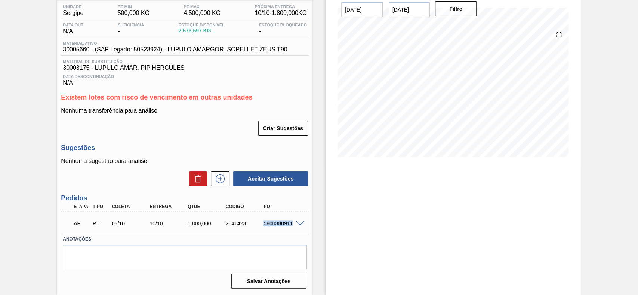
drag, startPoint x: 289, startPoint y: 229, endPoint x: 299, endPoint y: 232, distance: 10.3
click at [299, 232] on div "AF PT 03/10 10/10 1.800,000 2041423 5800380911" at bounding box center [185, 223] width 248 height 19
copy div "5800380911"
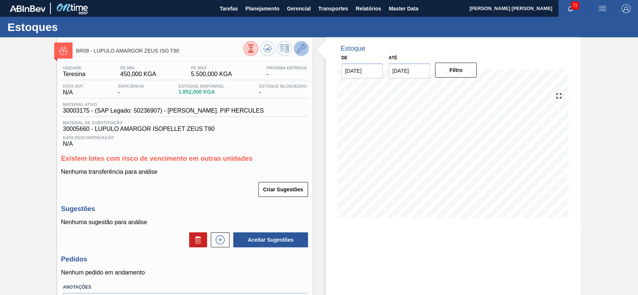
click at [304, 51] on icon at bounding box center [301, 48] width 9 height 9
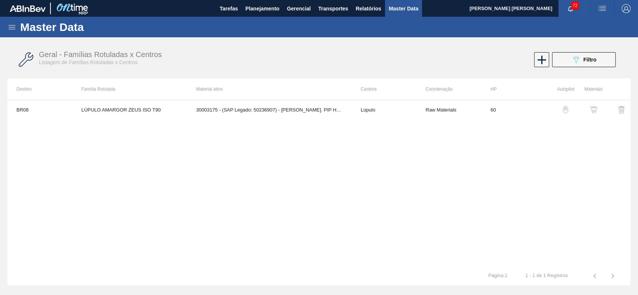
click at [592, 112] on img "button" at bounding box center [592, 109] width 7 height 7
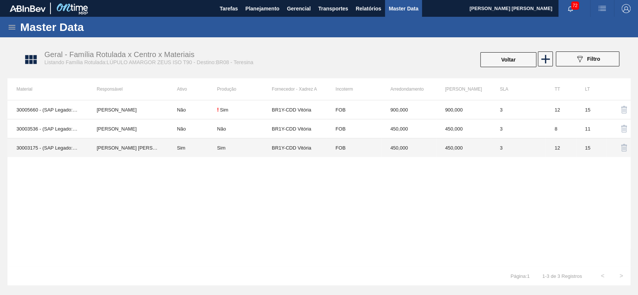
click at [156, 146] on td "[PERSON_NAME] [PERSON_NAME]" at bounding box center [128, 148] width 80 height 19
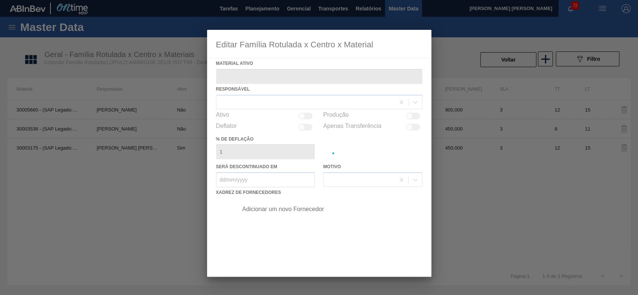
type ativo "30003175 - (SAP Legado: 50236907) - [PERSON_NAME]. PIP HERCULES"
checkbox input "true"
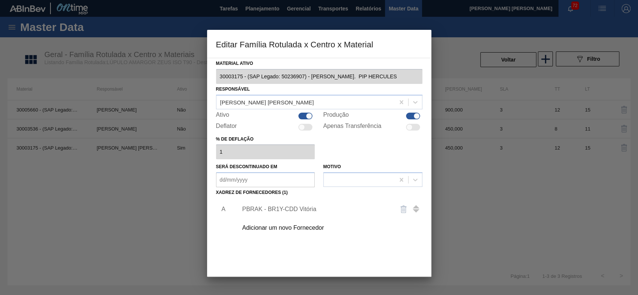
drag, startPoint x: 304, startPoint y: 117, endPoint x: 314, endPoint y: 207, distance: 90.5
click at [303, 117] on div at bounding box center [305, 116] width 14 height 7
checkbox input "false"
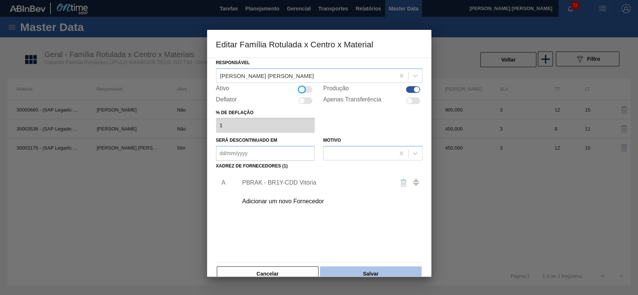
scroll to position [41, 0]
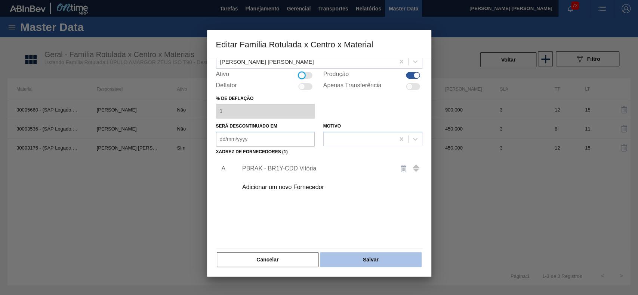
click at [361, 259] on button "Salvar" at bounding box center [370, 259] width 101 height 15
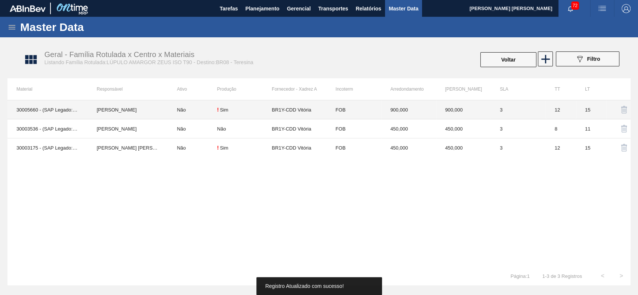
click at [71, 112] on td "30005660 - (SAP Legado: 50523924) - LUPULO AMARGOR ISOPELLET ZEUS T90" at bounding box center [47, 109] width 80 height 19
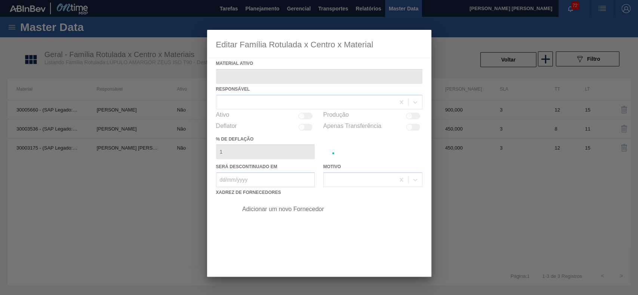
type ativo "30005660 - (SAP Legado: 50523924) - LUPULO AMARGOR ISOPELLET ZEUS T90"
checkbox input "true"
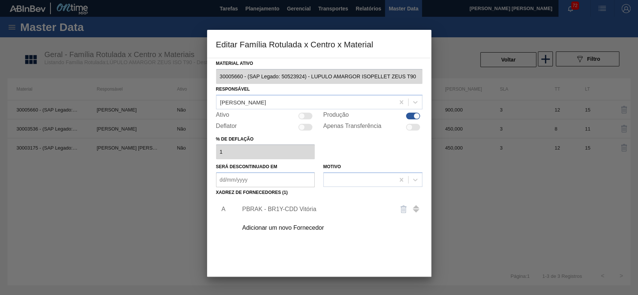
click at [297, 114] on div "Ativo" at bounding box center [265, 116] width 99 height 9
click at [299, 115] on div at bounding box center [301, 116] width 6 height 6
checkbox input "true"
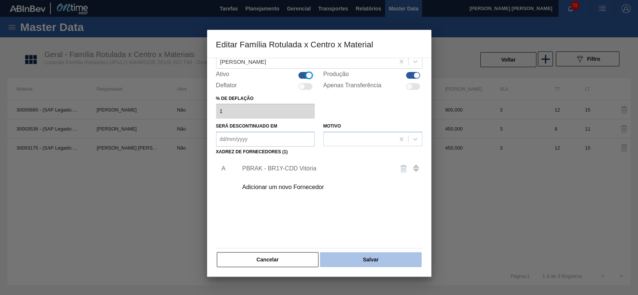
click at [374, 254] on button "Salvar" at bounding box center [370, 259] width 101 height 15
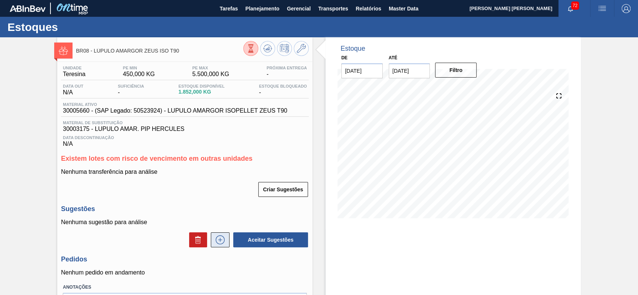
click at [222, 242] on icon at bounding box center [220, 240] width 12 height 9
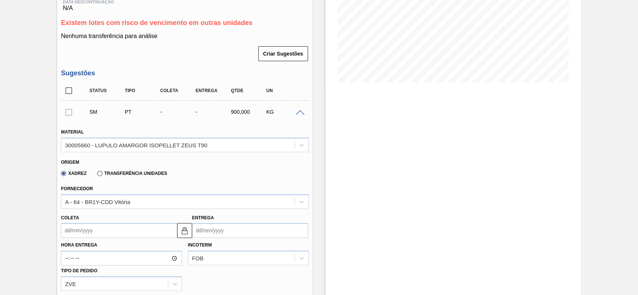
scroll to position [199, 0]
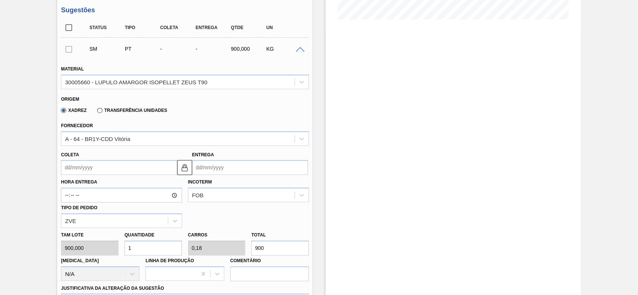
click at [115, 177] on div "Hora Entrega Incoterm FOB Tipo de pedido ZVE" at bounding box center [185, 201] width 254 height 53
drag, startPoint x: 108, startPoint y: 165, endPoint x: 107, endPoint y: 172, distance: 7.1
click at [107, 167] on input "Coleta" at bounding box center [119, 167] width 116 height 15
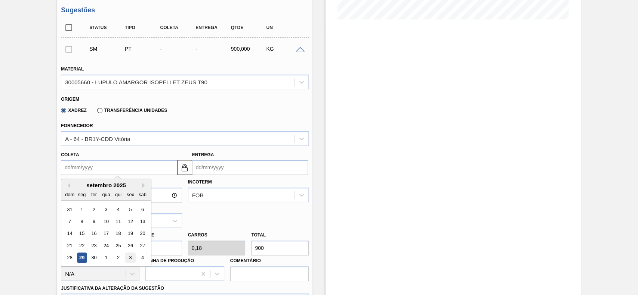
click at [131, 263] on div "3" at bounding box center [130, 258] width 10 height 10
type input "[DATE]"
type input "15/10/2025"
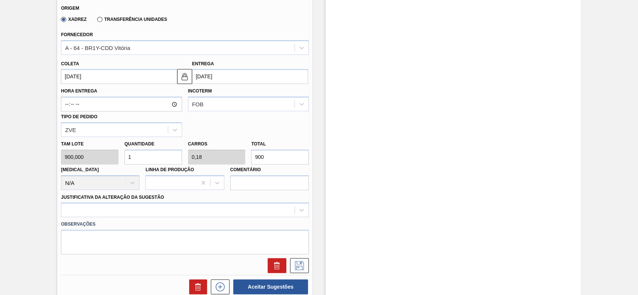
scroll to position [348, 0]
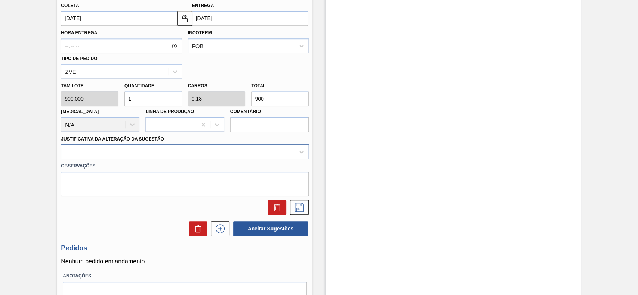
drag, startPoint x: 106, startPoint y: 146, endPoint x: 105, endPoint y: 155, distance: 9.0
click at [106, 147] on div at bounding box center [185, 152] width 248 height 15
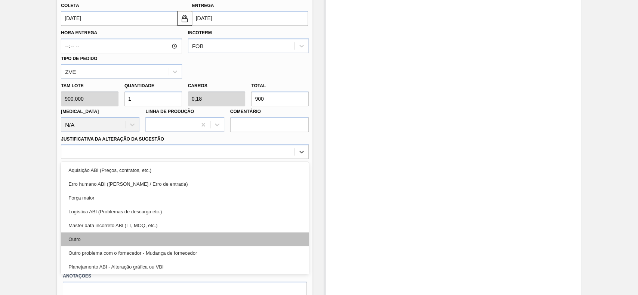
click at [93, 238] on div "Outro" at bounding box center [185, 240] width 248 height 14
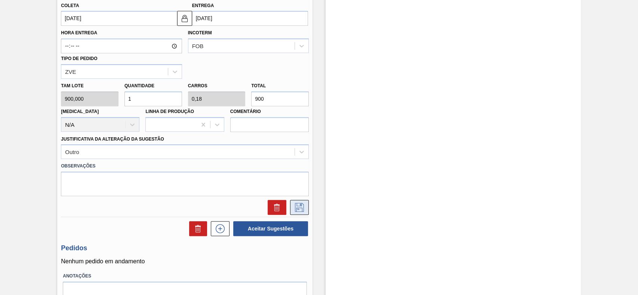
click at [302, 208] on icon at bounding box center [299, 207] width 12 height 9
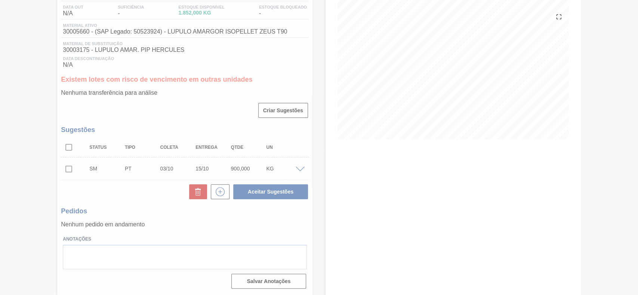
scroll to position [81, 0]
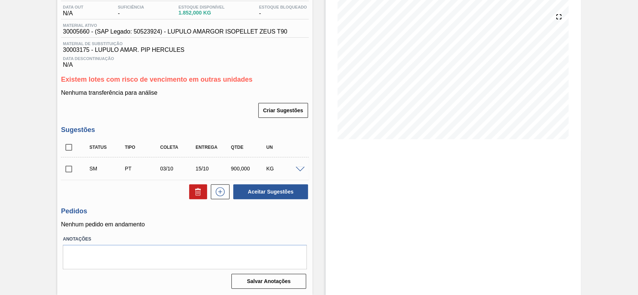
click at [68, 170] on input "checkbox" at bounding box center [69, 169] width 16 height 16
click at [280, 189] on button "Aceitar Sugestões" at bounding box center [270, 192] width 75 height 15
checkbox input "false"
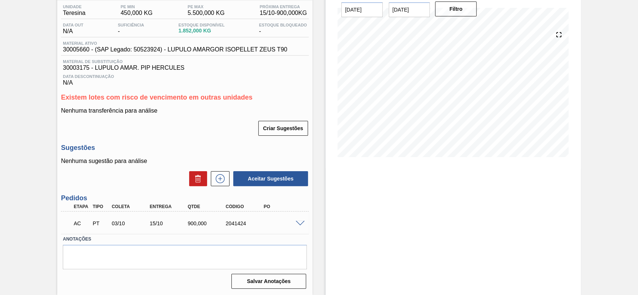
scroll to position [63, 0]
click at [299, 222] on span at bounding box center [299, 224] width 9 height 6
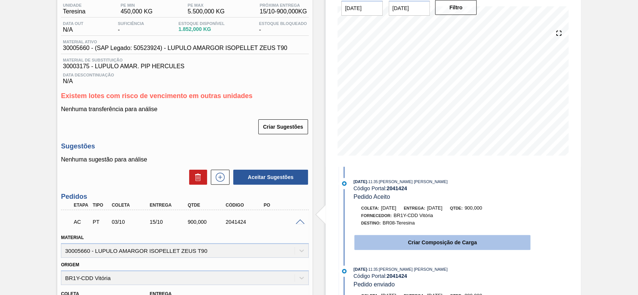
click at [451, 246] on button "Criar Composição de Carga" at bounding box center [442, 242] width 176 height 15
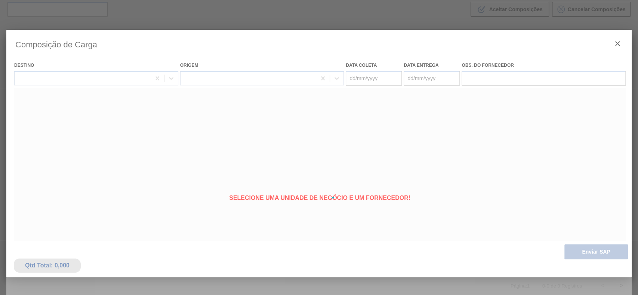
scroll to position [54, 0]
type coleta "03/10/2025"
type entrega "15/10/2025"
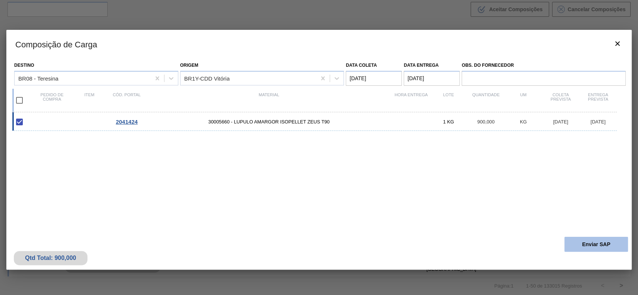
click at [589, 241] on button "Enviar SAP" at bounding box center [595, 244] width 63 height 15
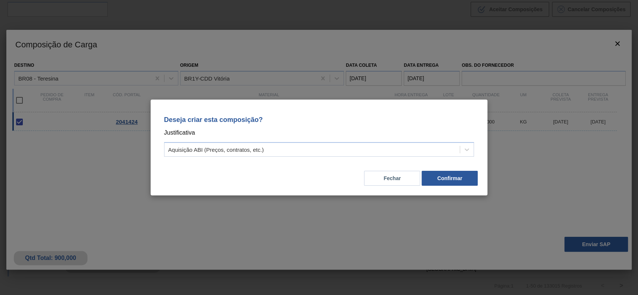
drag, startPoint x: 310, startPoint y: 154, endPoint x: 303, endPoint y: 157, distance: 7.7
click at [308, 154] on div "Aquisição ABI (Preços, contratos, etc.)" at bounding box center [311, 150] width 295 height 11
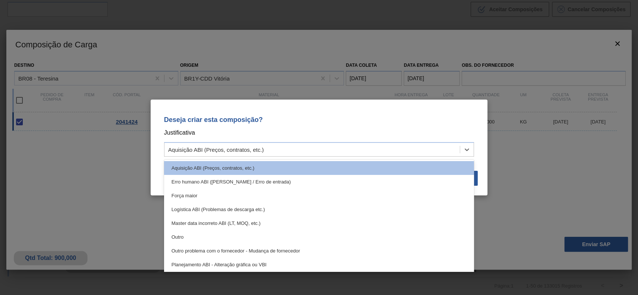
drag, startPoint x: 237, startPoint y: 235, endPoint x: 379, endPoint y: 211, distance: 144.4
click at [238, 235] on div "Outro" at bounding box center [319, 237] width 310 height 14
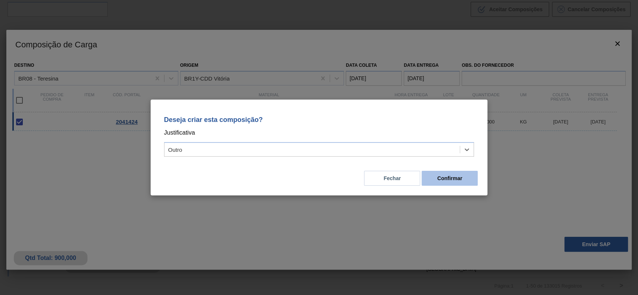
click at [469, 177] on button "Confirmar" at bounding box center [449, 178] width 56 height 15
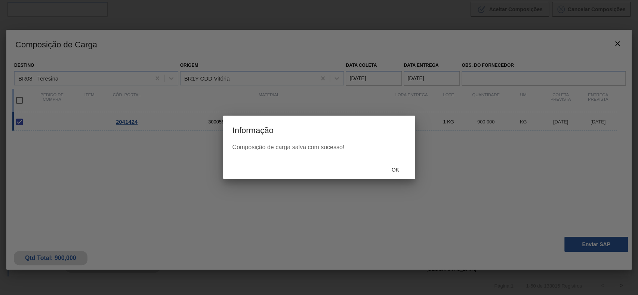
click at [400, 168] on div "Ok" at bounding box center [318, 169] width 191 height 19
click at [400, 168] on span "Ok" at bounding box center [394, 170] width 19 height 6
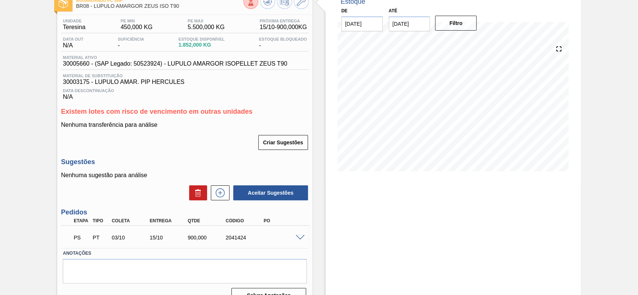
scroll to position [63, 0]
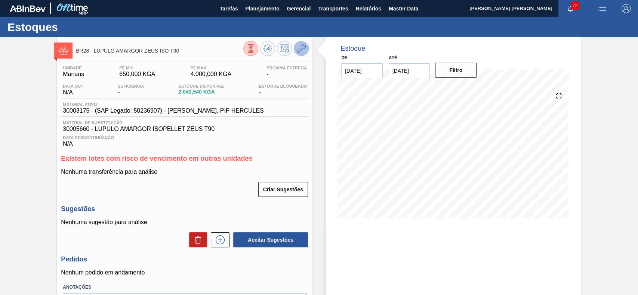
click at [305, 48] on button at bounding box center [301, 48] width 15 height 15
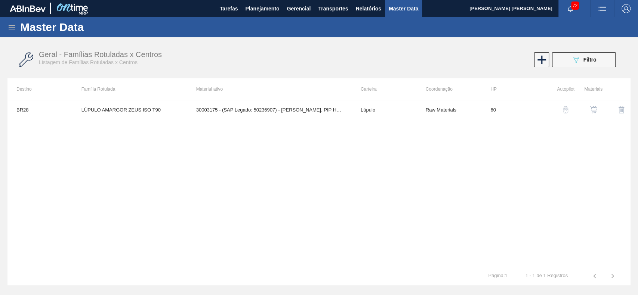
click at [598, 108] on button "button" at bounding box center [593, 110] width 18 height 18
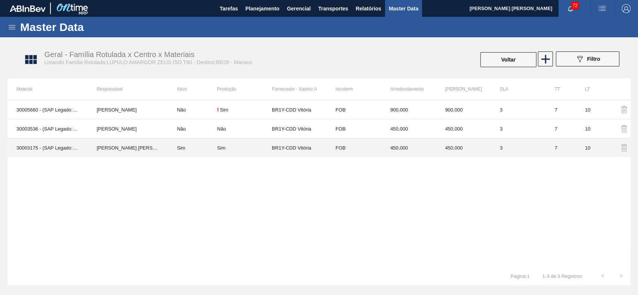
click at [205, 145] on td "Sim" at bounding box center [192, 148] width 49 height 19
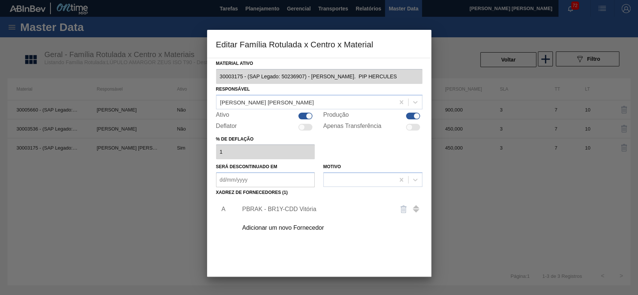
click at [302, 115] on div at bounding box center [305, 116] width 14 height 7
checkbox input "false"
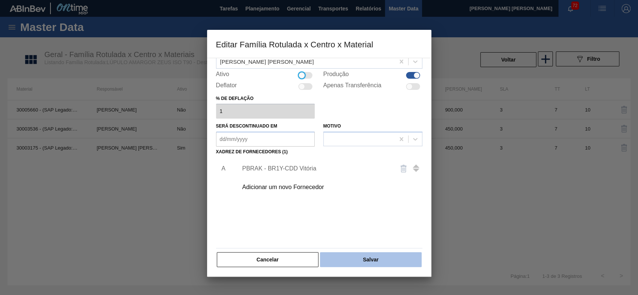
click at [353, 263] on button "Salvar" at bounding box center [370, 259] width 101 height 15
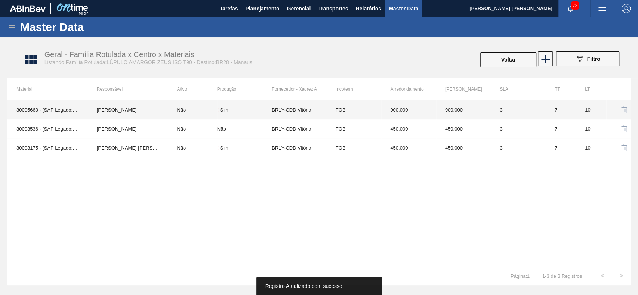
click at [149, 115] on td "[PERSON_NAME]" at bounding box center [128, 109] width 80 height 19
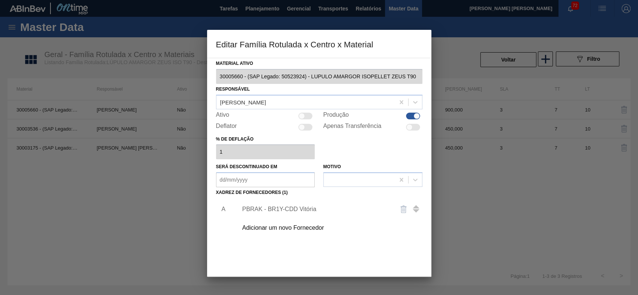
click at [307, 115] on div at bounding box center [305, 116] width 14 height 7
checkbox input "true"
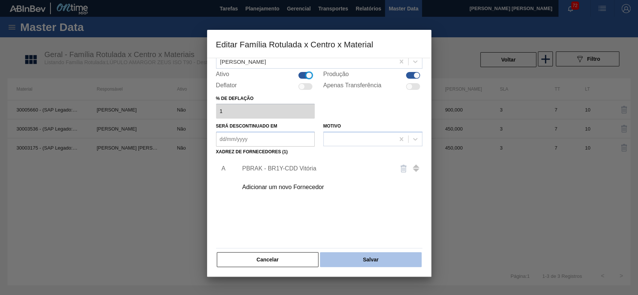
click at [381, 258] on button "Salvar" at bounding box center [370, 259] width 101 height 15
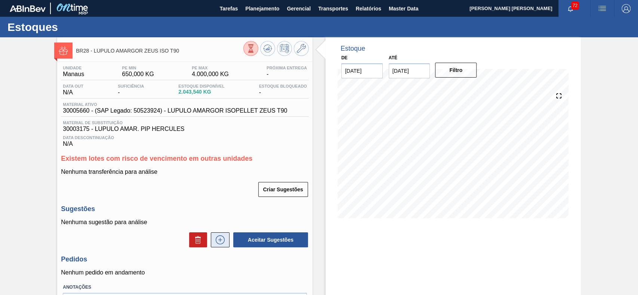
click at [226, 239] on button at bounding box center [220, 240] width 19 height 15
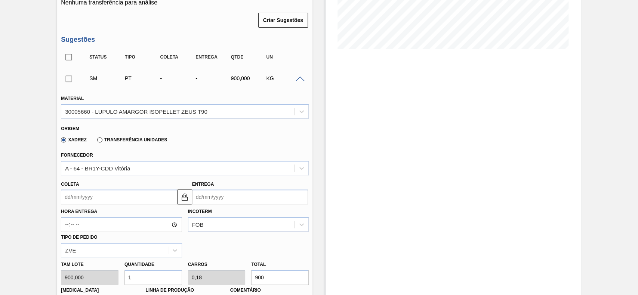
scroll to position [199, 0]
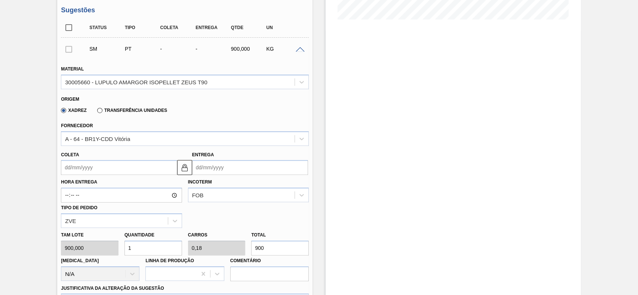
click at [111, 170] on input "Coleta" at bounding box center [119, 167] width 116 height 15
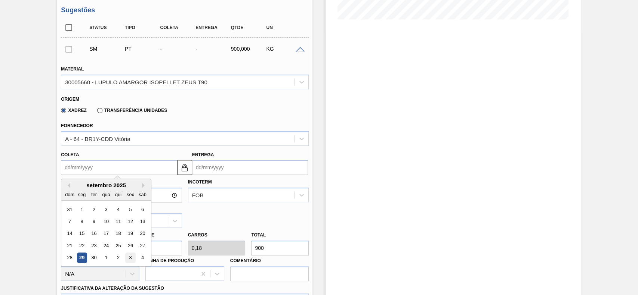
click at [133, 260] on div "3" at bounding box center [130, 258] width 10 height 10
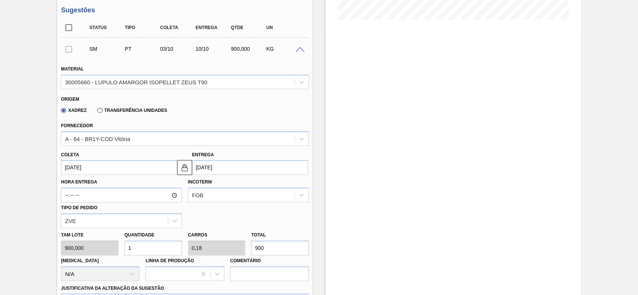
type input "[DATE]"
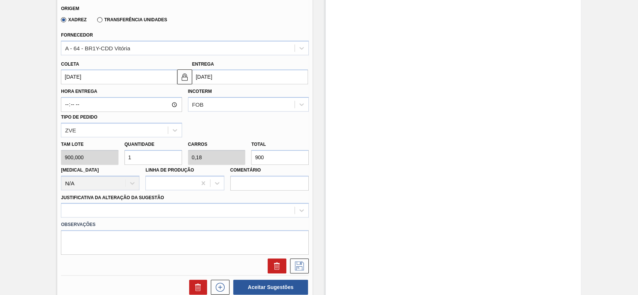
scroll to position [387, 0]
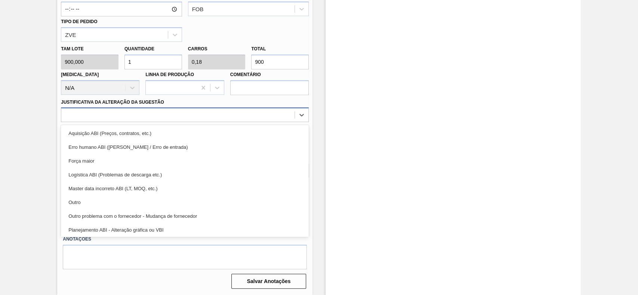
click at [135, 117] on div at bounding box center [177, 115] width 233 height 11
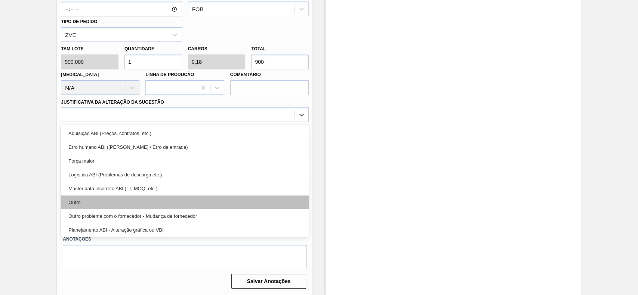
click at [112, 202] on div "Outro" at bounding box center [185, 203] width 248 height 14
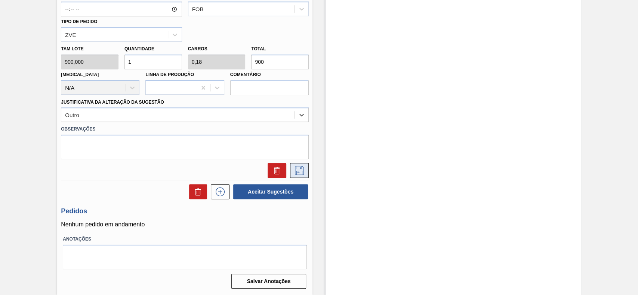
click at [298, 177] on button at bounding box center [299, 170] width 19 height 15
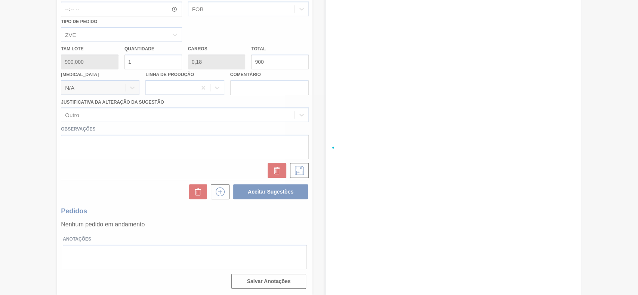
scroll to position [81, 0]
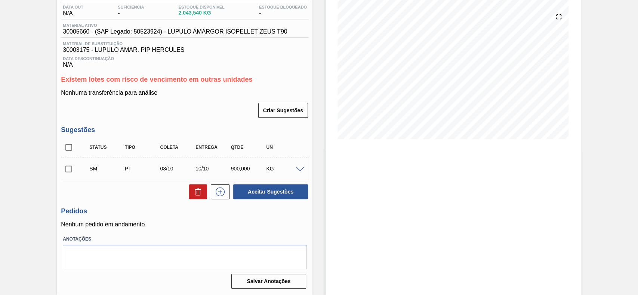
click at [71, 169] on input "checkbox" at bounding box center [69, 169] width 16 height 16
click at [281, 198] on button "Aceitar Sugestões" at bounding box center [270, 192] width 75 height 15
checkbox input "false"
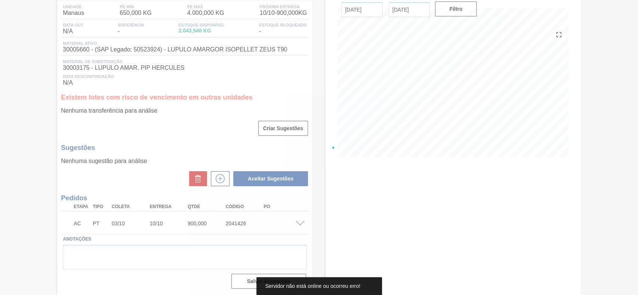
scroll to position [63, 0]
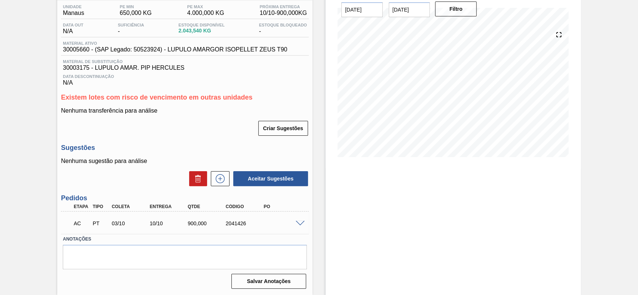
click at [301, 225] on span at bounding box center [299, 224] width 9 height 6
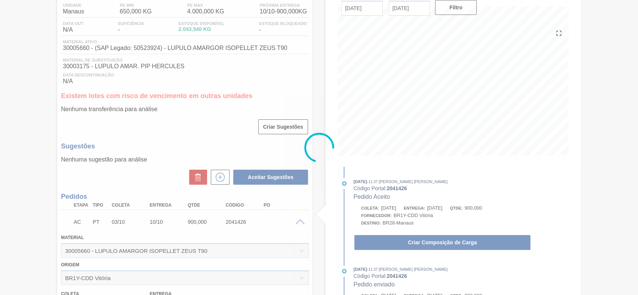
click at [417, 249] on div at bounding box center [319, 147] width 638 height 295
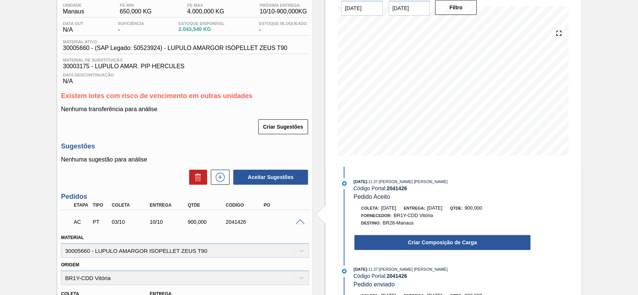
click at [413, 244] on button "Criar Composição de Carga" at bounding box center [442, 242] width 176 height 15
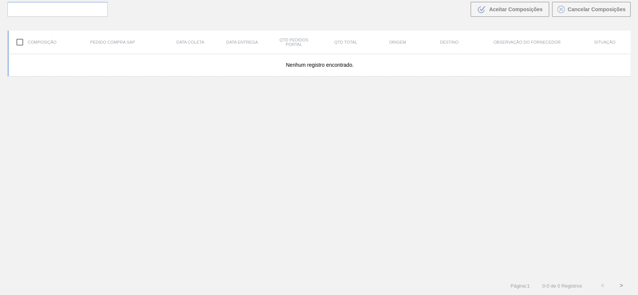
scroll to position [54, 0]
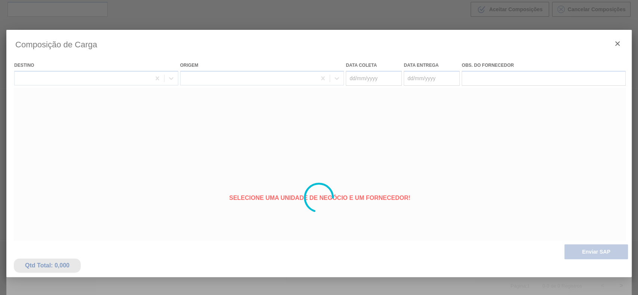
type coleta "[DATE]"
type entrega "[DATE]"
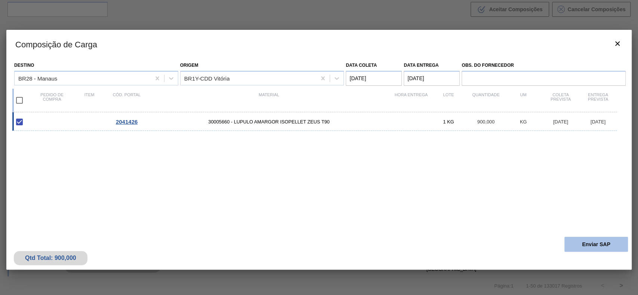
drag, startPoint x: 599, startPoint y: 256, endPoint x: 592, endPoint y: 245, distance: 13.6
click at [596, 251] on div "Qtd Total: 900,000 Enviar SAP" at bounding box center [318, 251] width 625 height 37
click at [592, 246] on button "Enviar SAP" at bounding box center [595, 244] width 63 height 15
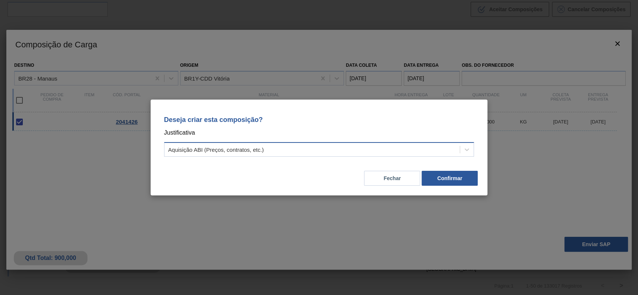
click at [328, 147] on div "Aquisição ABI (Preços, contratos, etc.)" at bounding box center [311, 150] width 295 height 11
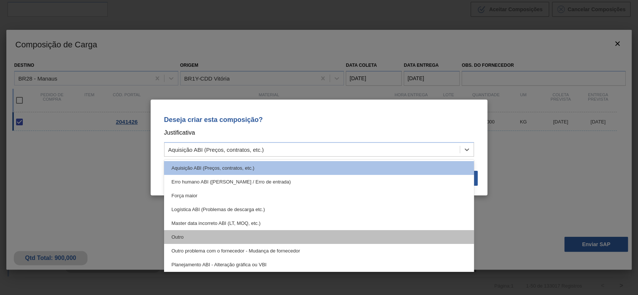
click at [253, 238] on div "Outro" at bounding box center [319, 237] width 310 height 14
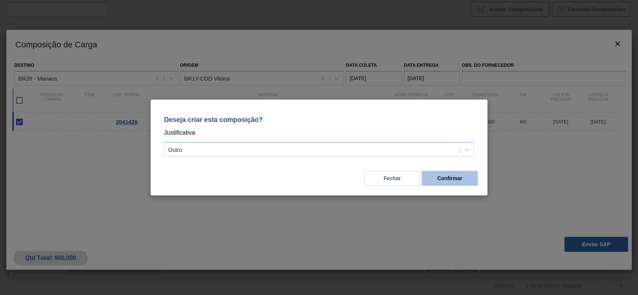
click at [461, 183] on button "Confirmar" at bounding box center [449, 178] width 56 height 15
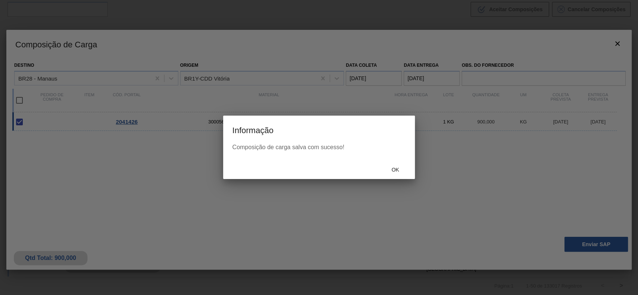
click at [394, 163] on div "Ok" at bounding box center [318, 169] width 191 height 19
click at [396, 169] on span "Ok" at bounding box center [394, 170] width 19 height 6
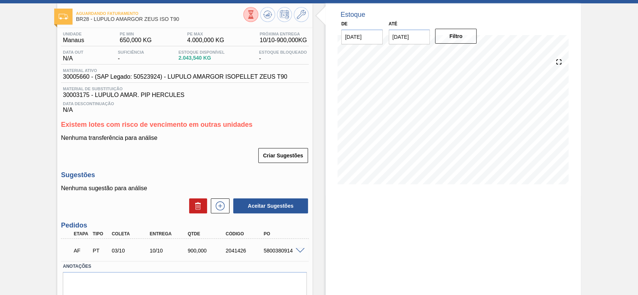
scroll to position [50, 0]
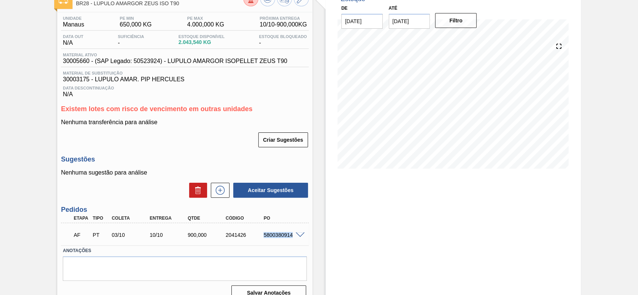
drag, startPoint x: 276, startPoint y: 237, endPoint x: 295, endPoint y: 242, distance: 20.1
click at [295, 242] on div "AF PT 03/10 10/10 900,000 2041426 5800380914" at bounding box center [183, 234] width 228 height 15
copy div "5800380914"
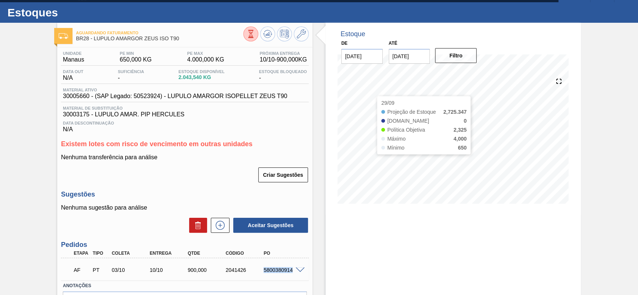
scroll to position [0, 0]
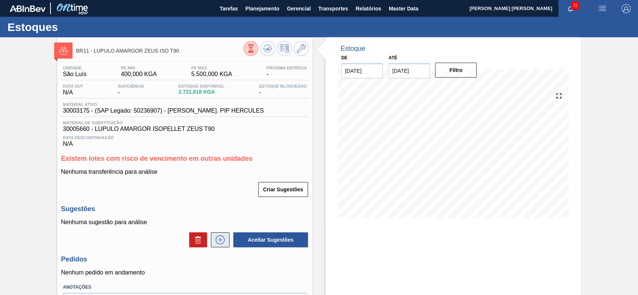
click at [218, 243] on icon at bounding box center [220, 240] width 12 height 9
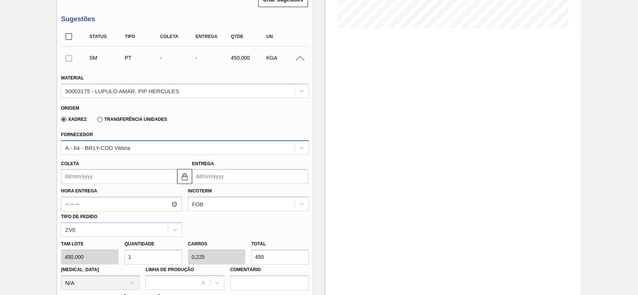
scroll to position [199, 0]
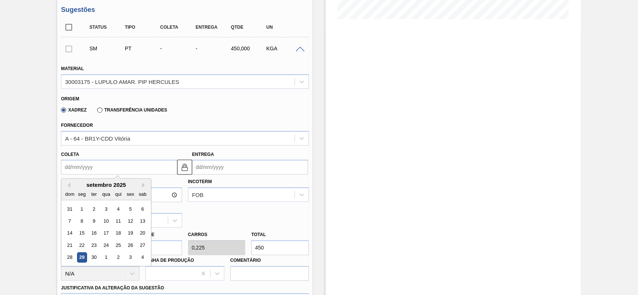
drag, startPoint x: 107, startPoint y: 163, endPoint x: 99, endPoint y: 191, distance: 29.2
click at [106, 165] on input "Coleta" at bounding box center [119, 167] width 116 height 15
click at [130, 258] on div "3" at bounding box center [130, 258] width 10 height 10
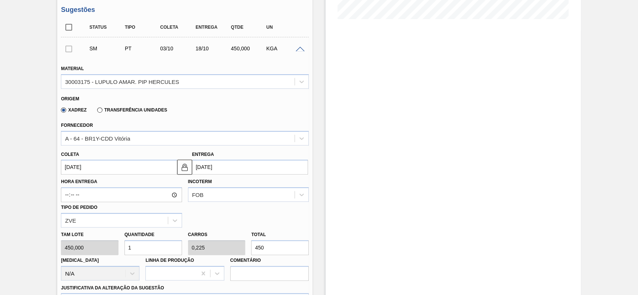
type input "[DATE]"
click at [150, 249] on input "1" at bounding box center [153, 248] width 58 height 15
type input "2"
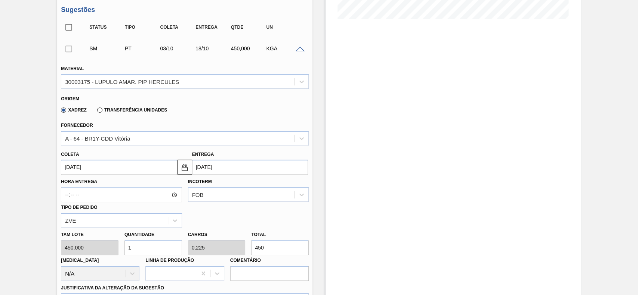
type input "0,45"
type input "900"
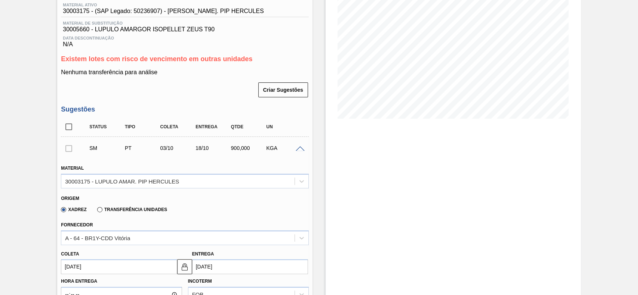
scroll to position [0, 0]
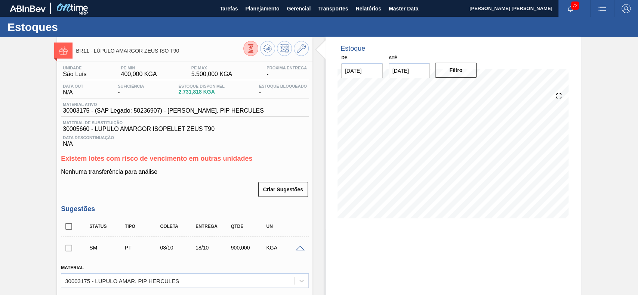
type input "2"
click at [67, 233] on input "checkbox" at bounding box center [69, 227] width 16 height 16
checkbox input "true"
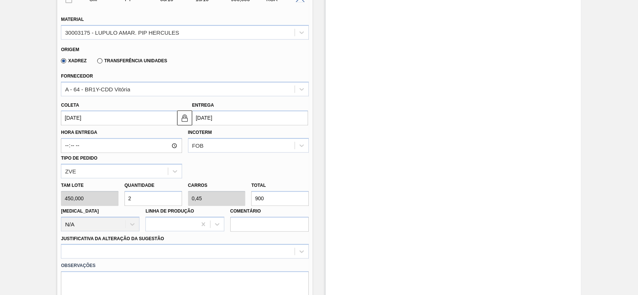
scroll to position [387, 0]
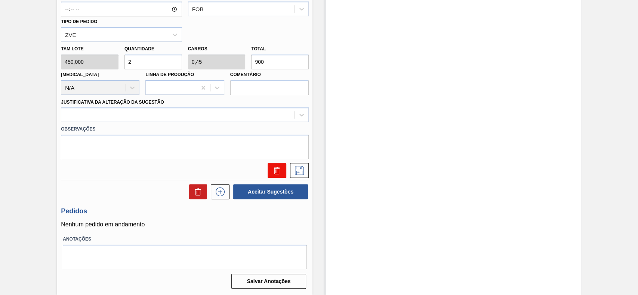
click at [277, 168] on icon at bounding box center [277, 167] width 2 height 1
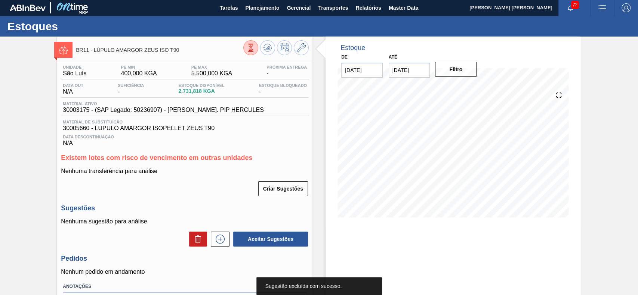
scroll to position [0, 0]
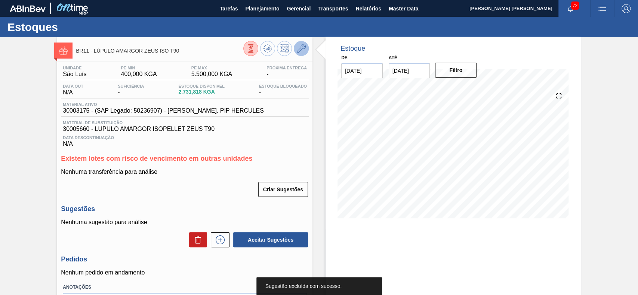
click at [300, 46] on icon at bounding box center [301, 48] width 9 height 9
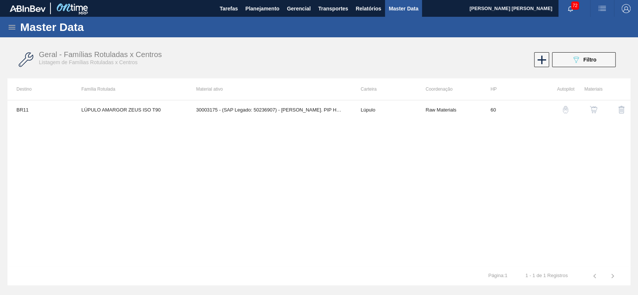
click at [591, 106] on img "button" at bounding box center [592, 109] width 7 height 7
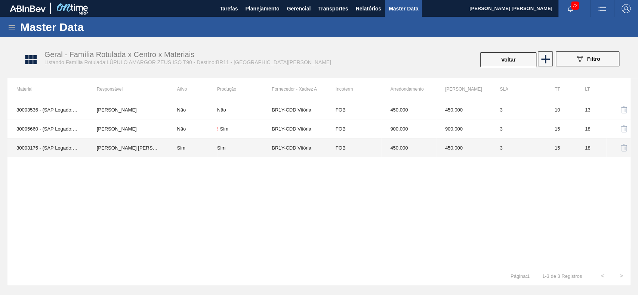
click at [75, 144] on td "30003175 - (SAP Legado: 50236907) - [PERSON_NAME]. PIP HERCULES" at bounding box center [47, 148] width 80 height 19
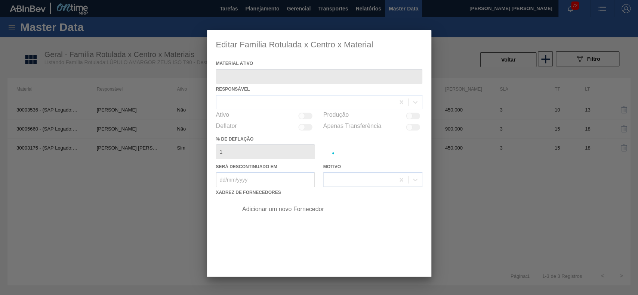
type ativo "30003175 - (SAP Legado: 50236907) - [PERSON_NAME]. PIP HERCULES"
checkbox input "true"
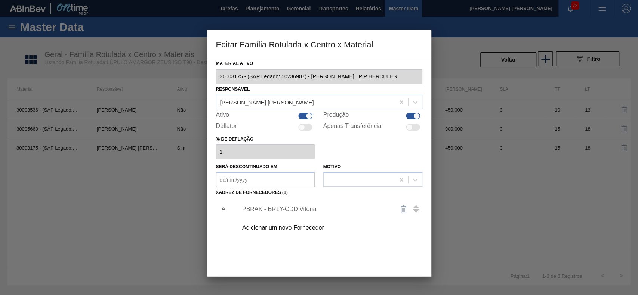
click at [308, 118] on div "Ativo" at bounding box center [265, 116] width 99 height 9
click at [308, 118] on div at bounding box center [309, 116] width 6 height 6
checkbox input "false"
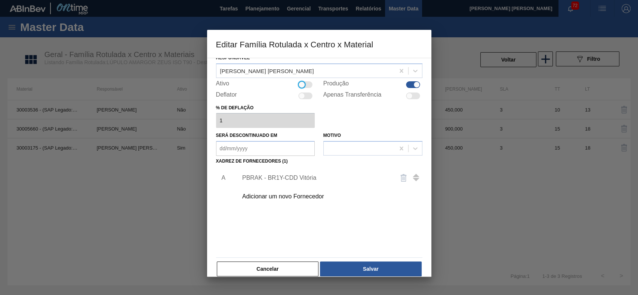
scroll to position [41, 0]
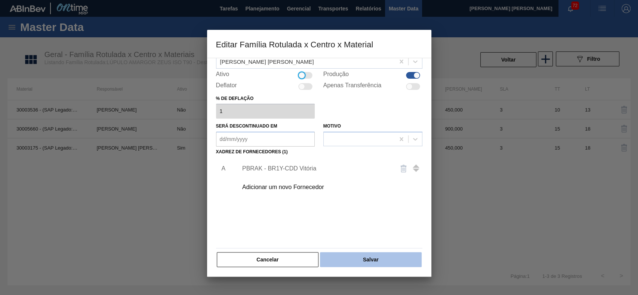
click at [366, 258] on button "Salvar" at bounding box center [370, 259] width 101 height 15
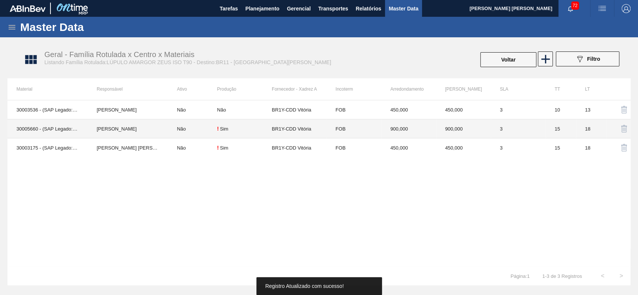
click at [88, 127] on td "Lucas Pondian" at bounding box center [128, 129] width 80 height 19
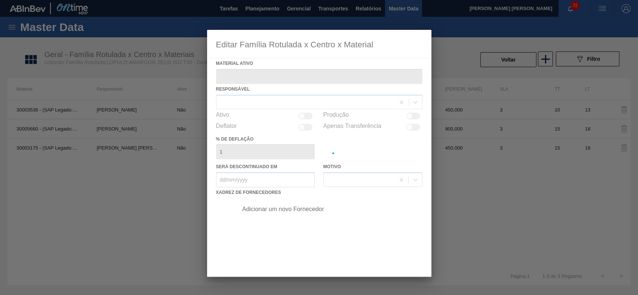
type ativo "30005660 - (SAP Legado: 50523924) - LUPULO AMARGOR ISOPELLET ZEUS T90"
checkbox input "true"
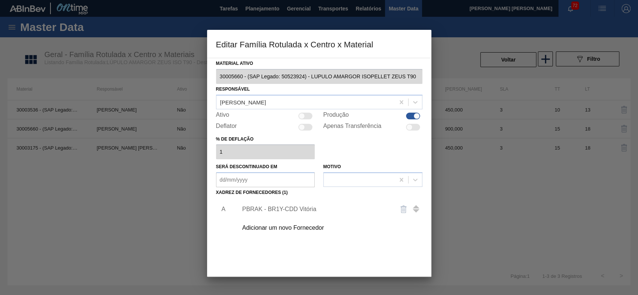
click at [302, 114] on div at bounding box center [301, 116] width 6 height 6
checkbox input "true"
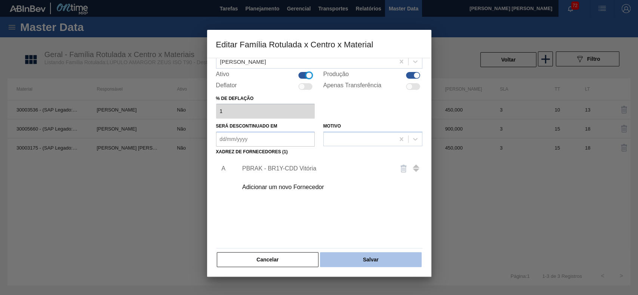
click at [359, 256] on button "Salvar" at bounding box center [370, 259] width 101 height 15
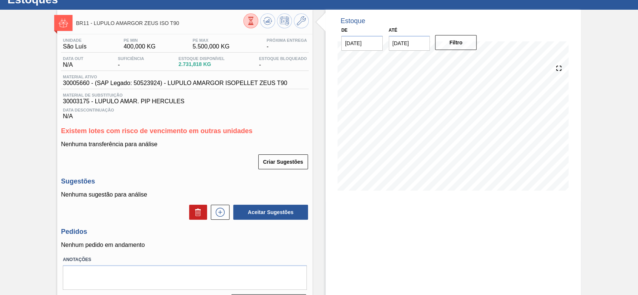
scroll to position [50, 0]
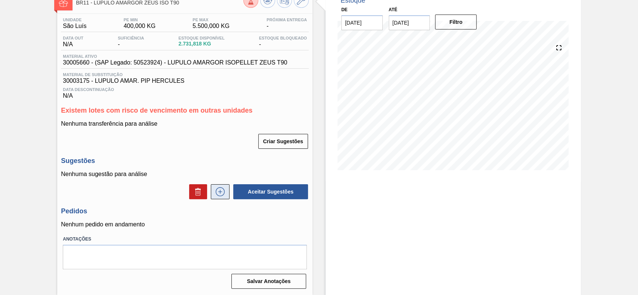
click at [220, 195] on icon at bounding box center [220, 191] width 12 height 9
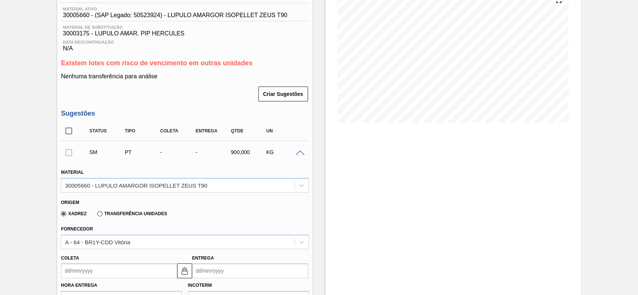
scroll to position [149, 0]
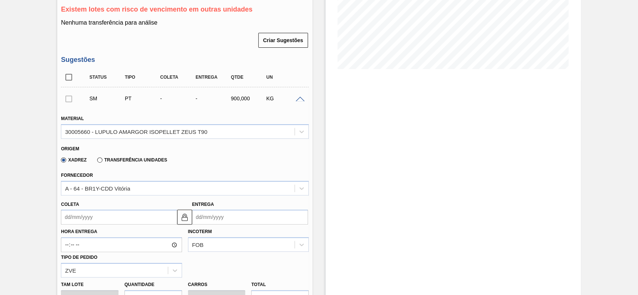
click at [101, 216] on input "Coleta" at bounding box center [119, 217] width 116 height 15
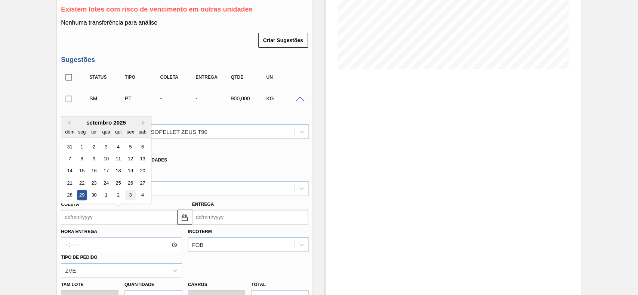
click at [127, 195] on div "3" at bounding box center [130, 195] width 10 height 10
type input "[DATE]"
type input "18/10/2025"
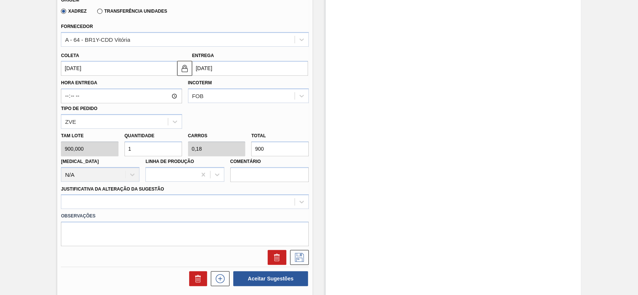
scroll to position [299, 0]
click at [143, 146] on input "1" at bounding box center [153, 148] width 58 height 15
type input "2"
type input "0,36"
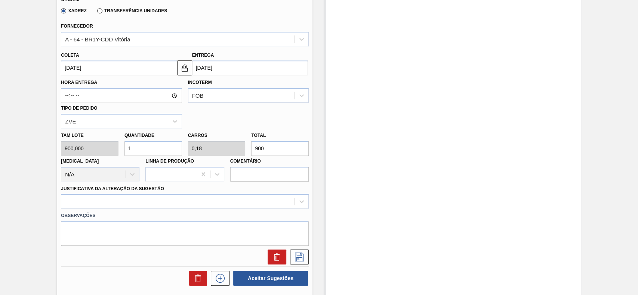
type input "1.800"
type input "2"
click at [135, 206] on div at bounding box center [185, 201] width 248 height 15
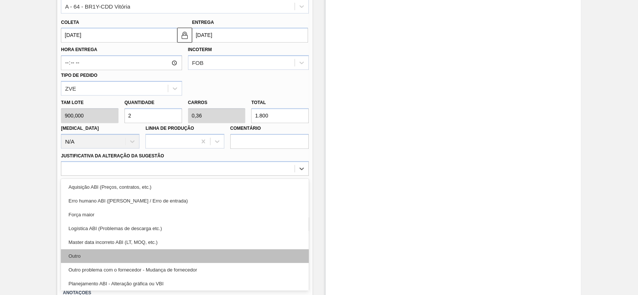
click at [111, 263] on div "Outro" at bounding box center [185, 256] width 248 height 14
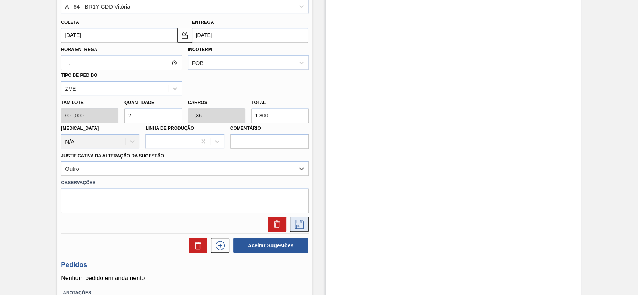
click at [296, 224] on icon at bounding box center [299, 224] width 12 height 9
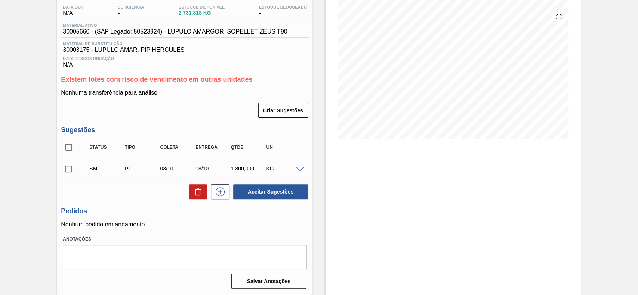
scroll to position [81, 0]
click at [70, 168] on input "checkbox" at bounding box center [69, 169] width 16 height 16
click at [276, 199] on button "Aceitar Sugestões" at bounding box center [270, 192] width 75 height 15
checkbox input "false"
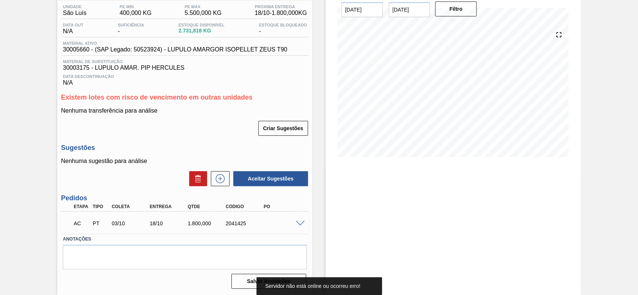
scroll to position [63, 0]
click at [300, 219] on div "AC PT 03/10 18/10 1.800,000 2041425" at bounding box center [185, 223] width 248 height 19
click at [298, 221] on span at bounding box center [299, 224] width 9 height 6
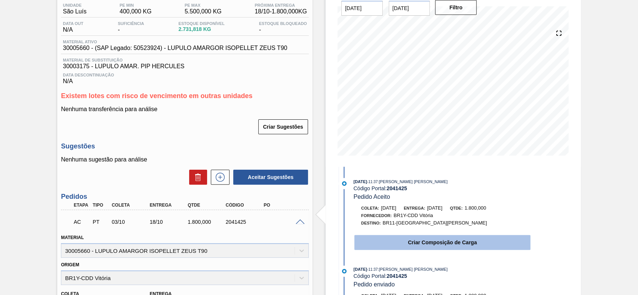
click at [436, 247] on button "Criar Composição de Carga" at bounding box center [442, 242] width 176 height 15
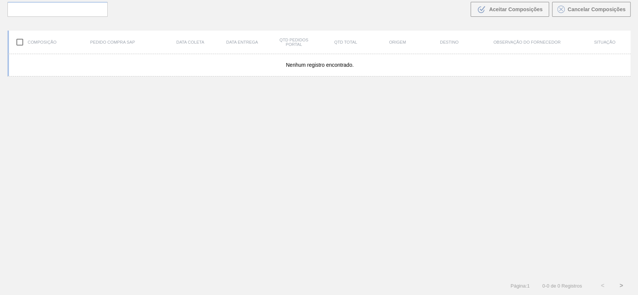
scroll to position [54, 0]
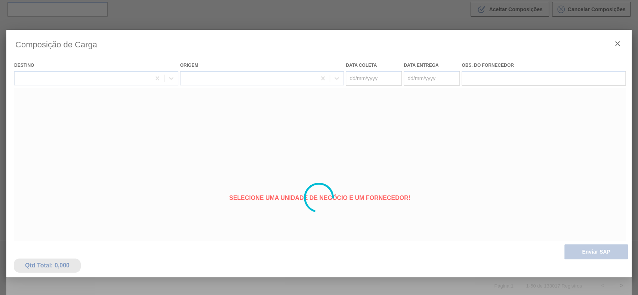
type coleta "[DATE]"
type entrega "18/10/2025"
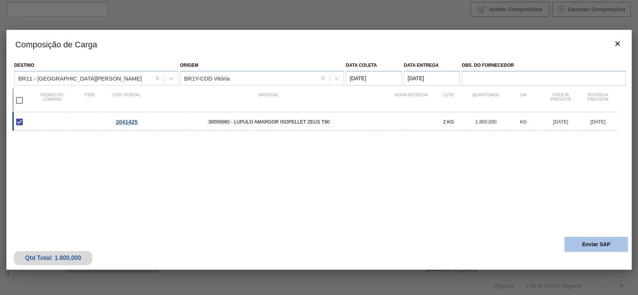
click at [584, 248] on button "Enviar SAP" at bounding box center [595, 244] width 63 height 15
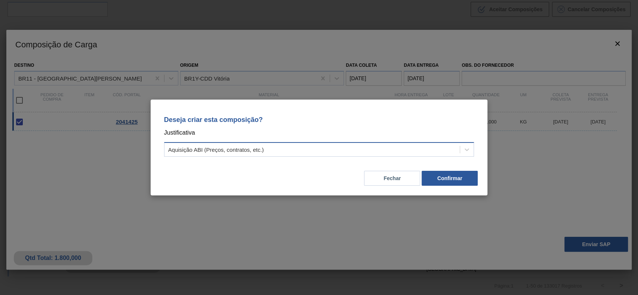
click at [253, 147] on div "Aquisição ABI (Preços, contratos, etc.)" at bounding box center [216, 150] width 96 height 6
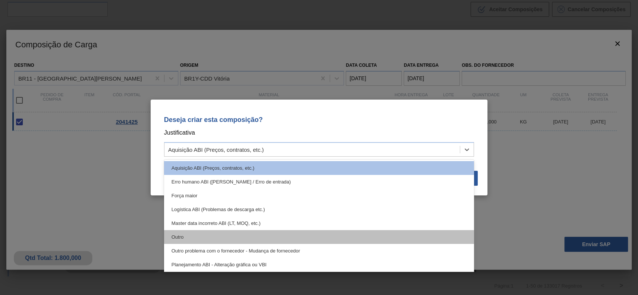
click at [209, 238] on div "Outro" at bounding box center [319, 237] width 310 height 14
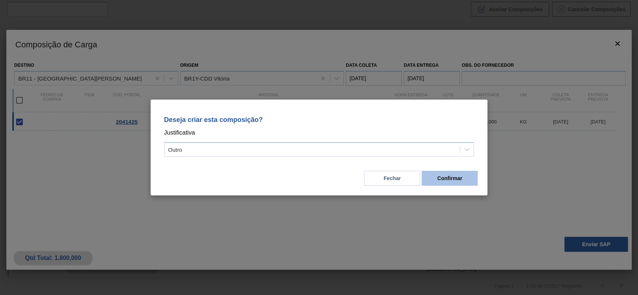
click at [451, 180] on button "Confirmar" at bounding box center [449, 178] width 56 height 15
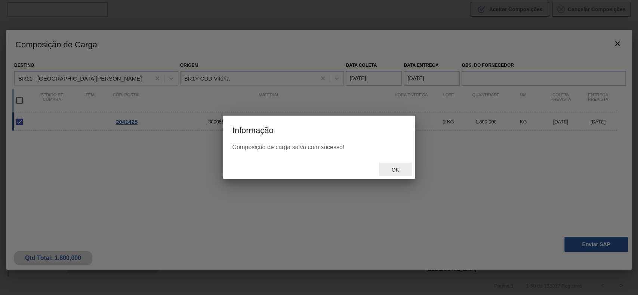
click at [386, 171] on span "Ok" at bounding box center [394, 170] width 19 height 6
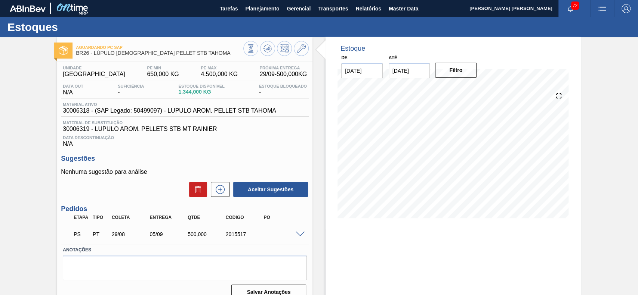
click at [298, 236] on span at bounding box center [299, 235] width 9 height 6
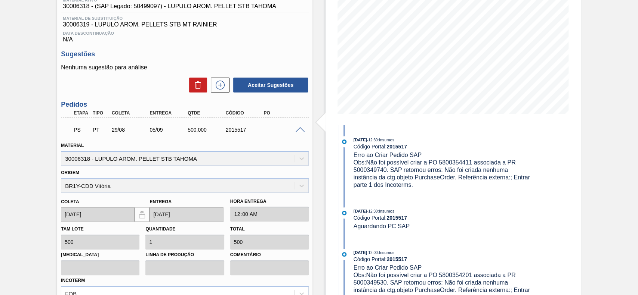
scroll to position [233, 0]
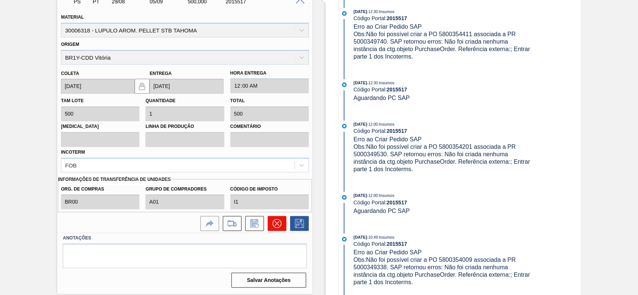
click at [275, 227] on icon at bounding box center [276, 223] width 9 height 9
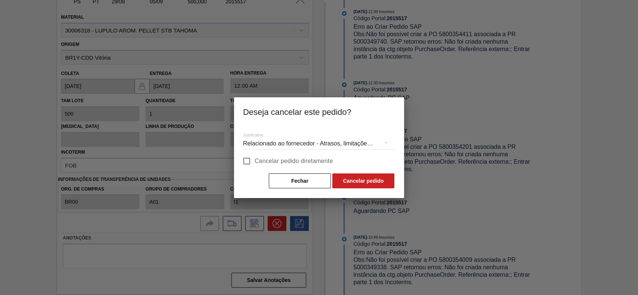
click at [265, 165] on span "Cancelar pedido diretamente" at bounding box center [293, 161] width 78 height 9
click at [254, 165] on input "Cancelar pedido diretamente" at bounding box center [247, 162] width 16 height 16
checkbox input "true"
click at [384, 184] on button "Cancelar pedido" at bounding box center [363, 181] width 62 height 15
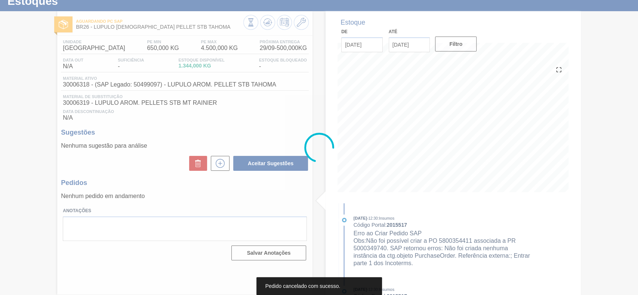
scroll to position [26, 0]
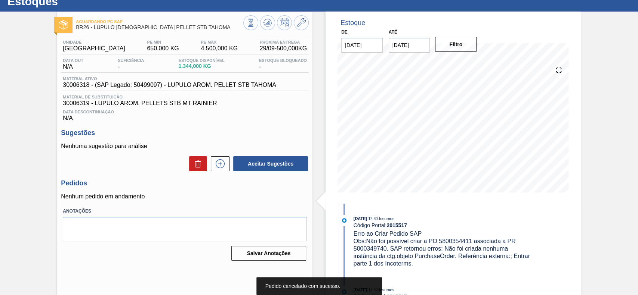
click at [230, 169] on div "Aceitar Sugestões" at bounding box center [268, 164] width 79 height 16
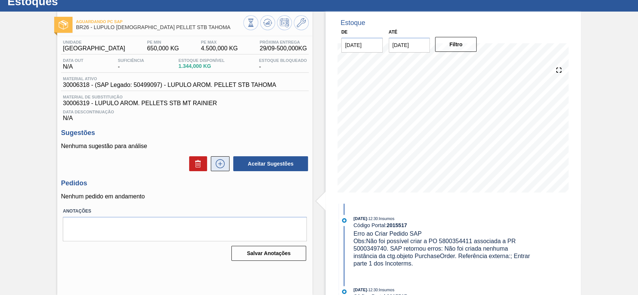
click at [226, 168] on button at bounding box center [220, 163] width 19 height 15
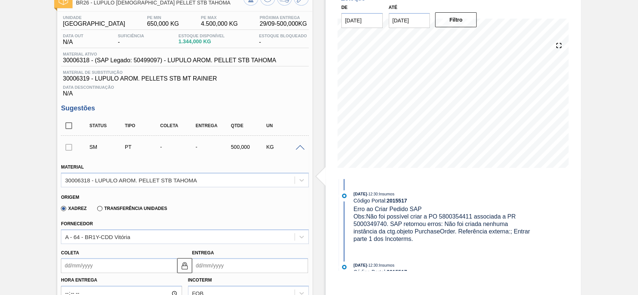
scroll to position [125, 0]
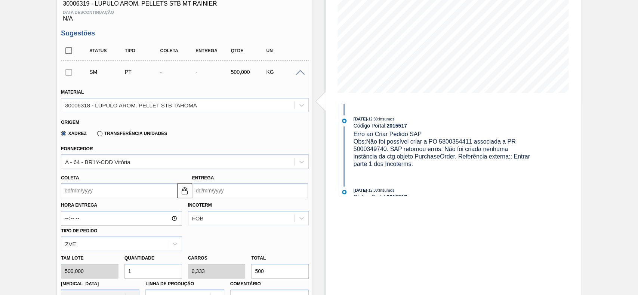
drag, startPoint x: 123, startPoint y: 188, endPoint x: 105, endPoint y: 205, distance: 24.6
click at [123, 189] on input "Coleta" at bounding box center [119, 190] width 116 height 15
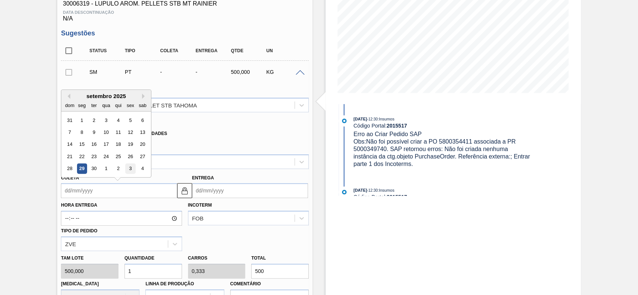
click at [127, 170] on div "3" at bounding box center [130, 169] width 10 height 10
type input "[DATE]"
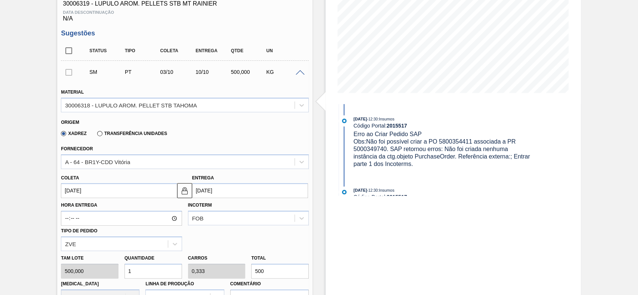
scroll to position [275, 0]
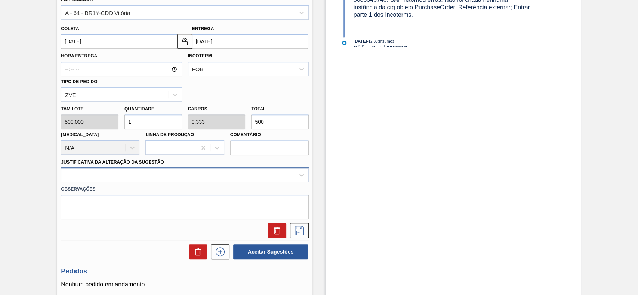
click at [141, 177] on div at bounding box center [185, 175] width 248 height 15
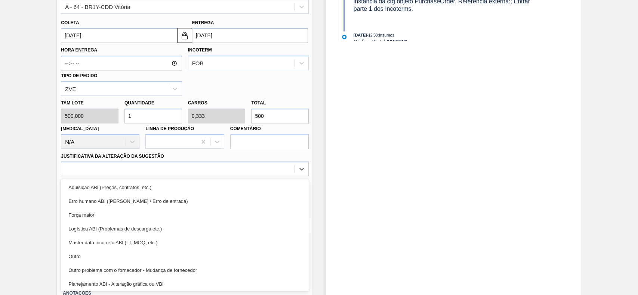
drag, startPoint x: 106, startPoint y: 254, endPoint x: 171, endPoint y: 240, distance: 66.2
click at [108, 255] on div "Outro" at bounding box center [185, 257] width 248 height 14
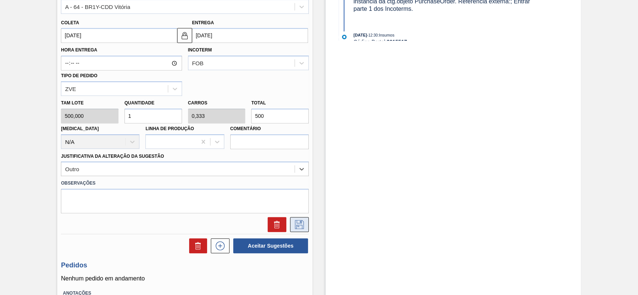
click at [293, 226] on icon at bounding box center [299, 224] width 12 height 9
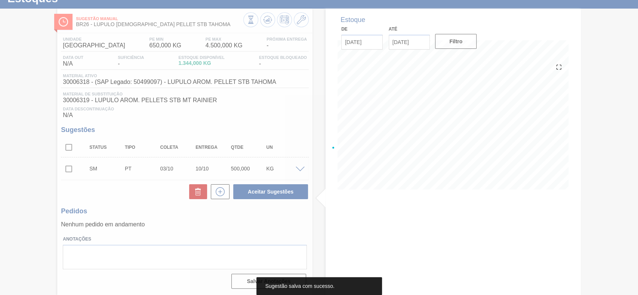
scroll to position [30, 0]
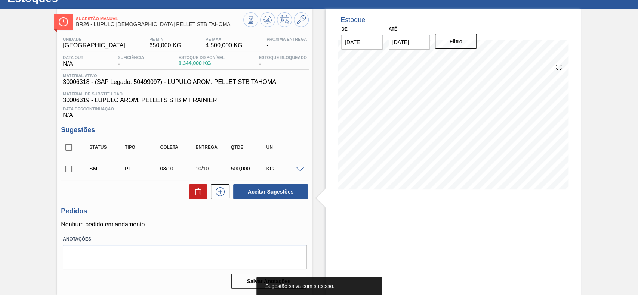
click at [70, 171] on input "checkbox" at bounding box center [69, 169] width 16 height 16
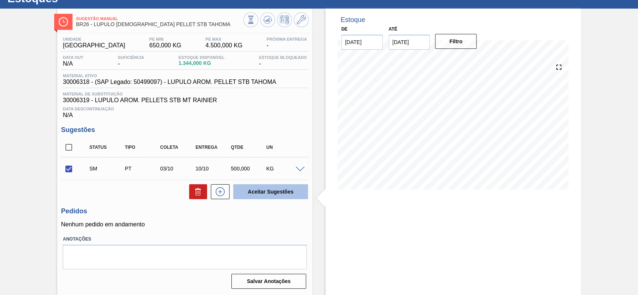
click at [266, 189] on button "Aceitar Sugestões" at bounding box center [270, 192] width 75 height 15
checkbox input "false"
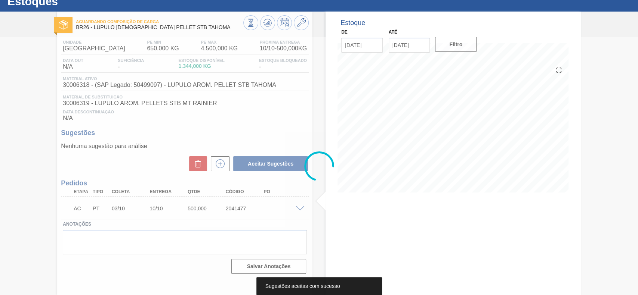
scroll to position [26, 0]
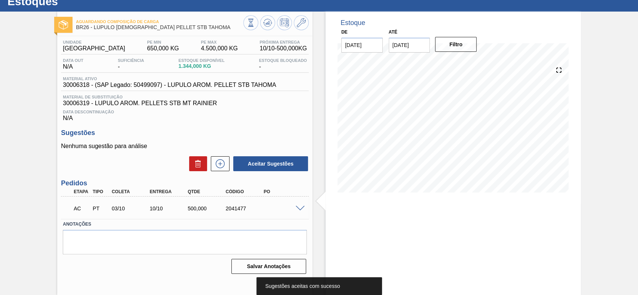
click at [300, 207] on div at bounding box center [301, 208] width 15 height 6
click at [300, 207] on span at bounding box center [299, 209] width 9 height 6
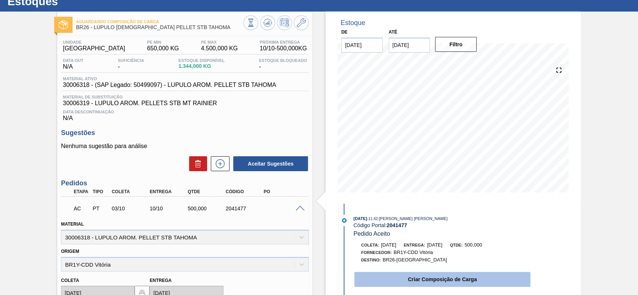
click at [445, 286] on button "Criar Composição de Carga" at bounding box center [442, 279] width 176 height 15
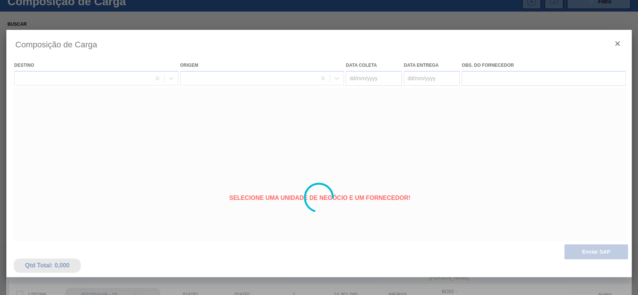
type coleta "[DATE]"
type entrega "[DATE]"
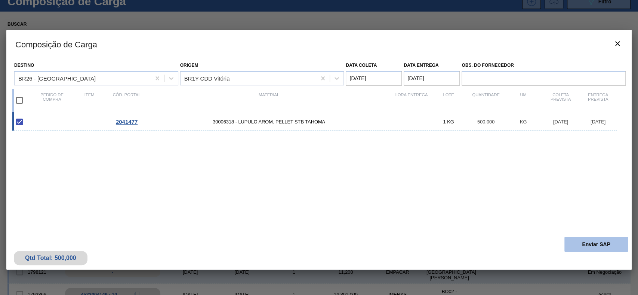
click at [595, 238] on button "Enviar SAP" at bounding box center [595, 244] width 63 height 15
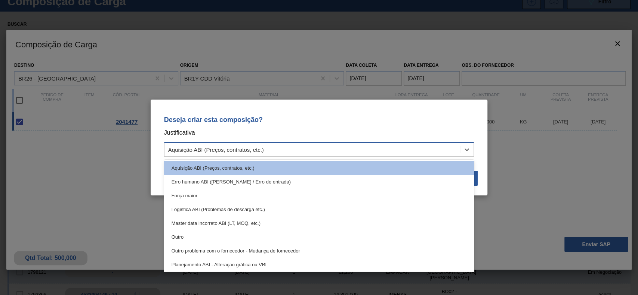
drag, startPoint x: 259, startPoint y: 147, endPoint x: 210, endPoint y: 209, distance: 79.2
click at [259, 147] on div "Aquisição ABI (Preços, contratos, etc.)" at bounding box center [216, 150] width 96 height 6
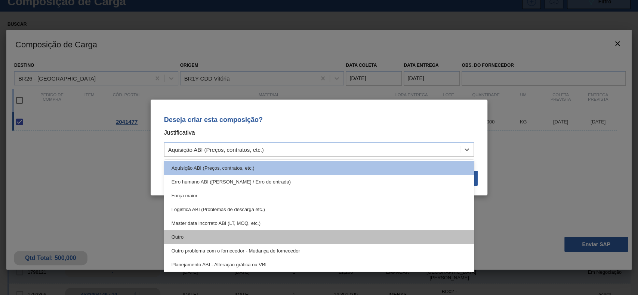
click at [202, 233] on div "Outro" at bounding box center [319, 237] width 310 height 14
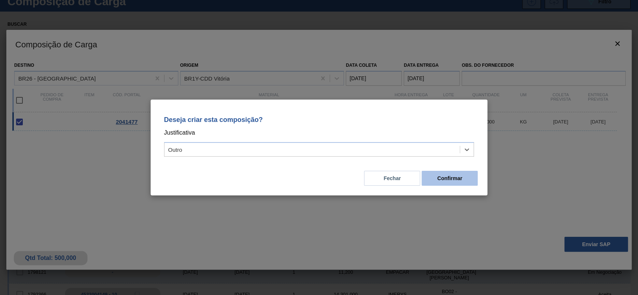
click at [460, 174] on button "Confirmar" at bounding box center [449, 178] width 56 height 15
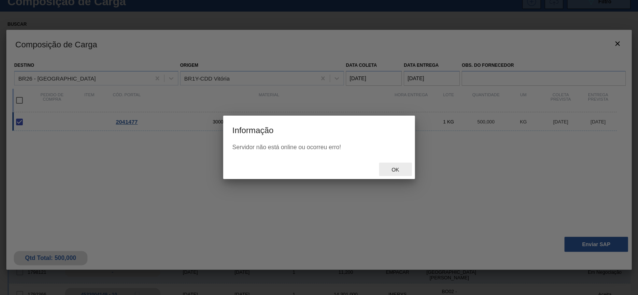
click at [388, 174] on div "Ok" at bounding box center [395, 170] width 33 height 14
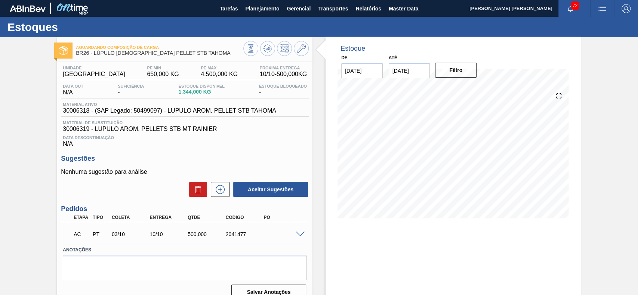
click at [299, 236] on span at bounding box center [299, 235] width 9 height 6
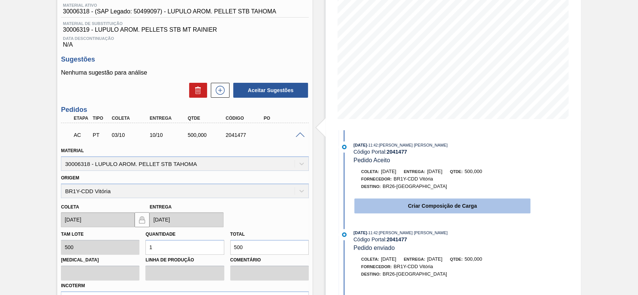
click at [386, 206] on button "Criar Composição de Carga" at bounding box center [442, 206] width 176 height 15
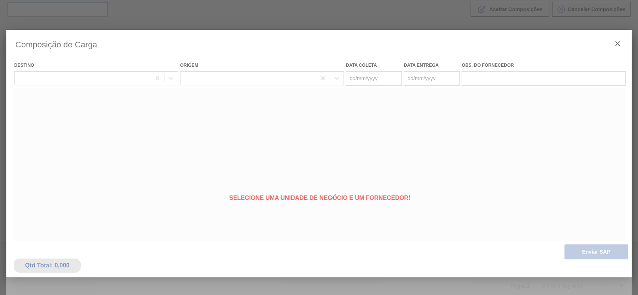
scroll to position [54, 0]
type coleta "[DATE]"
type entrega "[DATE]"
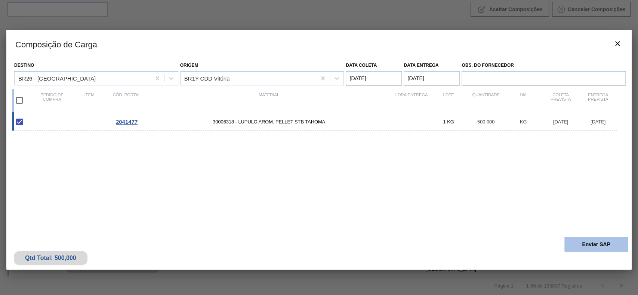
click at [572, 244] on button "Enviar SAP" at bounding box center [595, 244] width 63 height 15
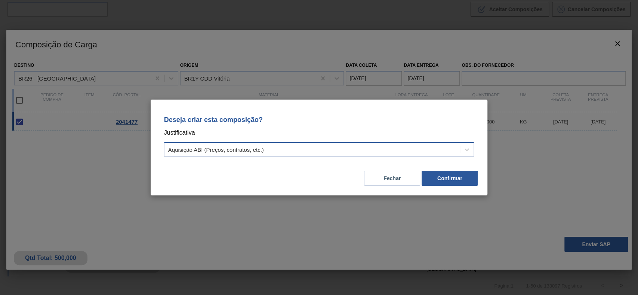
click at [247, 154] on div "Aquisição ABI (Preços, contratos, etc.)" at bounding box center [311, 150] width 295 height 11
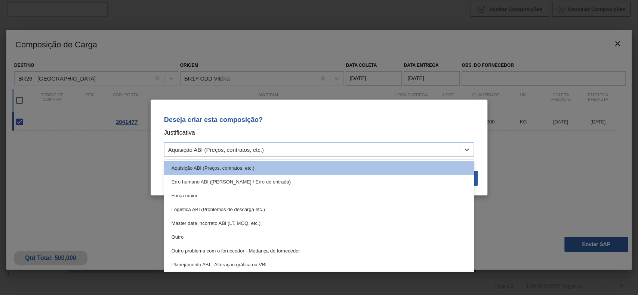
drag, startPoint x: 210, startPoint y: 235, endPoint x: 303, endPoint y: 214, distance: 94.9
click at [212, 236] on div "Outro" at bounding box center [319, 237] width 310 height 14
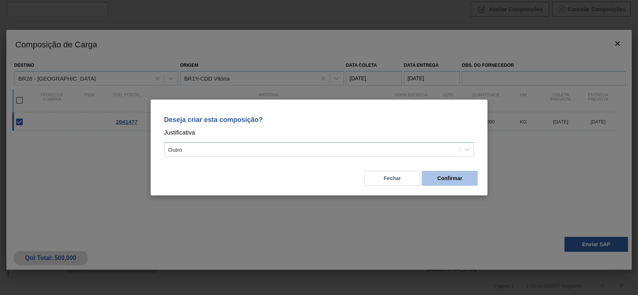
click at [430, 179] on button "Confirmar" at bounding box center [449, 178] width 56 height 15
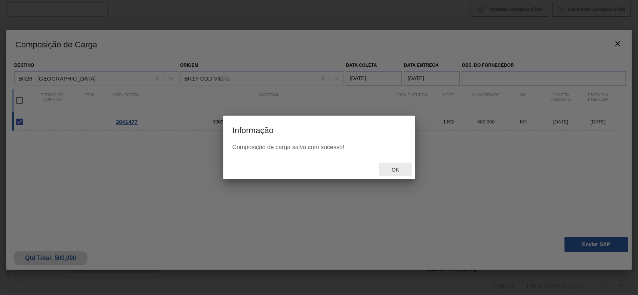
click at [392, 170] on span "Ok" at bounding box center [394, 170] width 19 height 6
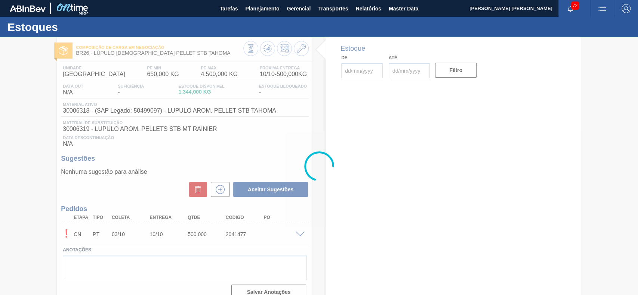
type input "[DATE]"
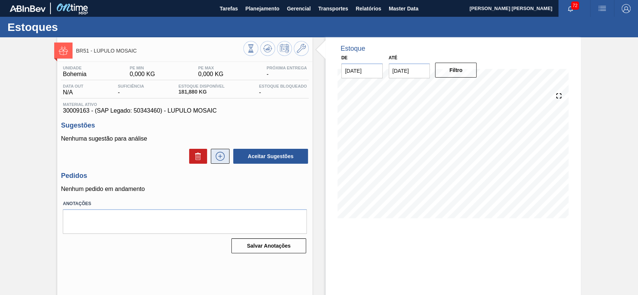
click at [213, 156] on button at bounding box center [220, 156] width 19 height 15
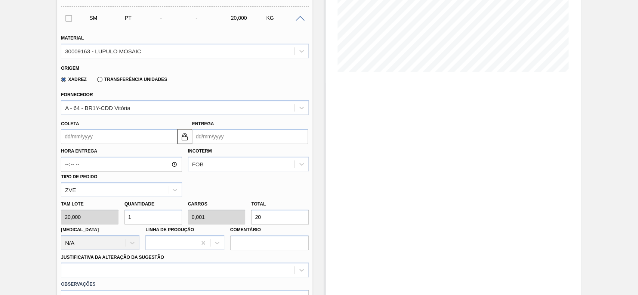
scroll to position [149, 0]
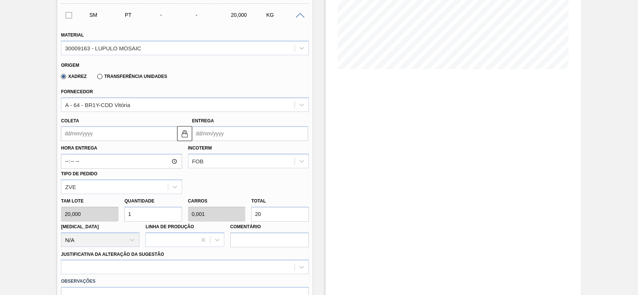
click at [108, 140] on input "Coleta" at bounding box center [119, 133] width 116 height 15
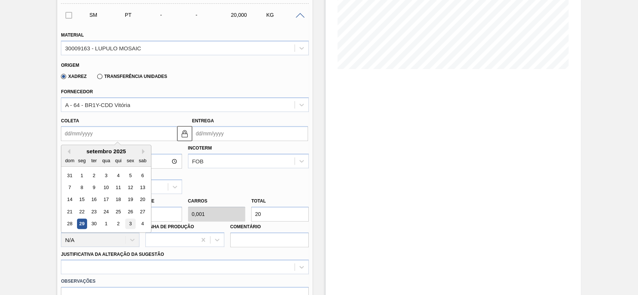
click at [127, 227] on div "3" at bounding box center [130, 224] width 10 height 10
type input "[DATE]"
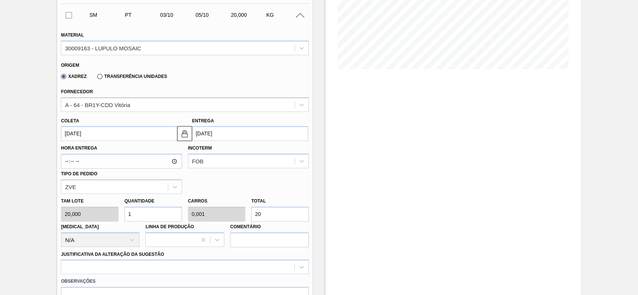
click at [270, 216] on input "20" at bounding box center [280, 214] width 58 height 15
type input "10"
type input "0,013"
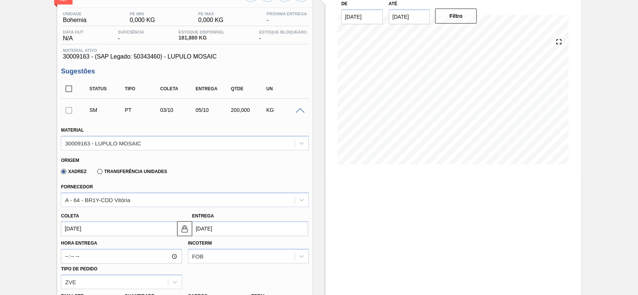
scroll to position [249, 0]
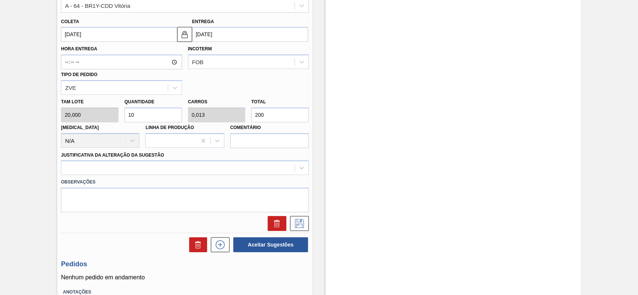
type input "200"
drag, startPoint x: 141, startPoint y: 183, endPoint x: 143, endPoint y: 177, distance: 5.8
click at [141, 181] on label "Observações" at bounding box center [185, 182] width 248 height 11
click at [142, 169] on div at bounding box center [177, 168] width 233 height 11
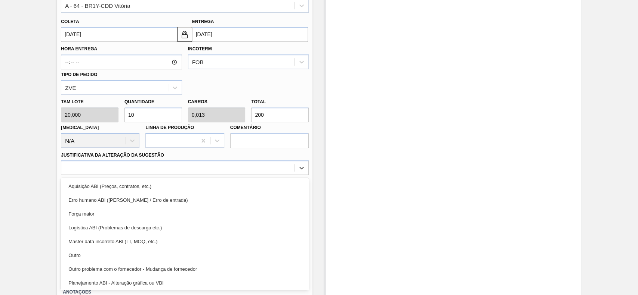
click at [96, 253] on div "Outro" at bounding box center [185, 256] width 248 height 14
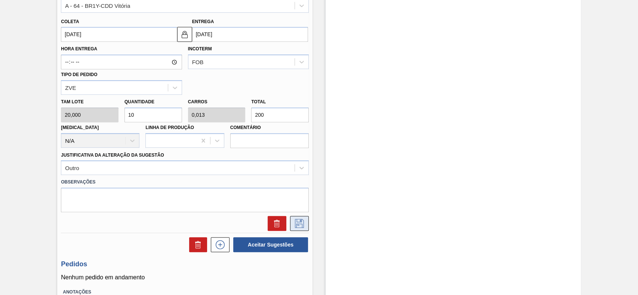
click at [294, 226] on icon at bounding box center [299, 223] width 12 height 9
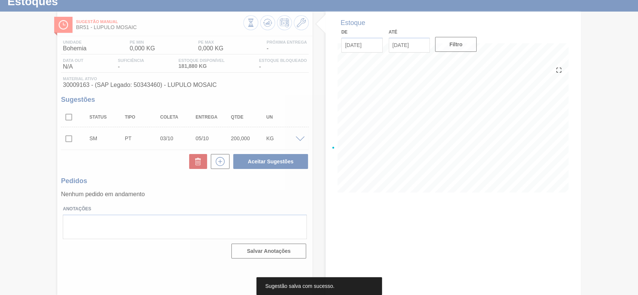
scroll to position [26, 0]
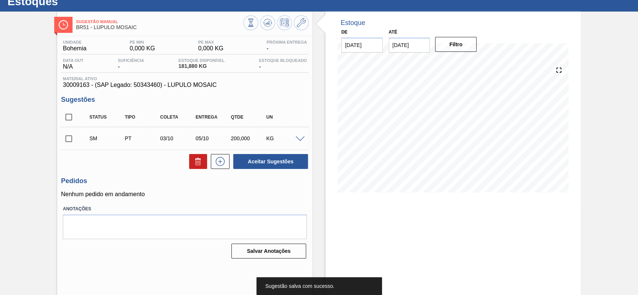
drag, startPoint x: 62, startPoint y: 142, endPoint x: 66, endPoint y: 142, distance: 4.5
click at [63, 142] on input "checkbox" at bounding box center [69, 139] width 16 height 16
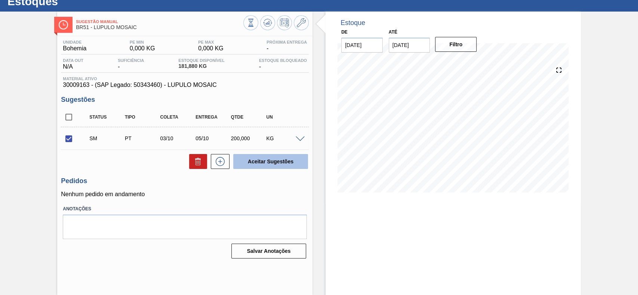
click at [285, 165] on button "Aceitar Sugestões" at bounding box center [270, 161] width 75 height 15
checkbox input "false"
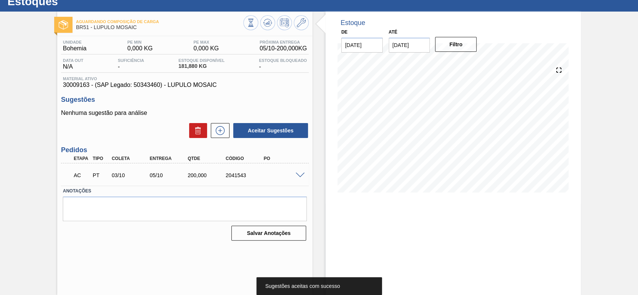
click at [300, 174] on span at bounding box center [299, 176] width 9 height 6
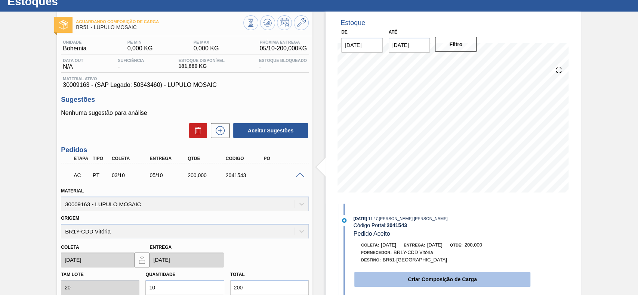
click at [418, 285] on button "Criar Composição de Carga" at bounding box center [442, 279] width 176 height 15
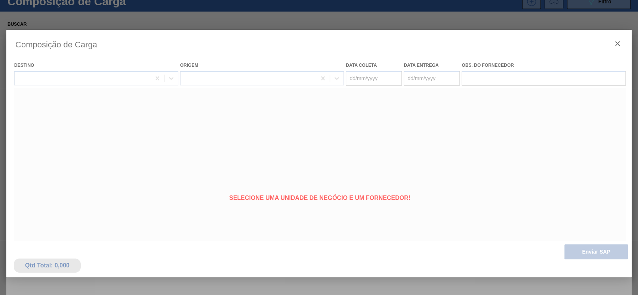
type coleta "[DATE]"
type entrega "05/10/2025"
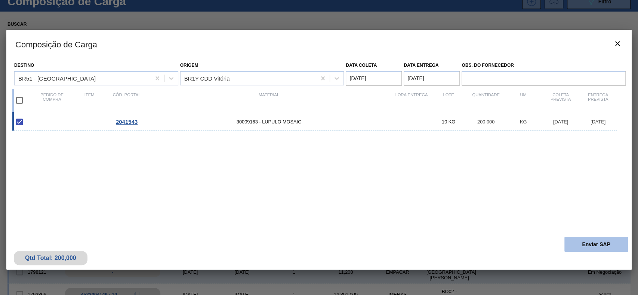
click at [618, 241] on button "Enviar SAP" at bounding box center [595, 244] width 63 height 15
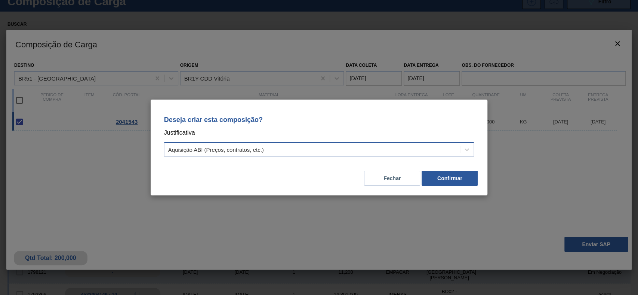
click at [338, 144] on div "Aquisição ABI (Preços, contratos, etc.)" at bounding box center [319, 149] width 310 height 15
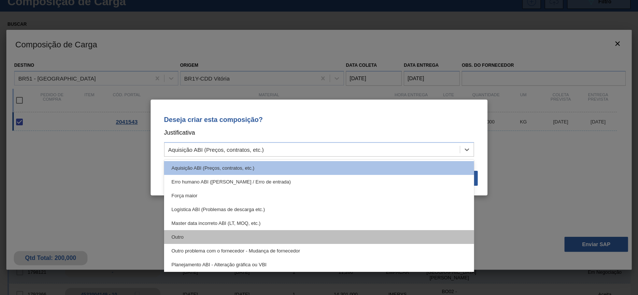
click at [270, 236] on div "Outro" at bounding box center [319, 237] width 310 height 14
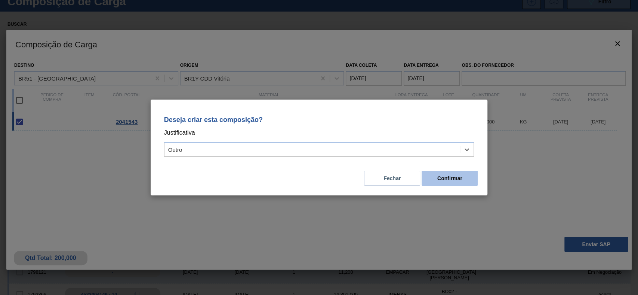
click at [430, 183] on button "Confirmar" at bounding box center [449, 178] width 56 height 15
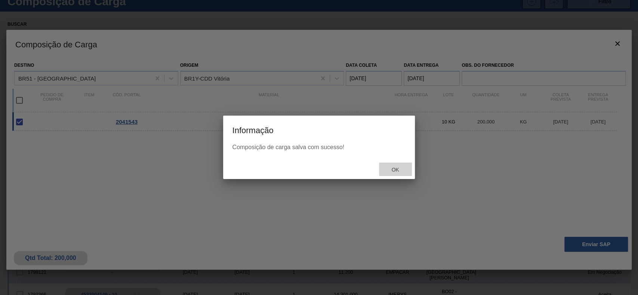
click at [384, 171] on div "Ok" at bounding box center [395, 170] width 33 height 14
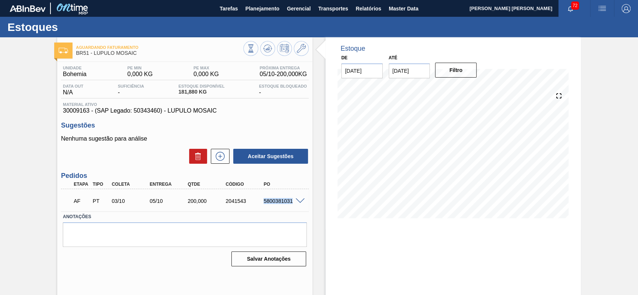
drag, startPoint x: 274, startPoint y: 202, endPoint x: 294, endPoint y: 203, distance: 19.9
click at [294, 203] on div "AF PT 03/10 05/10 200,000 2041543 5800381031" at bounding box center [185, 200] width 248 height 19
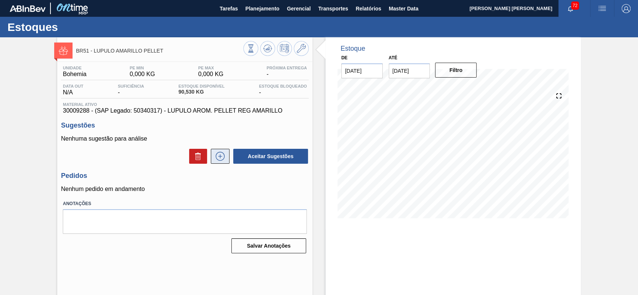
click at [219, 161] on icon at bounding box center [220, 156] width 12 height 9
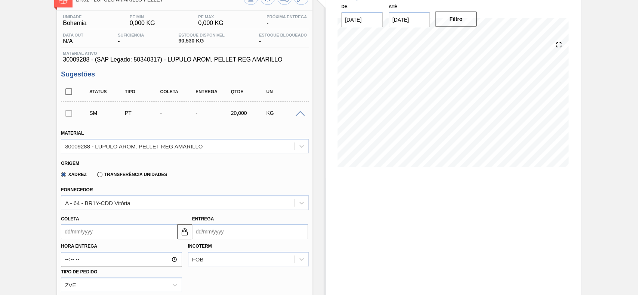
scroll to position [99, 0]
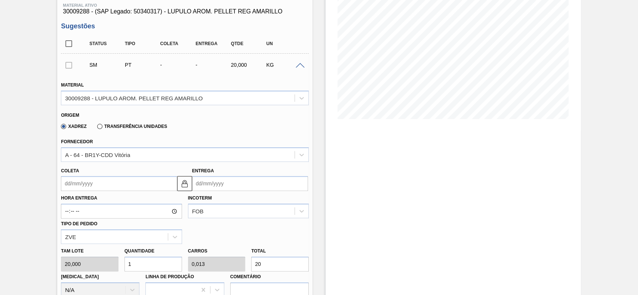
click at [155, 183] on input "Coleta" at bounding box center [119, 183] width 116 height 15
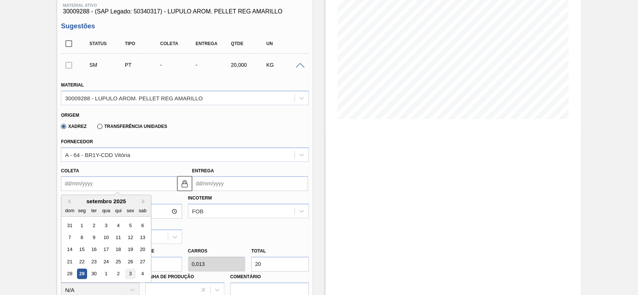
click at [125, 273] on div "3" at bounding box center [130, 274] width 10 height 10
type input "03/10/2025"
type input "05/10/2025"
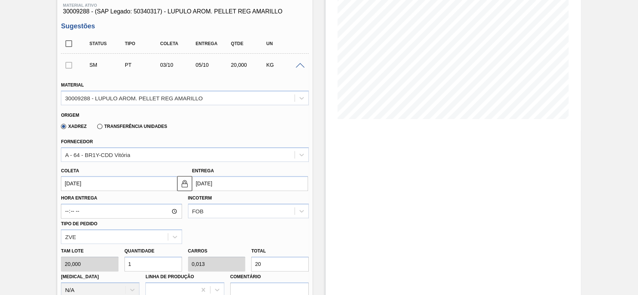
click at [150, 267] on input "1" at bounding box center [153, 264] width 58 height 15
drag, startPoint x: 289, startPoint y: 266, endPoint x: 298, endPoint y: 267, distance: 8.7
click at [289, 266] on input "20" at bounding box center [280, 264] width 58 height 15
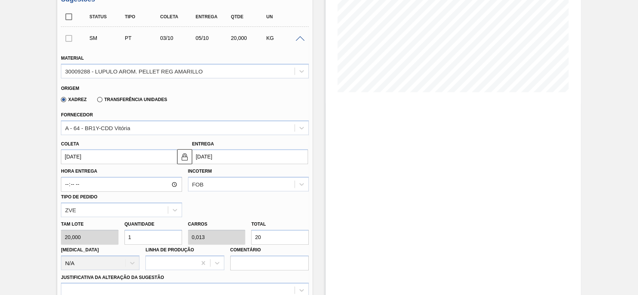
scroll to position [149, 0]
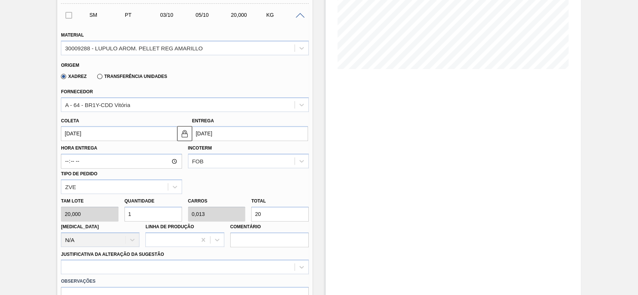
click at [275, 214] on input "20" at bounding box center [280, 214] width 58 height 15
type input "0,05"
type input "0,001"
type input "1"
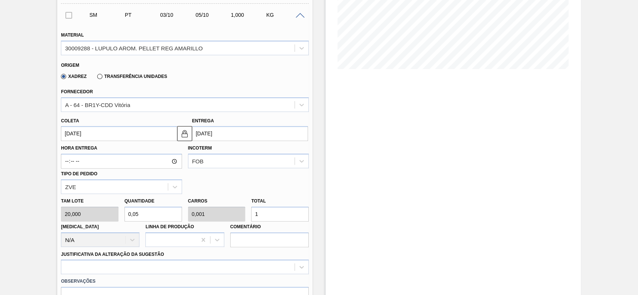
type input "0,8"
type input "0,011"
type input "16"
type input "8"
type input "0,107"
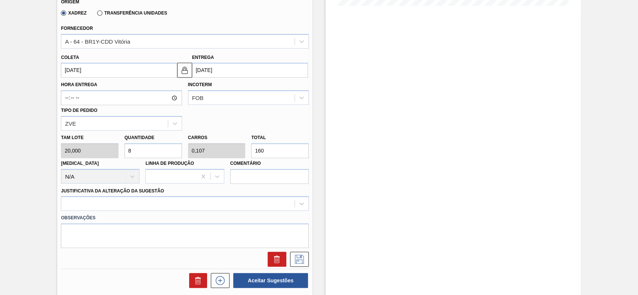
scroll to position [249, 0]
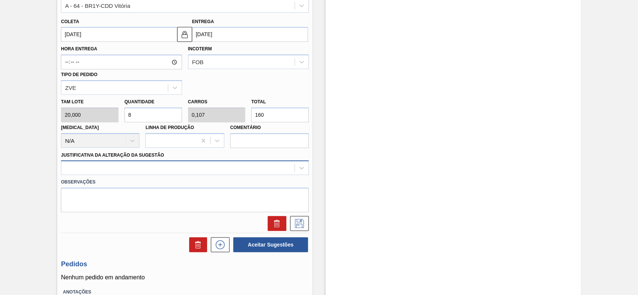
type input "160"
click at [123, 168] on div at bounding box center [177, 168] width 233 height 11
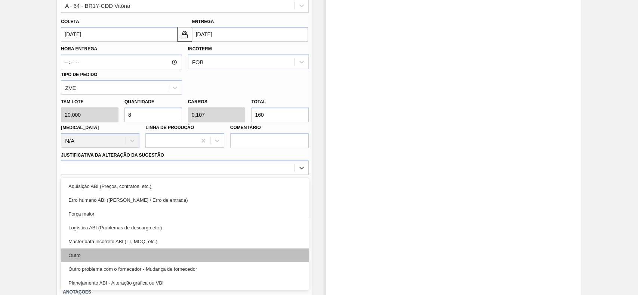
click at [120, 253] on div "Outro" at bounding box center [185, 256] width 248 height 14
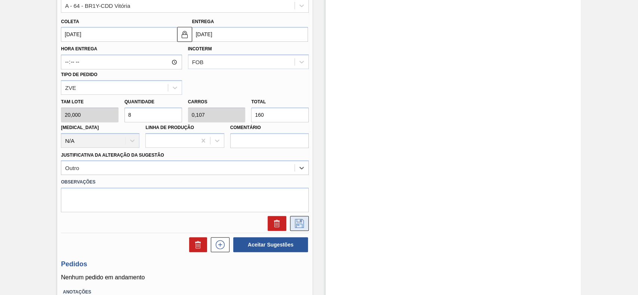
click at [300, 225] on icon at bounding box center [299, 223] width 12 height 9
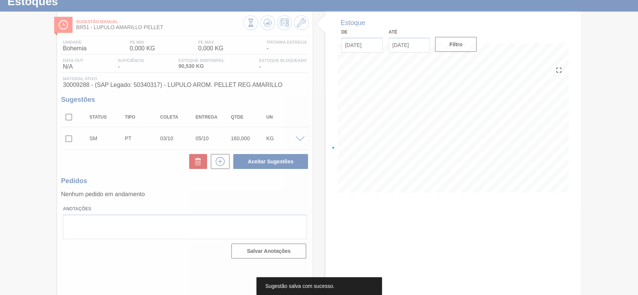
scroll to position [26, 0]
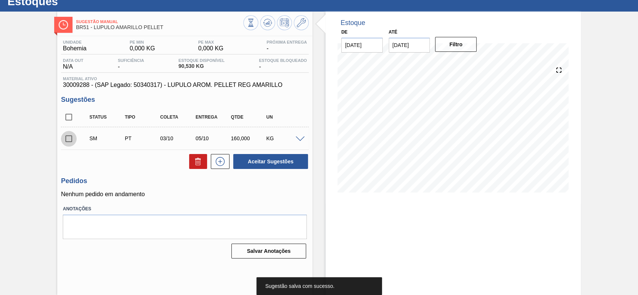
drag, startPoint x: 66, startPoint y: 137, endPoint x: 212, endPoint y: 151, distance: 147.1
click at [66, 137] on input "checkbox" at bounding box center [69, 139] width 16 height 16
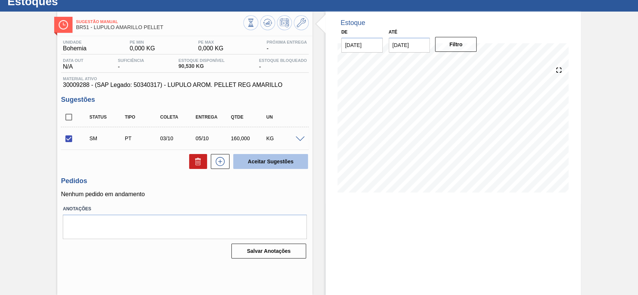
click at [287, 161] on button "Aceitar Sugestões" at bounding box center [270, 161] width 75 height 15
checkbox input "false"
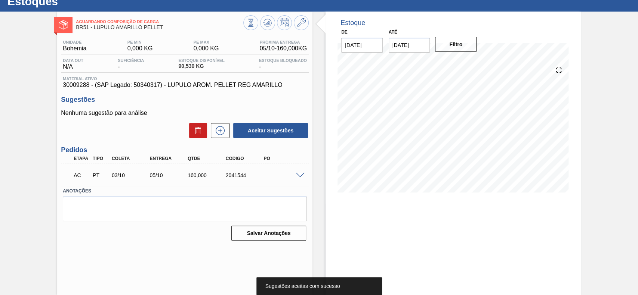
click at [297, 176] on span at bounding box center [299, 176] width 9 height 6
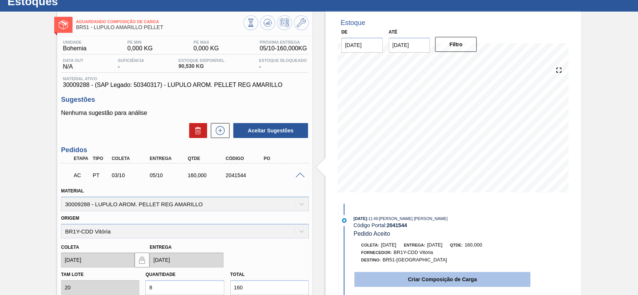
click at [425, 276] on button "Criar Composição de Carga" at bounding box center [442, 279] width 176 height 15
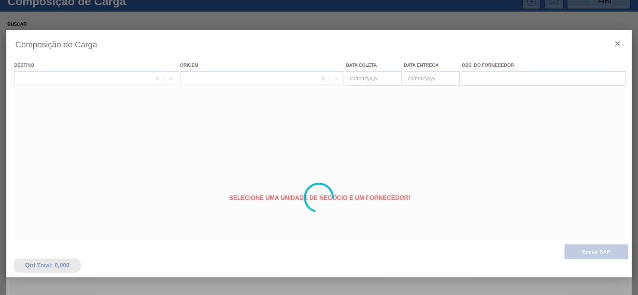
type coleta "03/10/2025"
type entrega "05/10/2025"
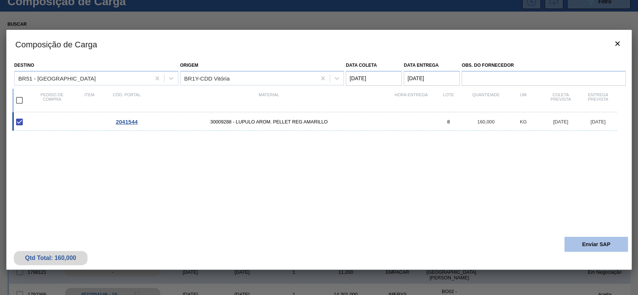
click at [590, 244] on button "Enviar SAP" at bounding box center [595, 244] width 63 height 15
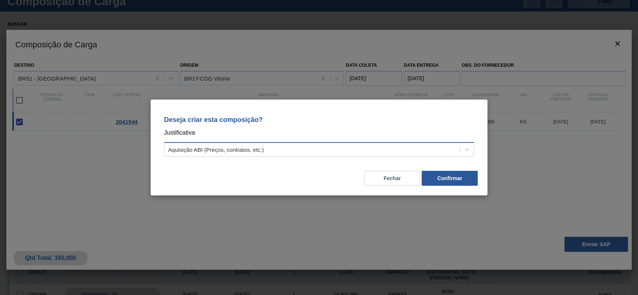
drag, startPoint x: 261, startPoint y: 150, endPoint x: 257, endPoint y: 153, distance: 5.7
click at [260, 150] on div "Aquisição ABI (Preços, contratos, etc.)" at bounding box center [216, 150] width 96 height 6
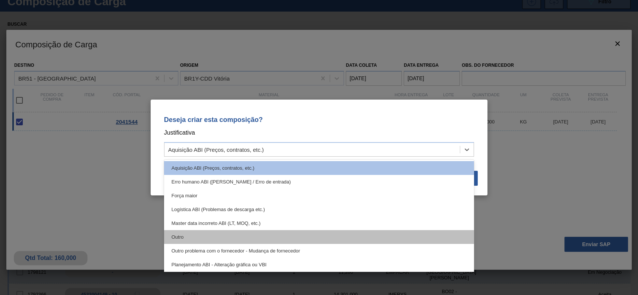
click at [211, 233] on div "Outro" at bounding box center [319, 237] width 310 height 14
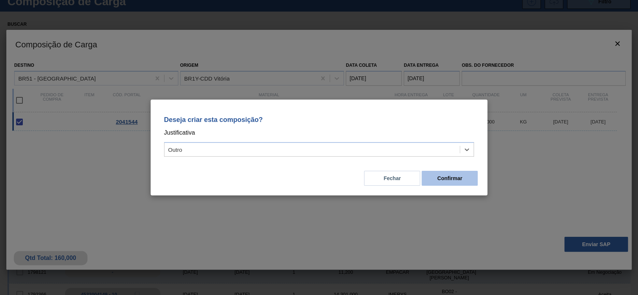
click at [439, 180] on button "Confirmar" at bounding box center [449, 178] width 56 height 15
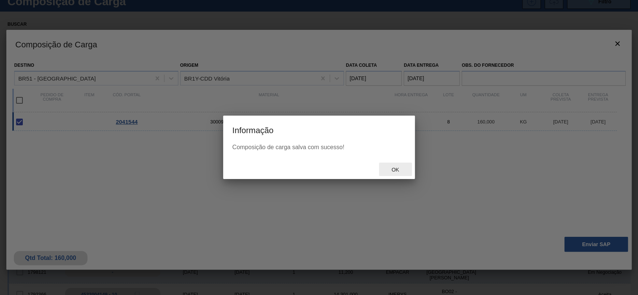
click at [395, 170] on span "Ok" at bounding box center [394, 170] width 19 height 6
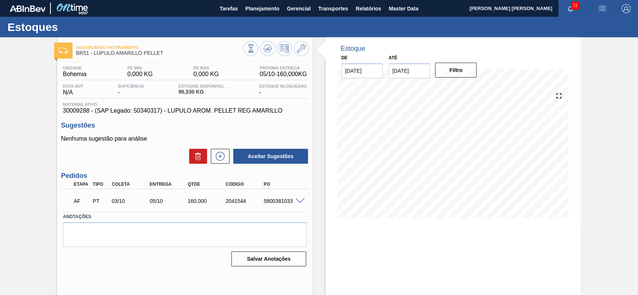
click at [264, 206] on div "AF PT 03/10 05/10 160,000 2041544 5800381033" at bounding box center [183, 200] width 228 height 15
click at [264, 203] on div "5800381033" at bounding box center [282, 201] width 42 height 6
click at [263, 202] on div "5800381033" at bounding box center [282, 201] width 42 height 6
drag, startPoint x: 262, startPoint y: 201, endPoint x: 292, endPoint y: 205, distance: 30.1
click at [292, 205] on div "AF PT 03/10 05/10 160,000 2041544 5800381033" at bounding box center [183, 200] width 228 height 15
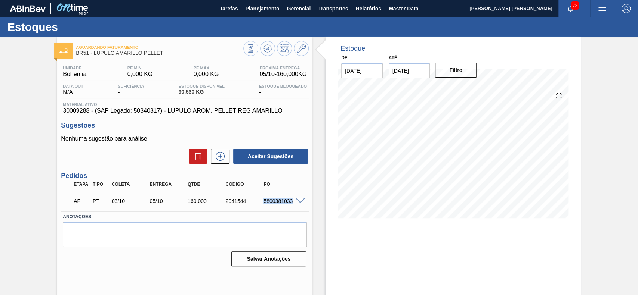
copy div "5800381033"
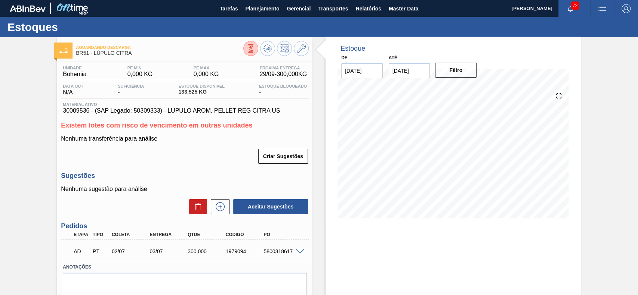
scroll to position [28, 0]
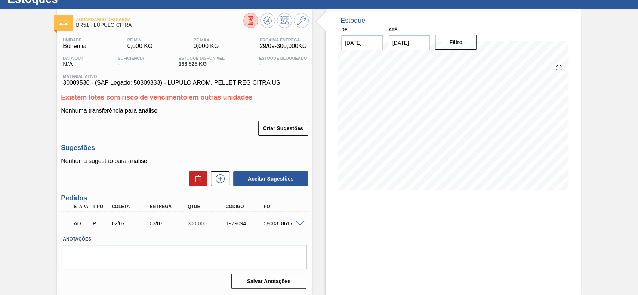
click at [297, 223] on span at bounding box center [299, 224] width 9 height 6
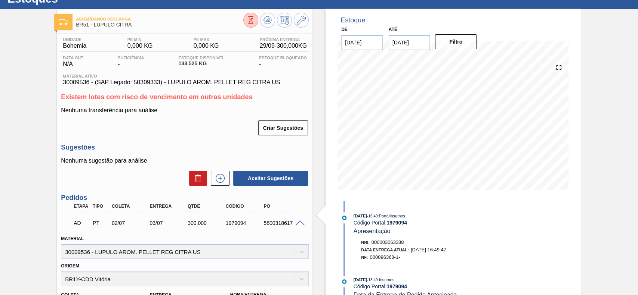
click at [299, 223] on span at bounding box center [299, 224] width 9 height 6
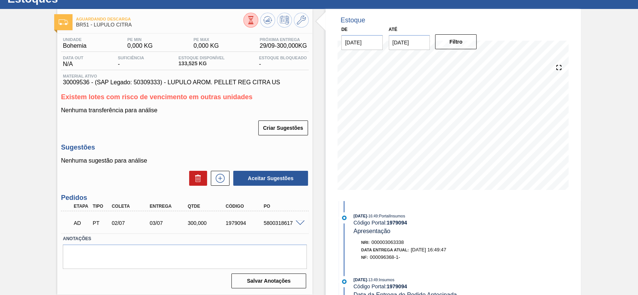
drag, startPoint x: 293, startPoint y: 227, endPoint x: 299, endPoint y: 222, distance: 7.5
click at [296, 226] on div "AD PT 02/07 03/07 300,000 1979094 5800318617" at bounding box center [185, 222] width 248 height 19
click at [299, 222] on span at bounding box center [299, 224] width 9 height 6
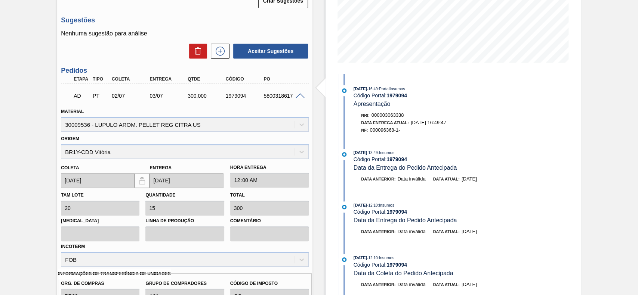
scroll to position [0, 0]
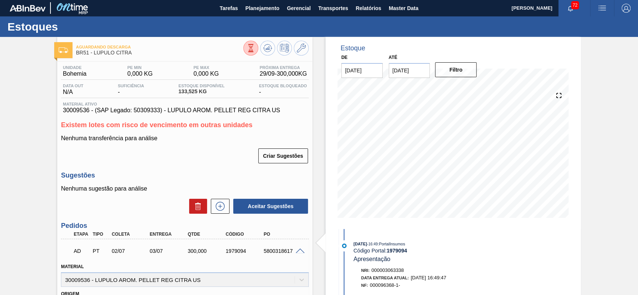
drag, startPoint x: 296, startPoint y: 253, endPoint x: 298, endPoint y: 244, distance: 9.9
click at [297, 247] on div "AD PT 02/07 03/07 300,000 1979094 5800318617" at bounding box center [185, 250] width 248 height 19
click at [298, 248] on div "AD PT 02/07 03/07 300,000 1979094 5800318617" at bounding box center [185, 250] width 248 height 19
drag, startPoint x: 246, startPoint y: 252, endPoint x: 226, endPoint y: 252, distance: 19.8
click at [226, 252] on div "1979094" at bounding box center [245, 251] width 42 height 6
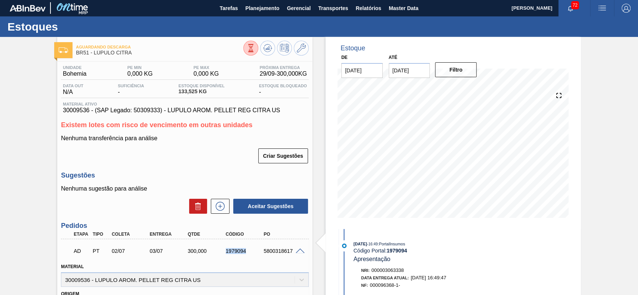
copy div "1979094"
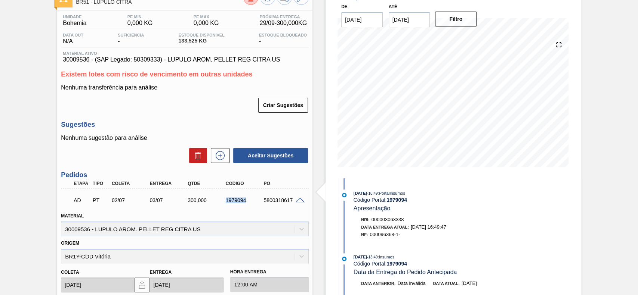
scroll to position [100, 0]
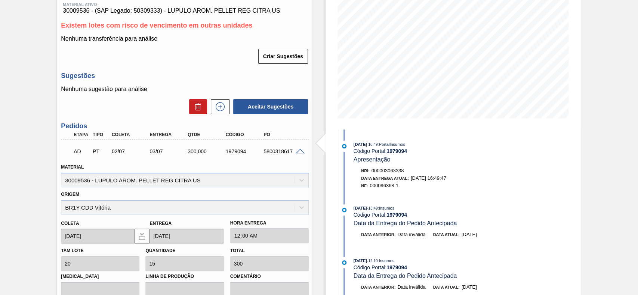
click at [313, 168] on div "Estoque De [DATE] Até [DATE] Filtro 29/09 Projeção de Estoque 433.525 [DOMAIN_N…" at bounding box center [446, 191] width 268 height 508
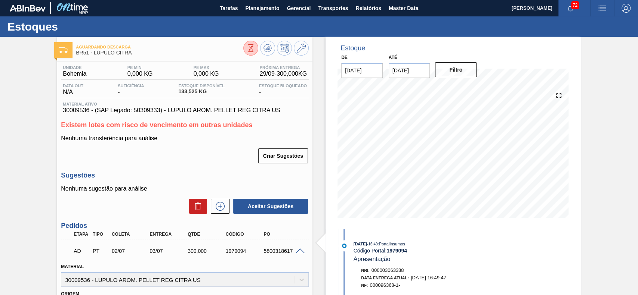
scroll to position [0, 0]
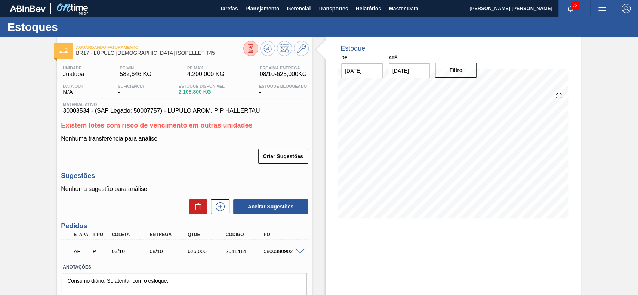
click at [299, 255] on div "5800380902" at bounding box center [282, 252] width 42 height 6
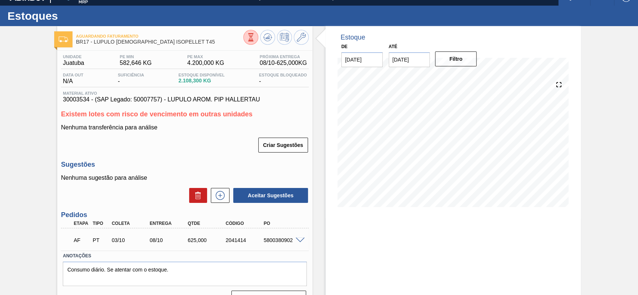
scroll to position [28, 0]
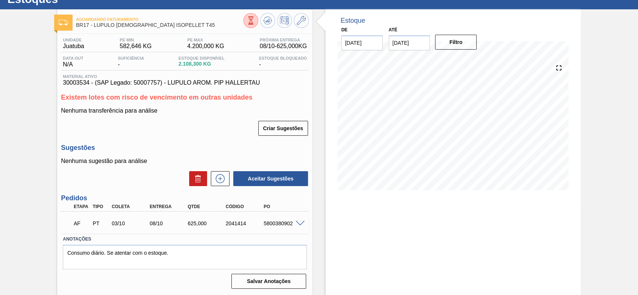
click at [296, 220] on div at bounding box center [301, 223] width 15 height 6
click at [298, 221] on span at bounding box center [299, 224] width 9 height 6
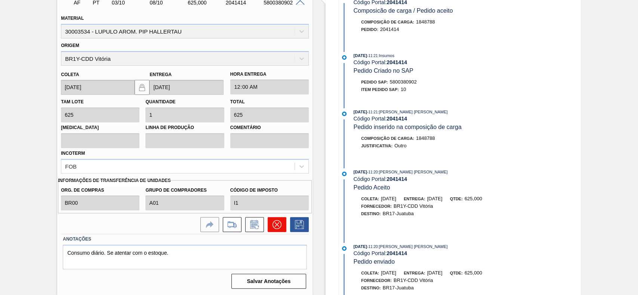
scroll to position [249, 0]
click at [270, 228] on button at bounding box center [276, 224] width 19 height 15
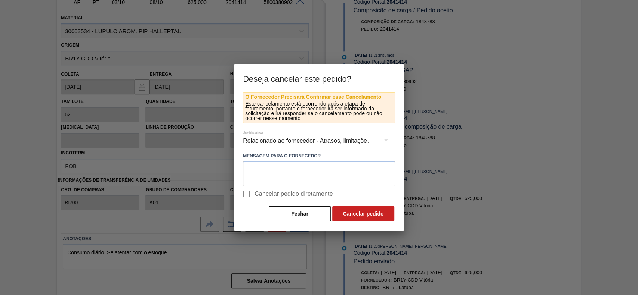
drag, startPoint x: 252, startPoint y: 192, endPoint x: 257, endPoint y: 193, distance: 5.4
click at [252, 193] on input "Cancelar pedido diretamente" at bounding box center [247, 194] width 16 height 16
checkbox input "true"
click at [348, 210] on button "Cancelar pedido" at bounding box center [363, 214] width 62 height 15
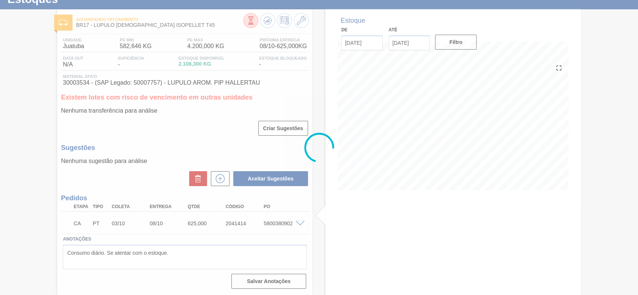
scroll to position [28, 0]
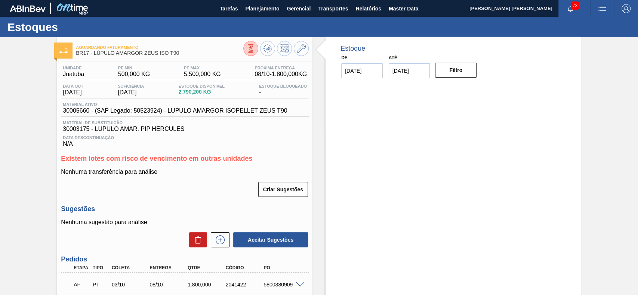
scroll to position [63, 0]
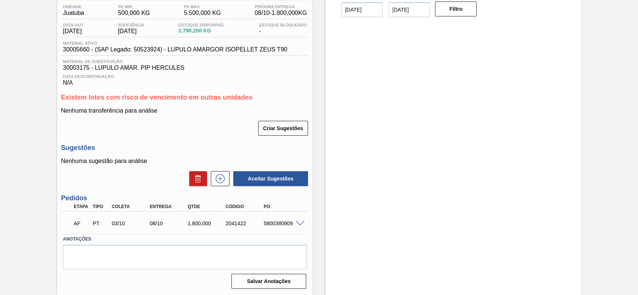
click at [298, 221] on span at bounding box center [299, 224] width 9 height 6
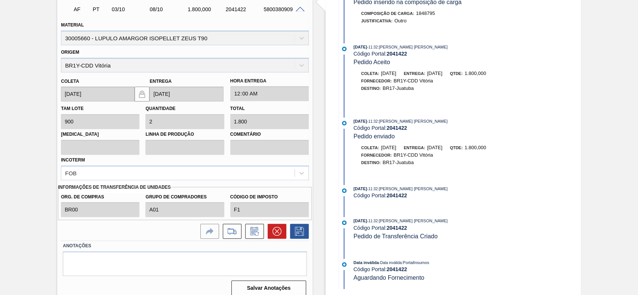
scroll to position [283, 0]
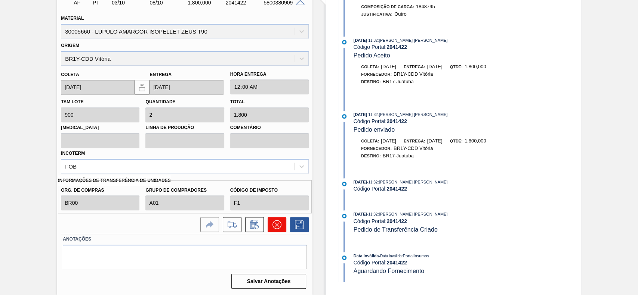
click at [268, 225] on button at bounding box center [276, 224] width 19 height 15
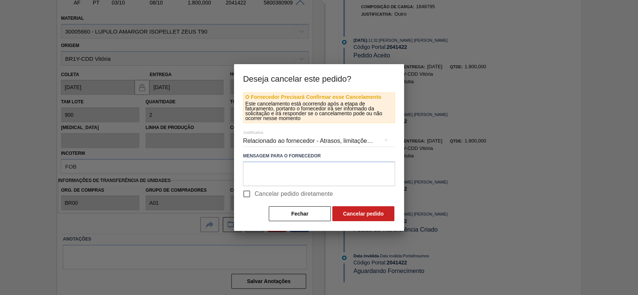
click at [269, 193] on span "Cancelar pedido diretamente" at bounding box center [293, 194] width 78 height 9
click at [254, 193] on input "Cancelar pedido diretamente" at bounding box center [247, 194] width 16 height 16
checkbox input "true"
click at [362, 211] on button "Cancelar pedido" at bounding box center [363, 214] width 62 height 15
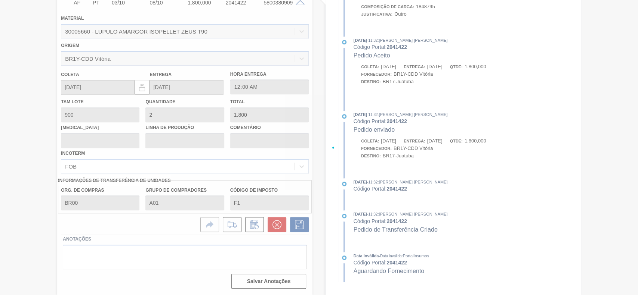
scroll to position [63, 0]
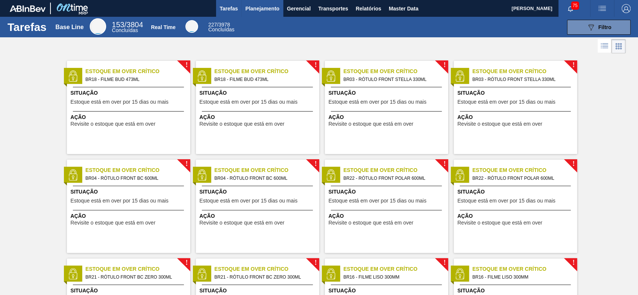
click at [267, 8] on span "Planejamento" at bounding box center [262, 8] width 34 height 9
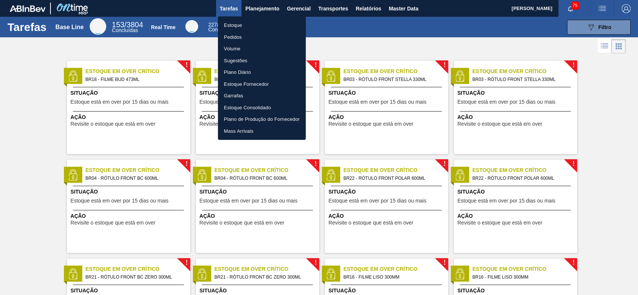
click at [245, 24] on li "Estoque" at bounding box center [262, 25] width 88 height 12
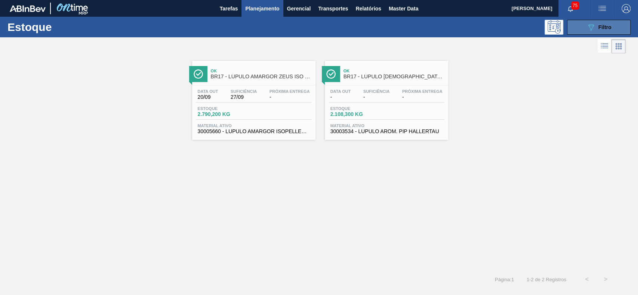
click at [604, 24] on span "Filtro" at bounding box center [604, 27] width 13 height 6
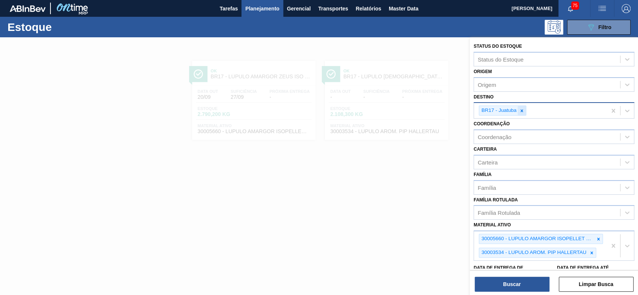
click at [521, 112] on icon at bounding box center [521, 110] width 5 height 5
click at [385, 92] on div at bounding box center [319, 184] width 638 height 295
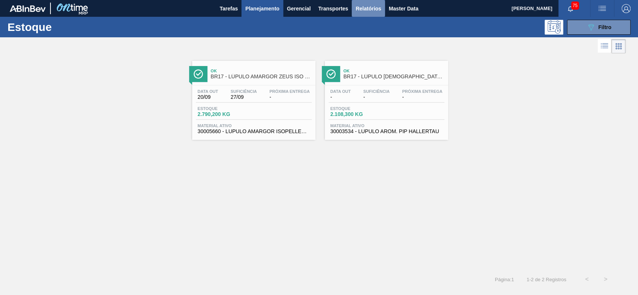
click at [359, 9] on span "Relatórios" at bounding box center [367, 8] width 25 height 9
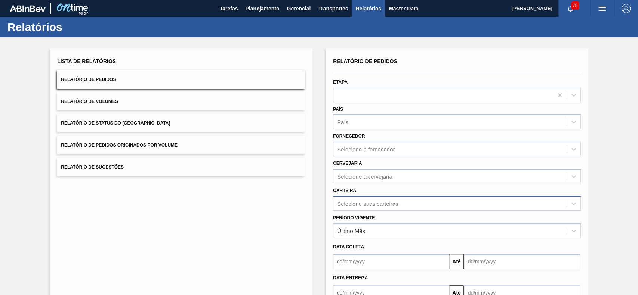
click at [385, 199] on div "Selecione suas carteiras" at bounding box center [457, 203] width 248 height 15
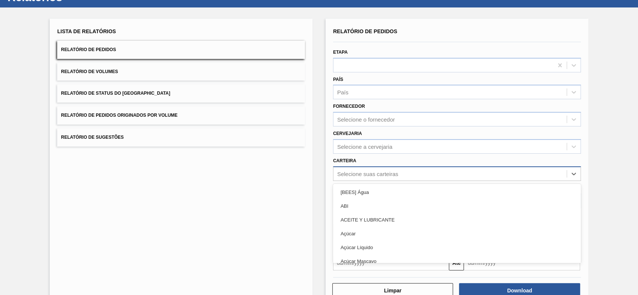
scroll to position [33, 0]
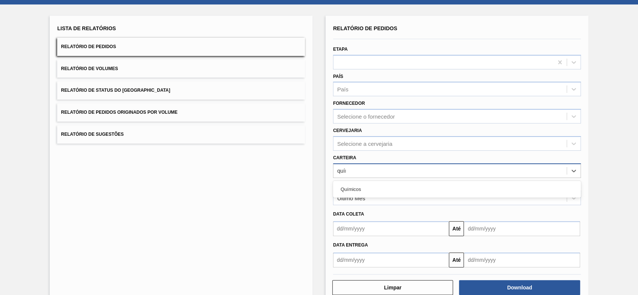
type input "quími"
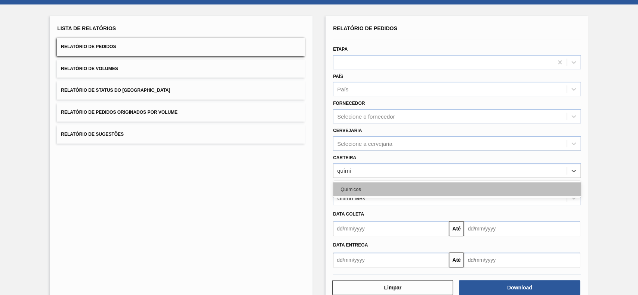
click at [390, 192] on div "Químicos" at bounding box center [457, 190] width 248 height 14
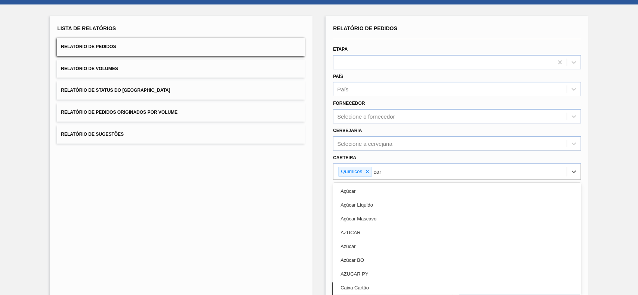
type input "carv"
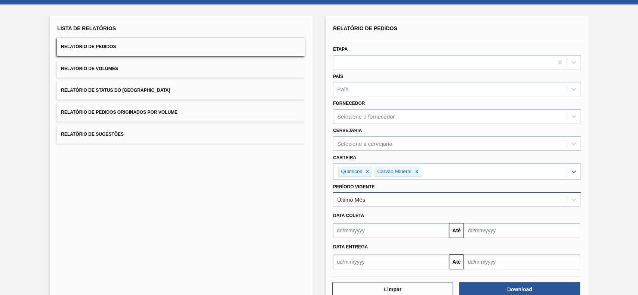
click at [368, 201] on div "Último Mês" at bounding box center [449, 200] width 233 height 11
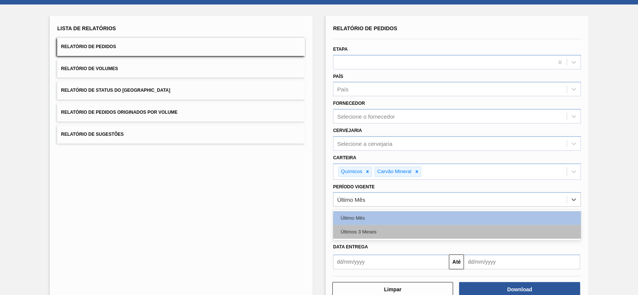
click at [371, 235] on div "Últimos 3 Meses" at bounding box center [457, 232] width 248 height 14
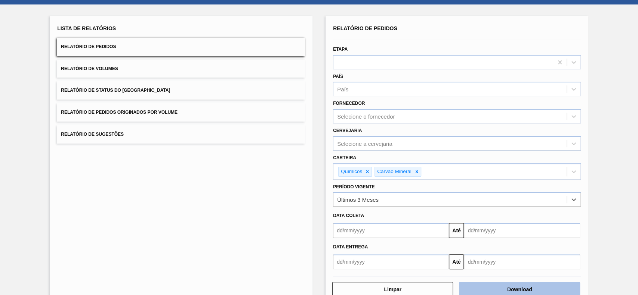
click at [478, 292] on button "Download" at bounding box center [519, 289] width 121 height 15
click at [165, 95] on button "Relatório de Status do [GEOGRAPHIC_DATA]" at bounding box center [181, 90] width 248 height 18
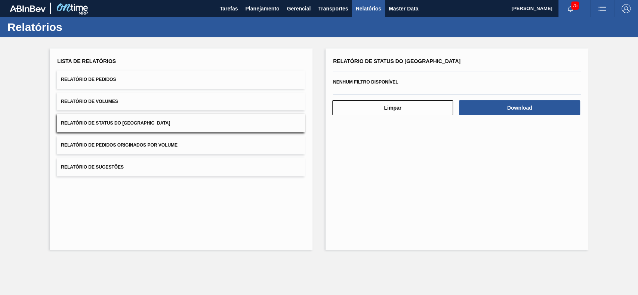
scroll to position [0, 0]
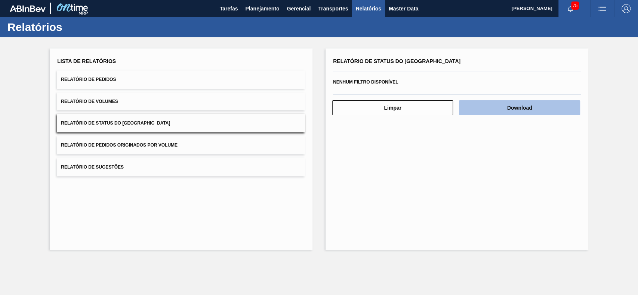
click at [502, 100] on button "Download" at bounding box center [519, 107] width 121 height 15
